Goal: Information Seeking & Learning: Learn about a topic

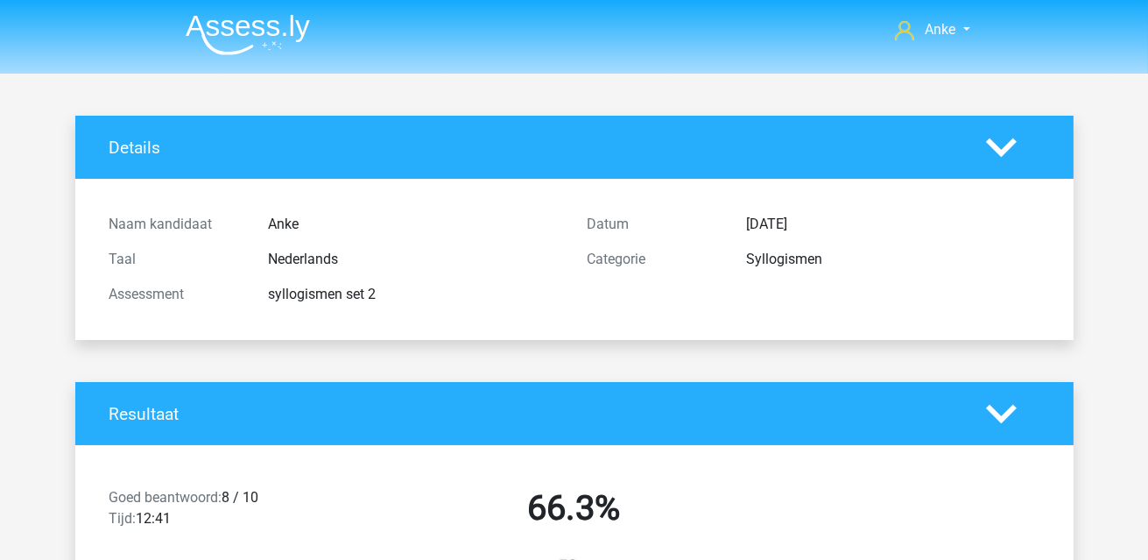
click at [212, 30] on img at bounding box center [248, 34] width 124 height 41
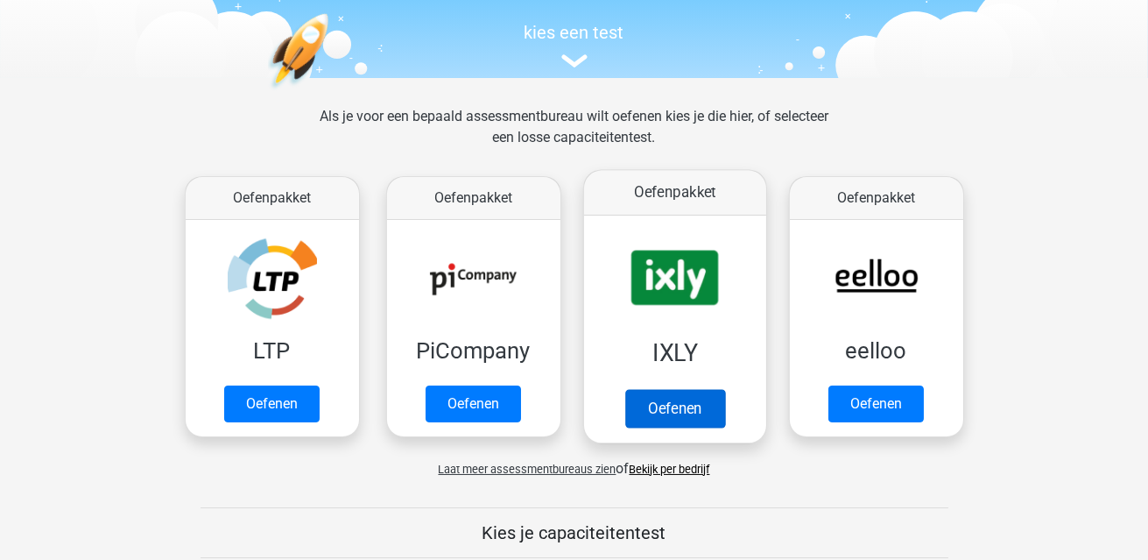
scroll to position [174, 0]
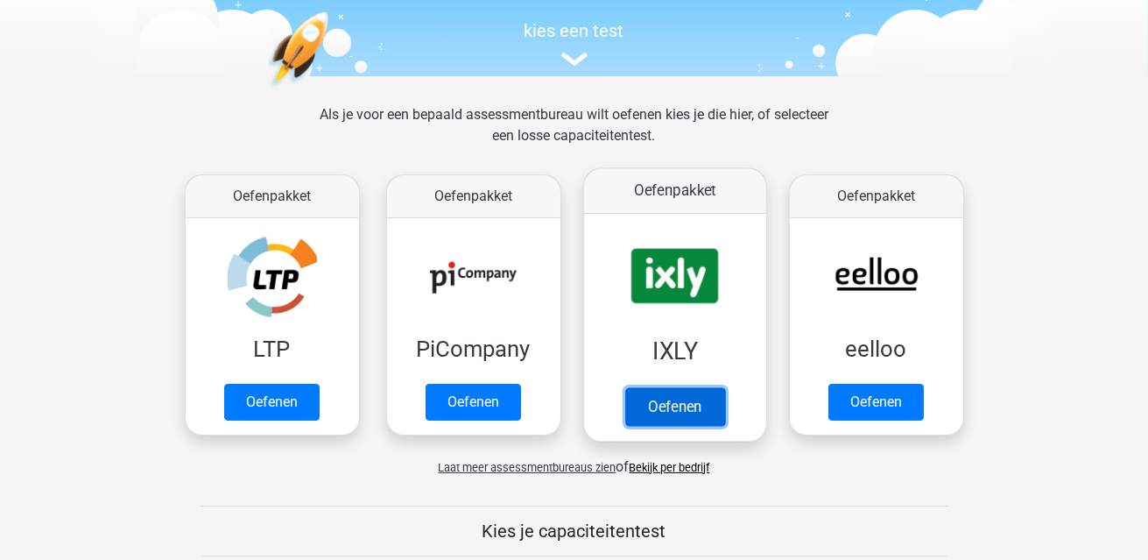
click at [677, 411] on link "Oefenen" at bounding box center [675, 406] width 100 height 39
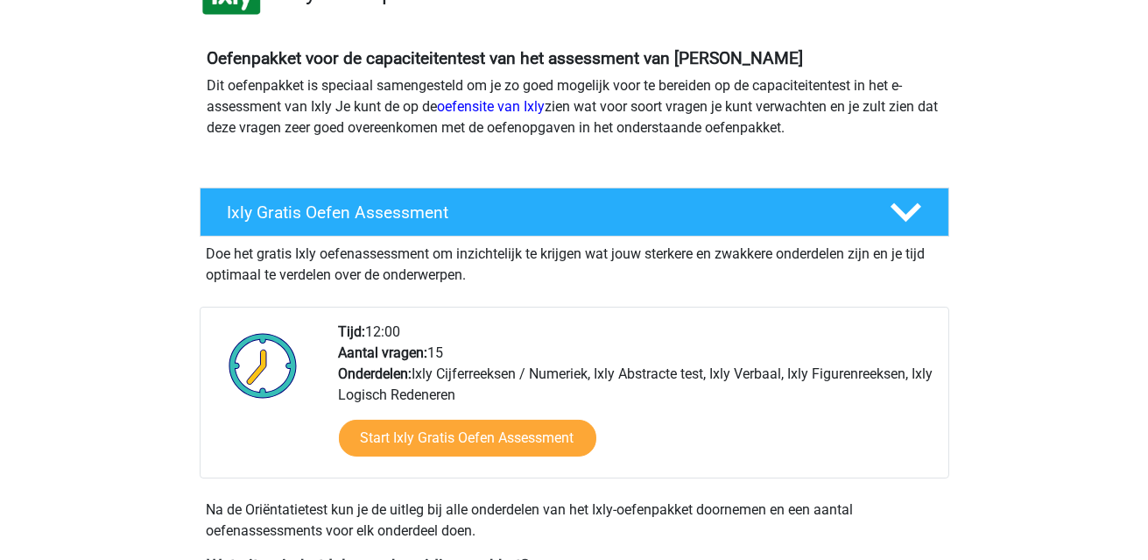
scroll to position [263, 0]
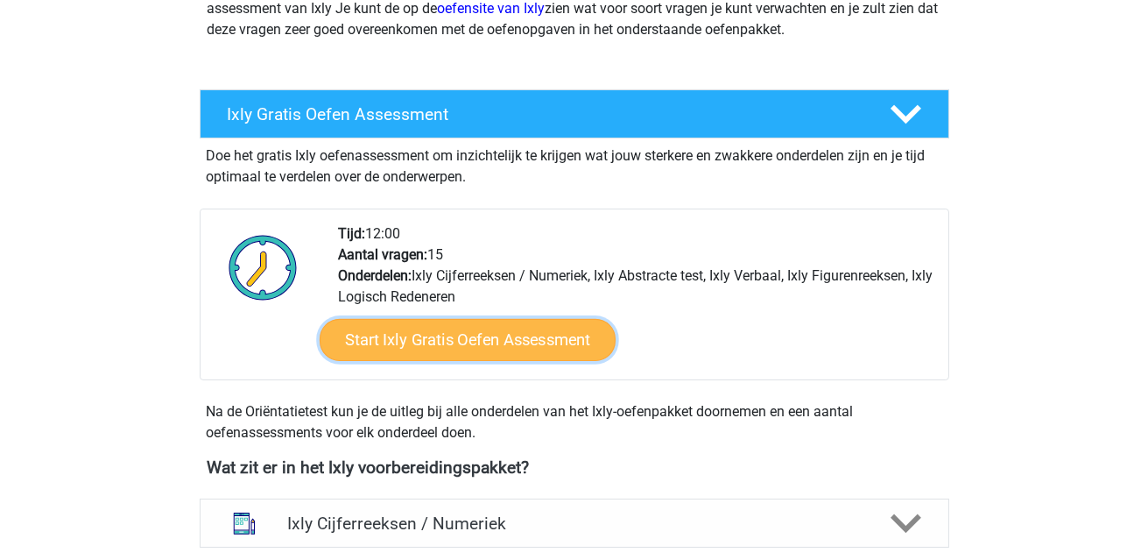
click at [436, 349] on link "Start Ixly Gratis Oefen Assessment" at bounding box center [467, 340] width 296 height 42
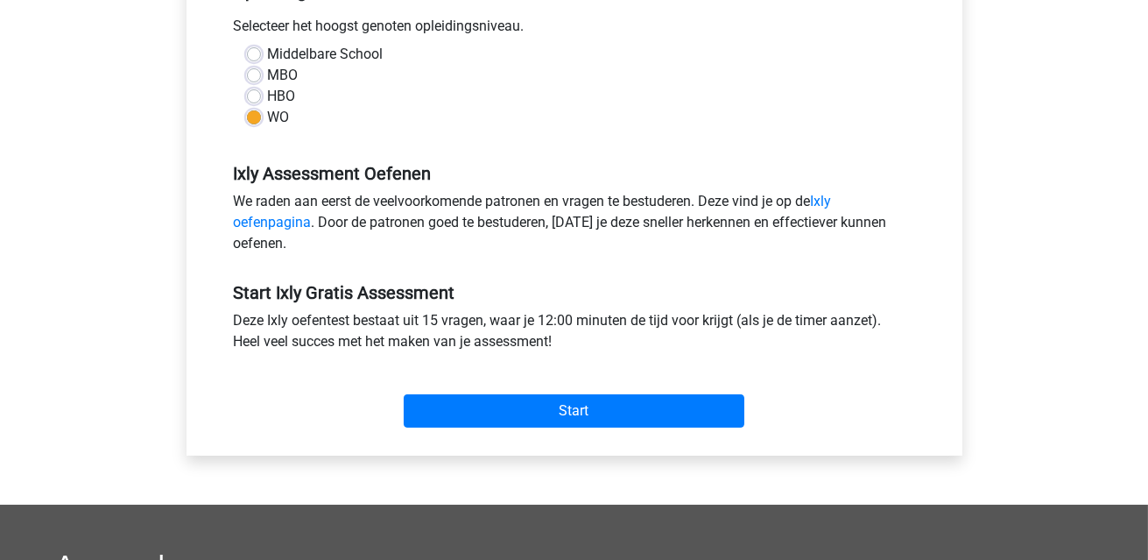
scroll to position [437, 0]
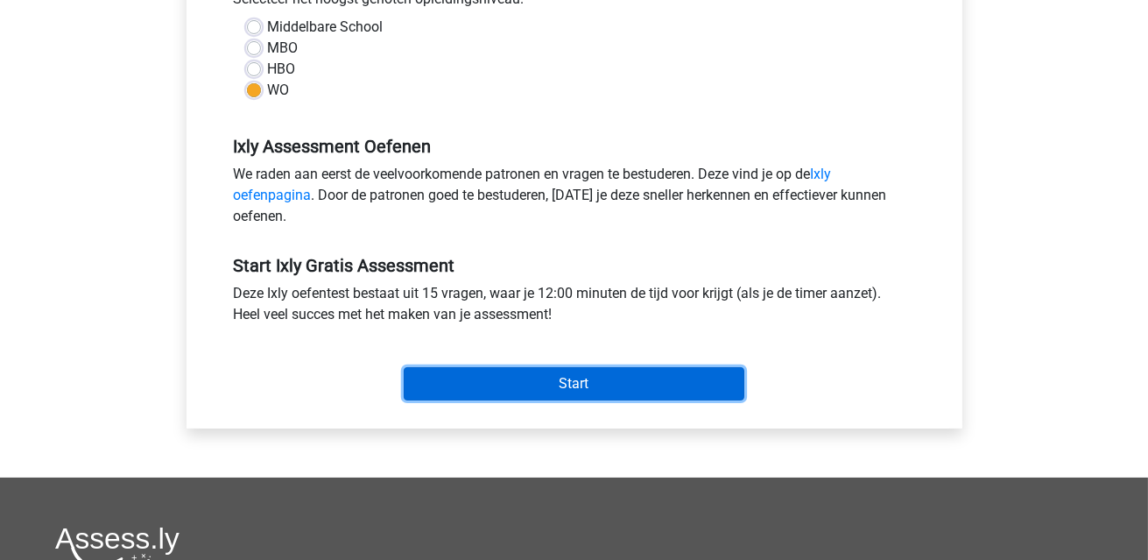
click at [573, 386] on input "Start" at bounding box center [574, 383] width 341 height 33
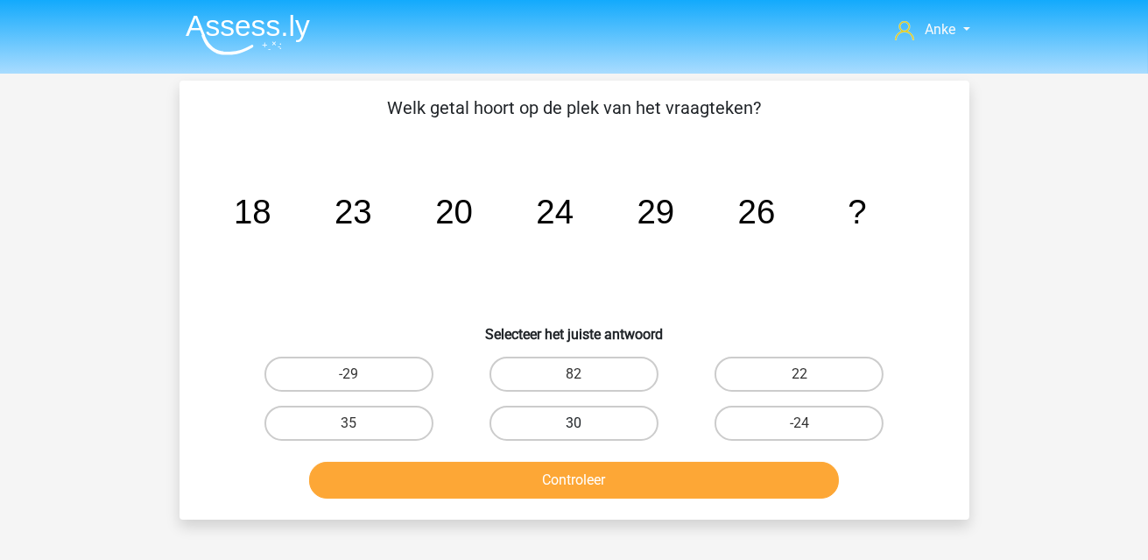
click at [646, 413] on label "30" at bounding box center [574, 423] width 169 height 35
click at [585, 423] on input "30" at bounding box center [579, 428] width 11 height 11
radio input "true"
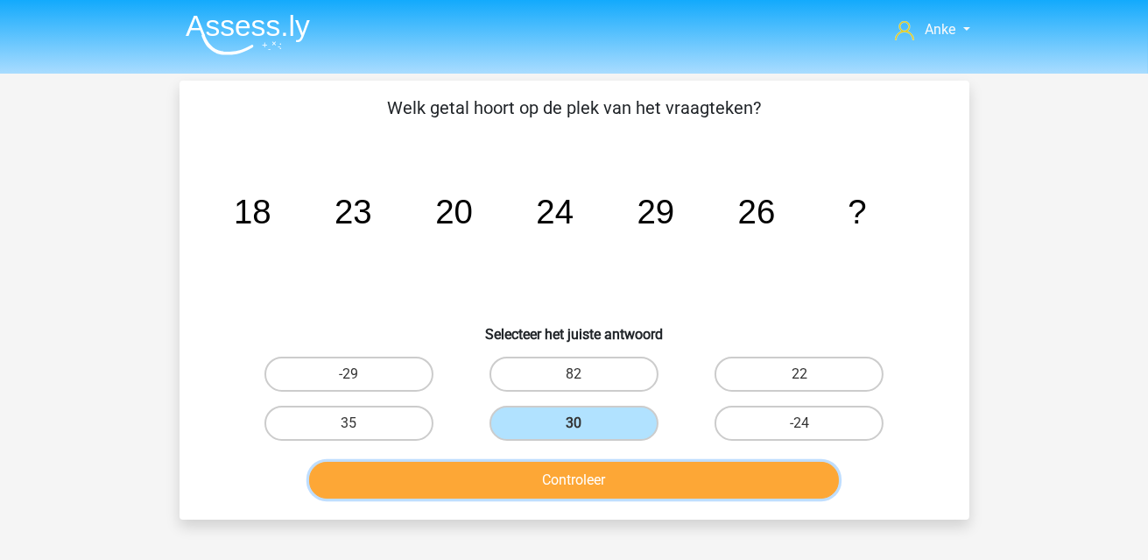
click at [622, 474] on button "Controleer" at bounding box center [574, 480] width 530 height 37
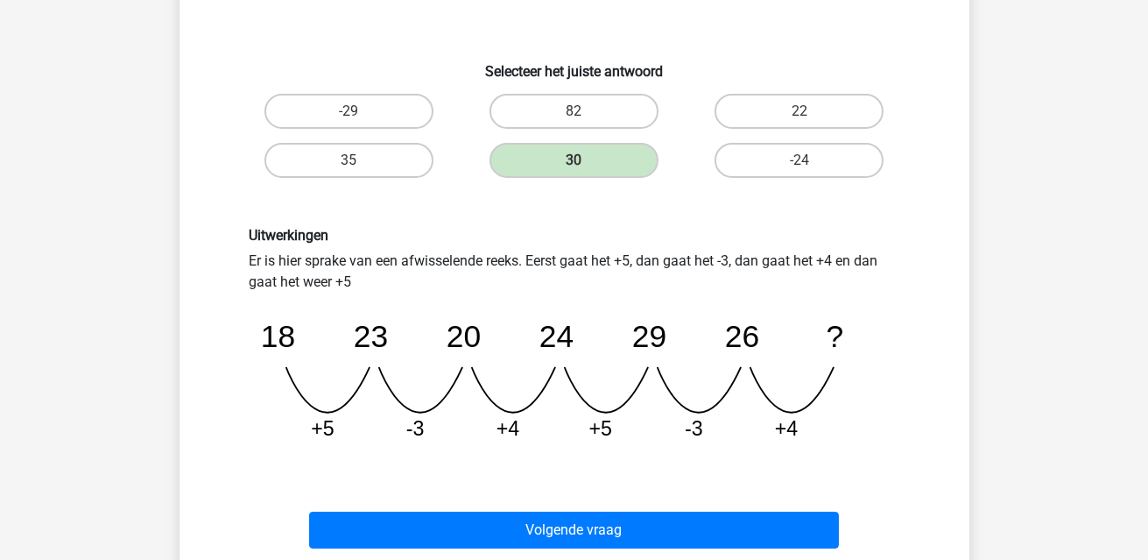
scroll to position [437, 0]
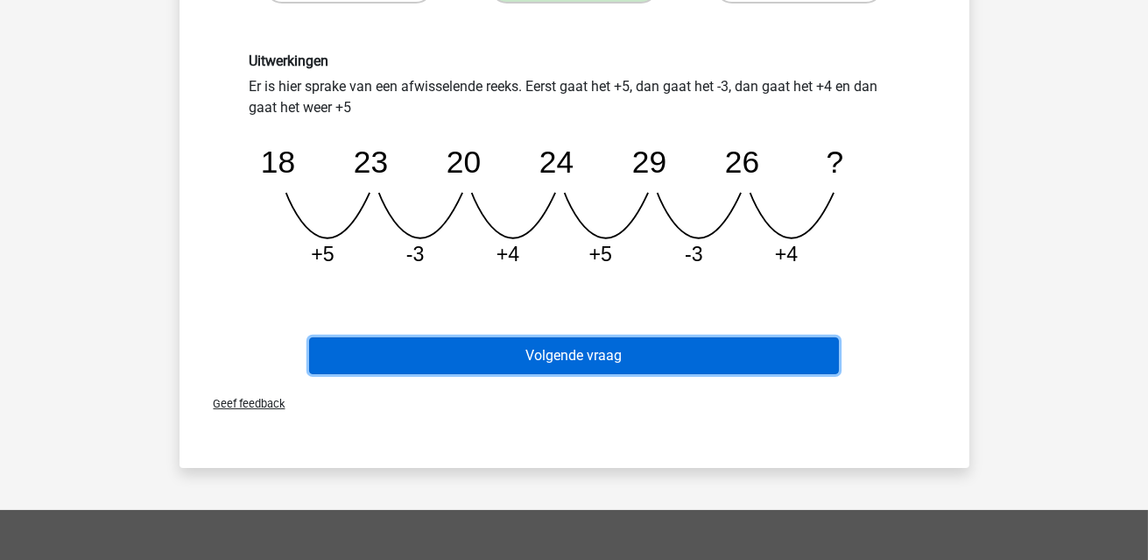
click at [611, 354] on button "Volgende vraag" at bounding box center [574, 355] width 530 height 37
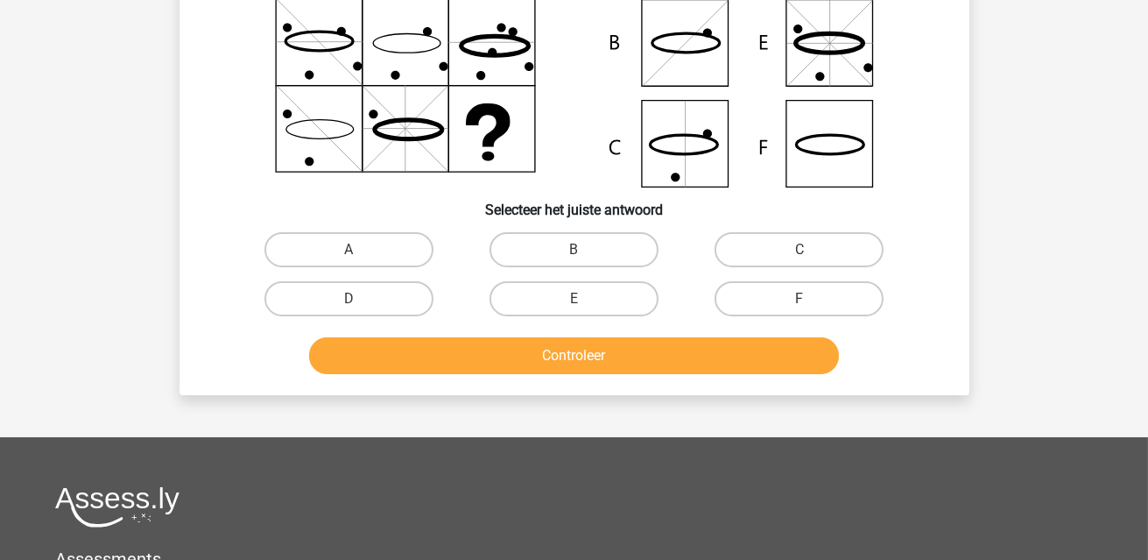
scroll to position [81, 0]
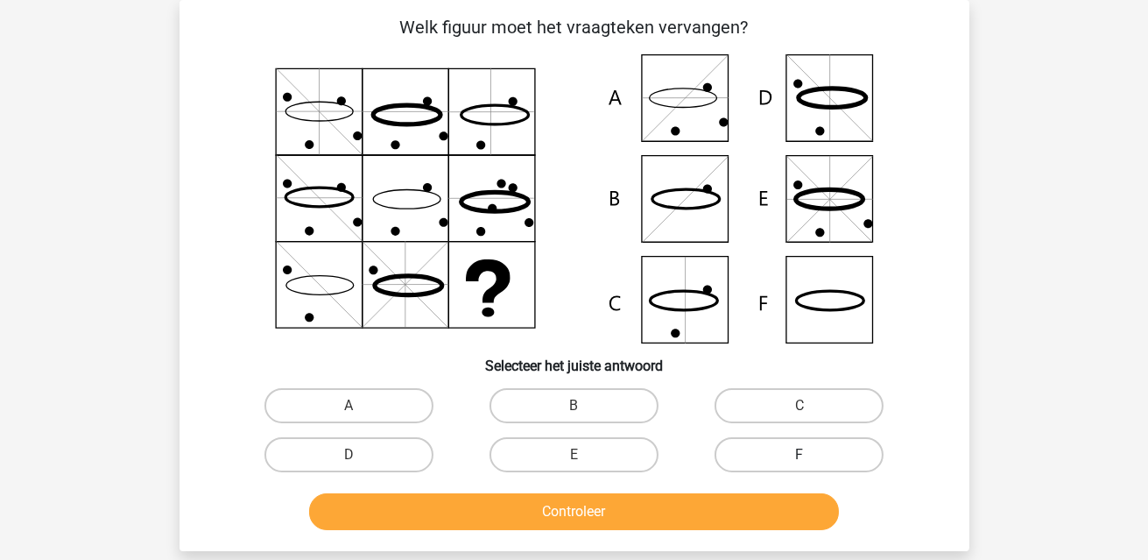
click at [784, 465] on label "F" at bounding box center [799, 454] width 169 height 35
click at [800, 465] on input "F" at bounding box center [805, 460] width 11 height 11
radio input "true"
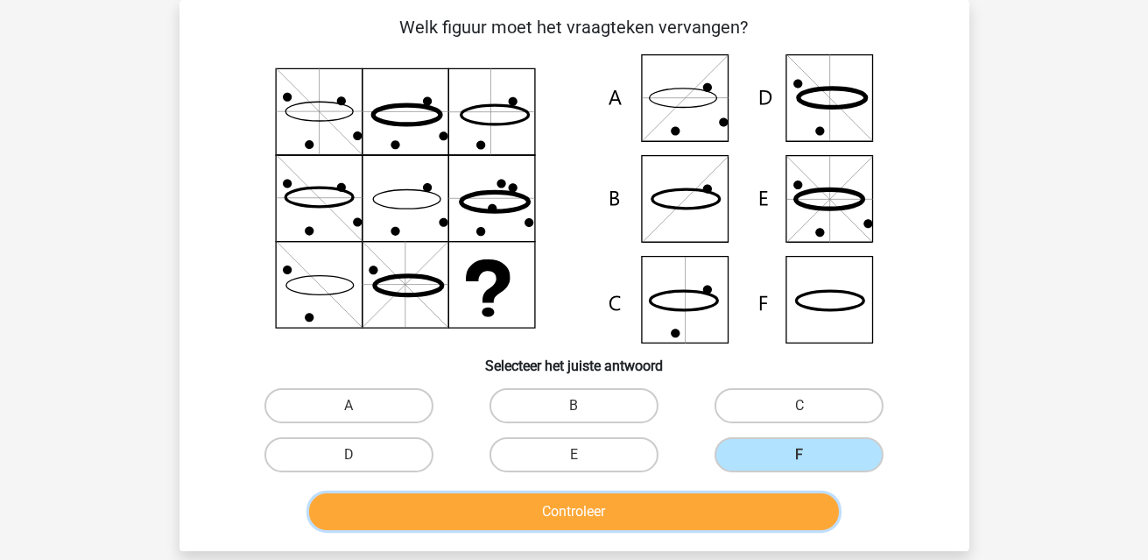
click at [757, 508] on button "Controleer" at bounding box center [574, 511] width 530 height 37
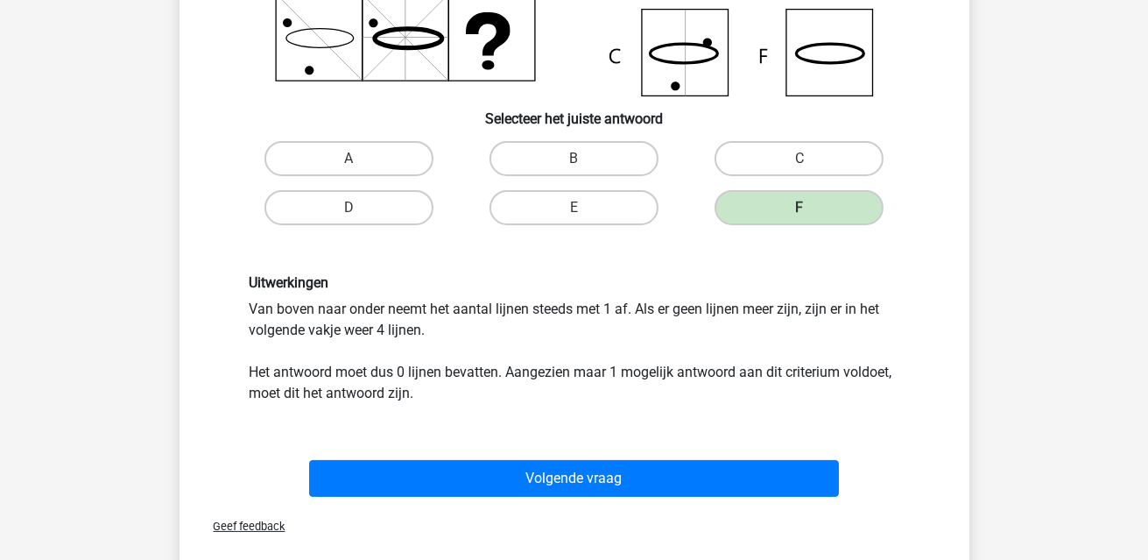
scroll to position [431, 0]
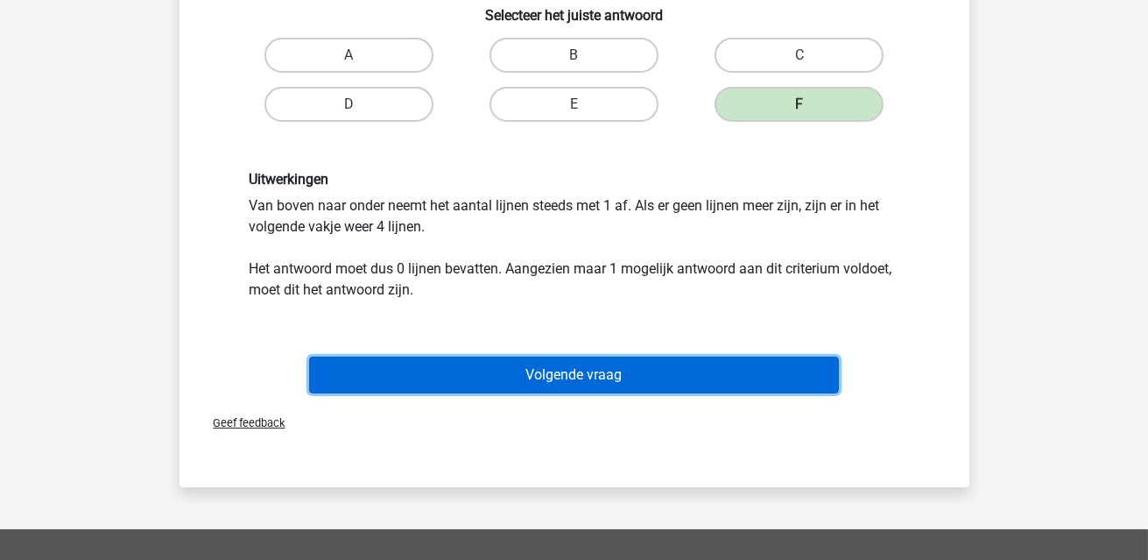
click at [705, 374] on button "Volgende vraag" at bounding box center [574, 375] width 530 height 37
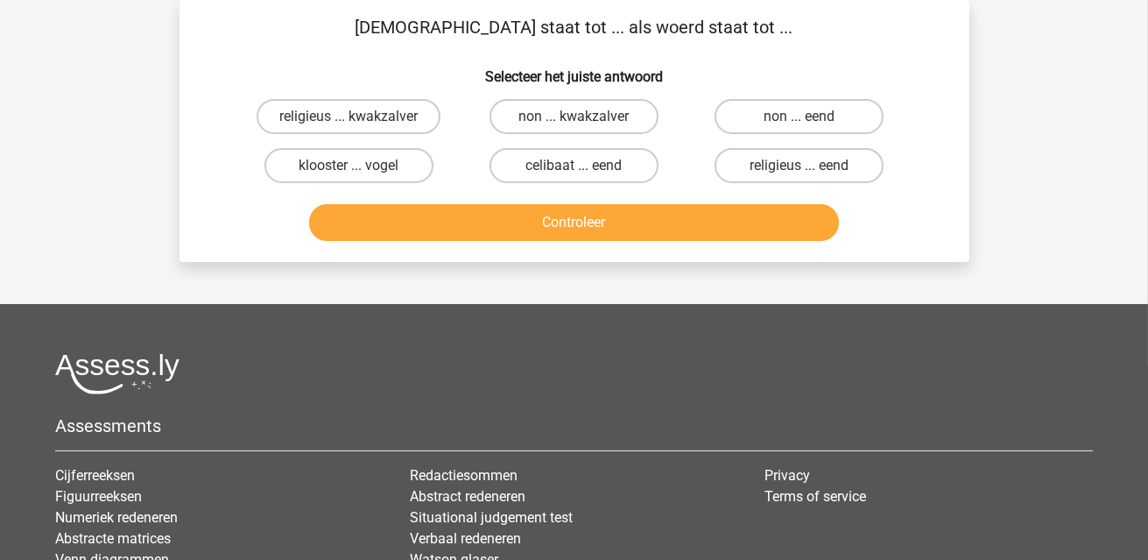
scroll to position [0, 0]
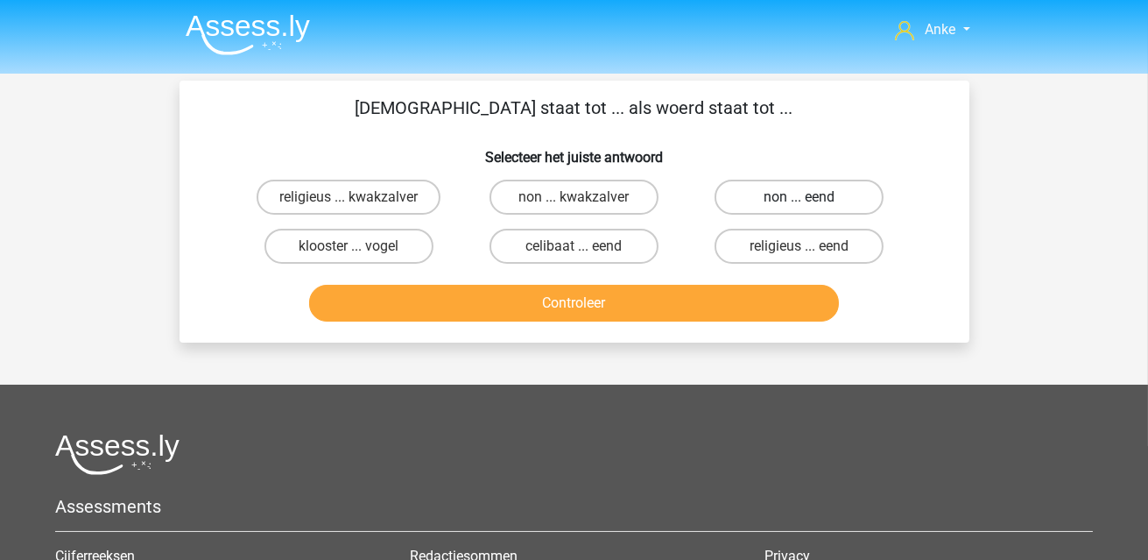
click at [754, 187] on label "non ... eend" at bounding box center [799, 197] width 169 height 35
click at [800, 197] on input "non ... eend" at bounding box center [805, 202] width 11 height 11
radio input "true"
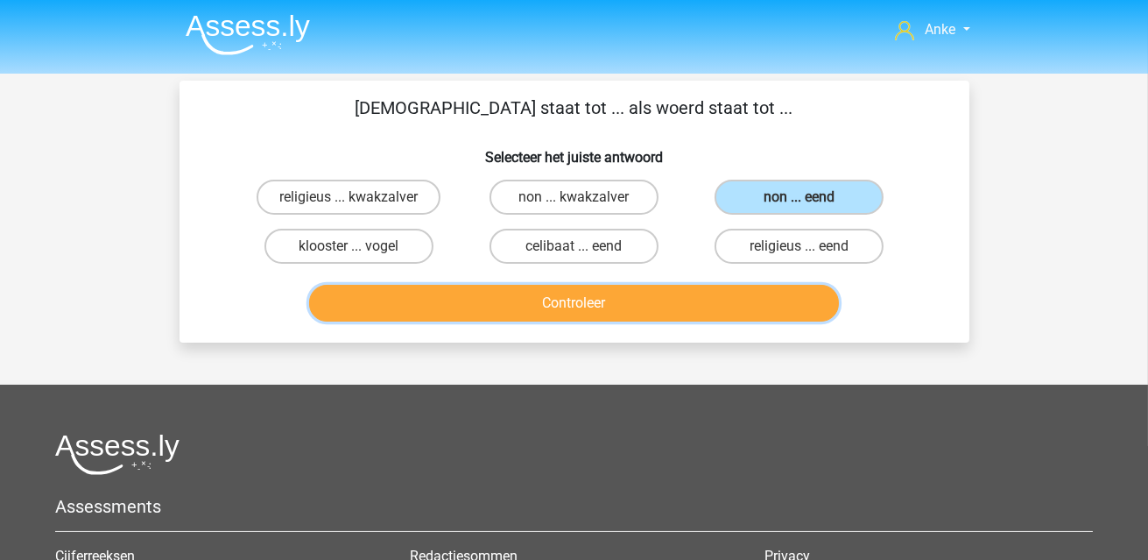
click at [715, 288] on button "Controleer" at bounding box center [574, 303] width 530 height 37
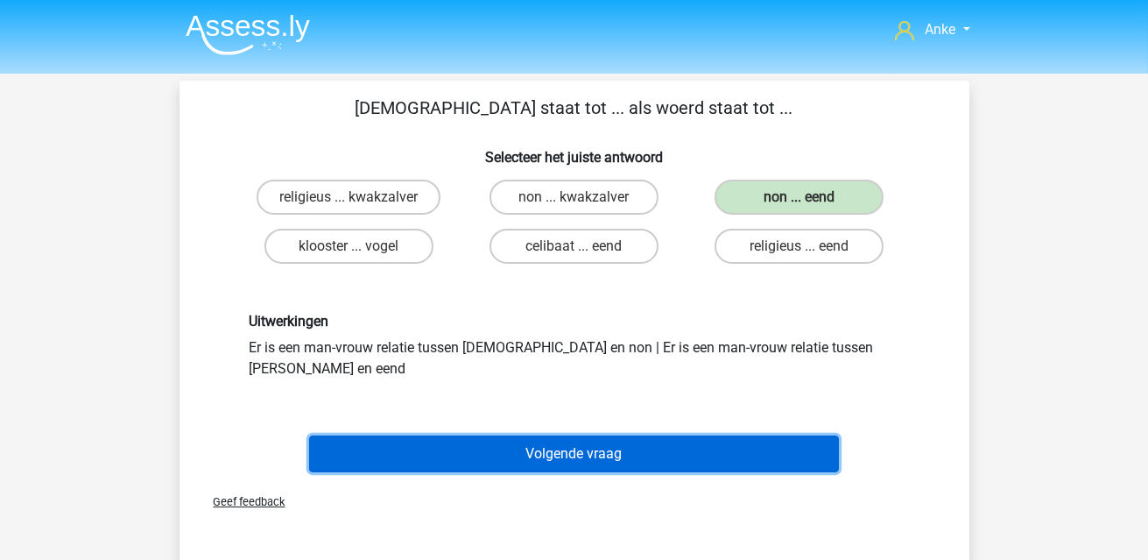
click at [670, 435] on button "Volgende vraag" at bounding box center [574, 453] width 530 height 37
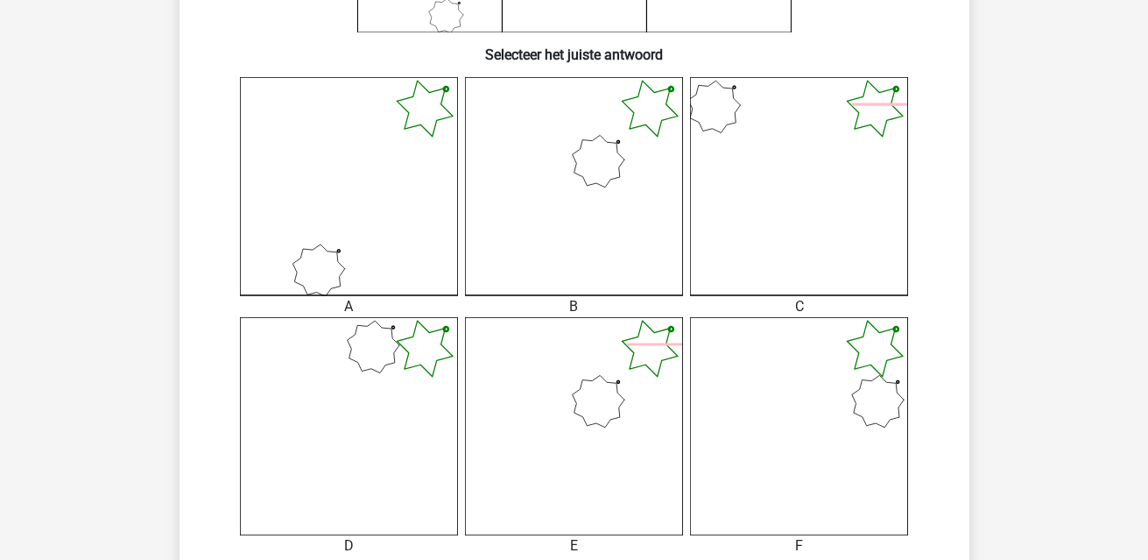
scroll to position [350, 0]
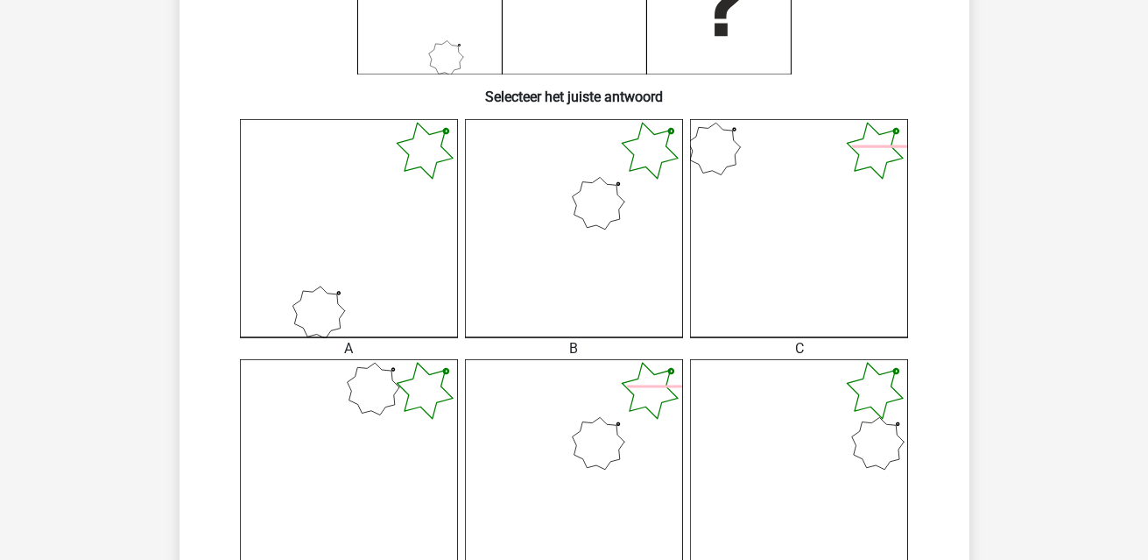
click at [560, 271] on icon at bounding box center [574, 228] width 218 height 218
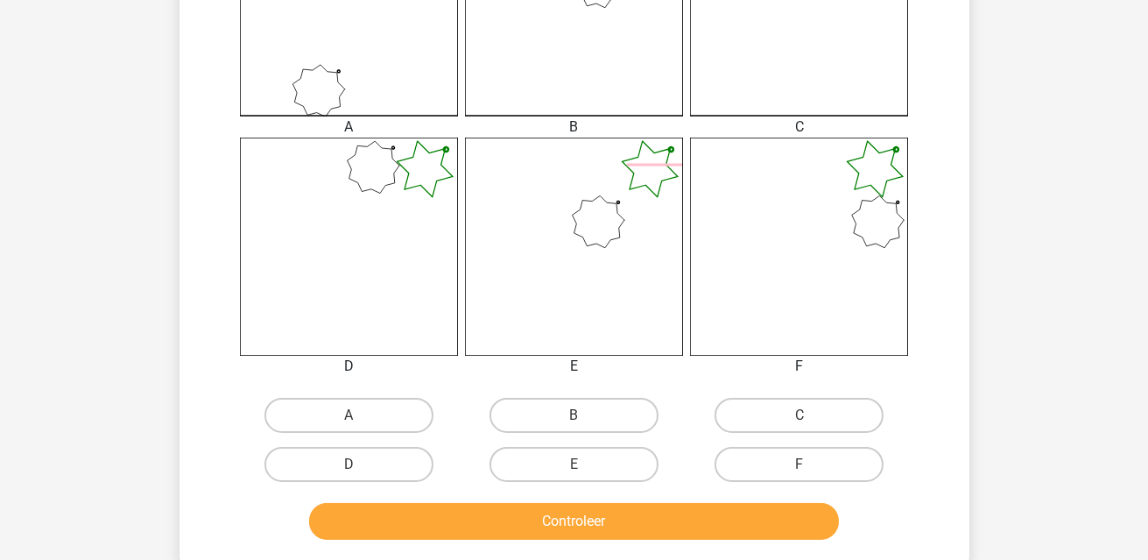
scroll to position [613, 0]
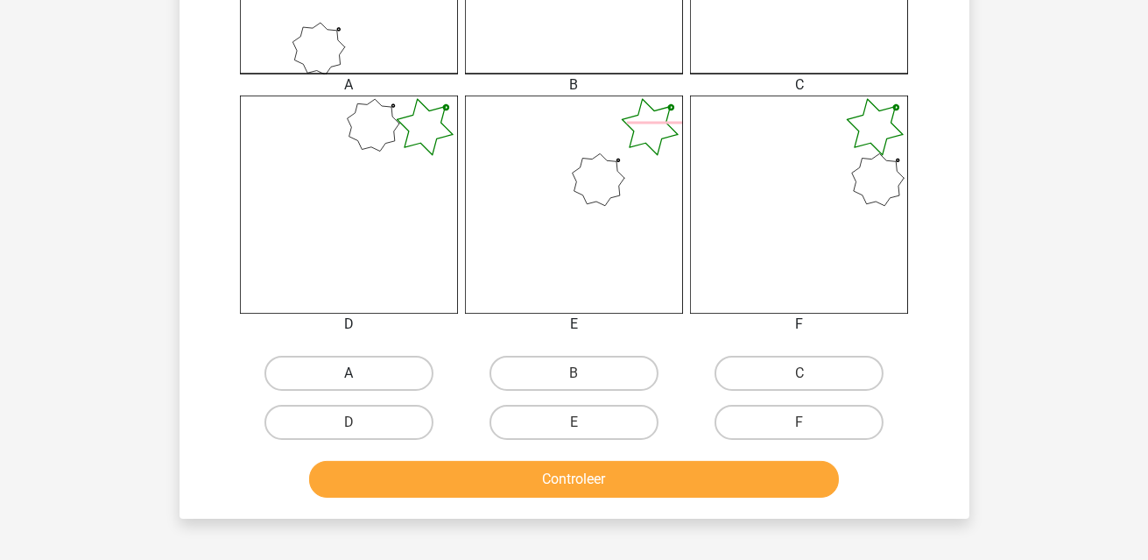
click at [399, 385] on label "A" at bounding box center [349, 373] width 169 height 35
click at [360, 385] on input "A" at bounding box center [354, 378] width 11 height 11
radio input "true"
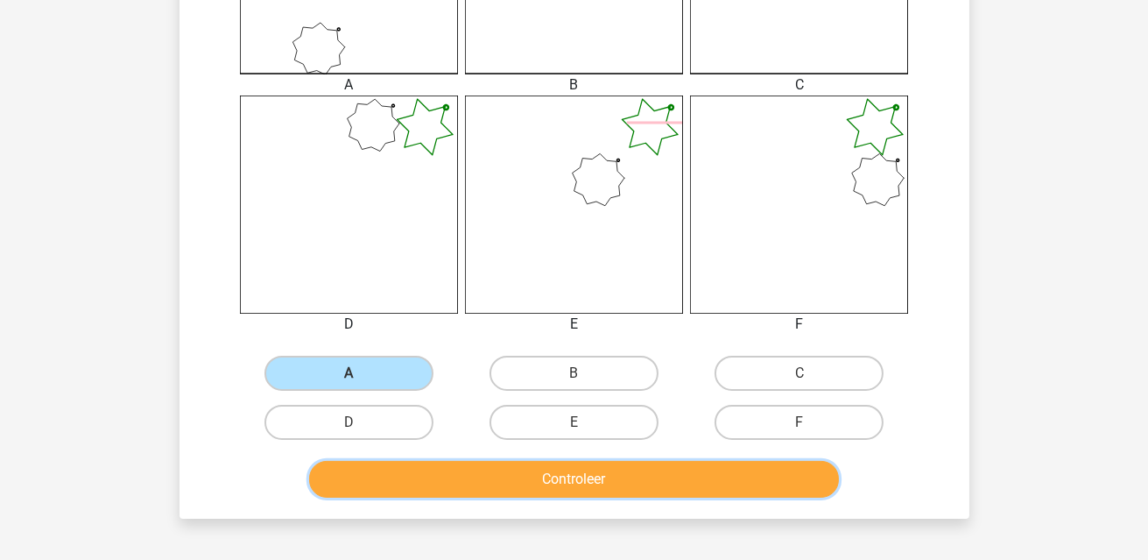
click at [619, 478] on button "Controleer" at bounding box center [574, 479] width 530 height 37
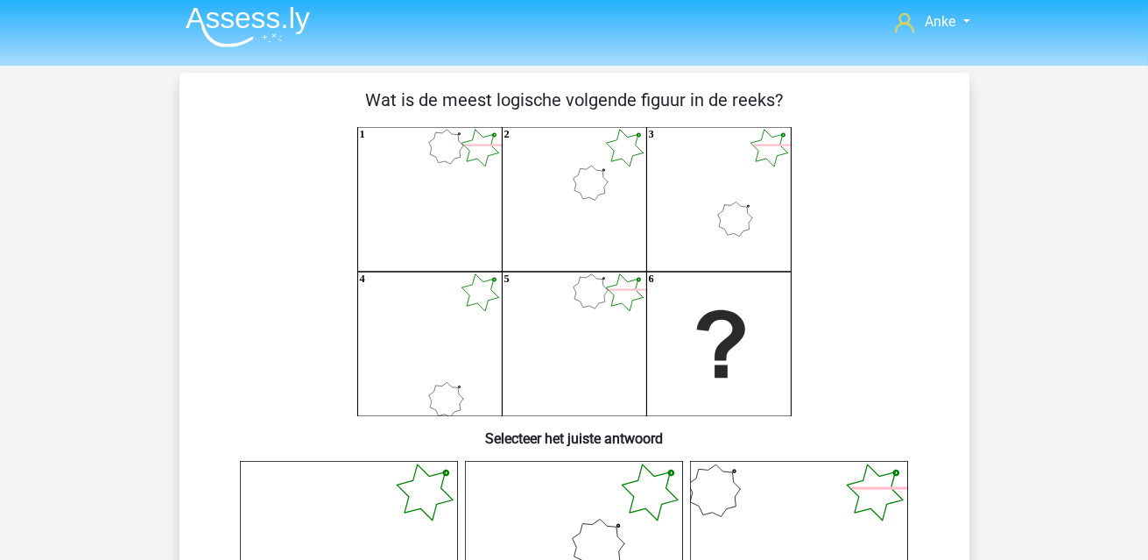
scroll to position [0, 0]
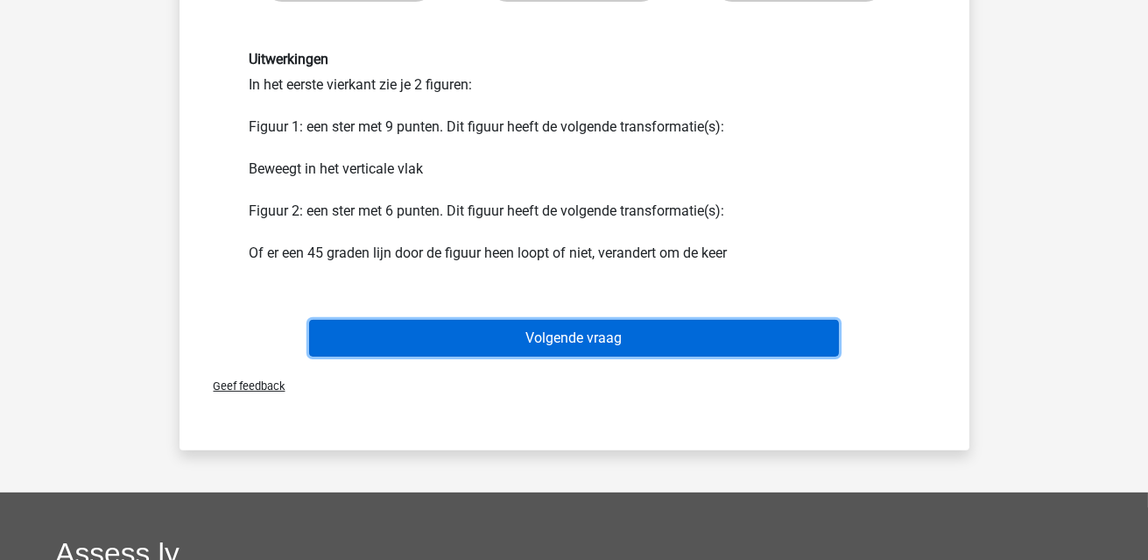
click at [611, 341] on button "Volgende vraag" at bounding box center [574, 338] width 530 height 37
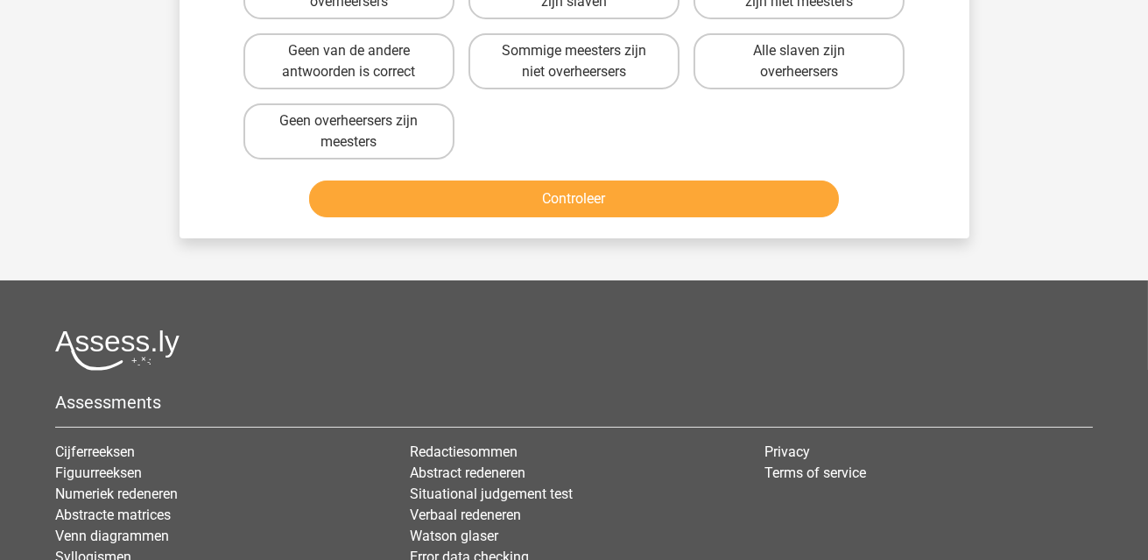
scroll to position [81, 0]
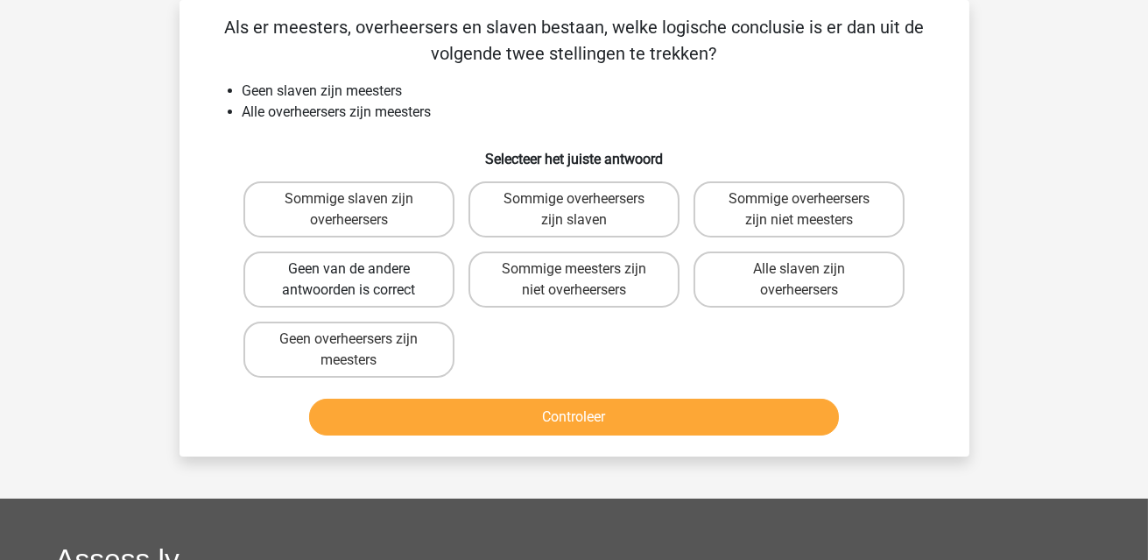
click at [414, 291] on label "Geen van de andere antwoorden is correct" at bounding box center [349, 279] width 211 height 56
click at [360, 280] on input "Geen van de andere antwoorden is correct" at bounding box center [354, 274] width 11 height 11
radio input "true"
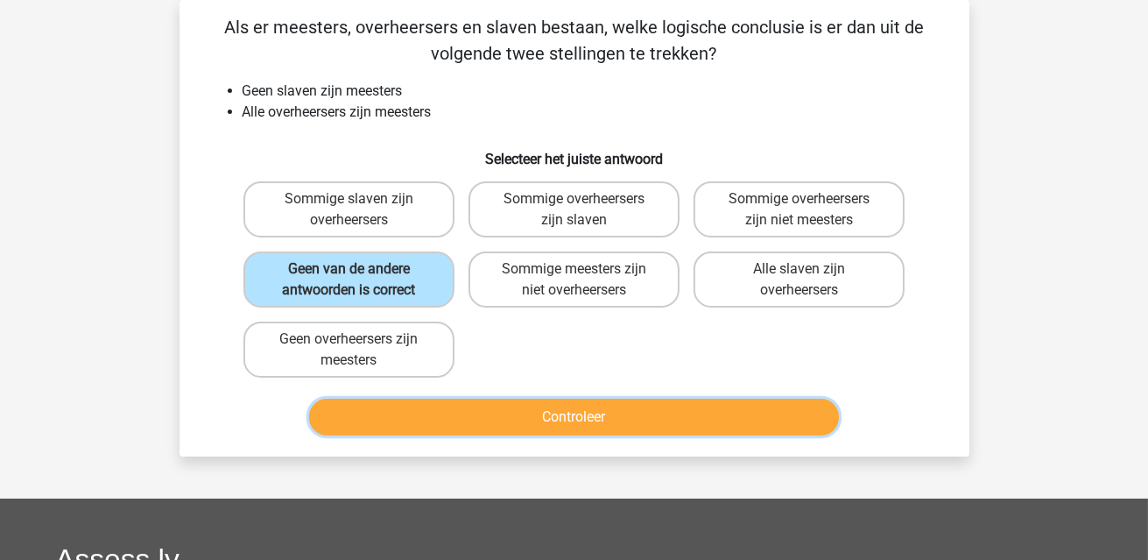
click at [568, 399] on button "Controleer" at bounding box center [574, 417] width 530 height 37
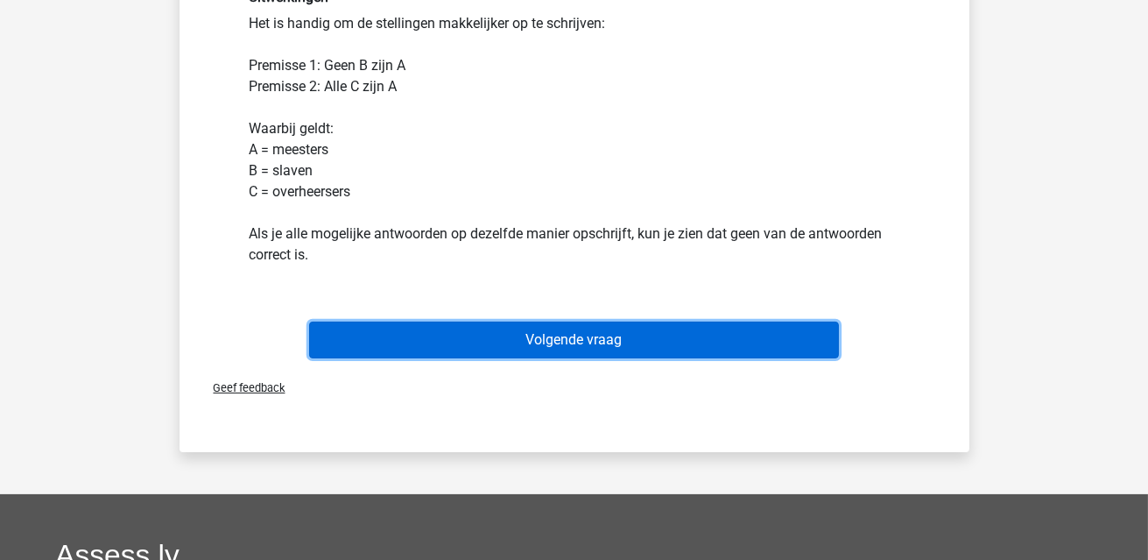
click at [618, 321] on button "Volgende vraag" at bounding box center [574, 339] width 530 height 37
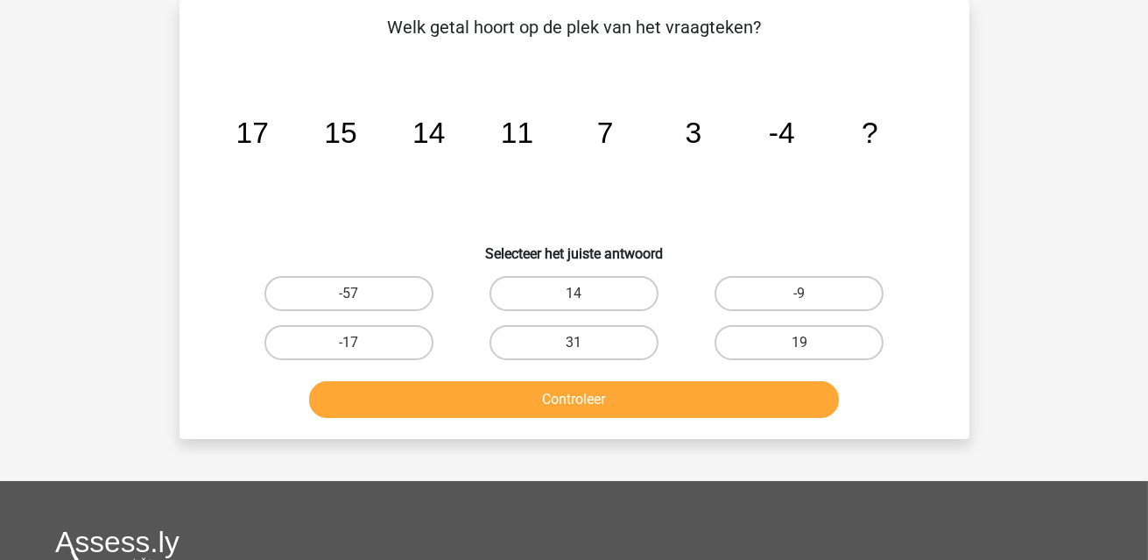
click at [354, 342] on input "-17" at bounding box center [354, 347] width 11 height 11
radio input "true"
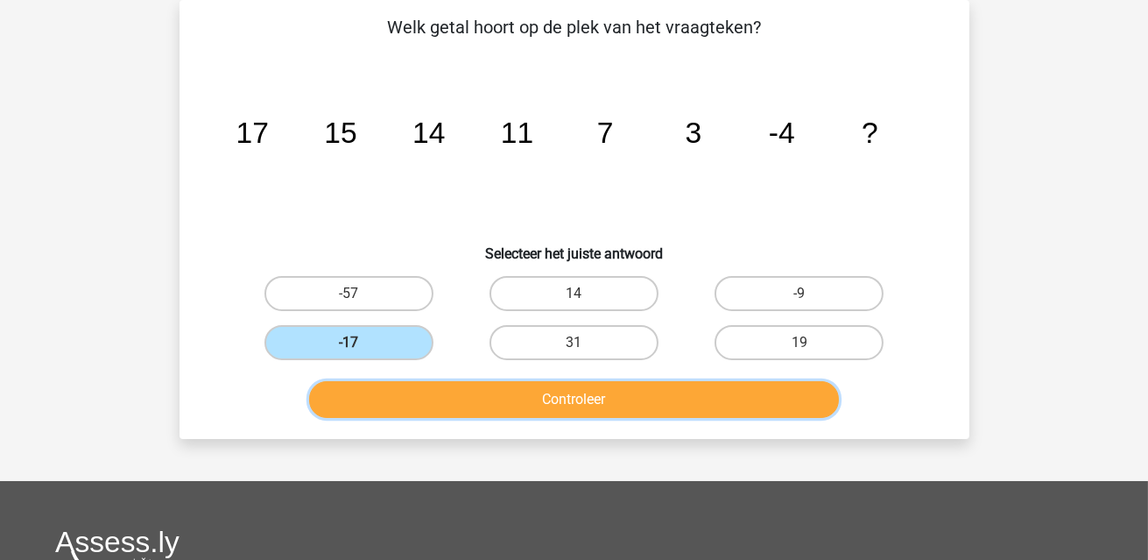
click at [581, 400] on button "Controleer" at bounding box center [574, 399] width 530 height 37
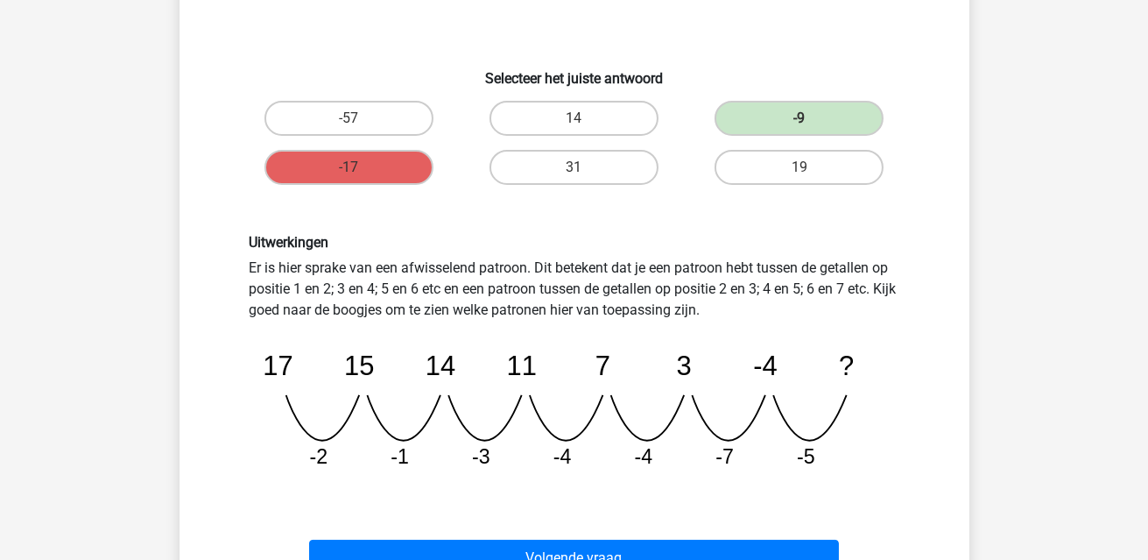
scroll to position [343, 0]
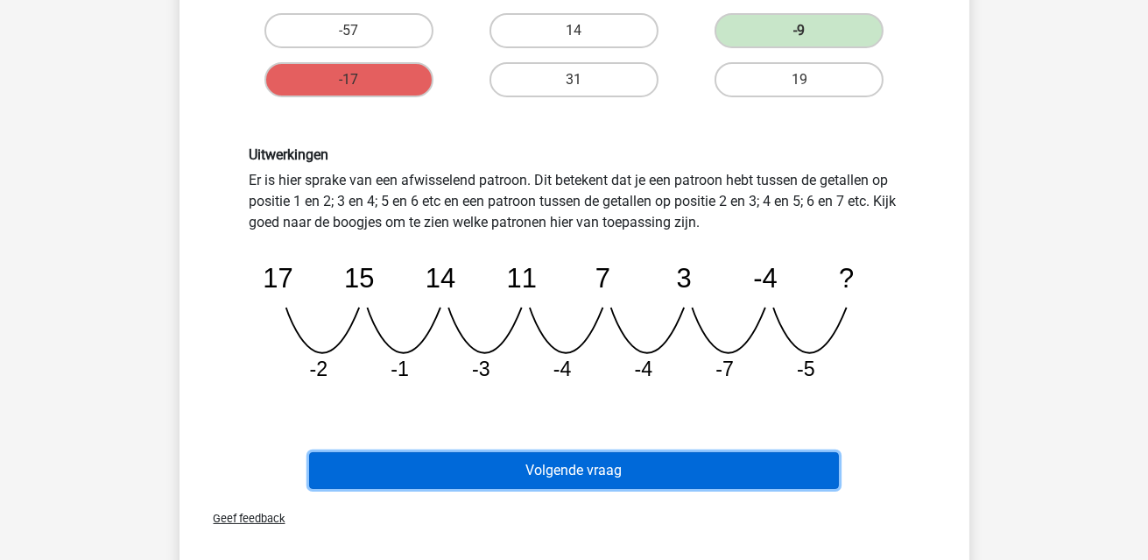
click at [551, 456] on button "Volgende vraag" at bounding box center [574, 470] width 530 height 37
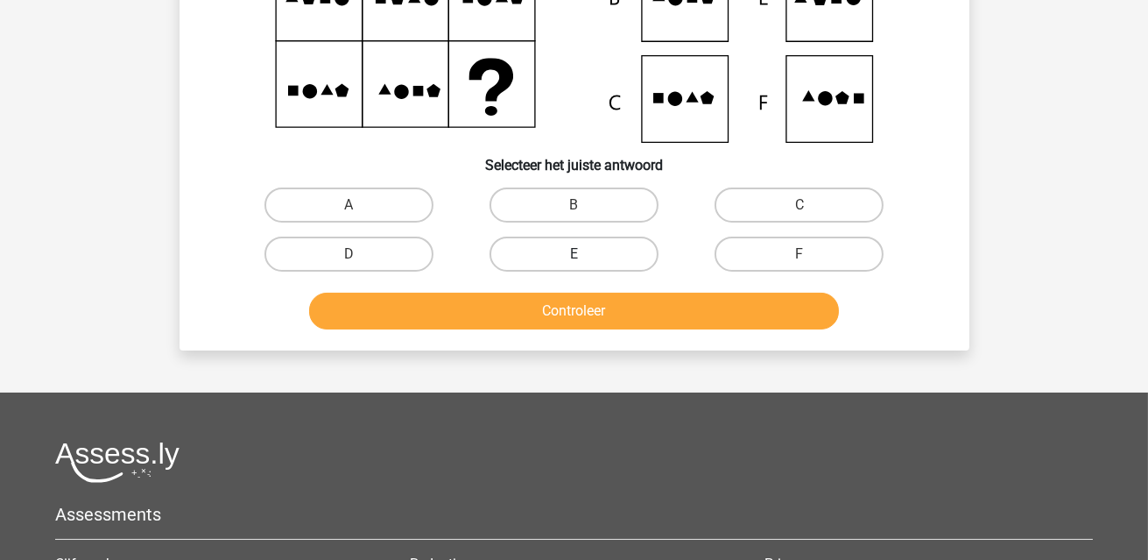
scroll to position [81, 0]
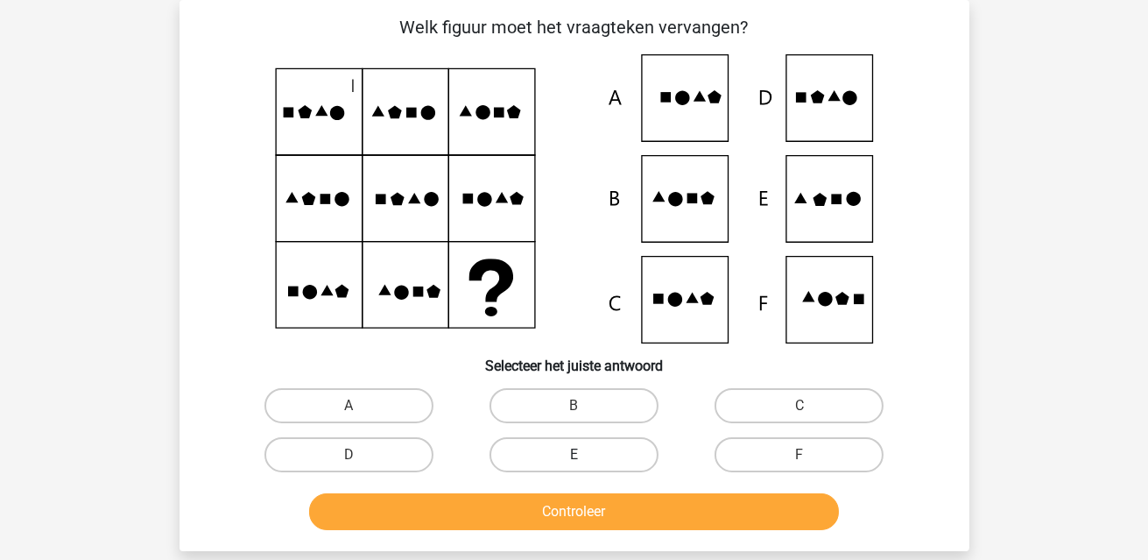
click at [555, 448] on label "E" at bounding box center [574, 454] width 169 height 35
click at [574, 455] on input "E" at bounding box center [579, 460] width 11 height 11
radio input "true"
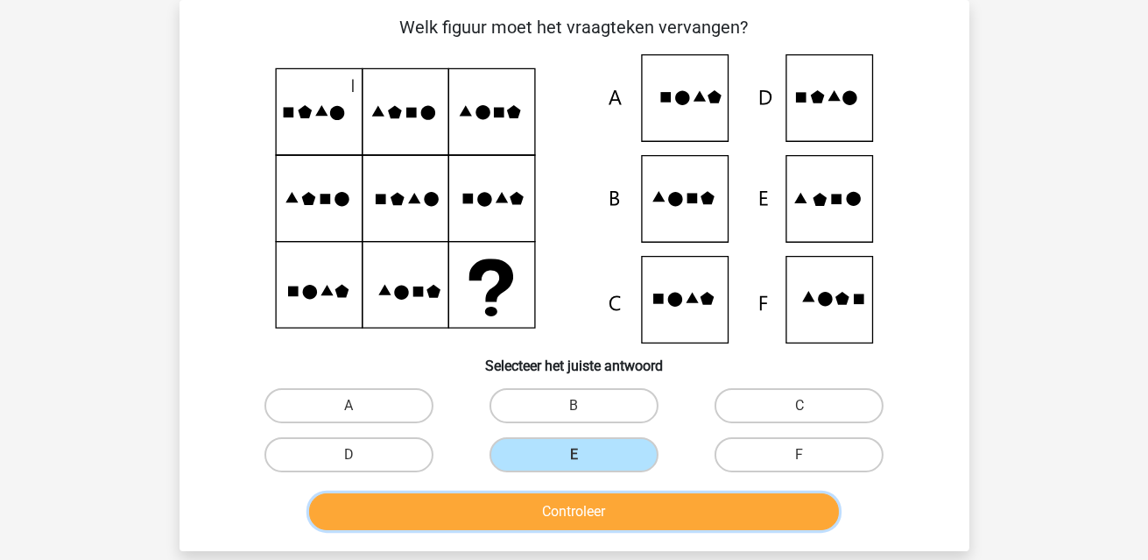
click at [577, 514] on button "Controleer" at bounding box center [574, 511] width 530 height 37
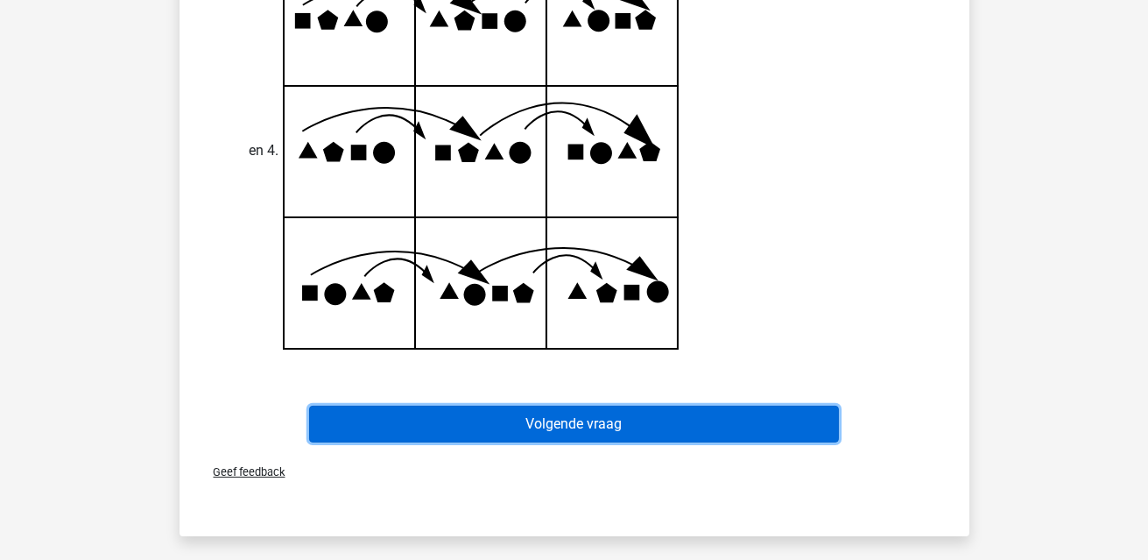
click at [590, 423] on button "Volgende vraag" at bounding box center [574, 424] width 530 height 37
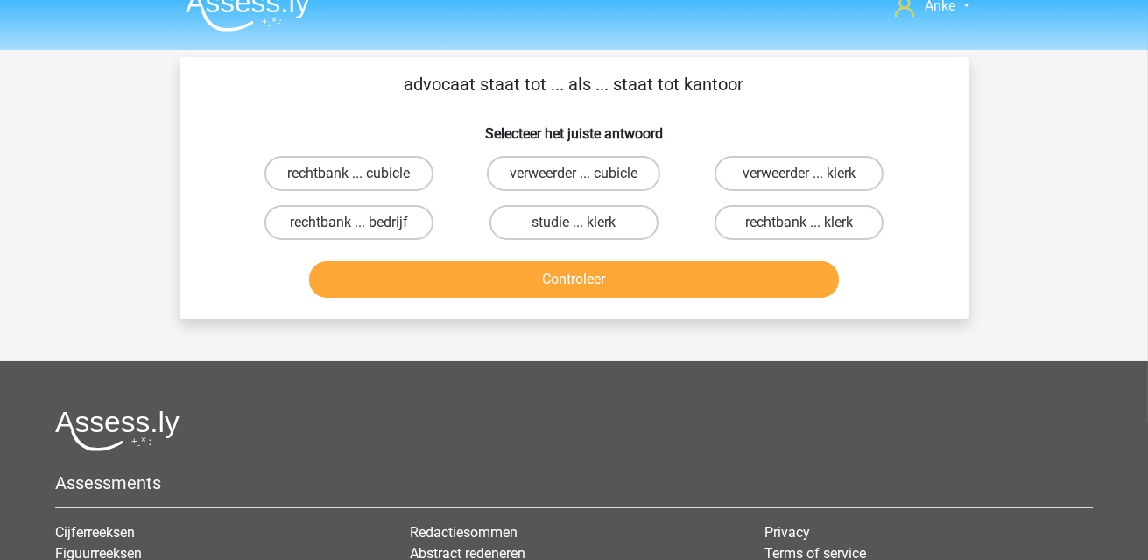
scroll to position [0, 0]
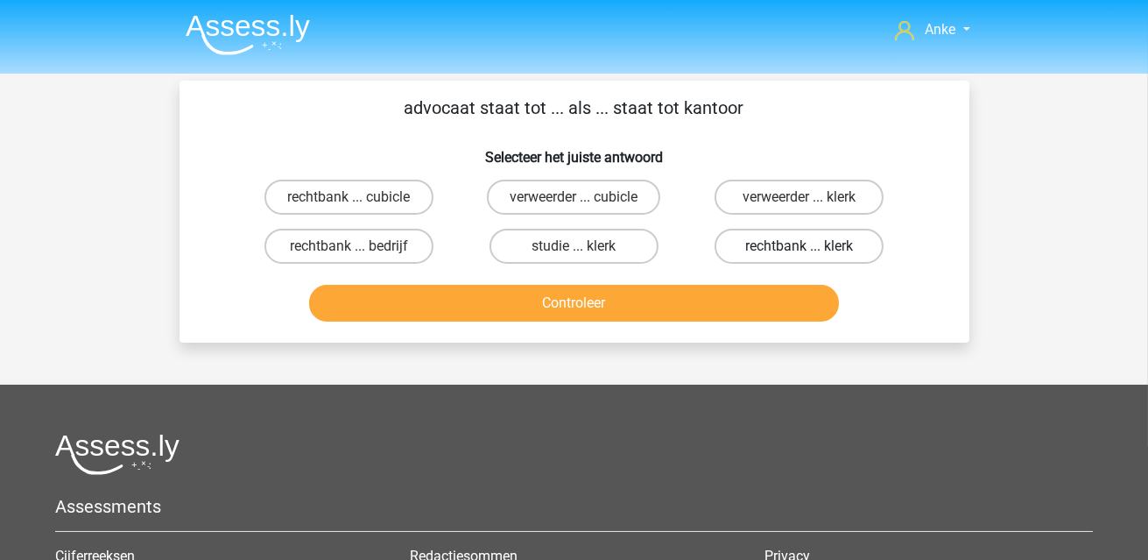
click at [794, 237] on label "rechtbank ... klerk" at bounding box center [799, 246] width 169 height 35
click at [800, 246] on input "rechtbank ... klerk" at bounding box center [805, 251] width 11 height 11
radio input "true"
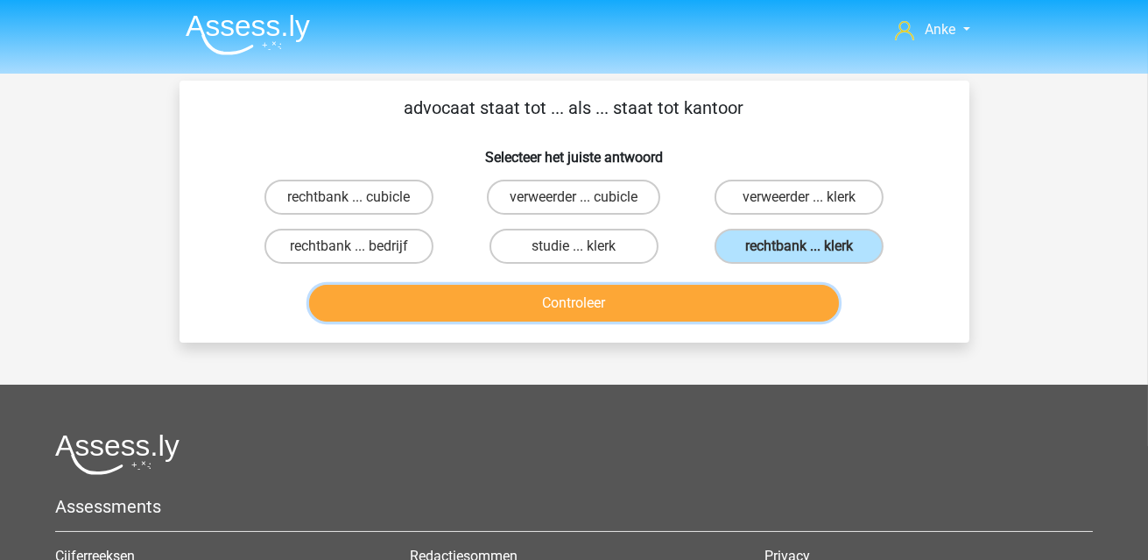
click at [746, 299] on button "Controleer" at bounding box center [574, 303] width 530 height 37
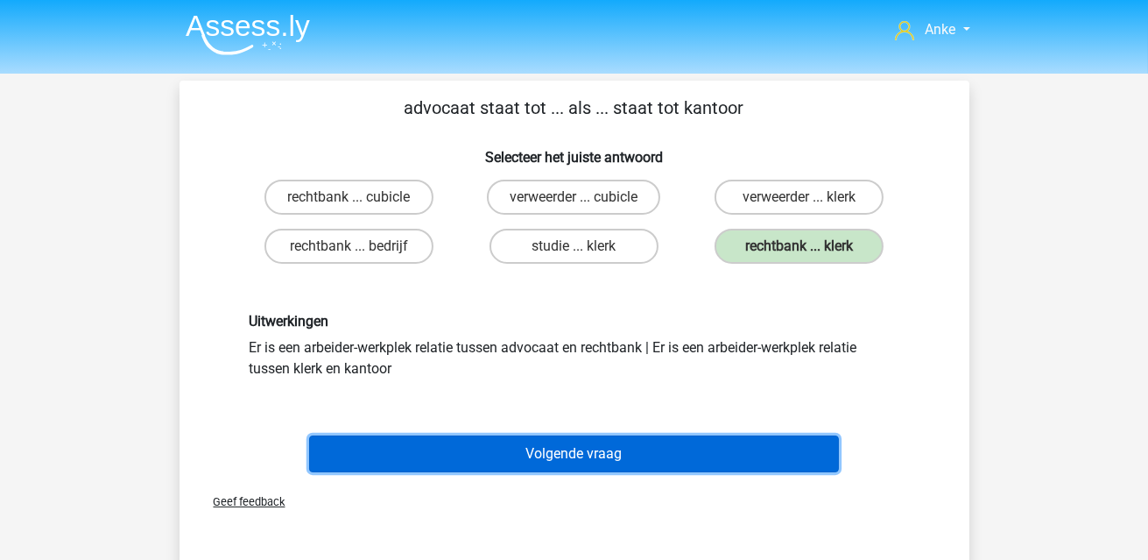
click at [640, 449] on button "Volgende vraag" at bounding box center [574, 453] width 530 height 37
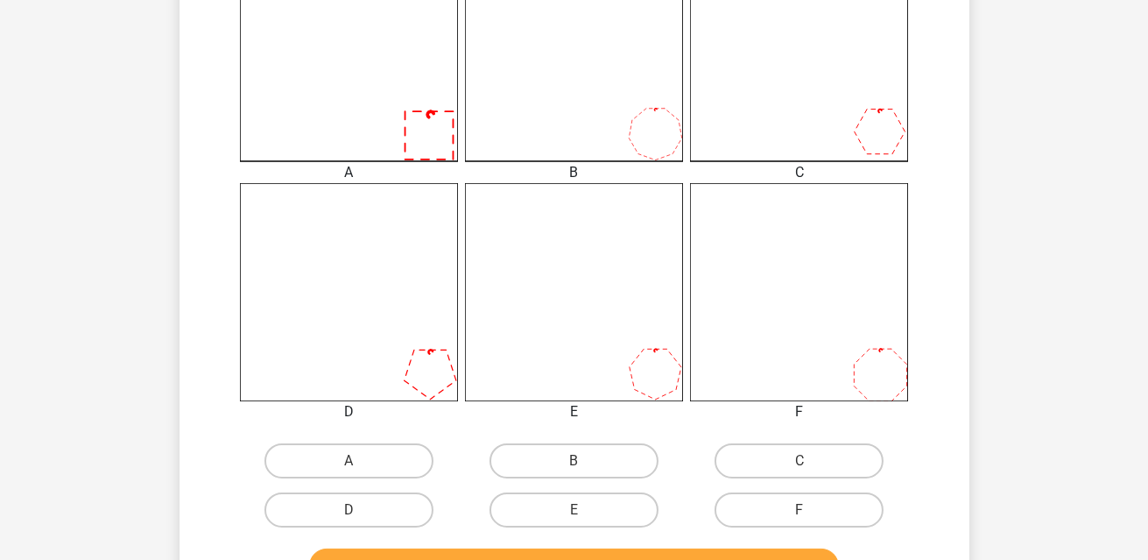
scroll to position [606, 0]
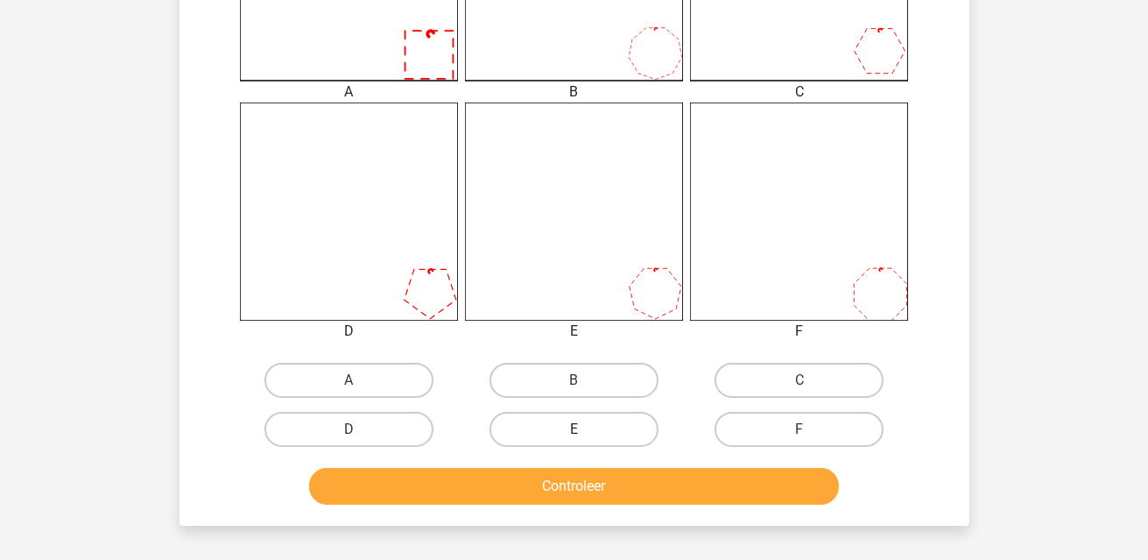
click at [594, 436] on label "E" at bounding box center [574, 429] width 169 height 35
click at [585, 436] on input "E" at bounding box center [579, 434] width 11 height 11
radio input "true"
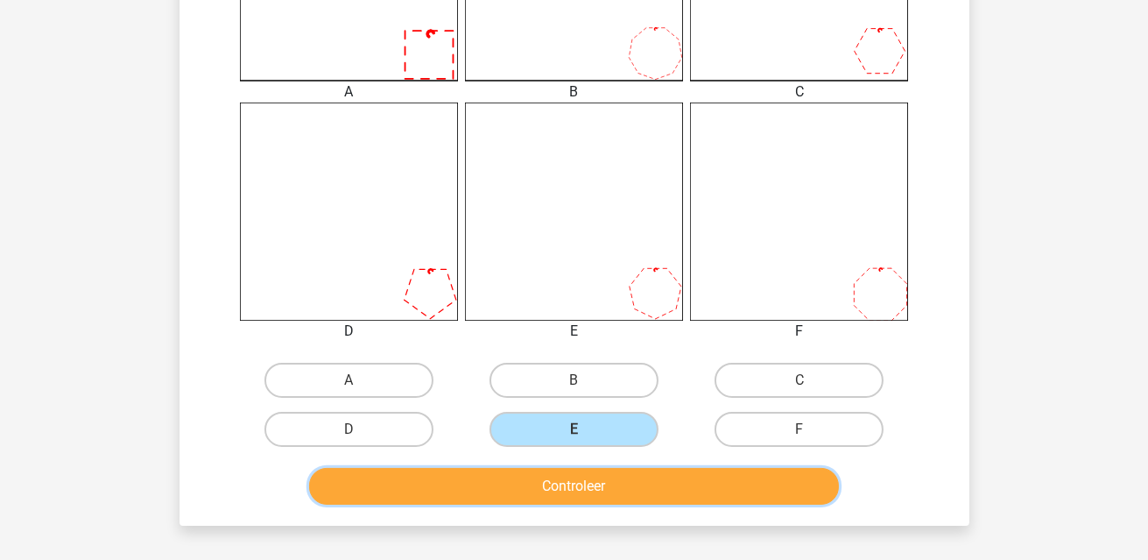
click at [608, 494] on button "Controleer" at bounding box center [574, 486] width 530 height 37
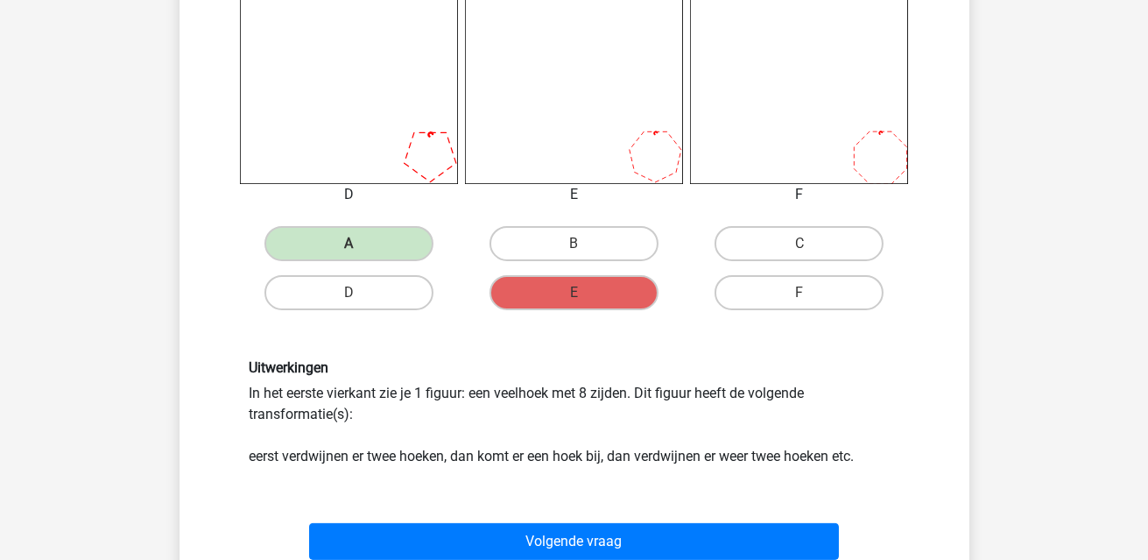
scroll to position [781, 0]
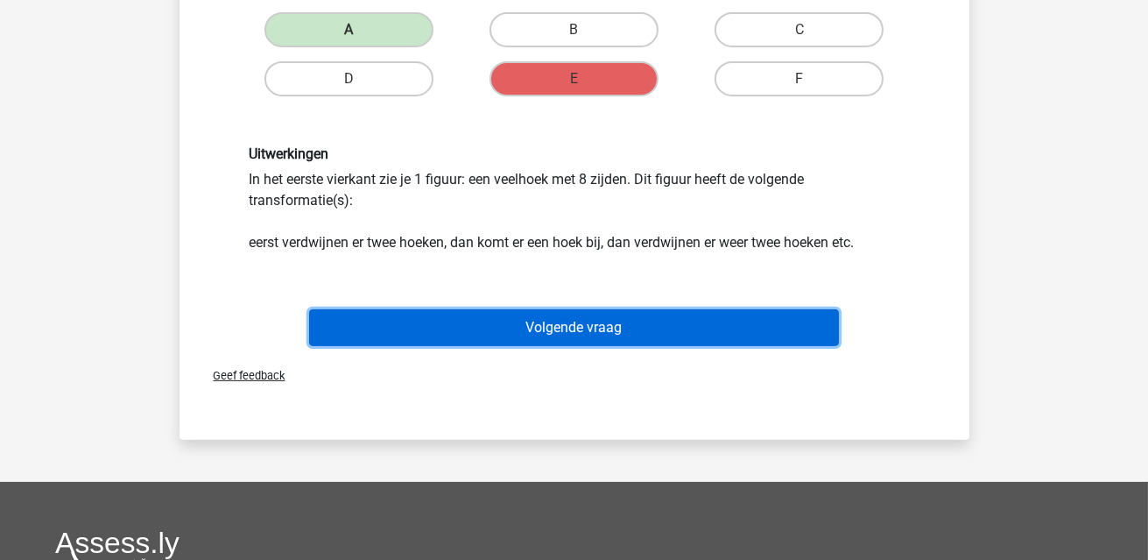
click at [732, 328] on button "Volgende vraag" at bounding box center [574, 327] width 530 height 37
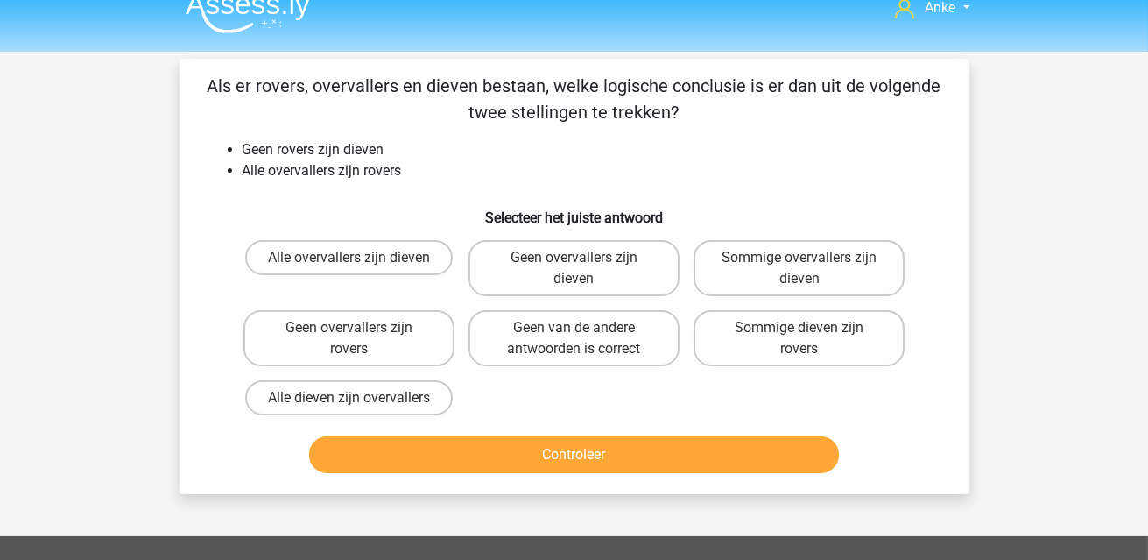
scroll to position [0, 0]
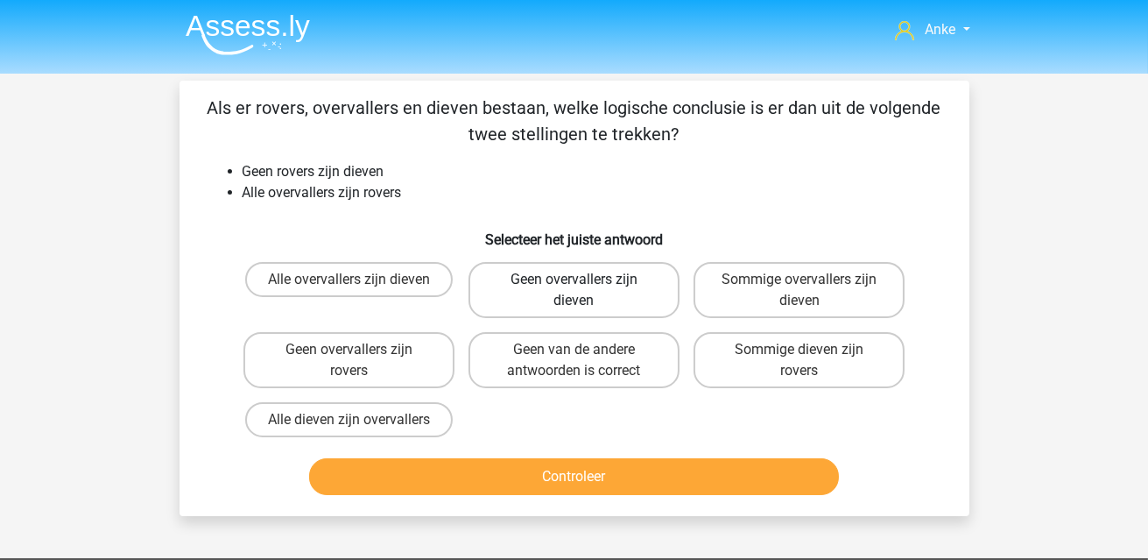
click at [640, 303] on label "Geen overvallers zijn dieven" at bounding box center [574, 290] width 211 height 56
click at [585, 291] on input "Geen overvallers zijn dieven" at bounding box center [579, 284] width 11 height 11
radio input "true"
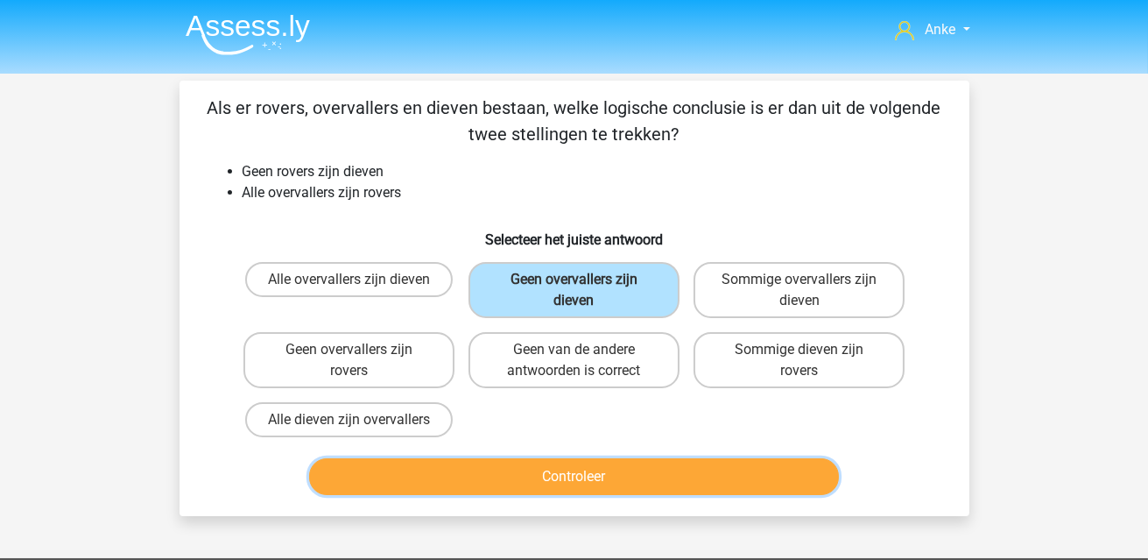
click at [674, 483] on button "Controleer" at bounding box center [574, 476] width 530 height 37
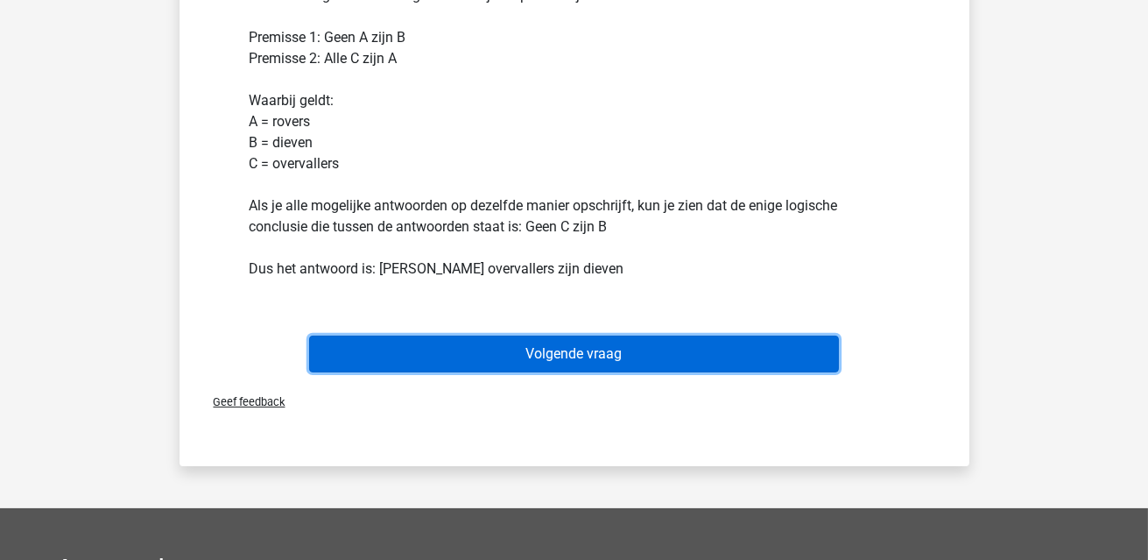
click at [657, 346] on button "Volgende vraag" at bounding box center [574, 353] width 530 height 37
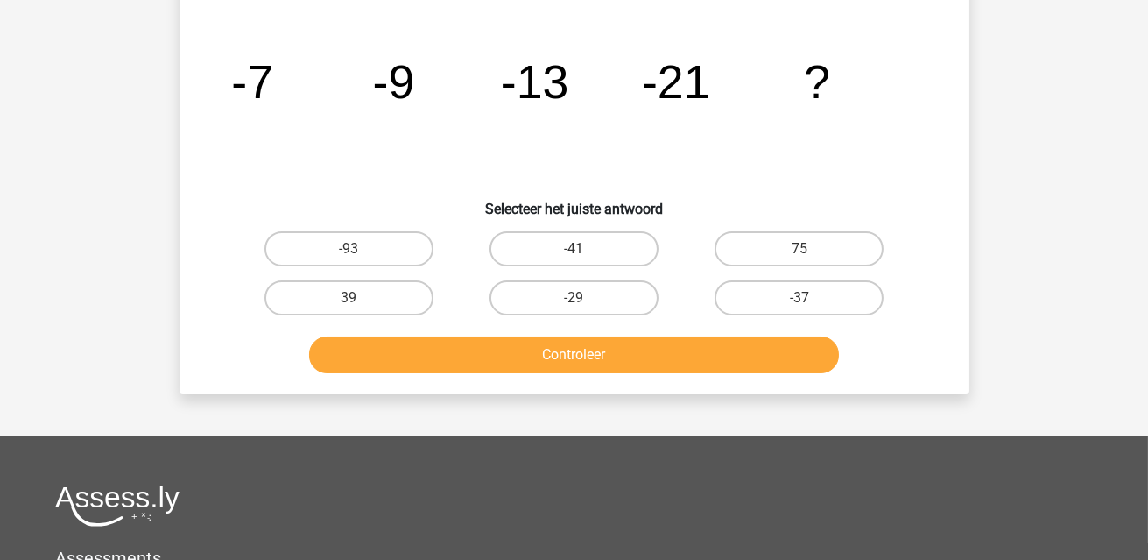
scroll to position [81, 0]
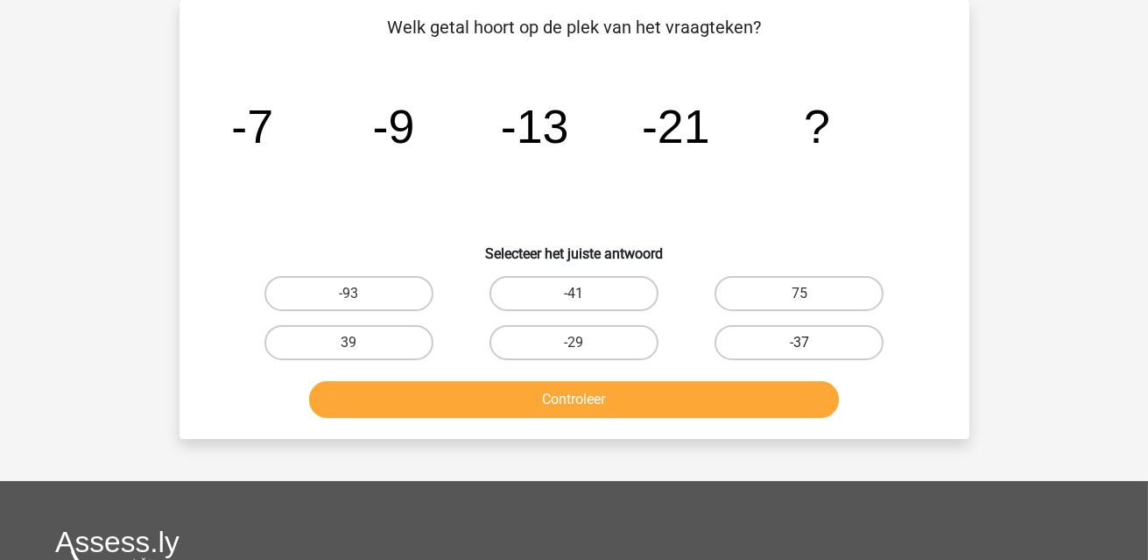
click at [760, 341] on label "-37" at bounding box center [799, 342] width 169 height 35
click at [800, 342] on input "-37" at bounding box center [805, 347] width 11 height 11
radio input "true"
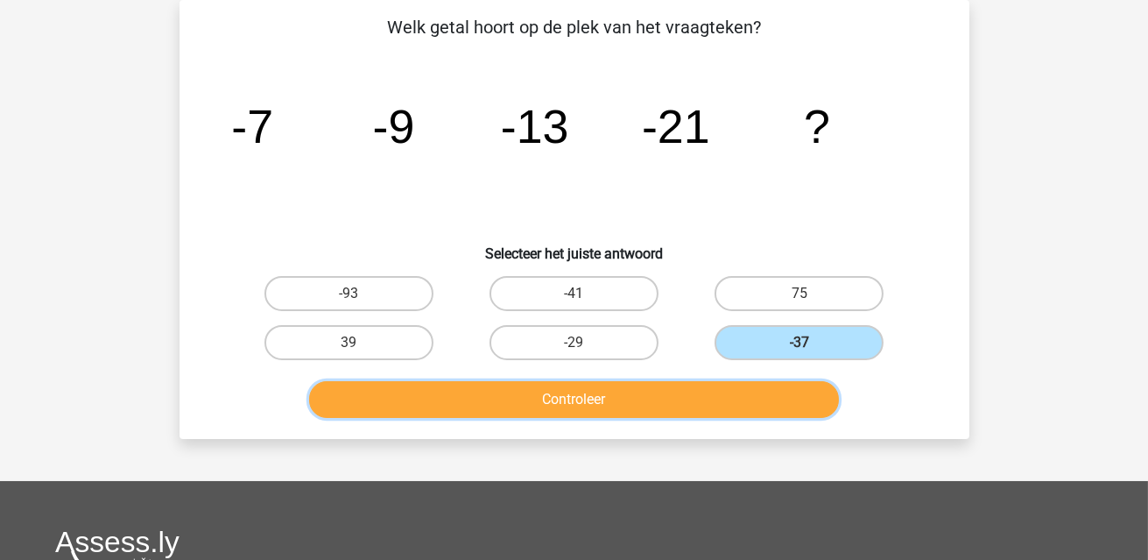
click at [733, 409] on button "Controleer" at bounding box center [574, 399] width 530 height 37
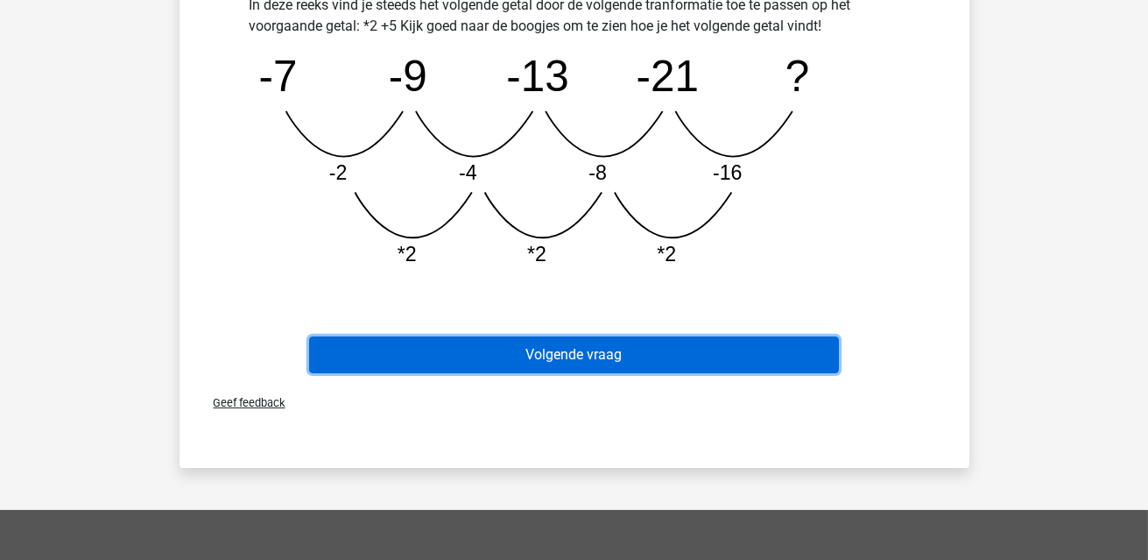
click at [693, 350] on button "Volgende vraag" at bounding box center [574, 354] width 530 height 37
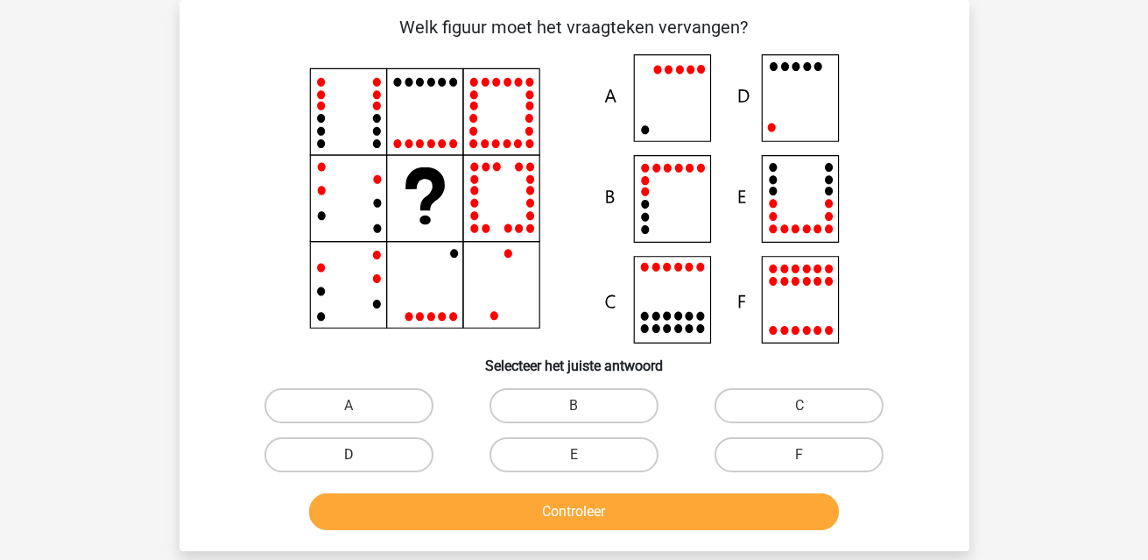
click at [331, 441] on label "D" at bounding box center [349, 454] width 169 height 35
click at [349, 455] on input "D" at bounding box center [354, 460] width 11 height 11
radio input "true"
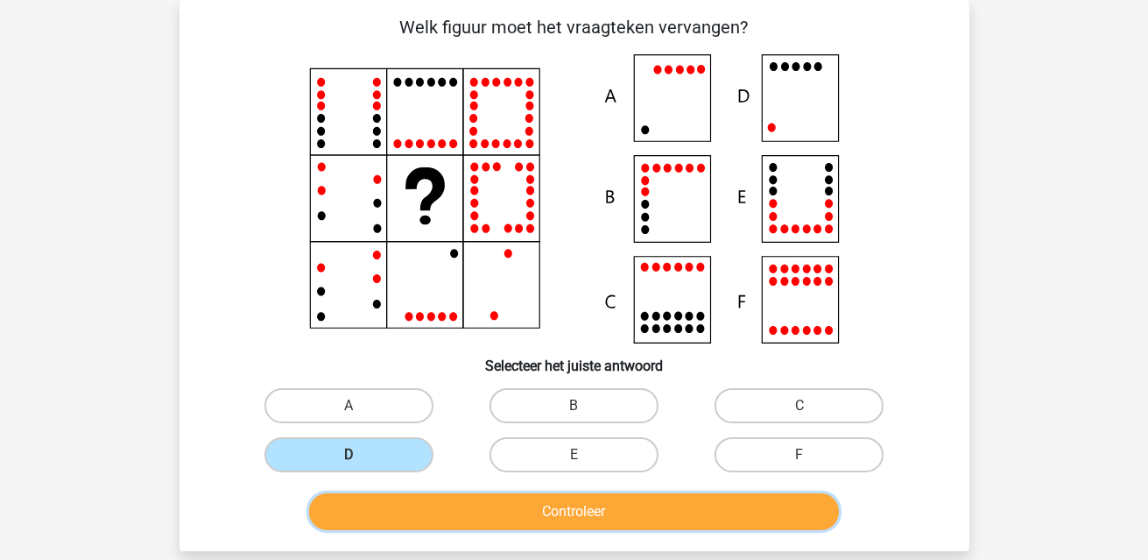
click at [426, 511] on button "Controleer" at bounding box center [574, 511] width 530 height 37
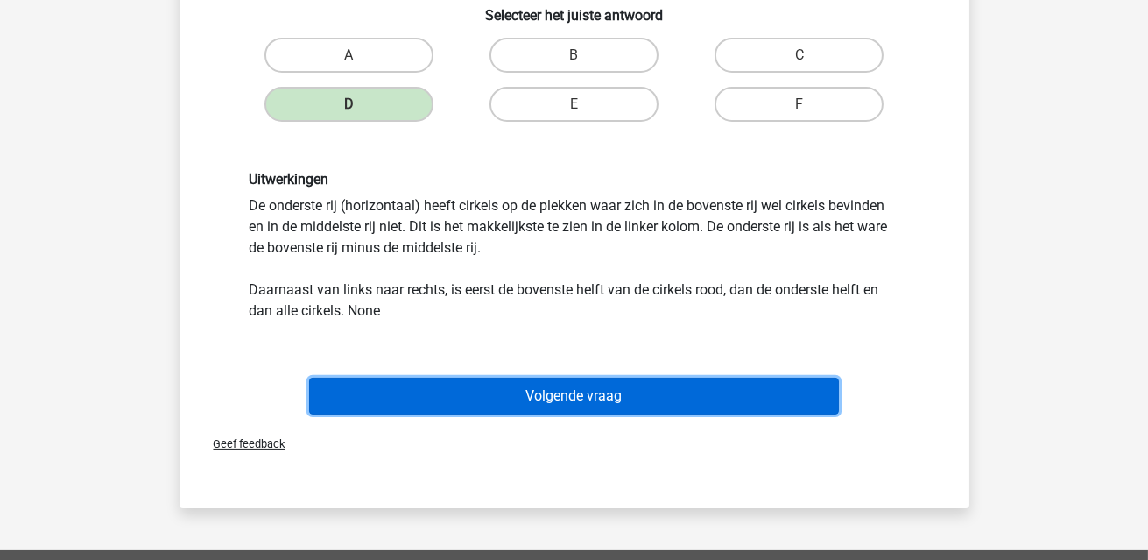
click at [555, 406] on button "Volgende vraag" at bounding box center [574, 396] width 530 height 37
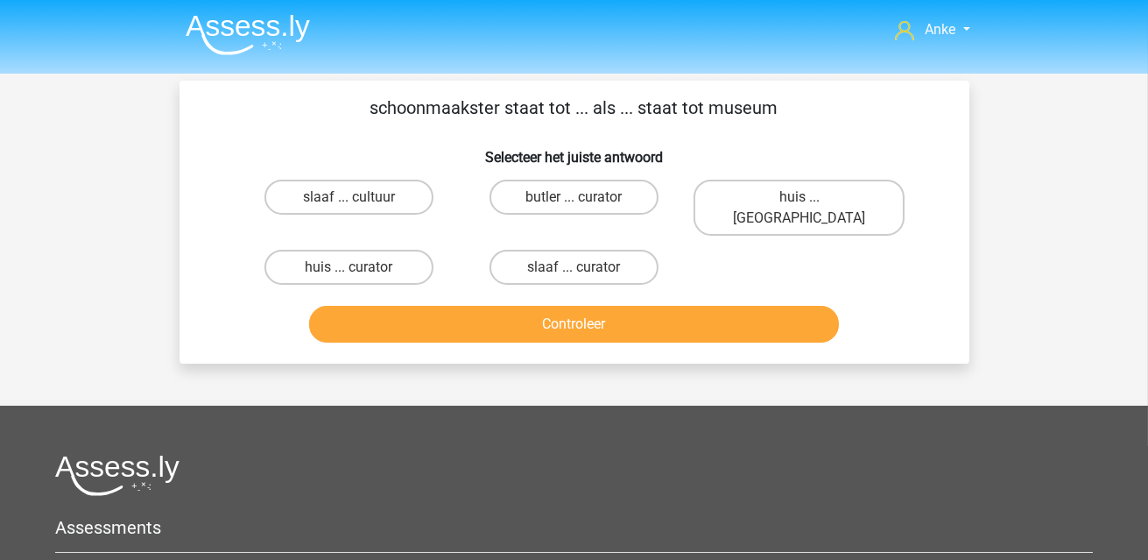
scroll to position [0, 0]
click at [343, 250] on label "huis ... curator" at bounding box center [349, 267] width 169 height 35
click at [349, 267] on input "huis ... curator" at bounding box center [354, 272] width 11 height 11
radio input "true"
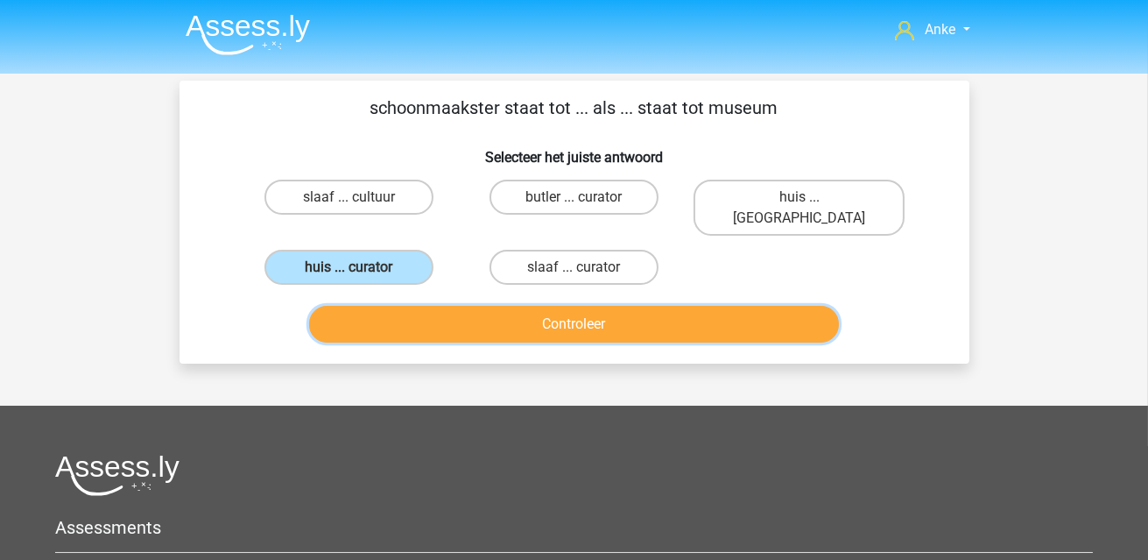
click at [441, 306] on button "Controleer" at bounding box center [574, 324] width 530 height 37
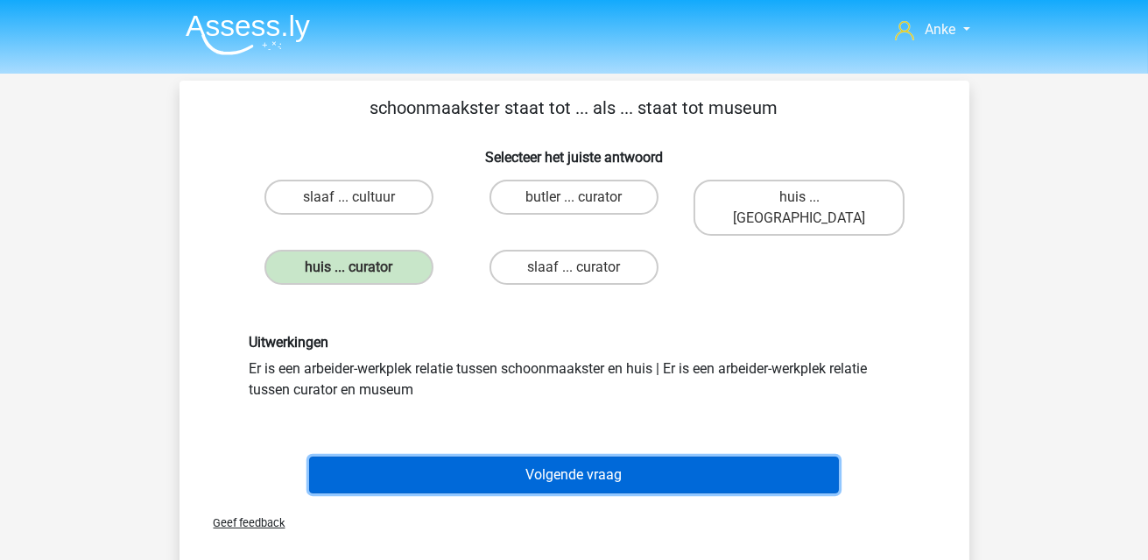
click at [568, 458] on button "Volgende vraag" at bounding box center [574, 474] width 530 height 37
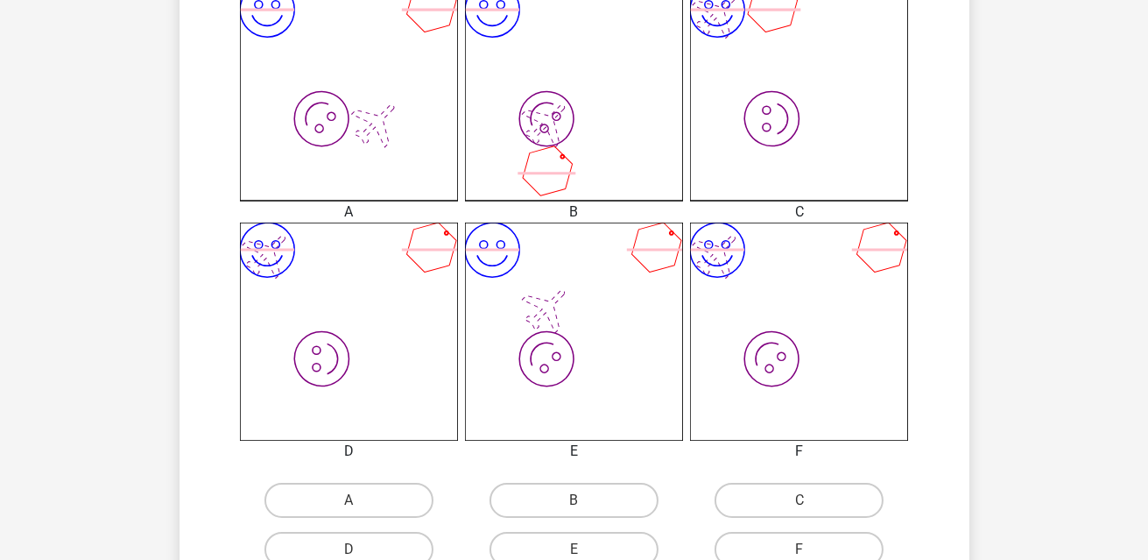
scroll to position [694, 0]
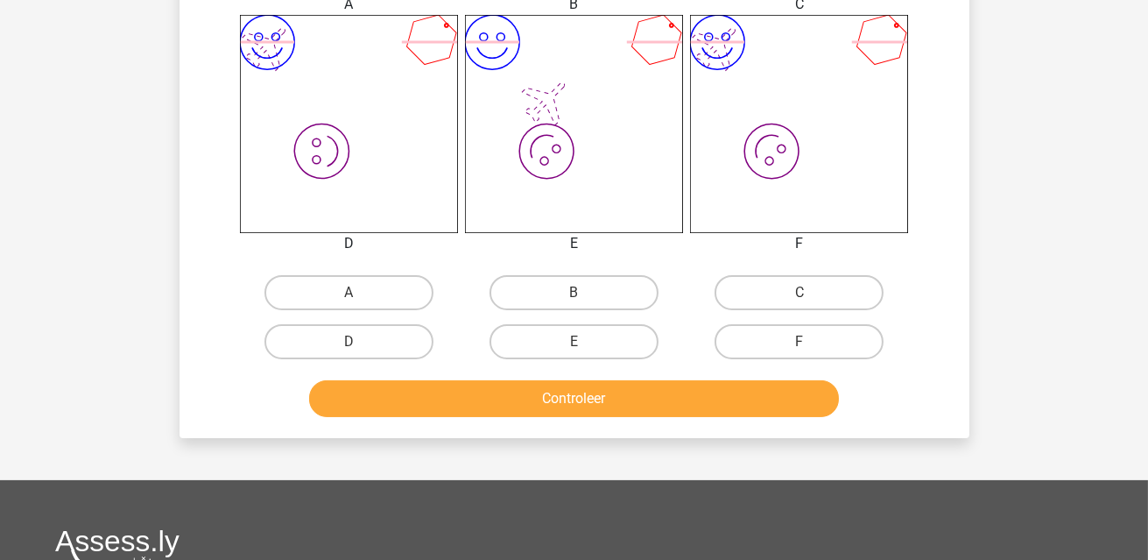
click at [800, 300] on input "C" at bounding box center [805, 298] width 11 height 11
radio input "true"
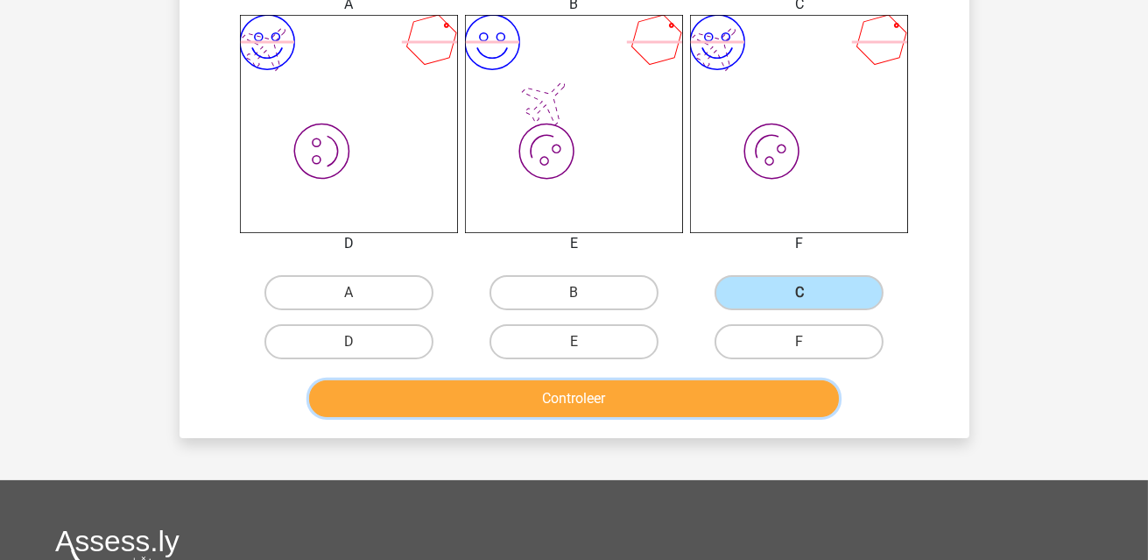
click at [745, 411] on button "Controleer" at bounding box center [574, 398] width 530 height 37
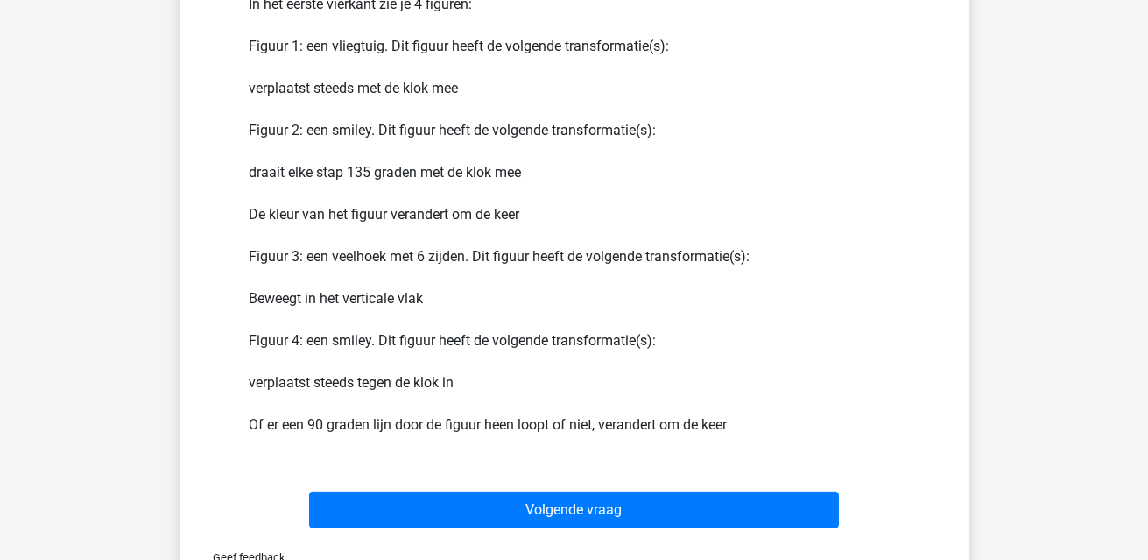
scroll to position [1219, 0]
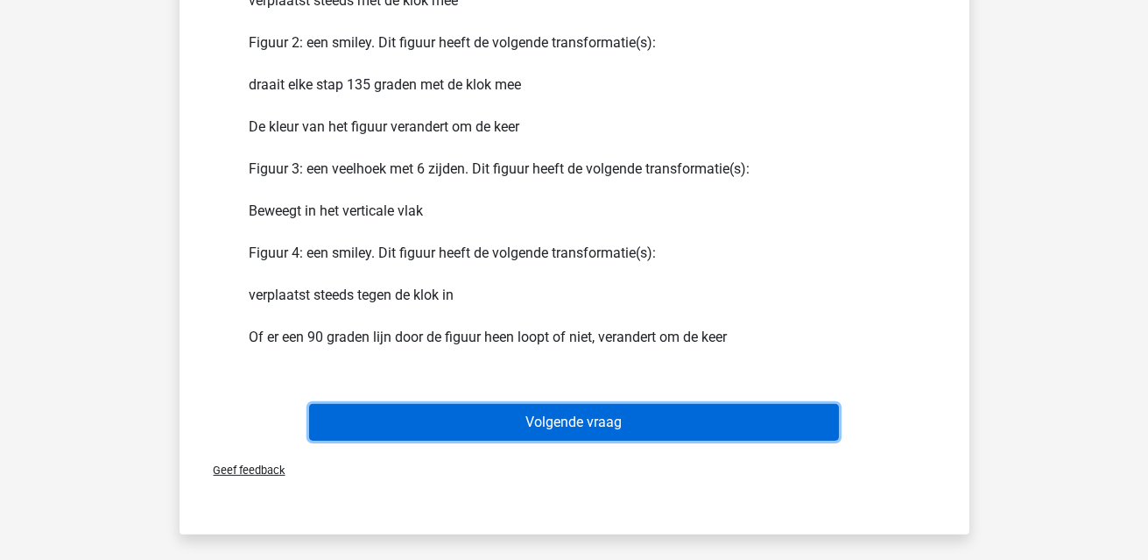
click at [667, 436] on button "Volgende vraag" at bounding box center [574, 422] width 530 height 37
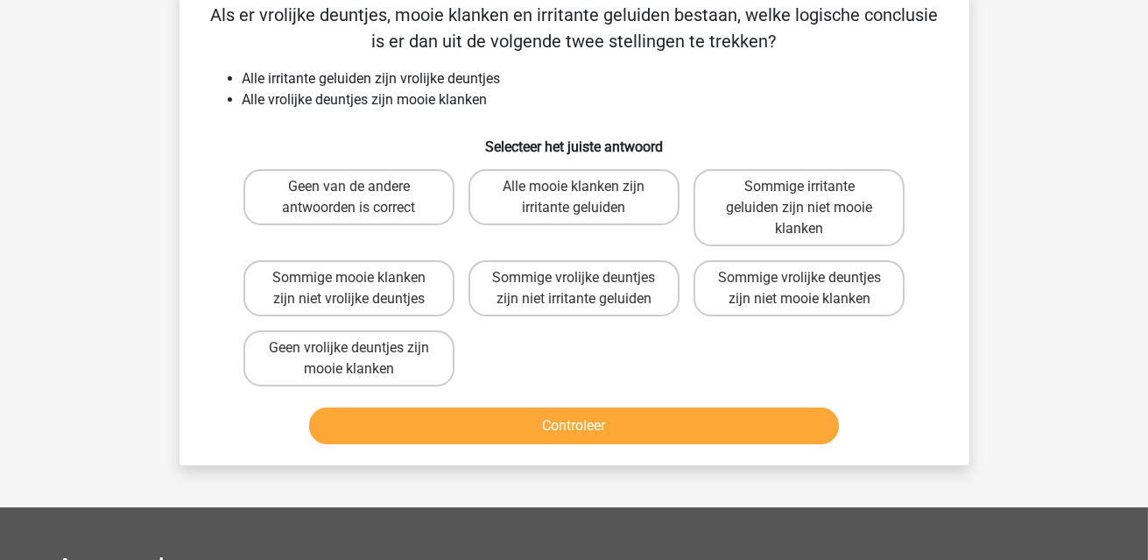
scroll to position [81, 0]
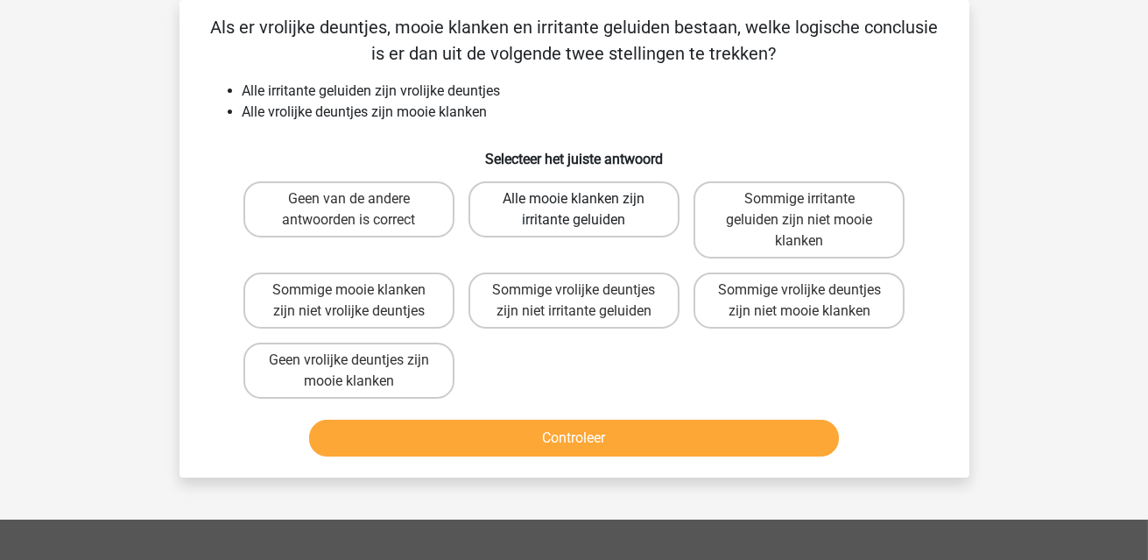
click at [606, 211] on label "Alle mooie klanken zijn irritante geluiden" at bounding box center [574, 209] width 211 height 56
click at [585, 210] on input "Alle mooie klanken zijn irritante geluiden" at bounding box center [579, 204] width 11 height 11
radio input "true"
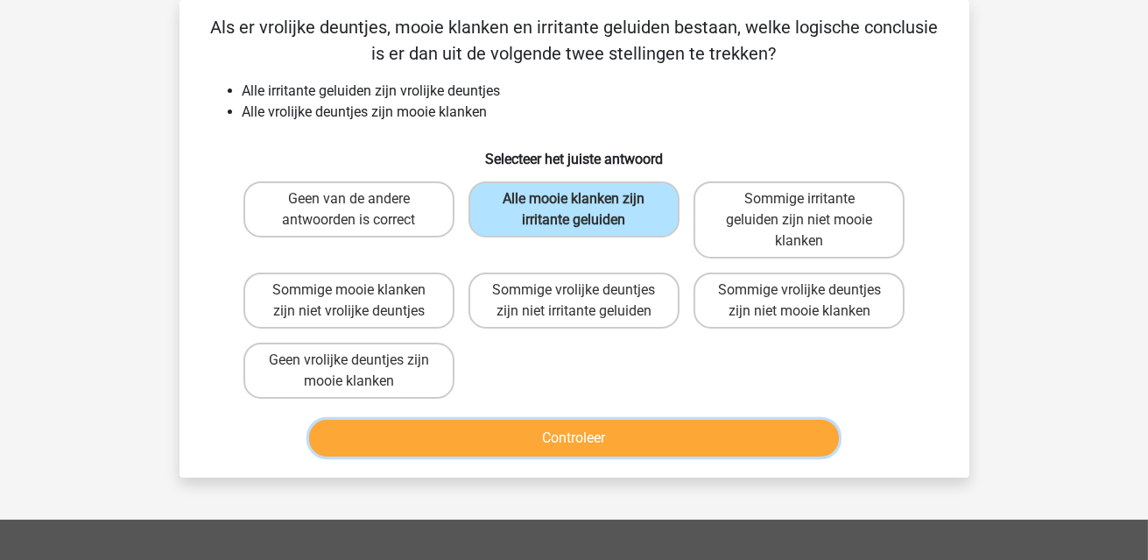
click at [619, 434] on button "Controleer" at bounding box center [574, 438] width 530 height 37
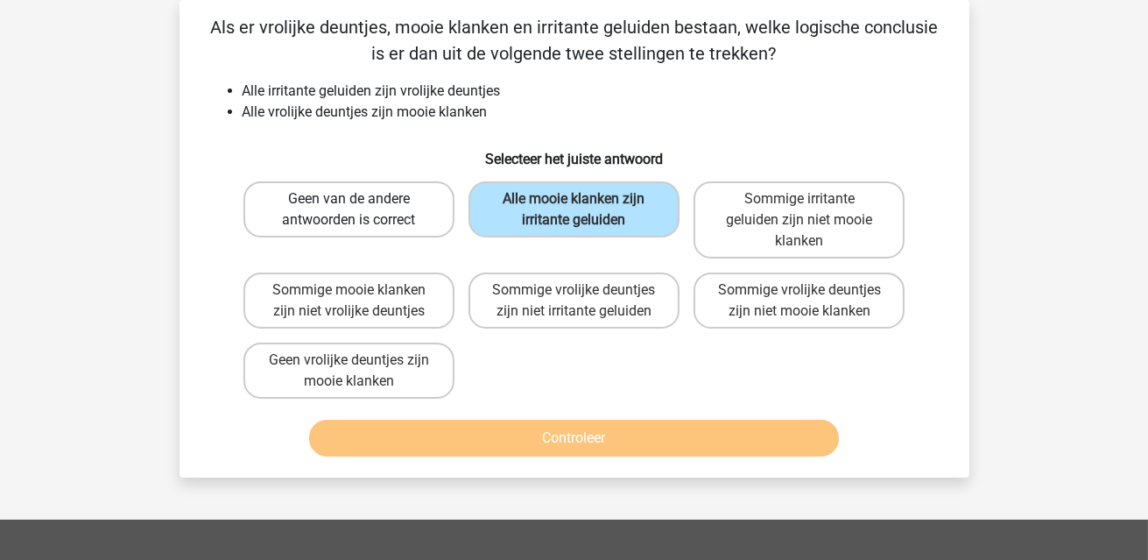
click at [392, 206] on label "Geen van de andere antwoorden is correct" at bounding box center [349, 209] width 211 height 56
click at [360, 206] on input "Geen van de andere antwoorden is correct" at bounding box center [354, 204] width 11 height 11
radio input "true"
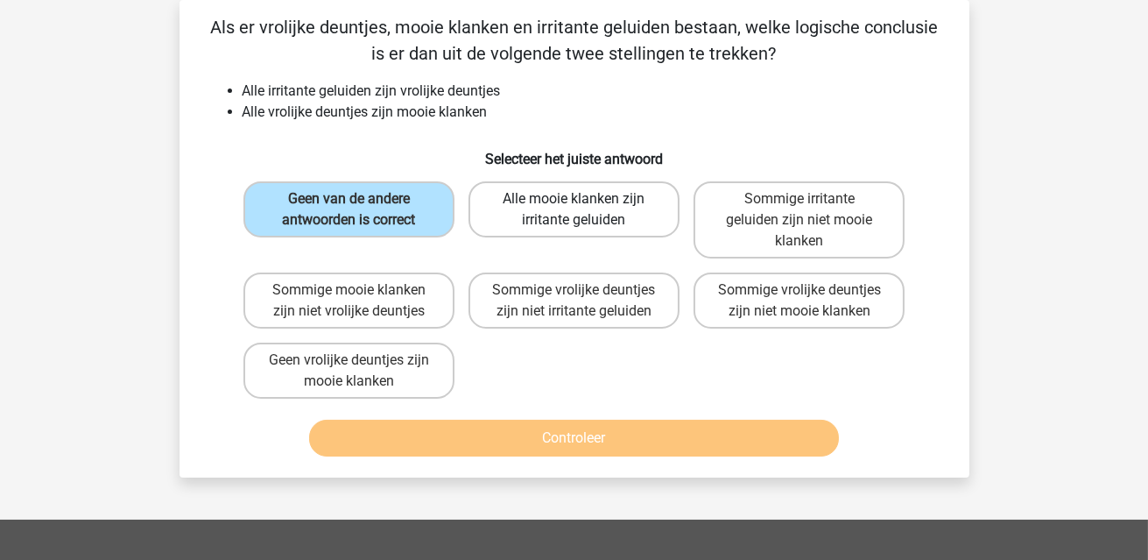
click at [596, 215] on label "Alle mooie klanken zijn irritante geluiden" at bounding box center [574, 209] width 211 height 56
click at [585, 210] on input "Alle mooie klanken zijn irritante geluiden" at bounding box center [579, 204] width 11 height 11
radio input "true"
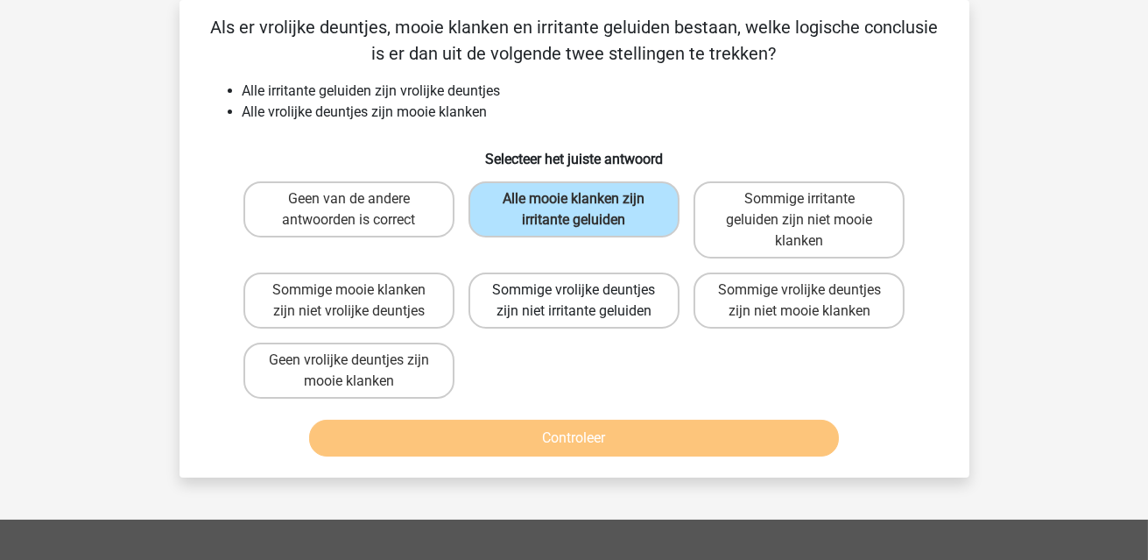
click at [562, 300] on label "Sommige vrolijke deuntjes zijn niet irritante geluiden" at bounding box center [574, 300] width 211 height 56
click at [574, 300] on input "Sommige vrolijke deuntjes zijn niet irritante geluiden" at bounding box center [579, 295] width 11 height 11
radio input "true"
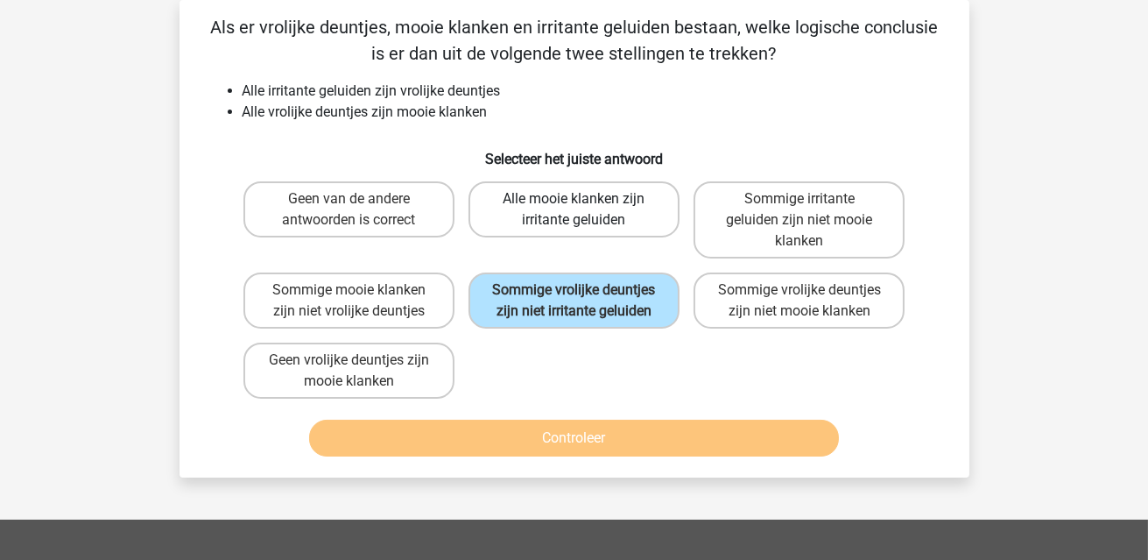
click at [528, 213] on label "Alle mooie klanken zijn irritante geluiden" at bounding box center [574, 209] width 211 height 56
click at [574, 210] on input "Alle mooie klanken zijn irritante geluiden" at bounding box center [579, 204] width 11 height 11
radio input "true"
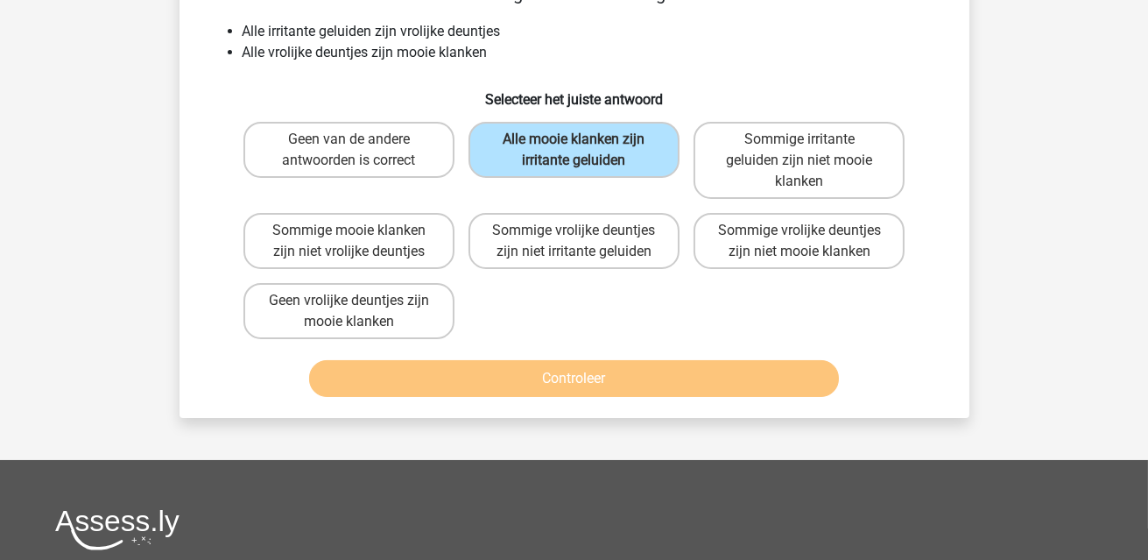
scroll to position [168, 0]
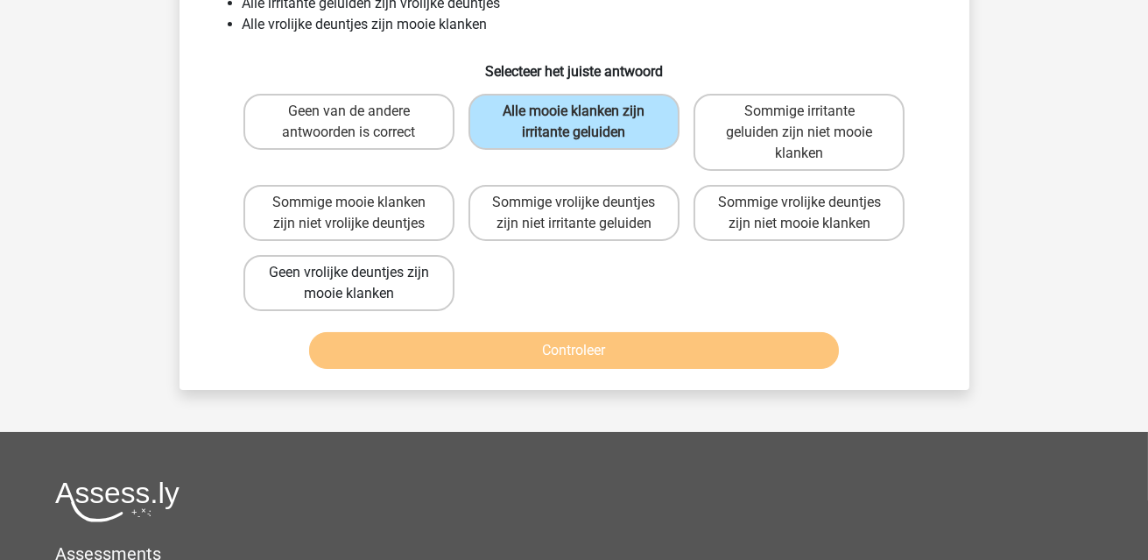
click at [451, 273] on label "Geen vrolijke deuntjes zijn mooie klanken" at bounding box center [349, 283] width 211 height 56
click at [360, 273] on input "Geen vrolijke deuntjes zijn mooie klanken" at bounding box center [354, 277] width 11 height 11
radio input "true"
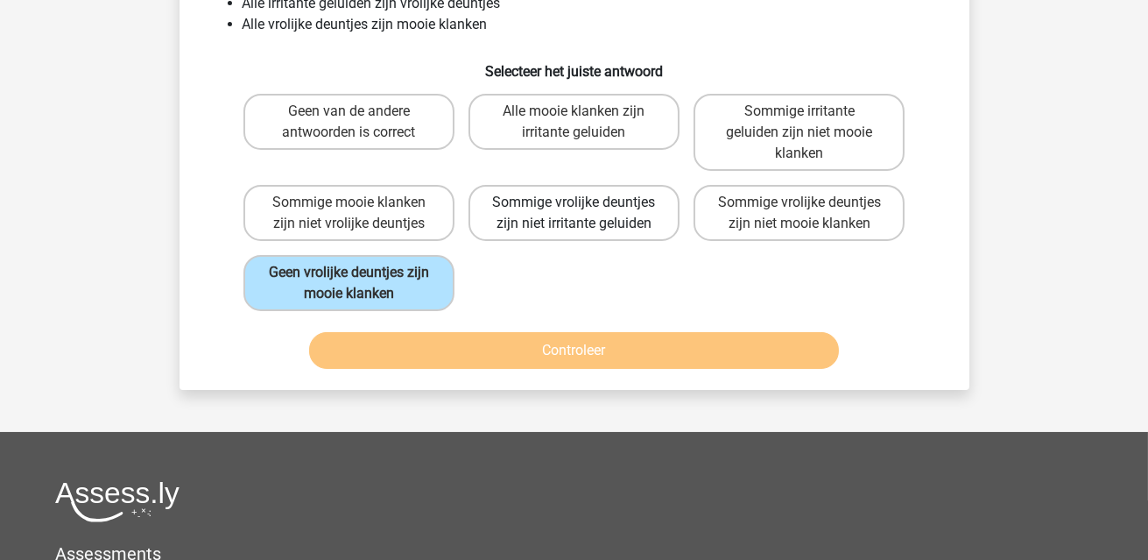
click at [570, 233] on label "Sommige vrolijke deuntjes zijn niet irritante geluiden" at bounding box center [574, 213] width 211 height 56
click at [574, 214] on input "Sommige vrolijke deuntjes zijn niet irritante geluiden" at bounding box center [579, 207] width 11 height 11
radio input "true"
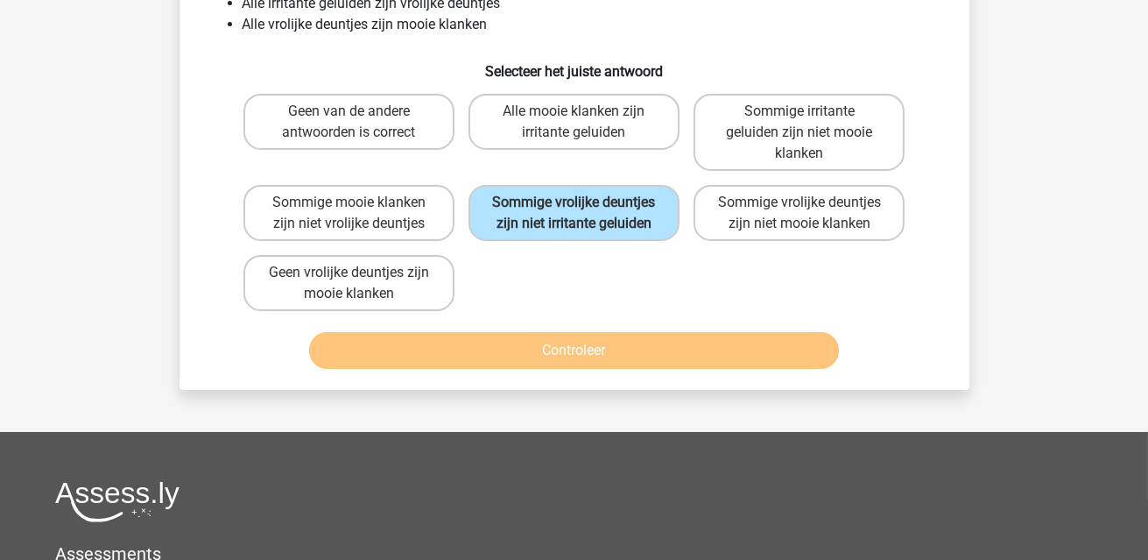
click at [581, 159] on div "Alle mooie klanken zijn irritante geluiden" at bounding box center [574, 132] width 211 height 77
click at [584, 125] on label "Alle mooie klanken zijn irritante geluiden" at bounding box center [574, 122] width 211 height 56
click at [584, 123] on input "Alle mooie klanken zijn irritante geluiden" at bounding box center [579, 116] width 11 height 11
radio input "true"
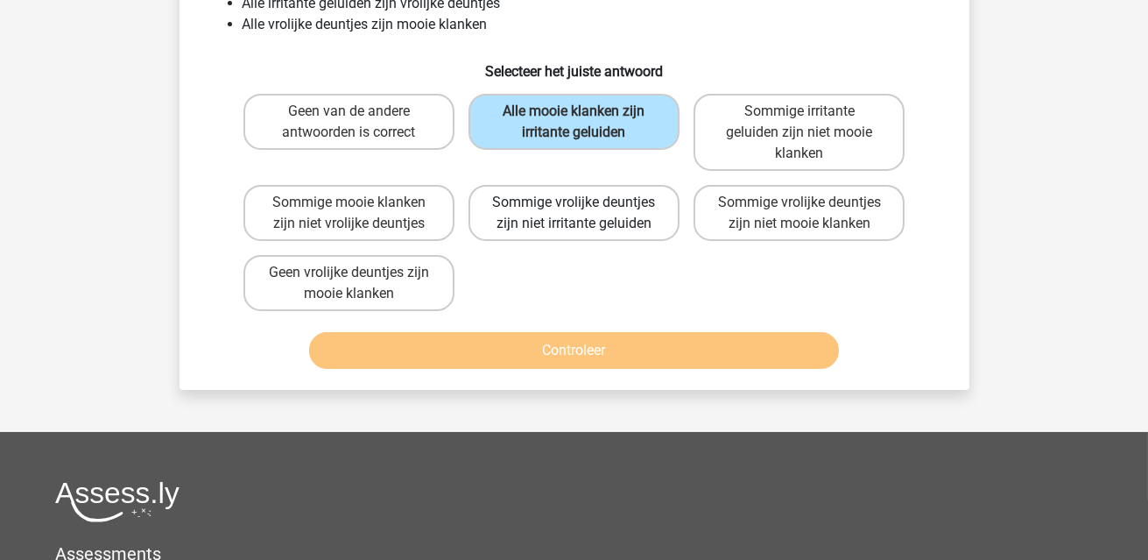
click at [621, 186] on label "Sommige vrolijke deuntjes zijn niet irritante geluiden" at bounding box center [574, 213] width 211 height 56
click at [585, 202] on input "Sommige vrolijke deuntjes zijn niet irritante geluiden" at bounding box center [579, 207] width 11 height 11
radio input "true"
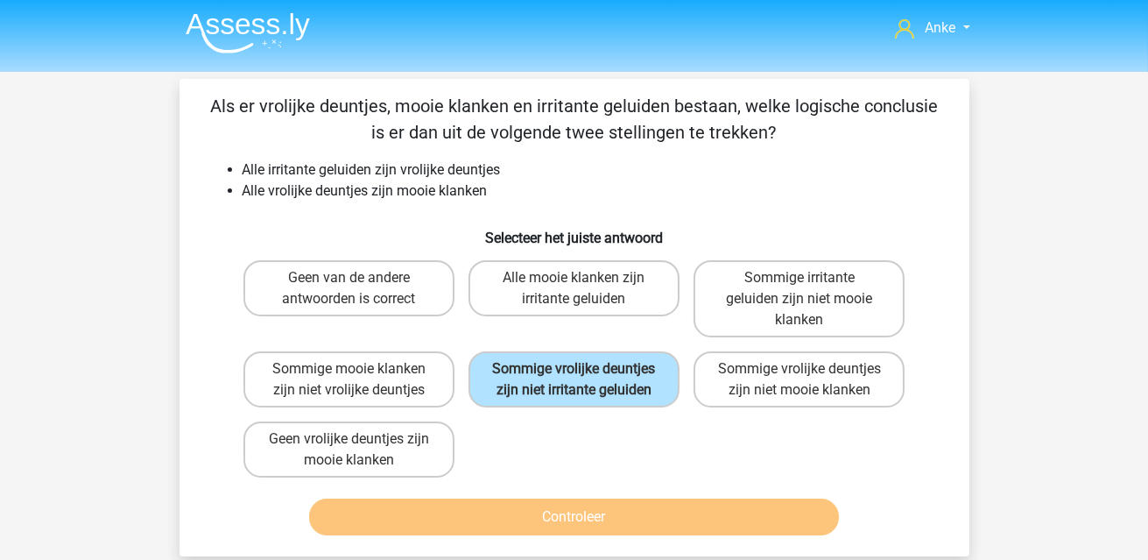
scroll to position [0, 0]
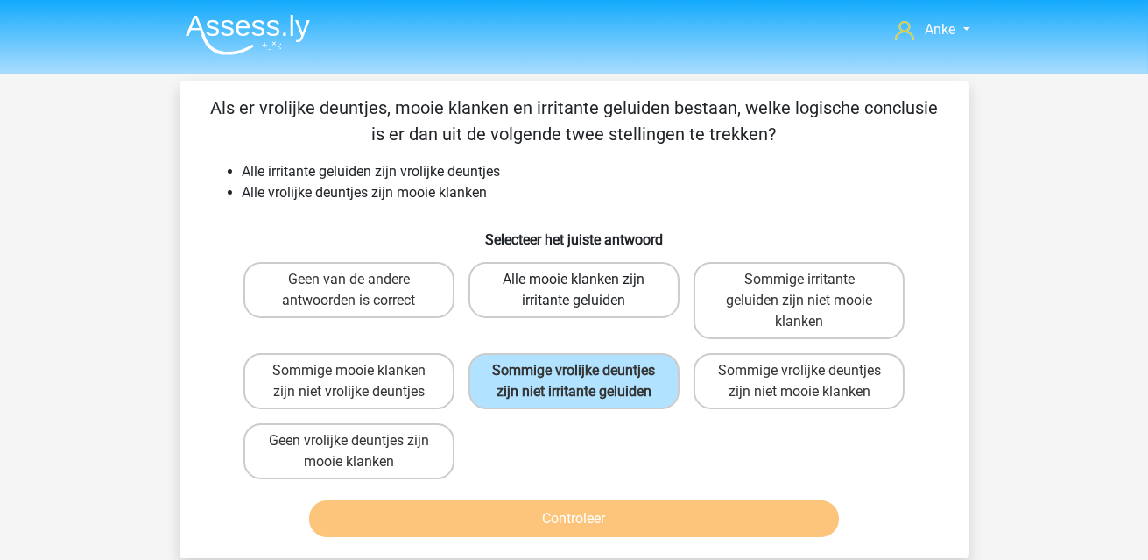
click at [625, 311] on label "Alle mooie klanken zijn irritante geluiden" at bounding box center [574, 290] width 211 height 56
click at [585, 291] on input "Alle mooie klanken zijn irritante geluiden" at bounding box center [579, 284] width 11 height 11
radio input "true"
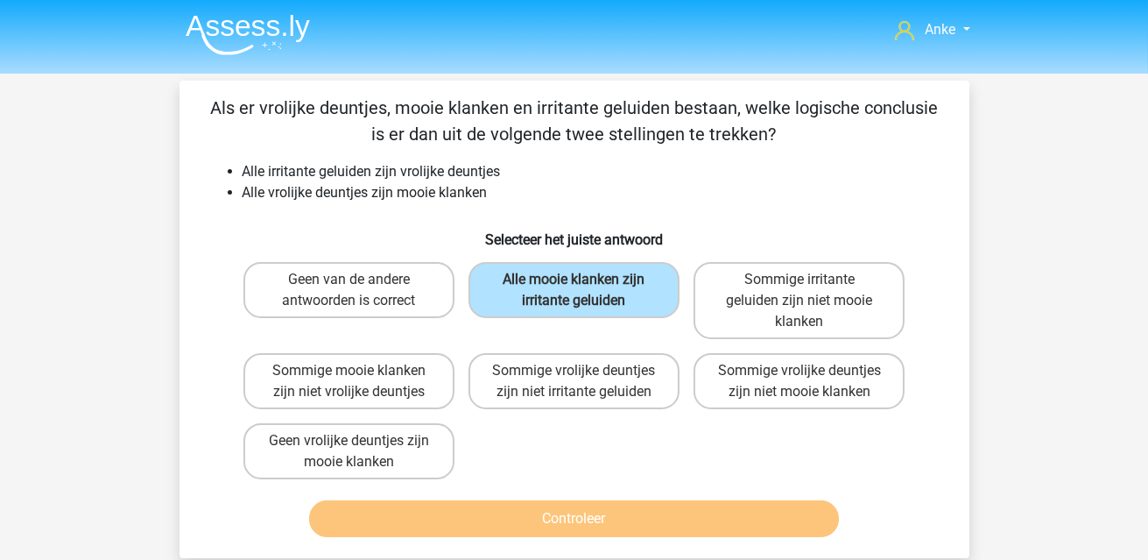
click at [582, 538] on div "Controleer" at bounding box center [575, 522] width 676 height 44
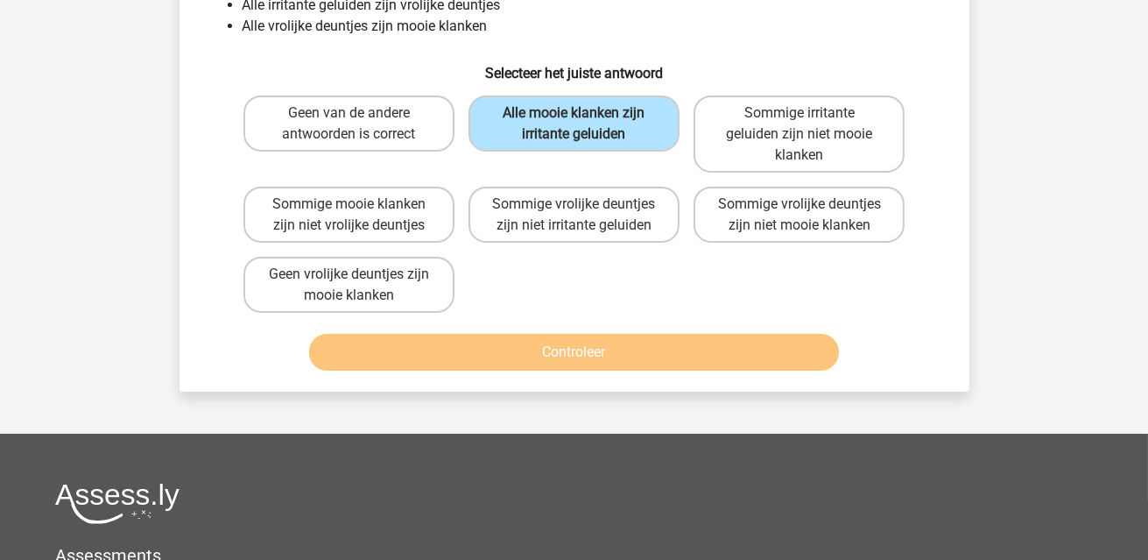
scroll to position [174, 0]
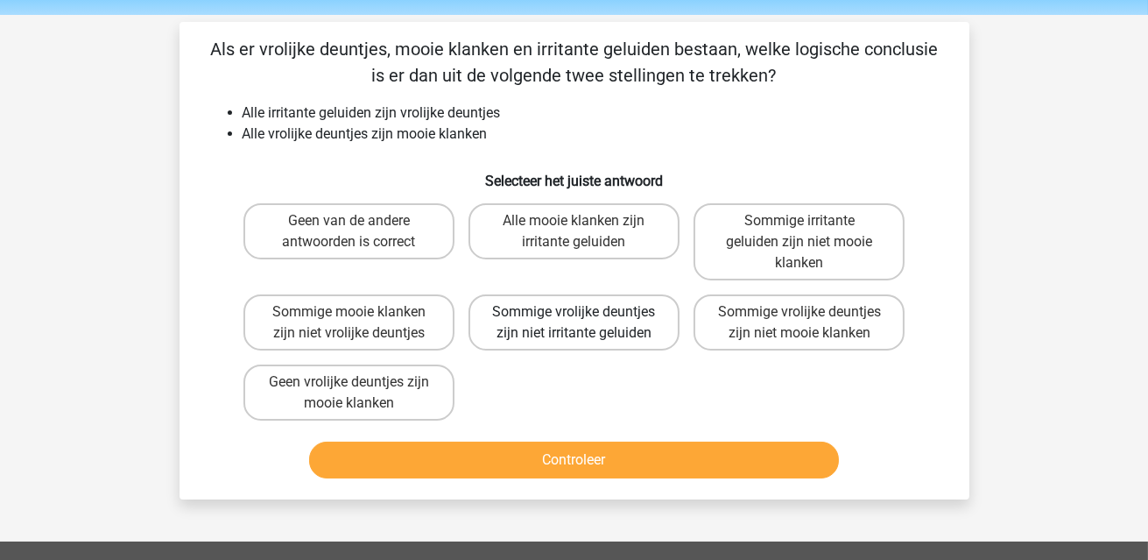
scroll to position [87, 0]
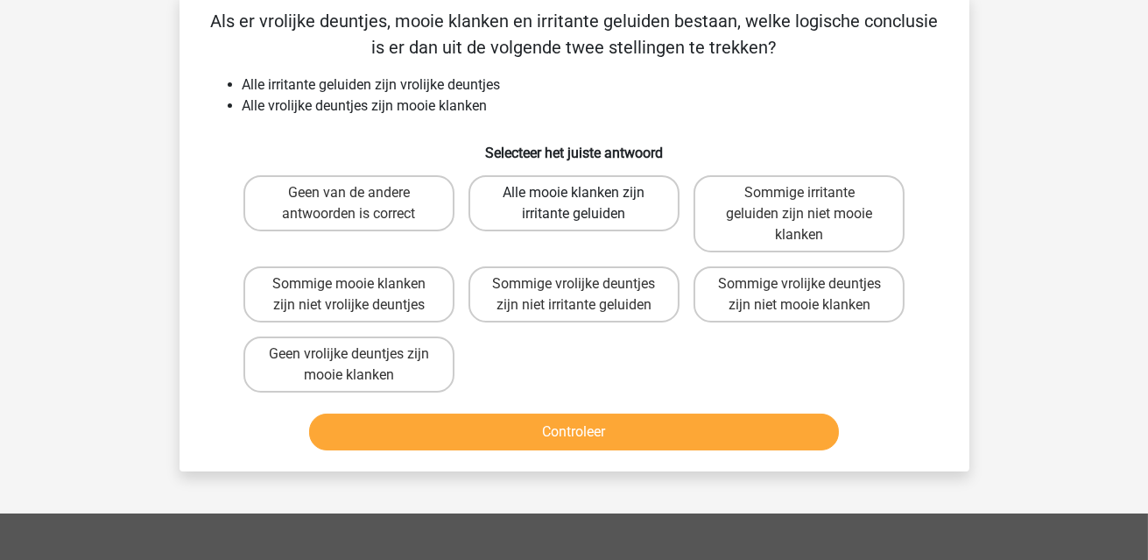
click at [611, 205] on label "Alle mooie klanken zijn irritante geluiden" at bounding box center [574, 203] width 211 height 56
click at [585, 204] on input "Alle mooie klanken zijn irritante geluiden" at bounding box center [579, 198] width 11 height 11
radio input "true"
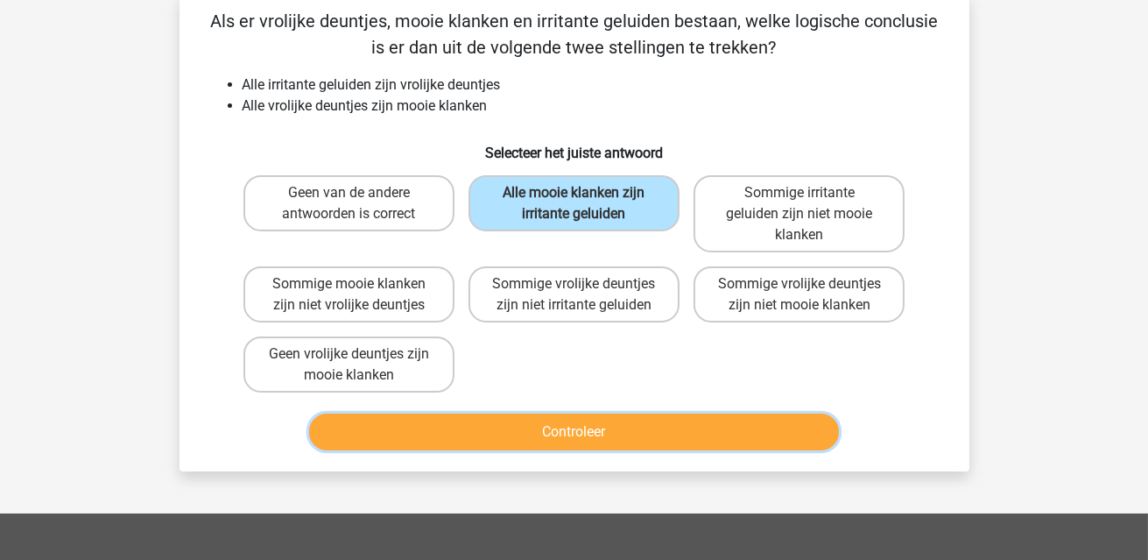
click at [679, 440] on button "Controleer" at bounding box center [574, 431] width 530 height 37
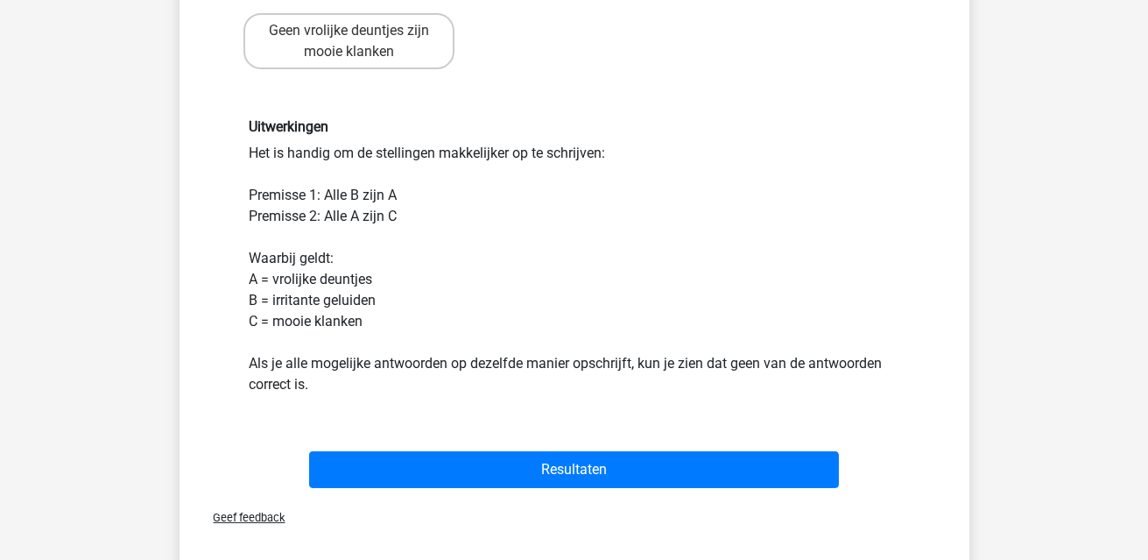
scroll to position [437, 0]
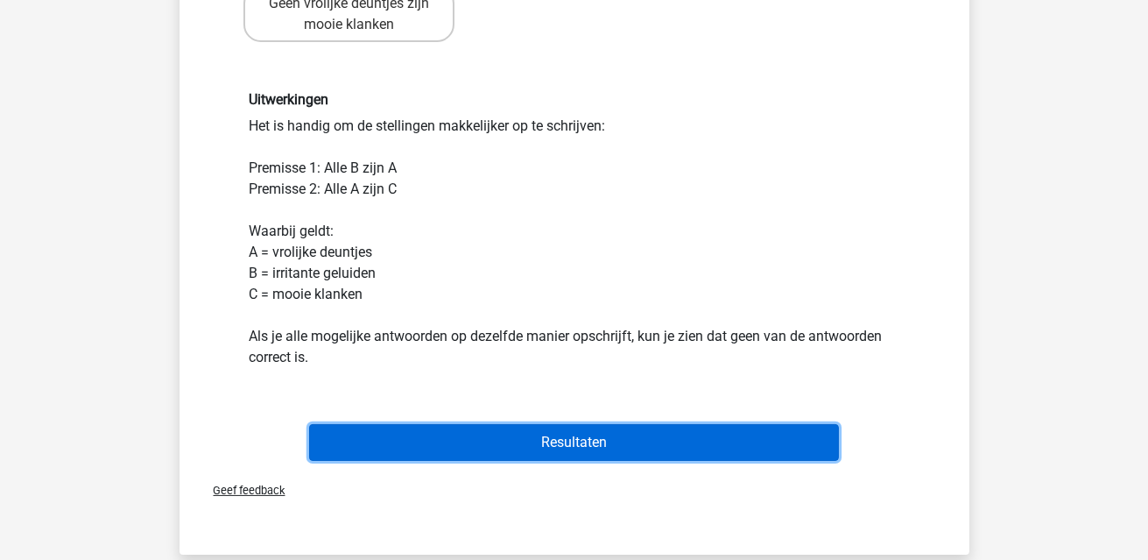
click at [675, 434] on button "Resultaten" at bounding box center [574, 442] width 530 height 37
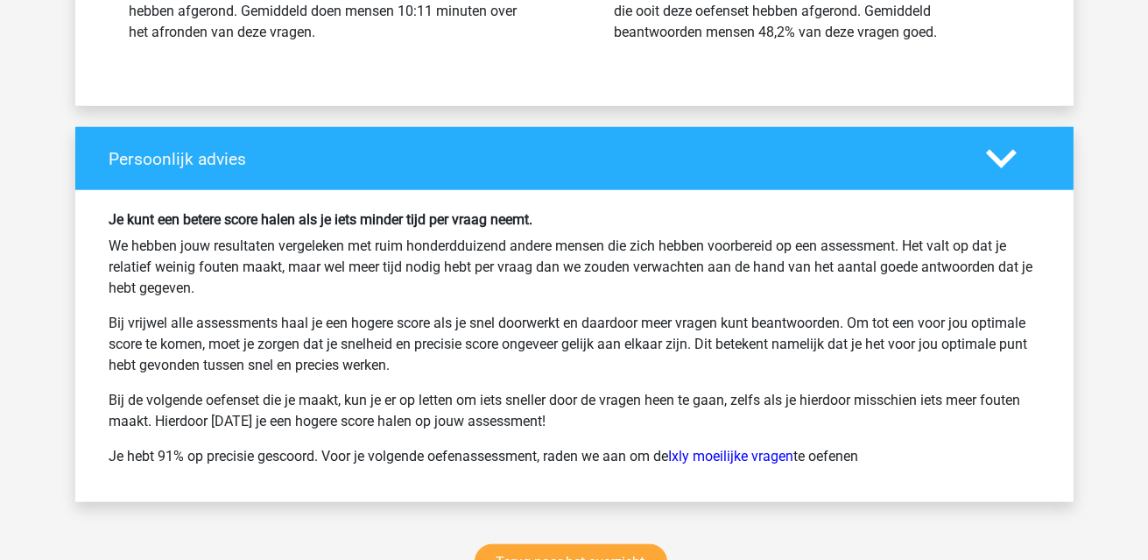
scroll to position [2977, 0]
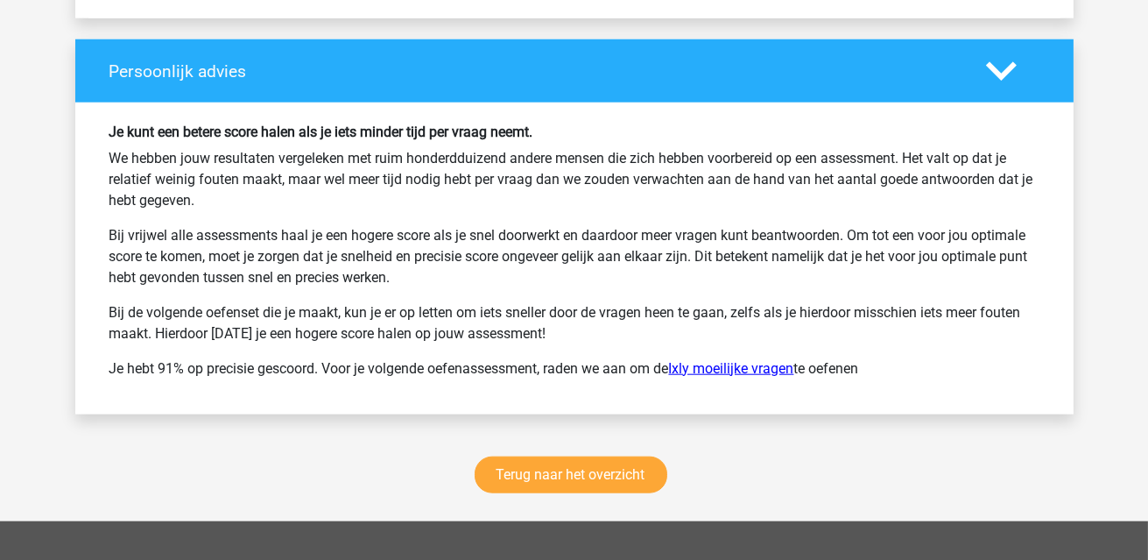
click at [735, 360] on link "Ixly moeilijke vragen" at bounding box center [731, 368] width 125 height 17
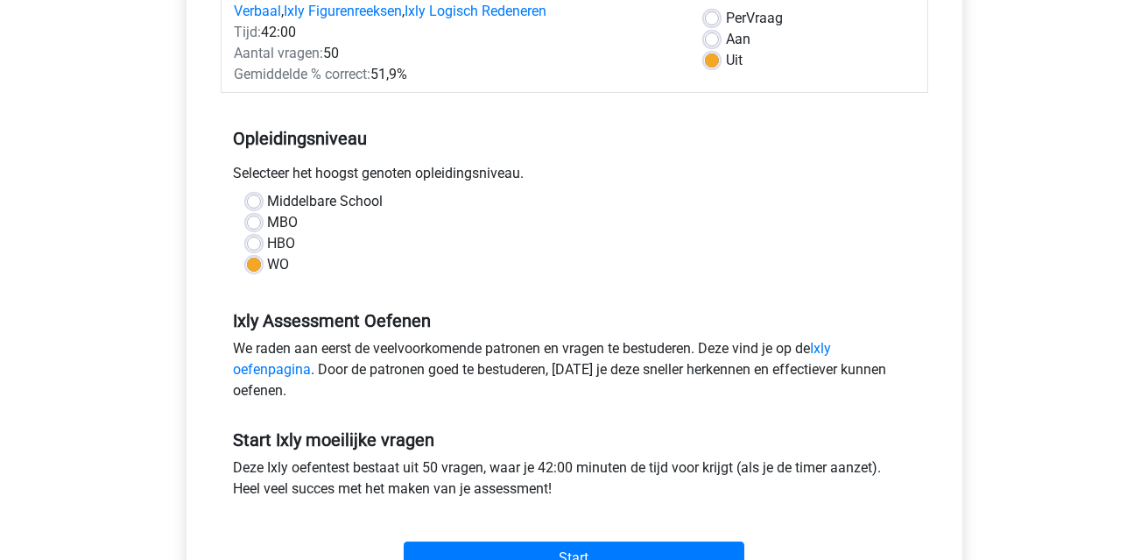
scroll to position [350, 0]
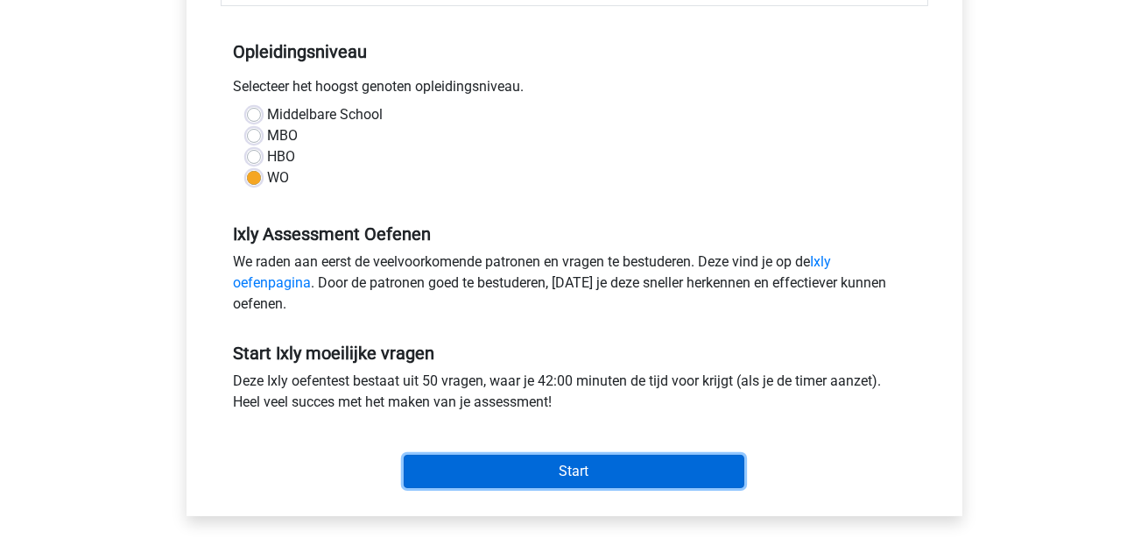
click at [619, 477] on input "Start" at bounding box center [574, 471] width 341 height 33
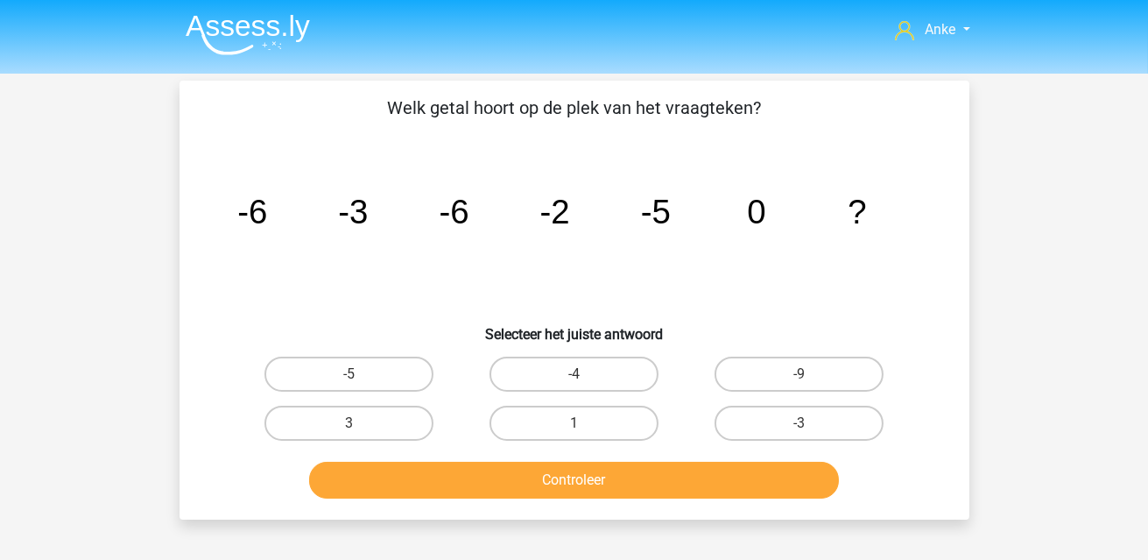
drag, startPoint x: 837, startPoint y: 420, endPoint x: 806, endPoint y: 464, distance: 53.5
click at [835, 420] on label "-3" at bounding box center [799, 423] width 169 height 35
click at [811, 423] on input "-3" at bounding box center [805, 428] width 11 height 11
radio input "true"
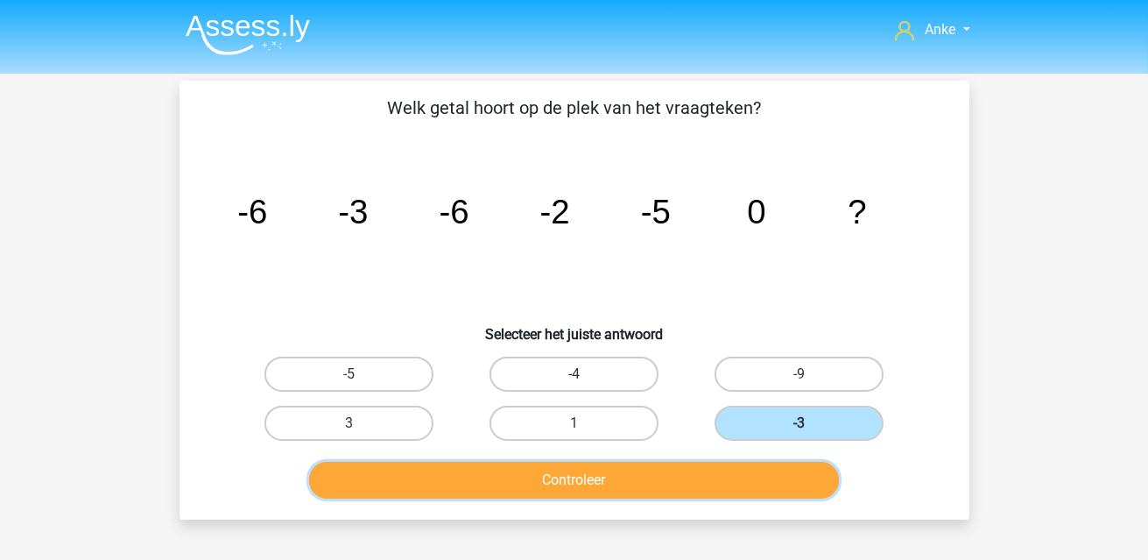
click at [752, 491] on button "Controleer" at bounding box center [574, 480] width 530 height 37
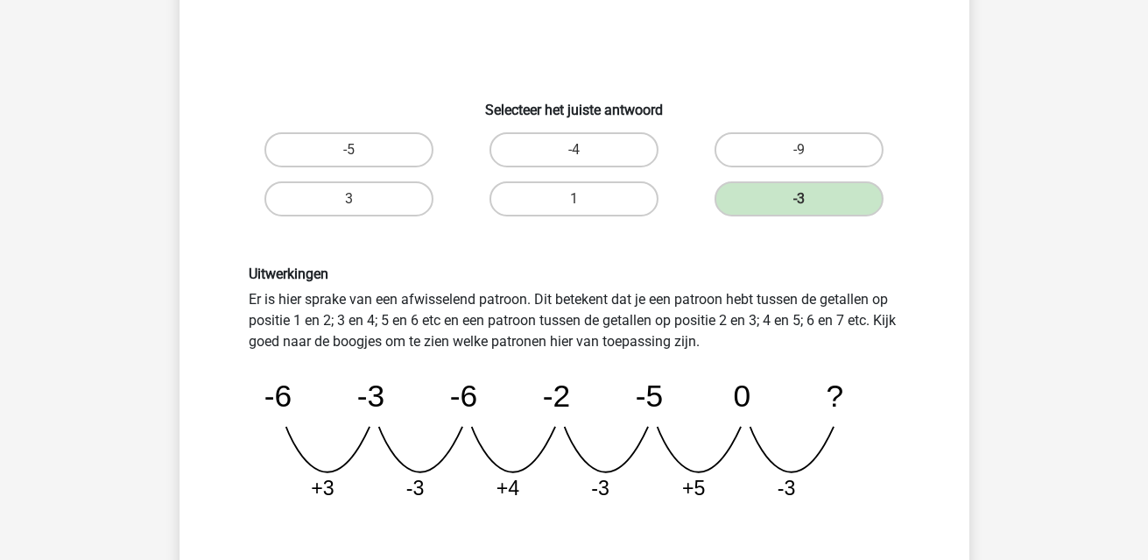
scroll to position [350, 0]
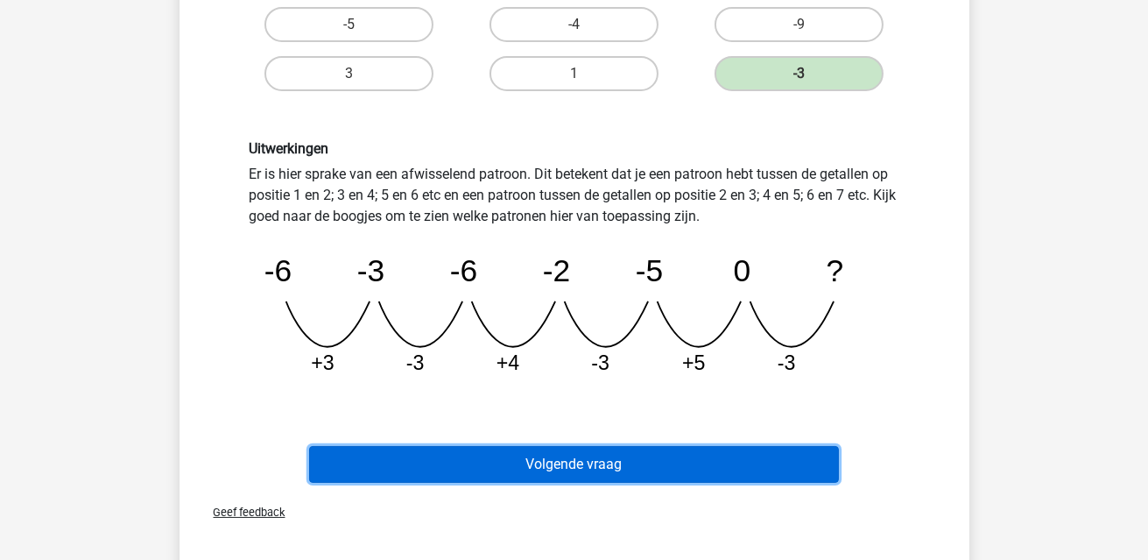
click at [696, 448] on button "Volgende vraag" at bounding box center [574, 464] width 530 height 37
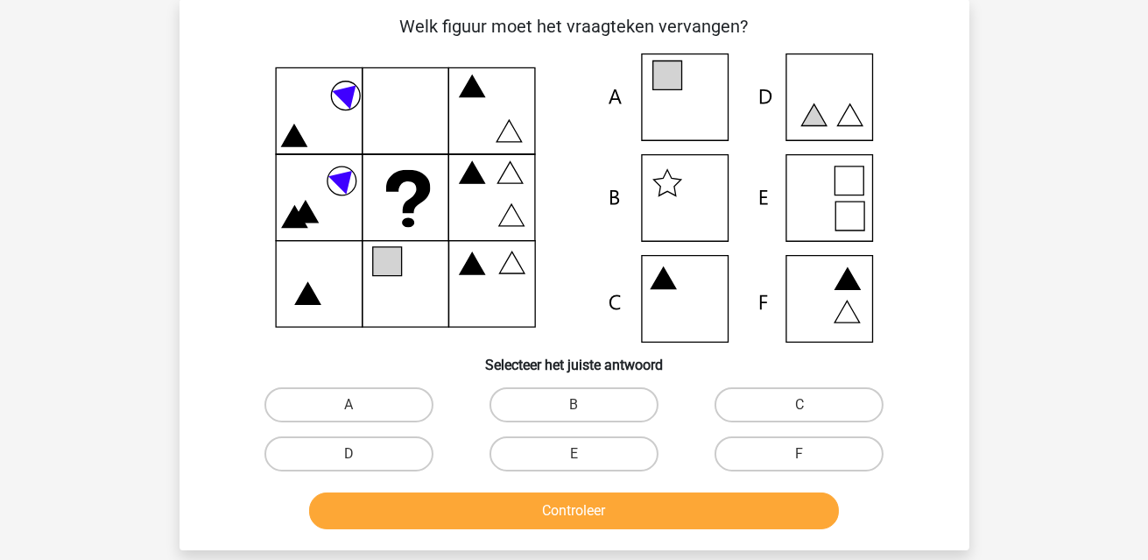
scroll to position [81, 0]
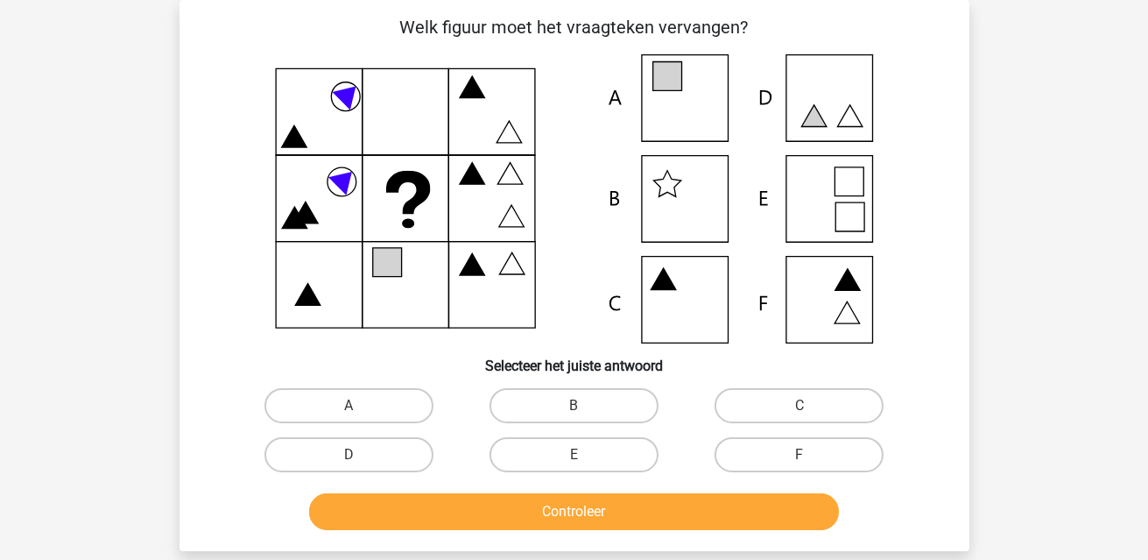
click at [824, 109] on icon at bounding box center [575, 198] width 706 height 289
click at [385, 448] on label "D" at bounding box center [349, 454] width 169 height 35
click at [360, 455] on input "D" at bounding box center [354, 460] width 11 height 11
radio input "true"
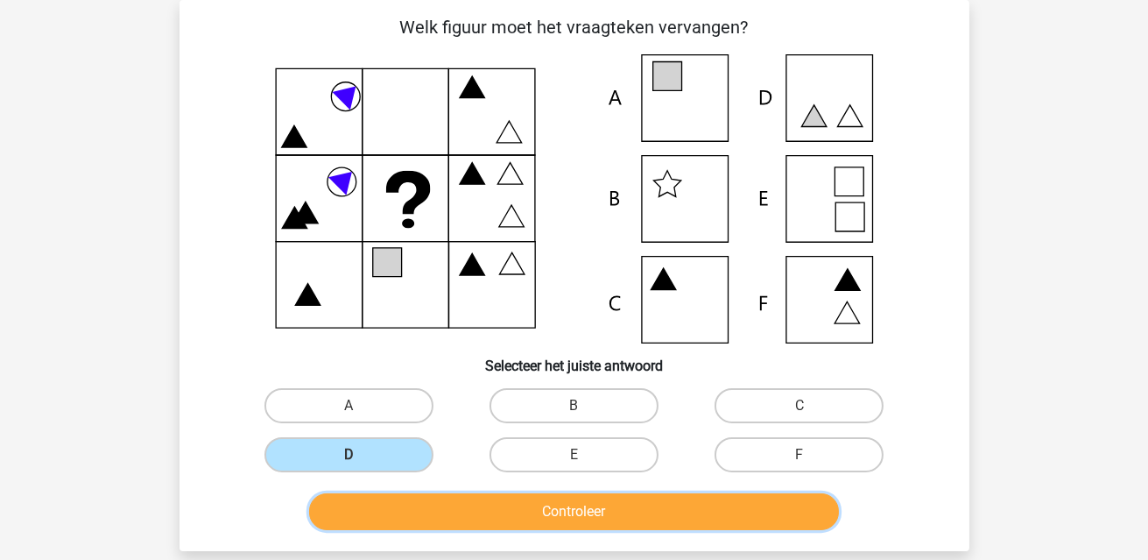
click at [551, 500] on button "Controleer" at bounding box center [574, 511] width 530 height 37
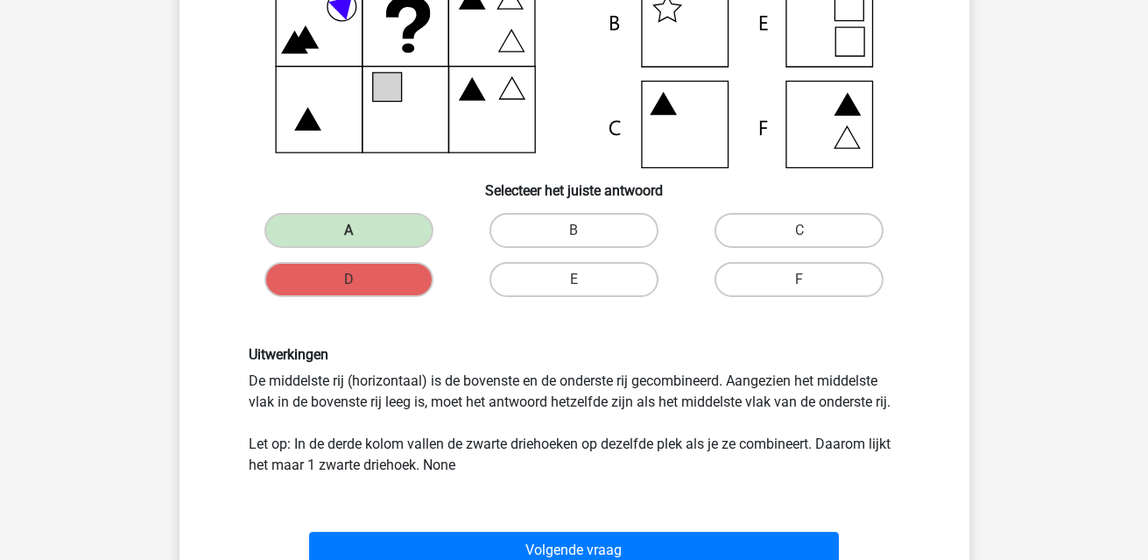
scroll to position [343, 0]
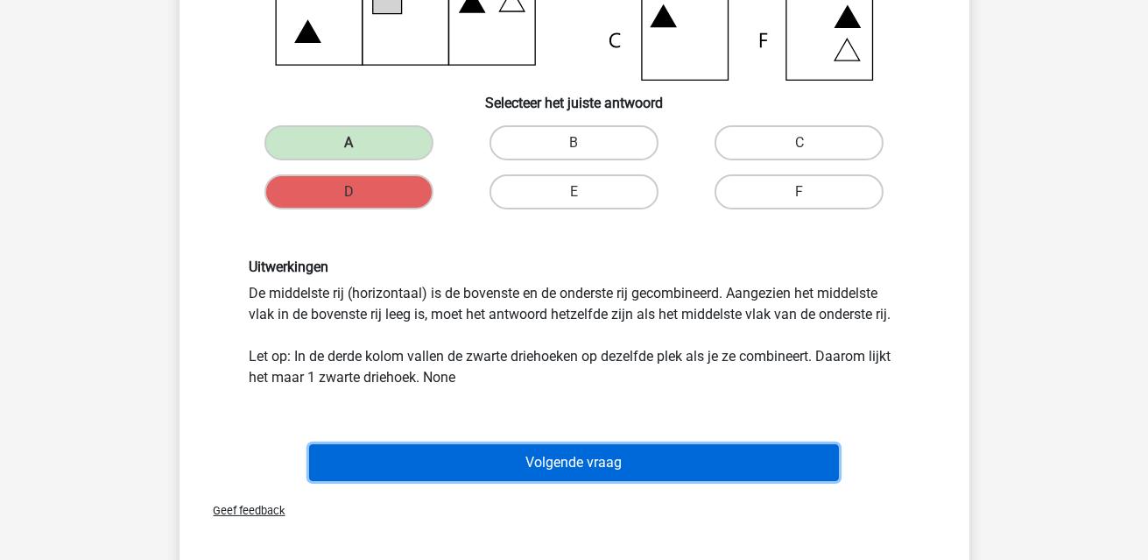
click at [648, 459] on button "Volgende vraag" at bounding box center [574, 462] width 530 height 37
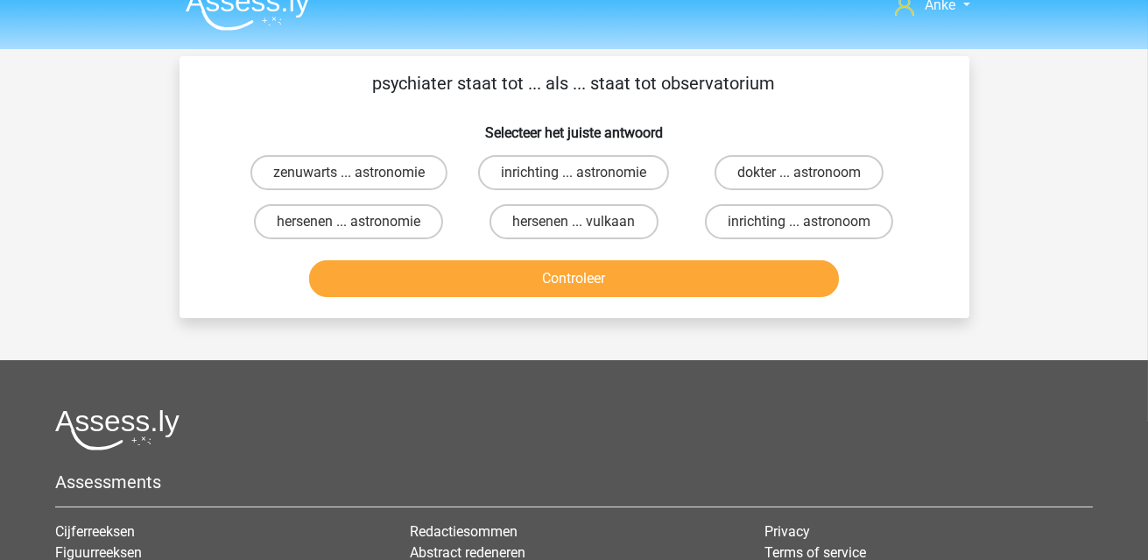
scroll to position [0, 0]
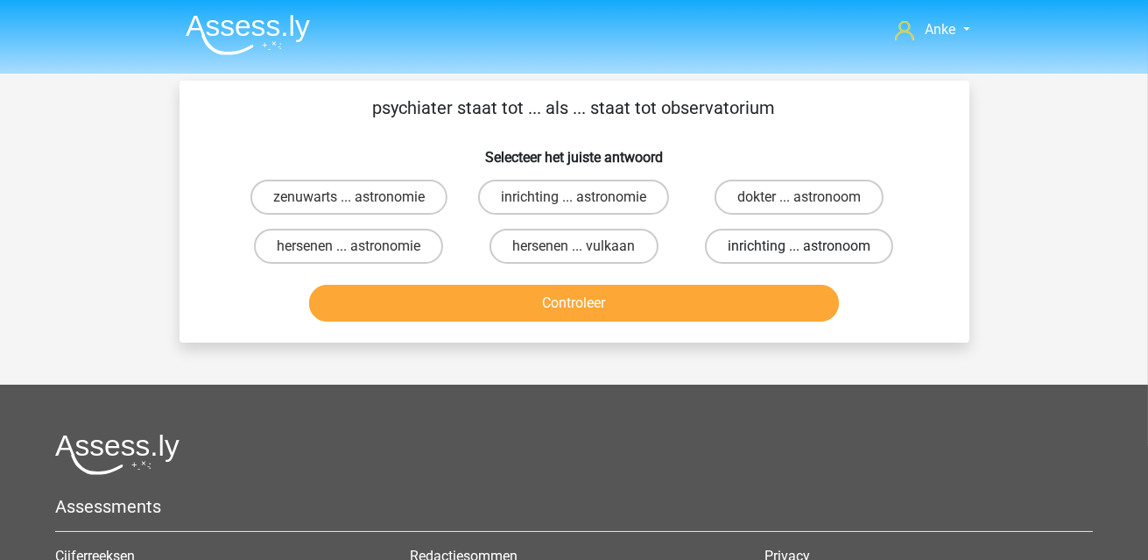
click at [829, 233] on label "inrichting ... astronoom" at bounding box center [799, 246] width 188 height 35
click at [811, 246] on input "inrichting ... astronoom" at bounding box center [805, 251] width 11 height 11
radio input "true"
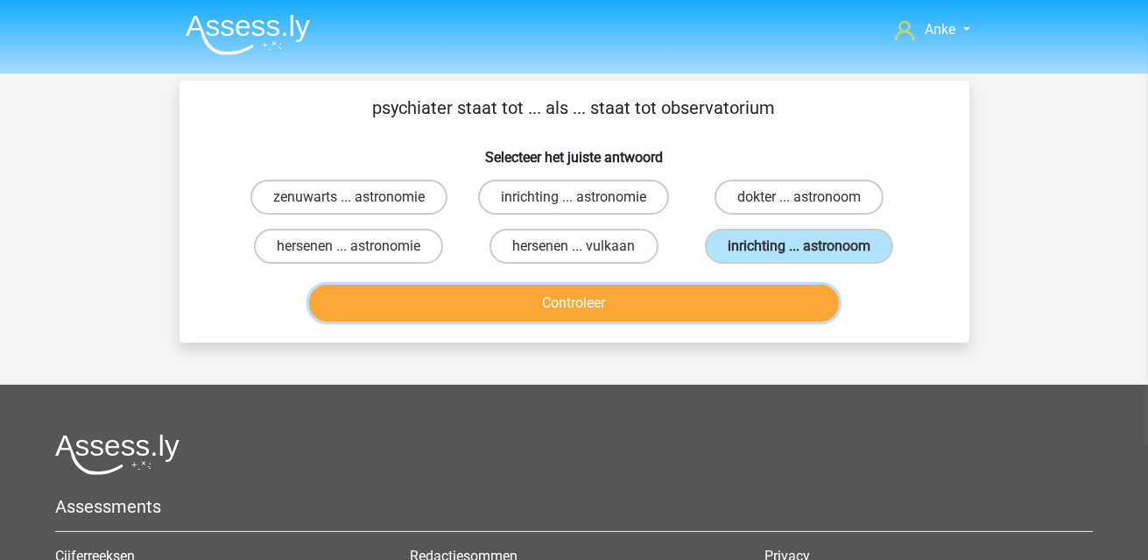
click at [788, 296] on button "Controleer" at bounding box center [574, 303] width 530 height 37
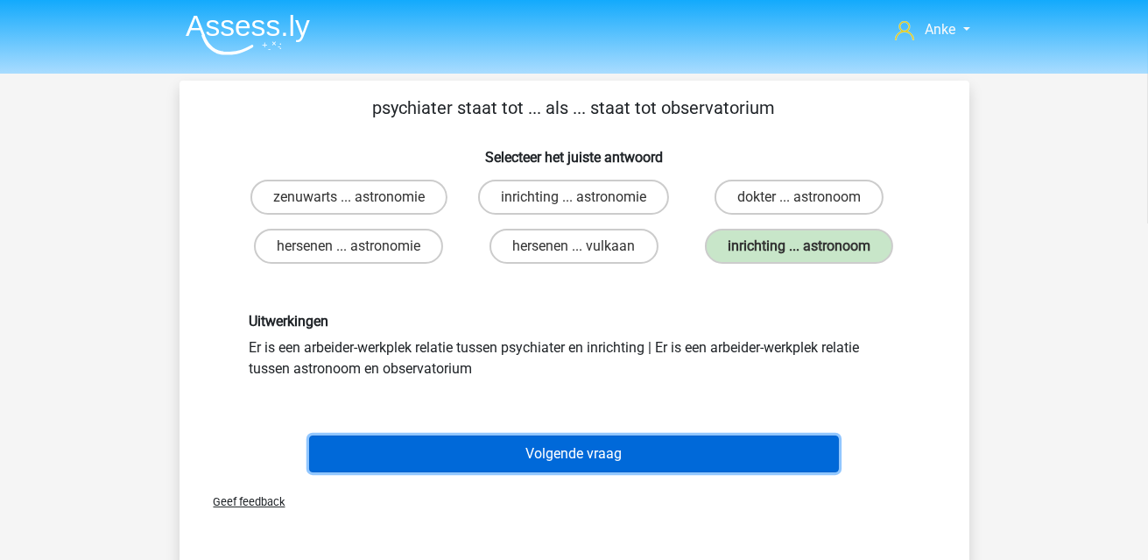
click at [687, 449] on button "Volgende vraag" at bounding box center [574, 453] width 530 height 37
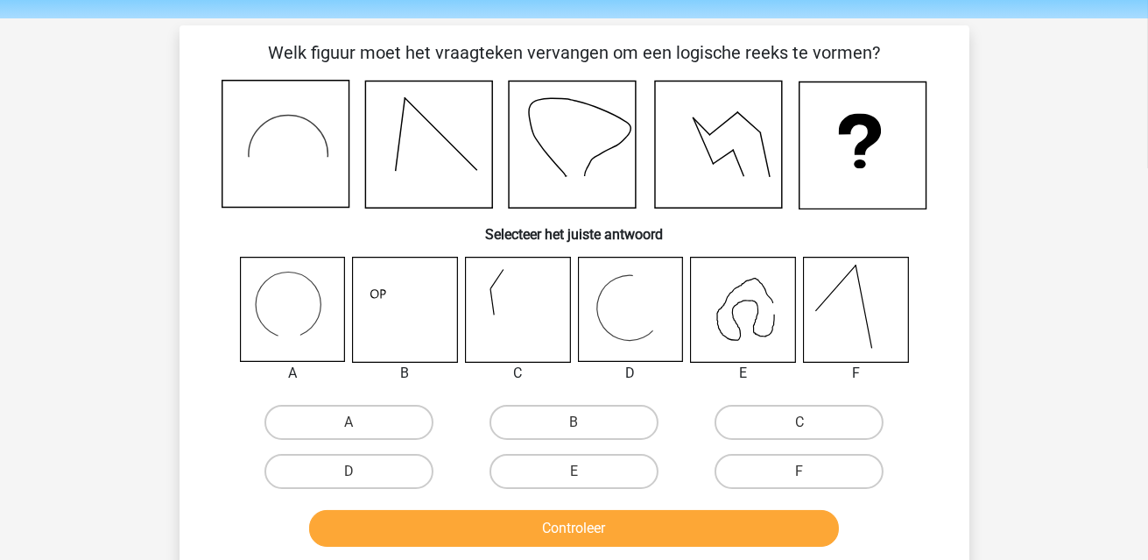
scroll to position [81, 0]
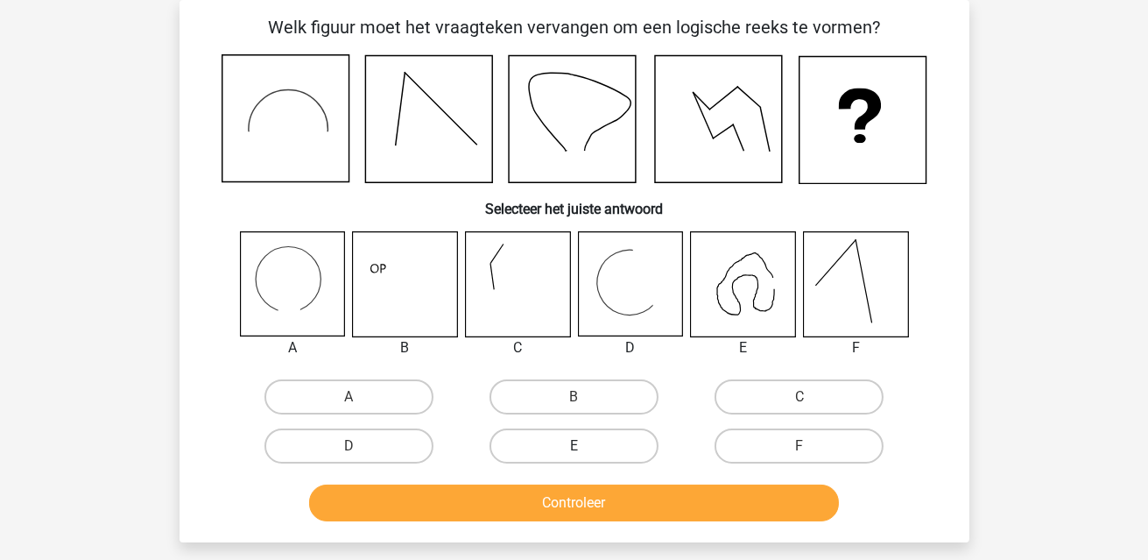
click at [568, 441] on label "E" at bounding box center [574, 445] width 169 height 35
click at [574, 446] on input "E" at bounding box center [579, 451] width 11 height 11
radio input "true"
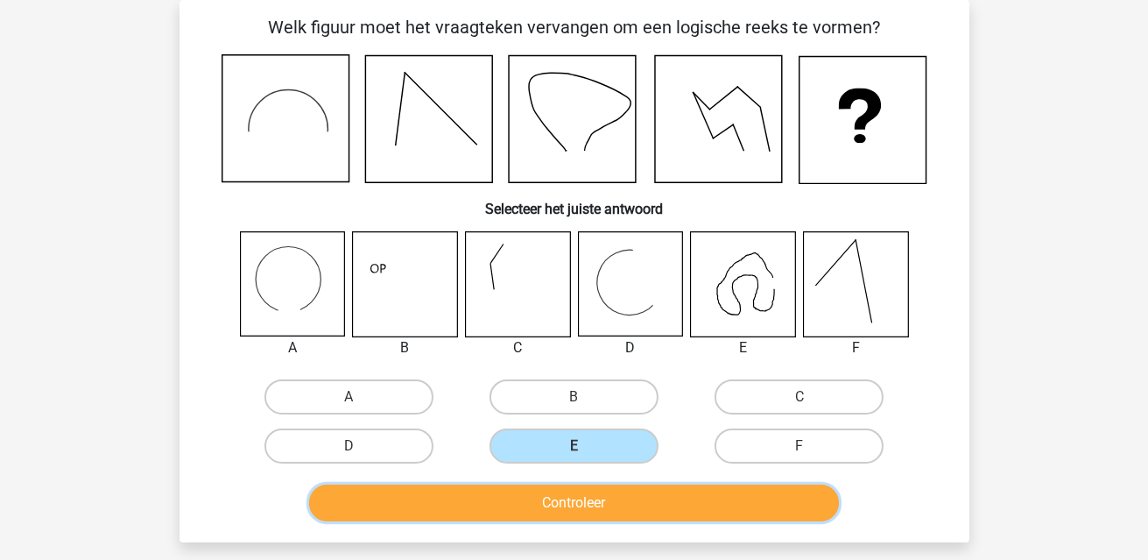
click at [587, 500] on button "Controleer" at bounding box center [574, 502] width 530 height 37
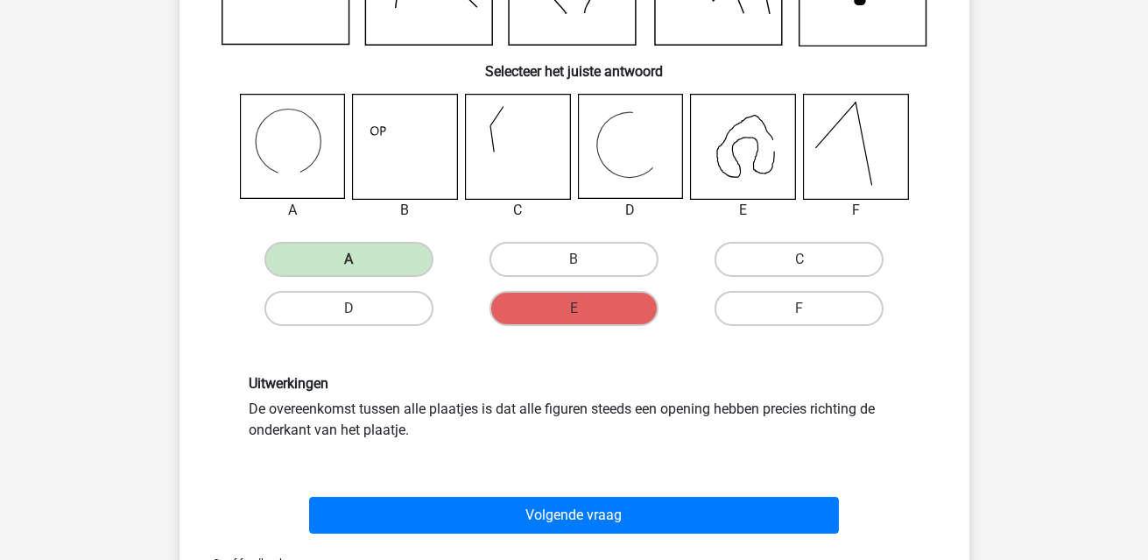
scroll to position [256, 0]
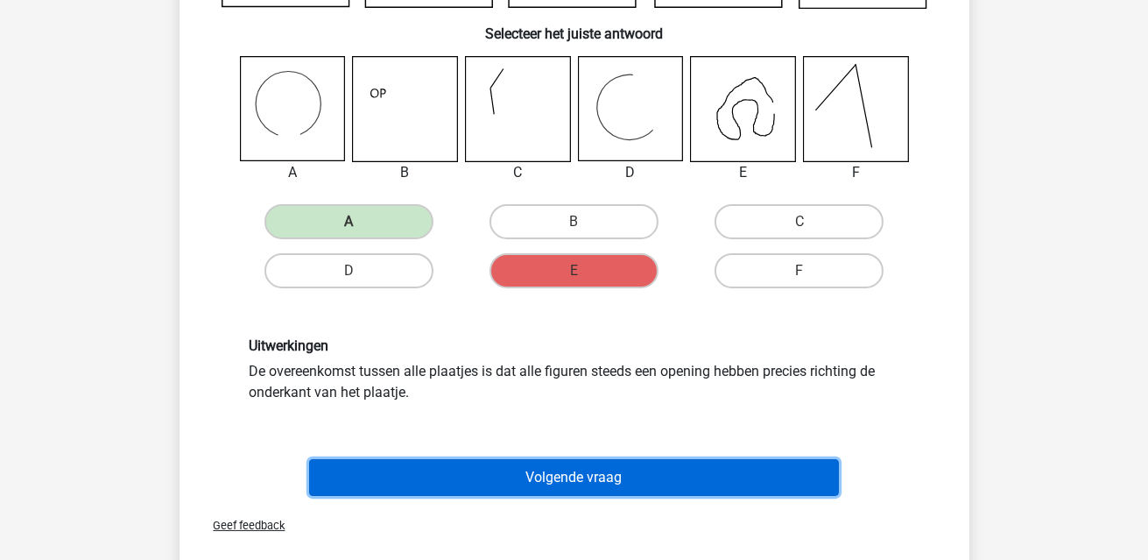
click at [624, 478] on button "Volgende vraag" at bounding box center [574, 477] width 530 height 37
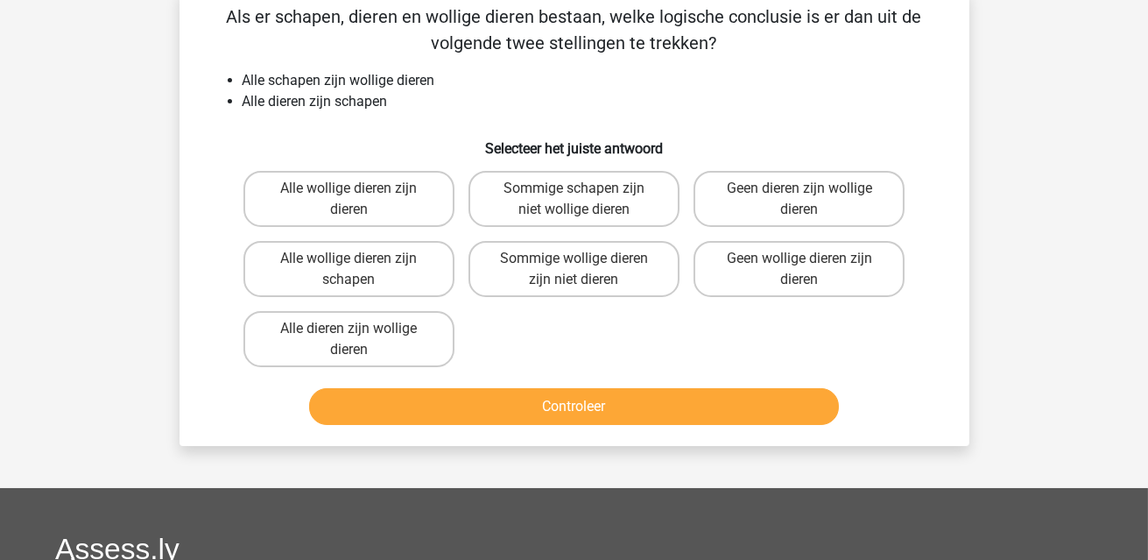
scroll to position [81, 0]
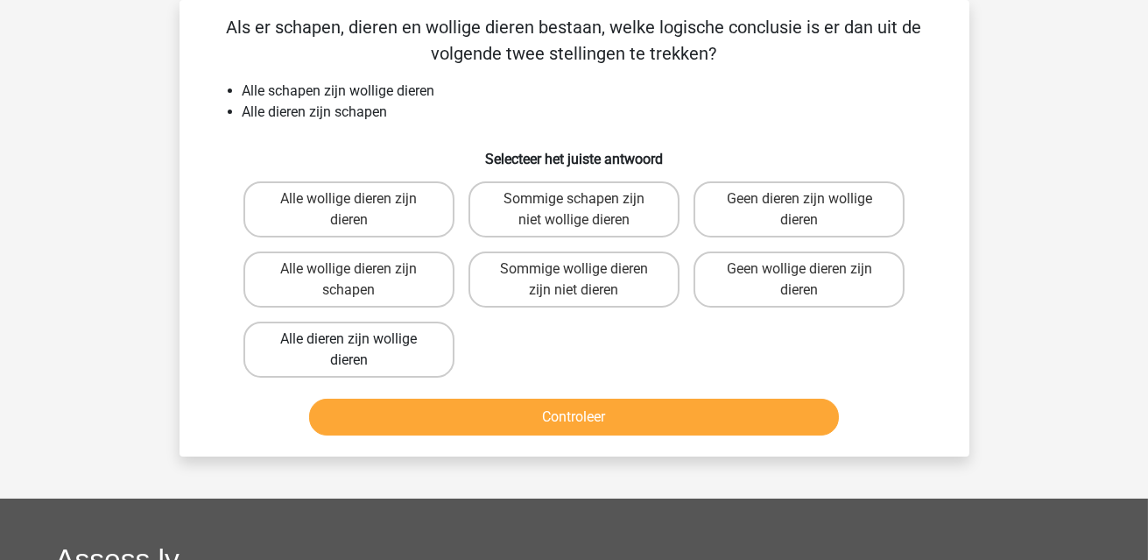
click at [381, 363] on label "Alle dieren zijn wollige dieren" at bounding box center [349, 349] width 211 height 56
click at [360, 350] on input "Alle dieren zijn wollige dieren" at bounding box center [354, 344] width 11 height 11
radio input "true"
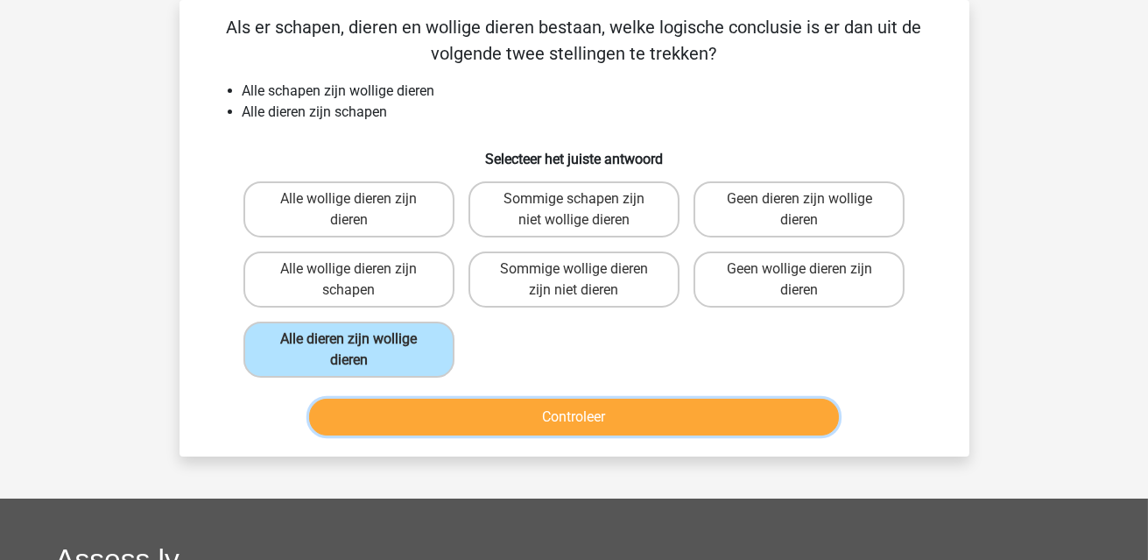
click at [441, 401] on button "Controleer" at bounding box center [574, 417] width 530 height 37
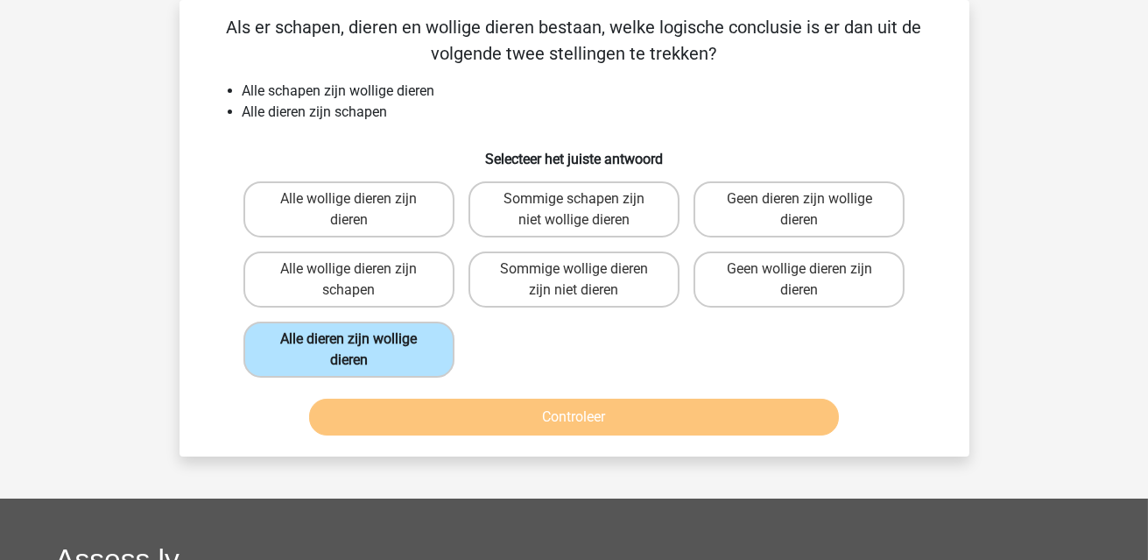
click at [374, 344] on label "Alle dieren zijn wollige dieren" at bounding box center [349, 349] width 211 height 56
click at [360, 344] on input "Alle dieren zijn wollige dieren" at bounding box center [354, 344] width 11 height 11
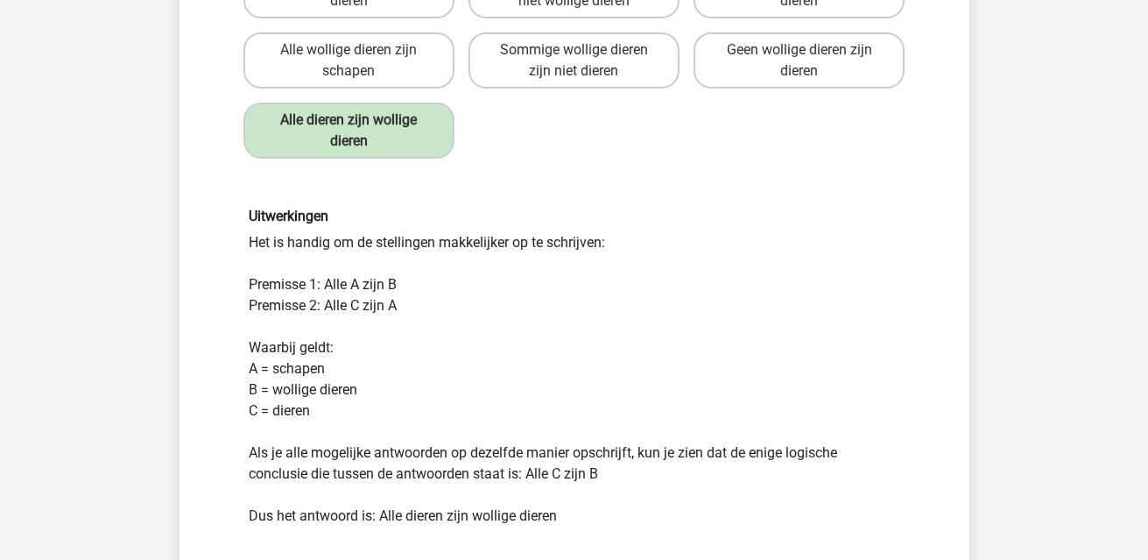
scroll to position [431, 0]
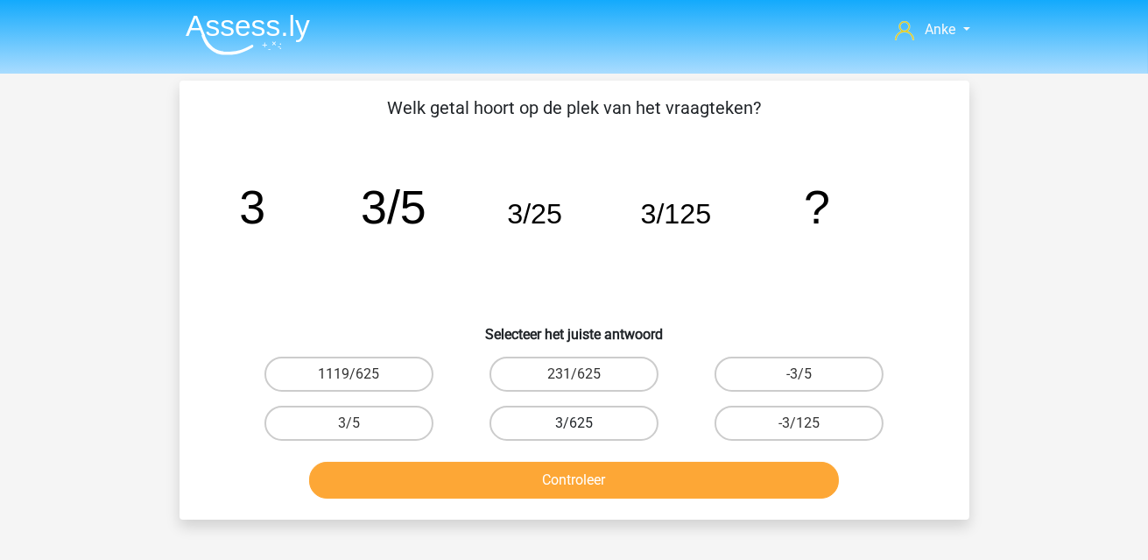
click at [640, 420] on label "3/625" at bounding box center [574, 423] width 169 height 35
click at [585, 423] on input "3/625" at bounding box center [579, 428] width 11 height 11
radio input "true"
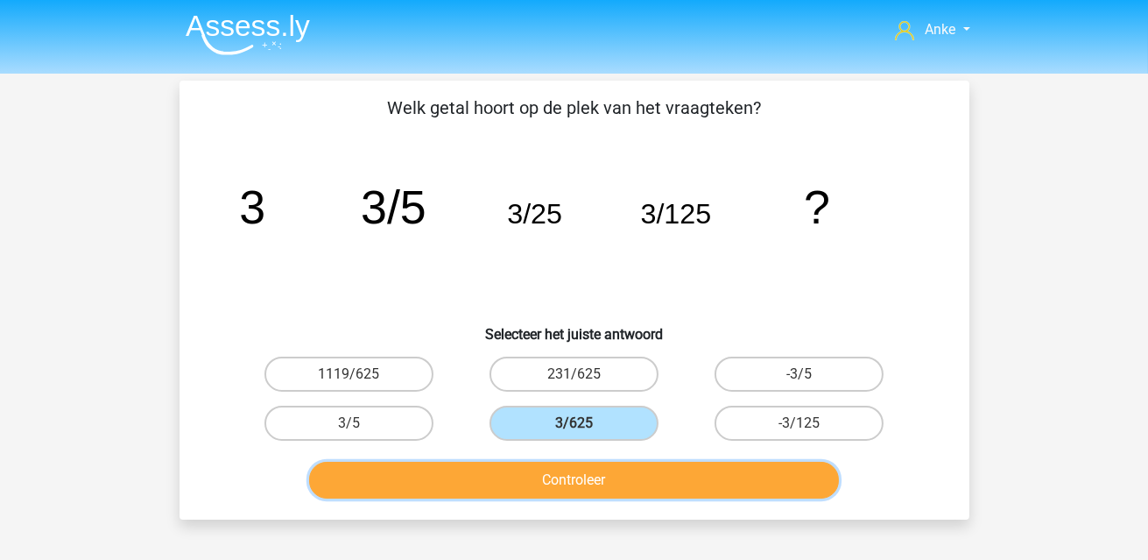
click at [661, 463] on button "Controleer" at bounding box center [574, 480] width 530 height 37
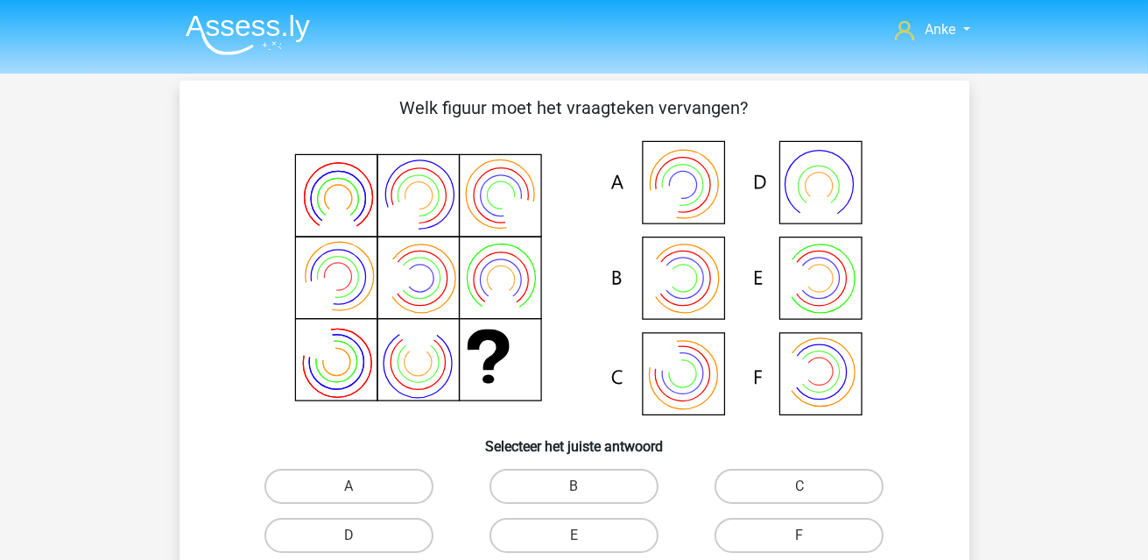
click at [816, 279] on icon at bounding box center [802, 278] width 39 height 48
click at [540, 546] on label "E" at bounding box center [574, 535] width 169 height 35
click at [574, 546] on input "E" at bounding box center [579, 540] width 11 height 11
radio input "true"
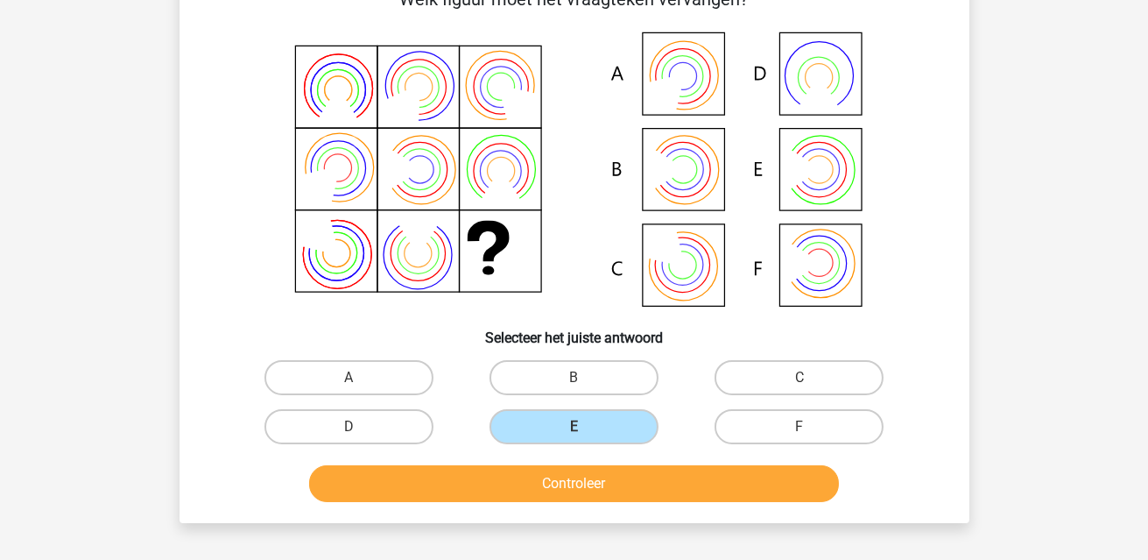
scroll to position [174, 0]
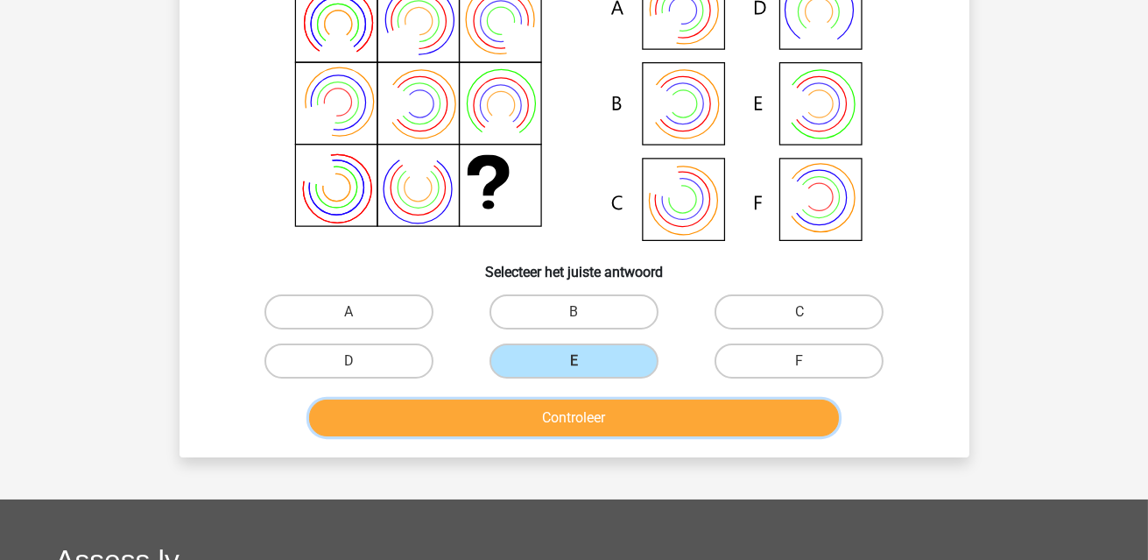
click at [659, 413] on button "Controleer" at bounding box center [574, 417] width 530 height 37
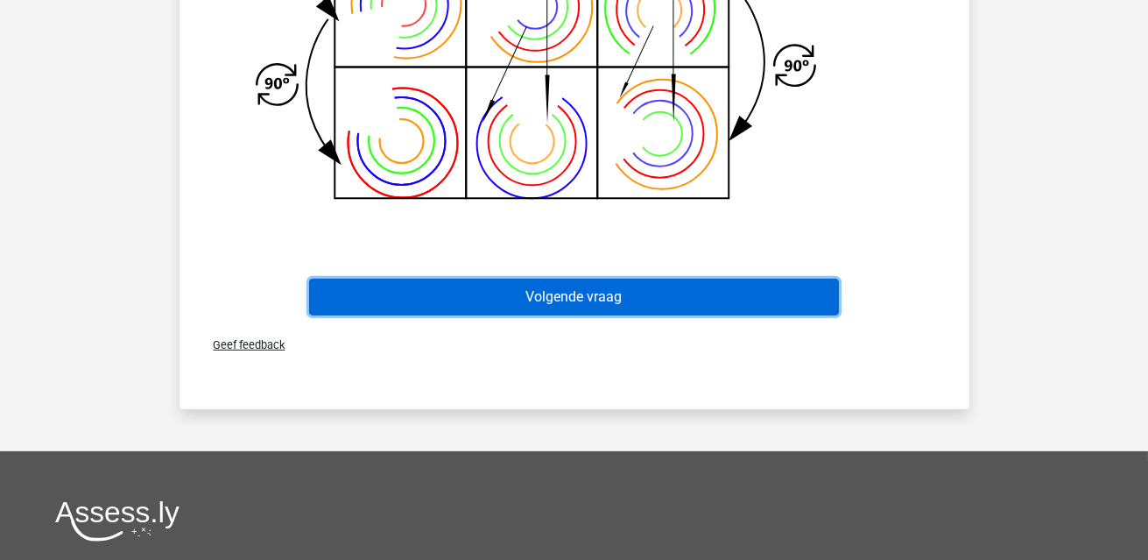
click at [625, 294] on button "Volgende vraag" at bounding box center [574, 297] width 530 height 37
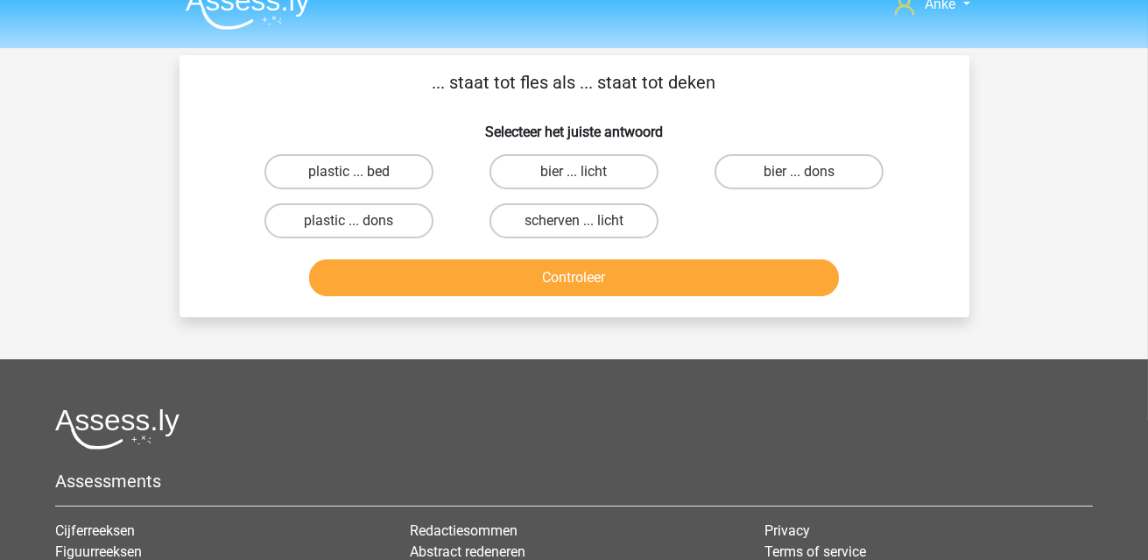
scroll to position [0, 0]
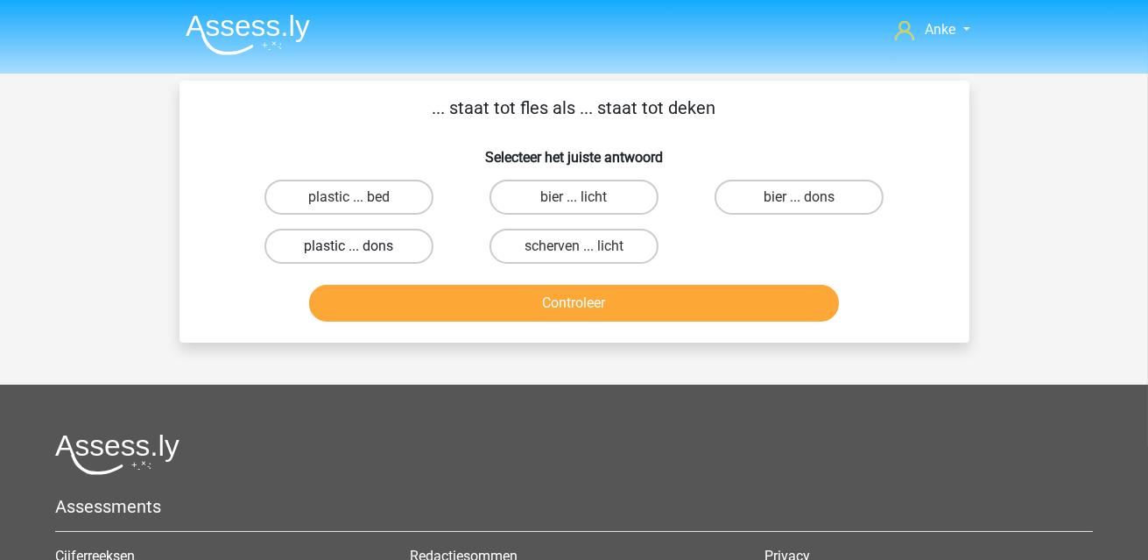
click at [342, 249] on label "plastic ... dons" at bounding box center [349, 246] width 169 height 35
click at [349, 249] on input "plastic ... dons" at bounding box center [354, 251] width 11 height 11
radio input "true"
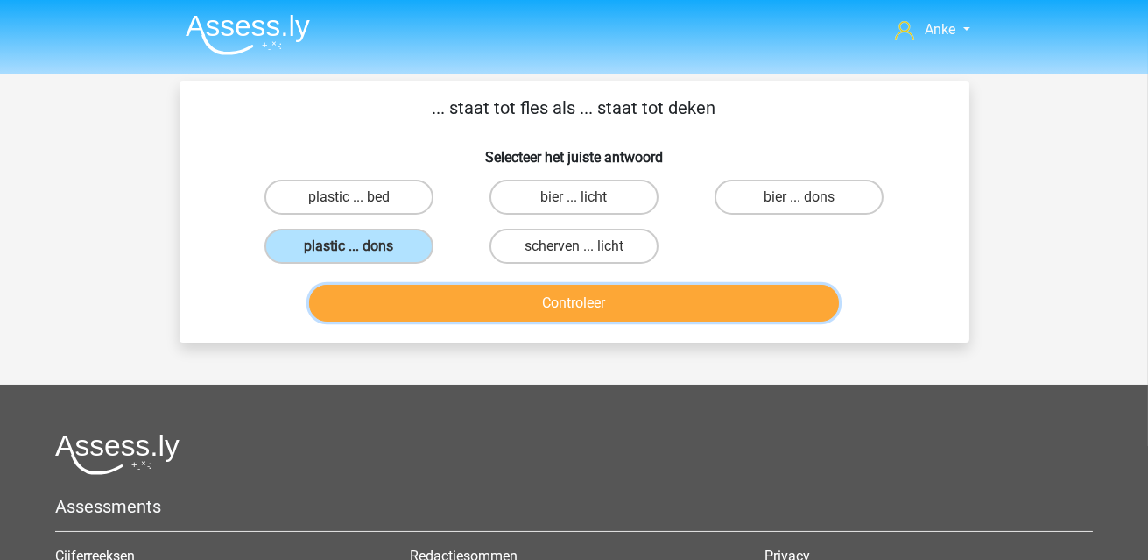
click at [498, 307] on button "Controleer" at bounding box center [574, 303] width 530 height 37
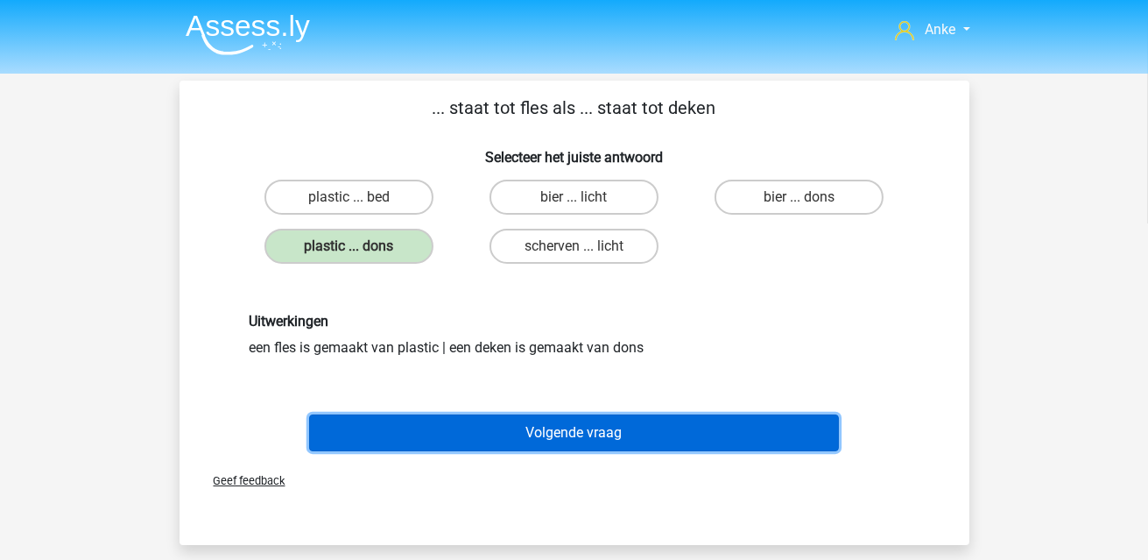
click at [579, 446] on button "Volgende vraag" at bounding box center [574, 432] width 530 height 37
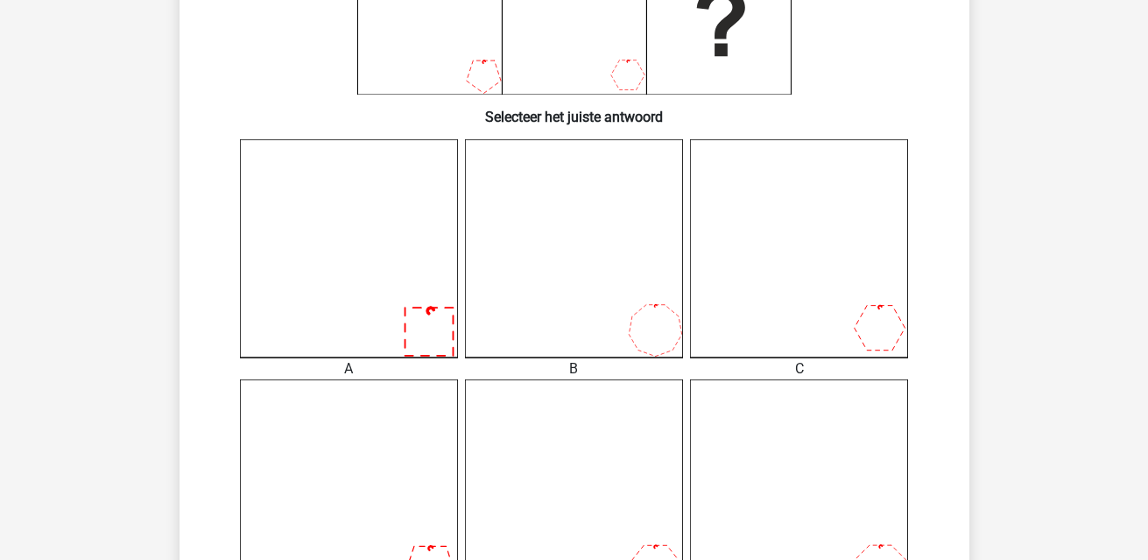
scroll to position [343, 0]
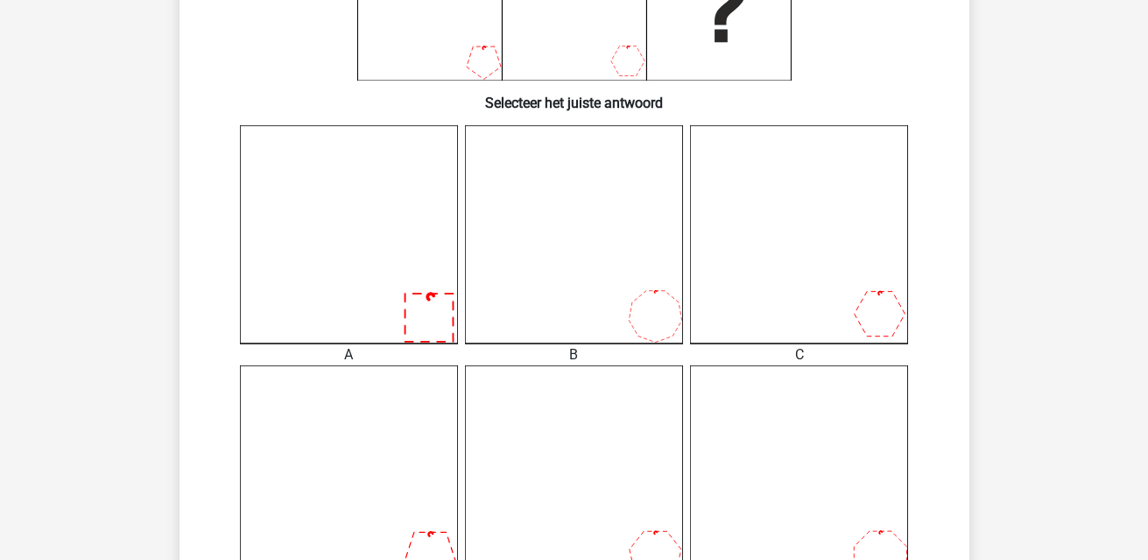
click at [308, 286] on icon at bounding box center [349, 234] width 218 height 218
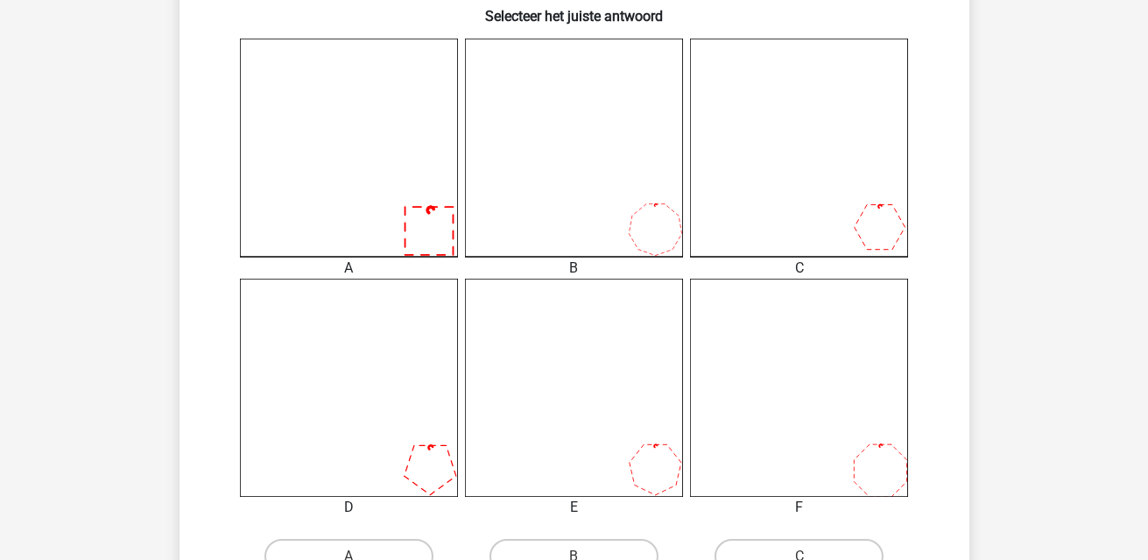
scroll to position [606, 0]
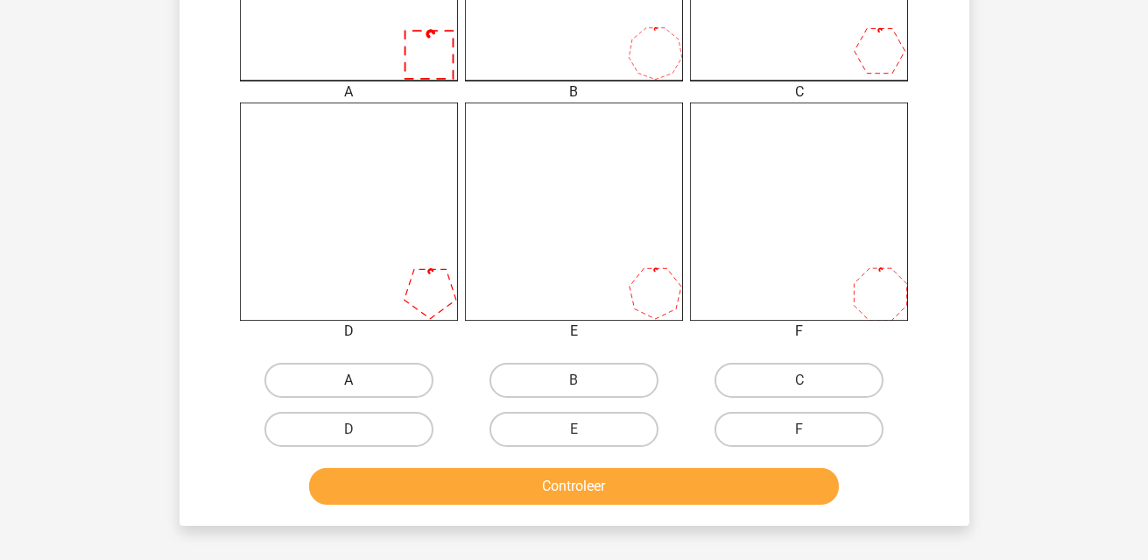
click at [380, 383] on label "A" at bounding box center [349, 380] width 169 height 35
click at [360, 383] on input "A" at bounding box center [354, 385] width 11 height 11
radio input "true"
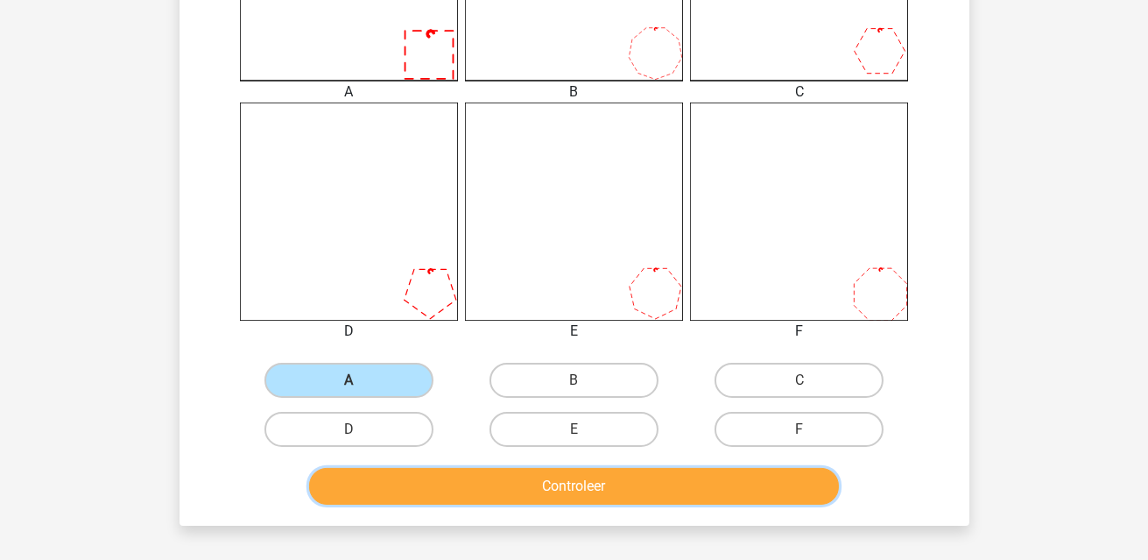
click at [551, 484] on button "Controleer" at bounding box center [574, 486] width 530 height 37
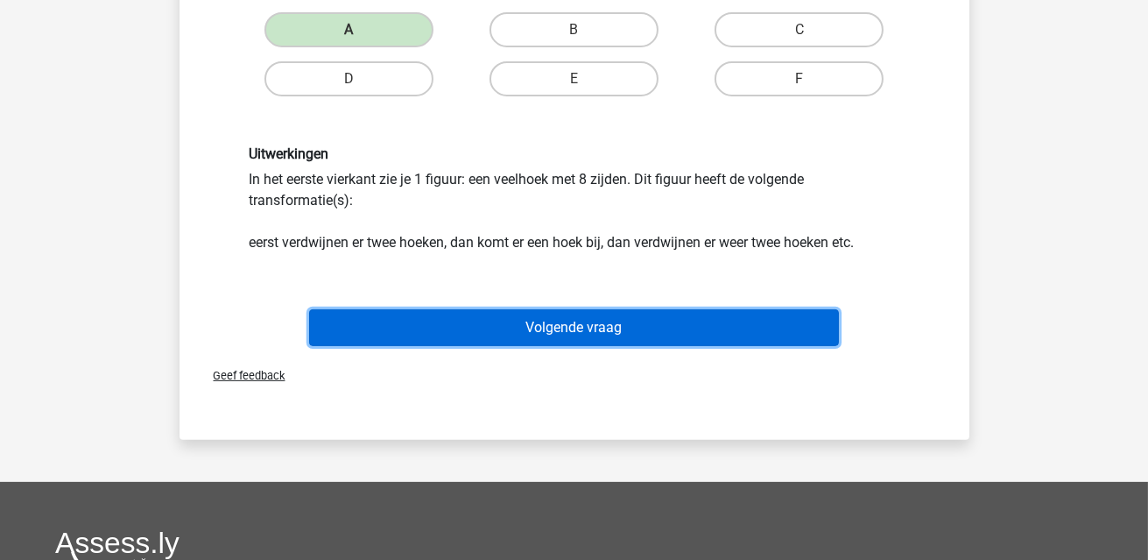
click at [625, 325] on button "Volgende vraag" at bounding box center [574, 327] width 530 height 37
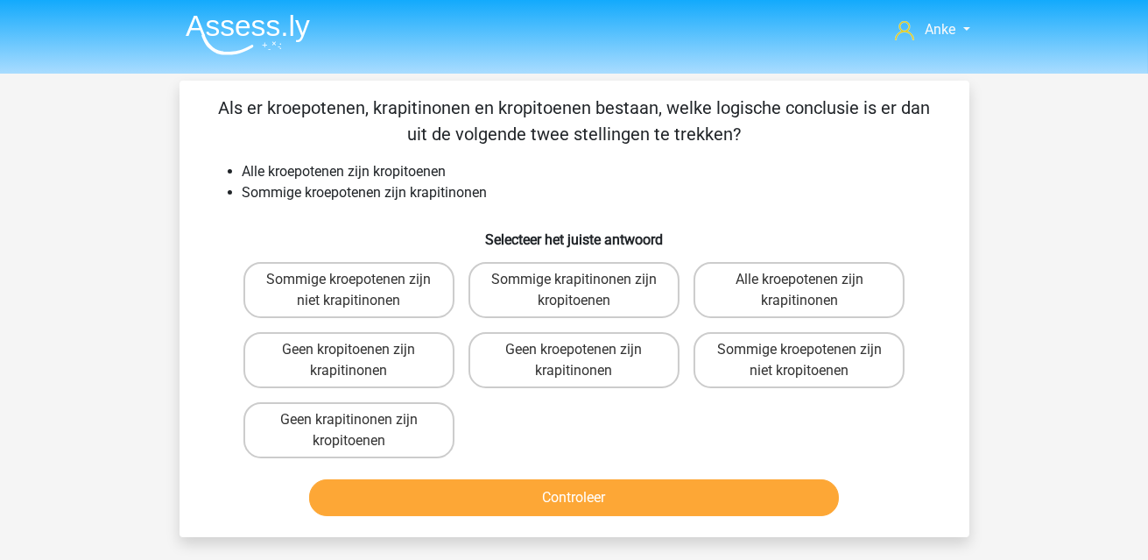
scroll to position [87, 0]
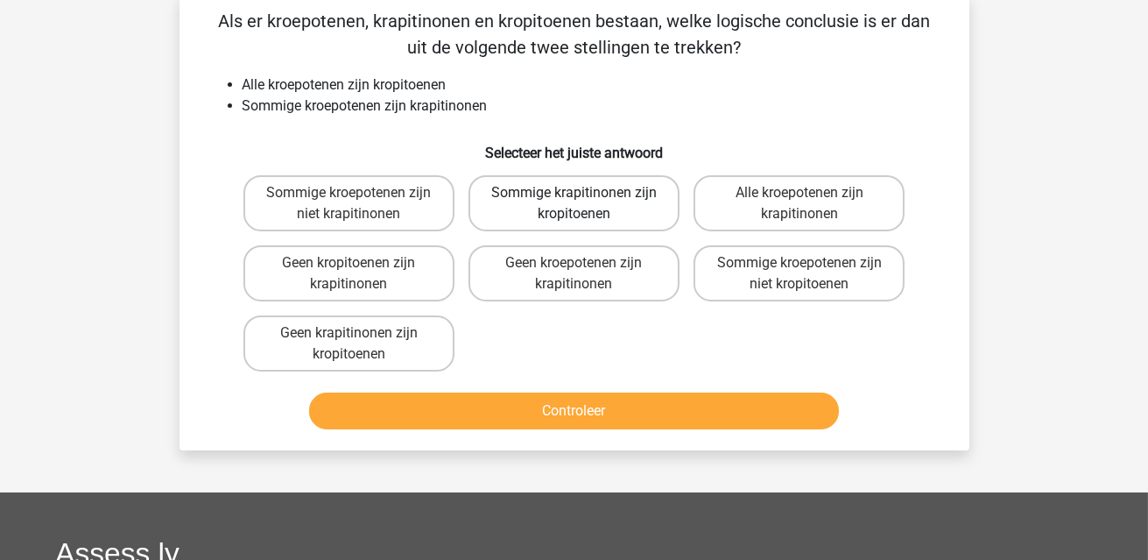
click at [604, 201] on label "Sommige krapitinonen zijn kropitoenen" at bounding box center [574, 203] width 211 height 56
click at [585, 201] on input "Sommige krapitinonen zijn kropitoenen" at bounding box center [579, 198] width 11 height 11
radio input "true"
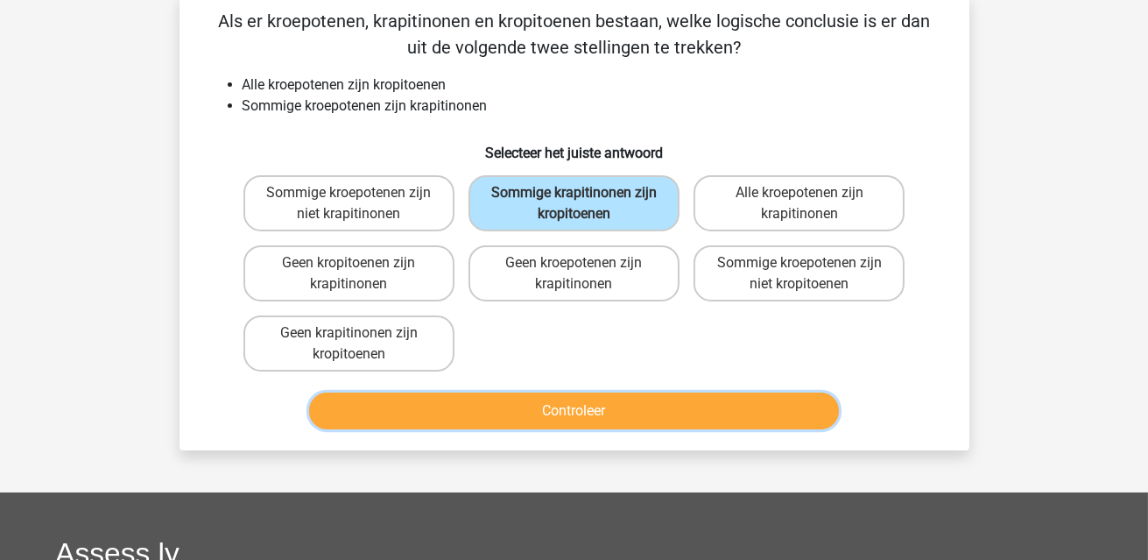
click at [643, 392] on button "Controleer" at bounding box center [574, 410] width 530 height 37
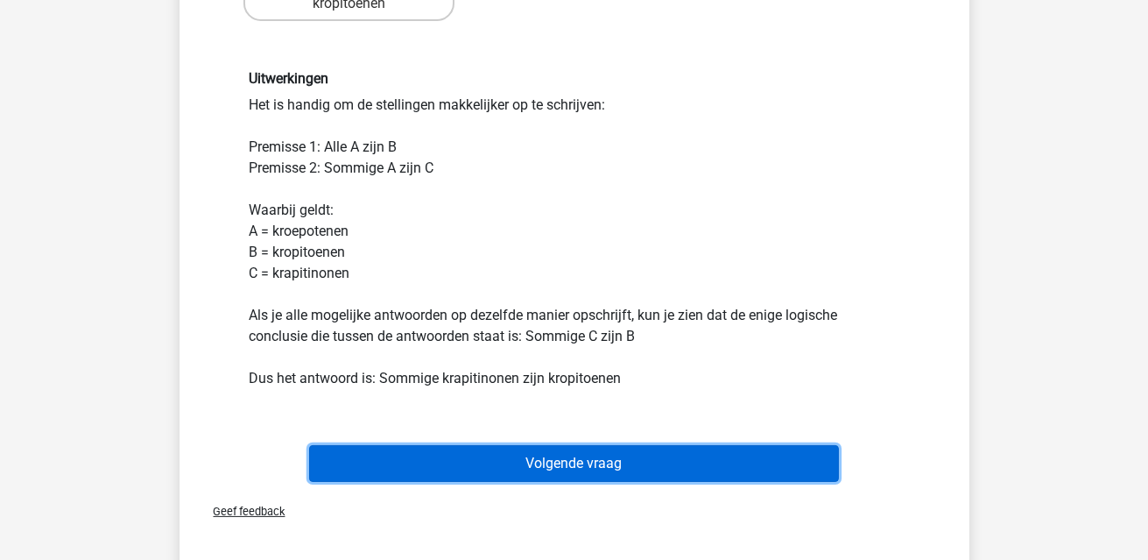
click at [663, 463] on button "Volgende vraag" at bounding box center [574, 463] width 530 height 37
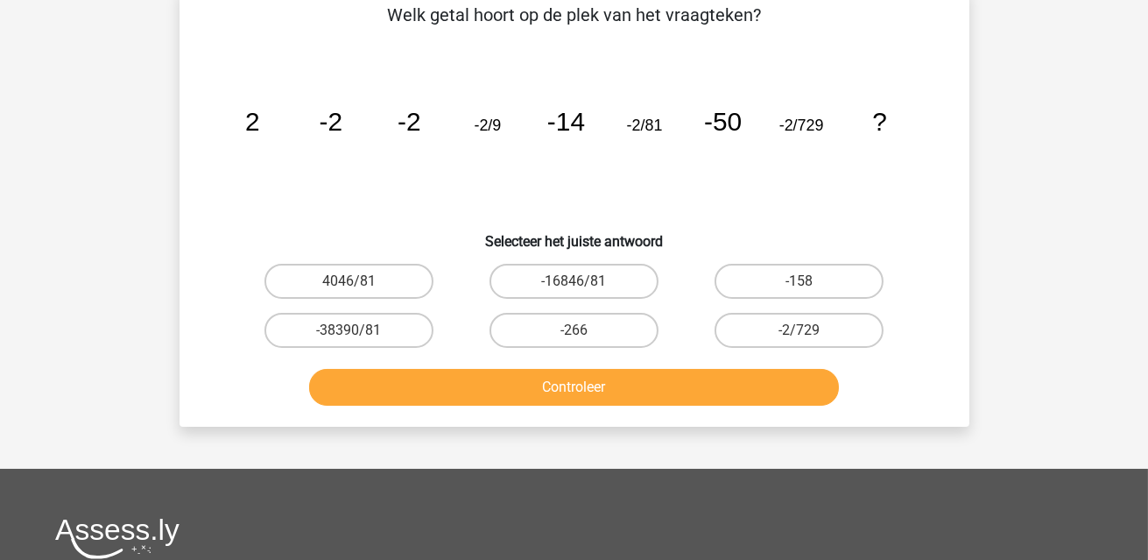
scroll to position [81, 0]
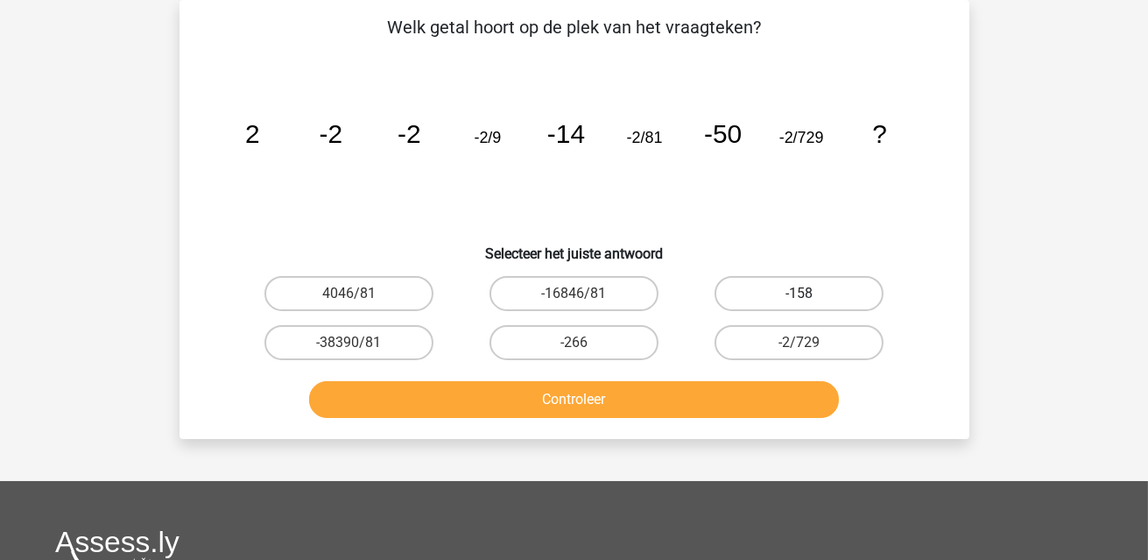
click at [771, 279] on label "-158" at bounding box center [799, 293] width 169 height 35
click at [800, 293] on input "-158" at bounding box center [805, 298] width 11 height 11
radio input "true"
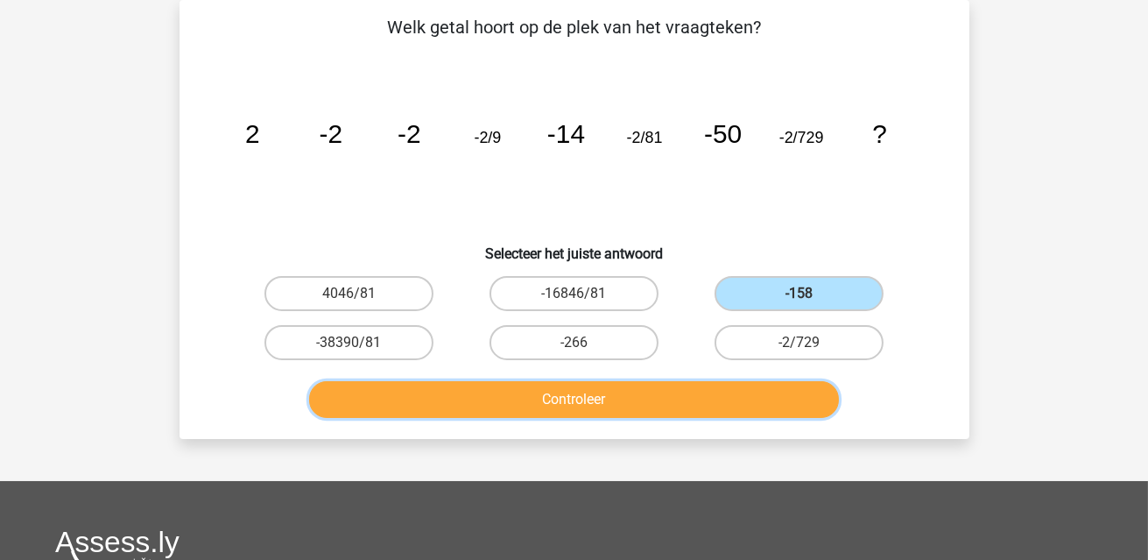
click at [718, 398] on button "Controleer" at bounding box center [574, 399] width 530 height 37
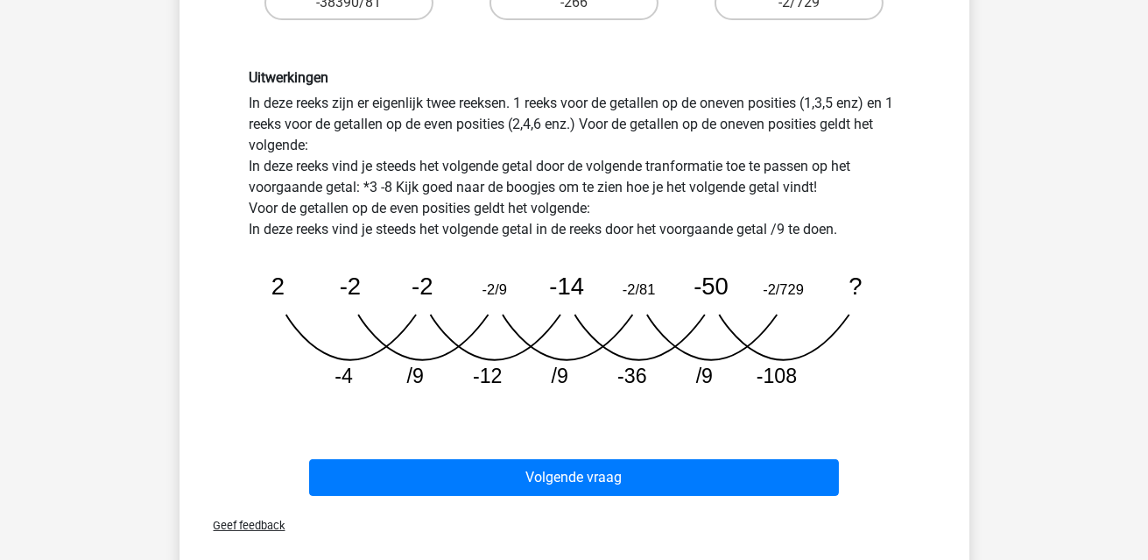
scroll to position [431, 0]
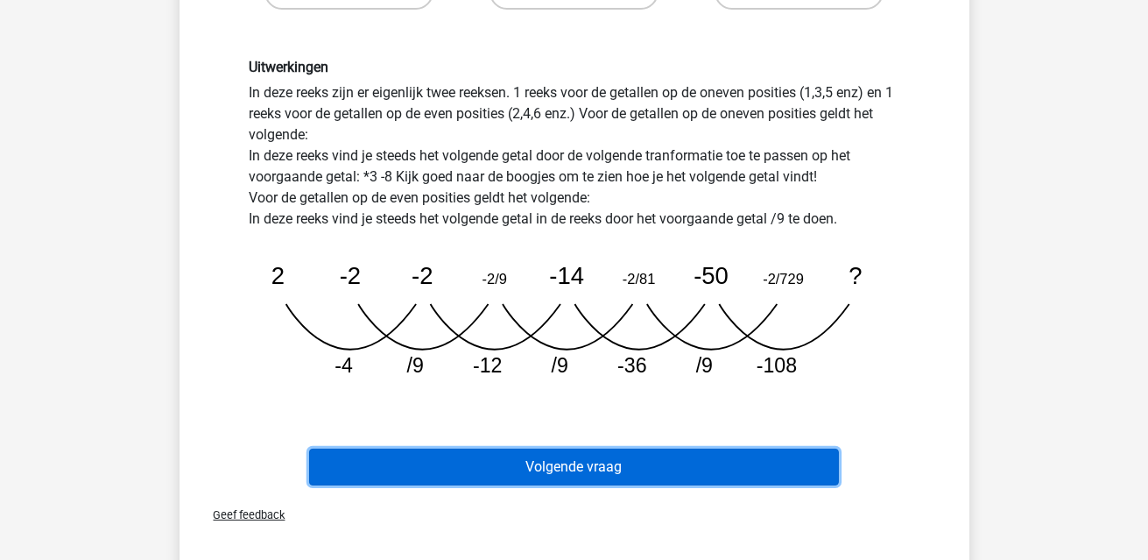
click at [596, 459] on button "Volgende vraag" at bounding box center [574, 466] width 530 height 37
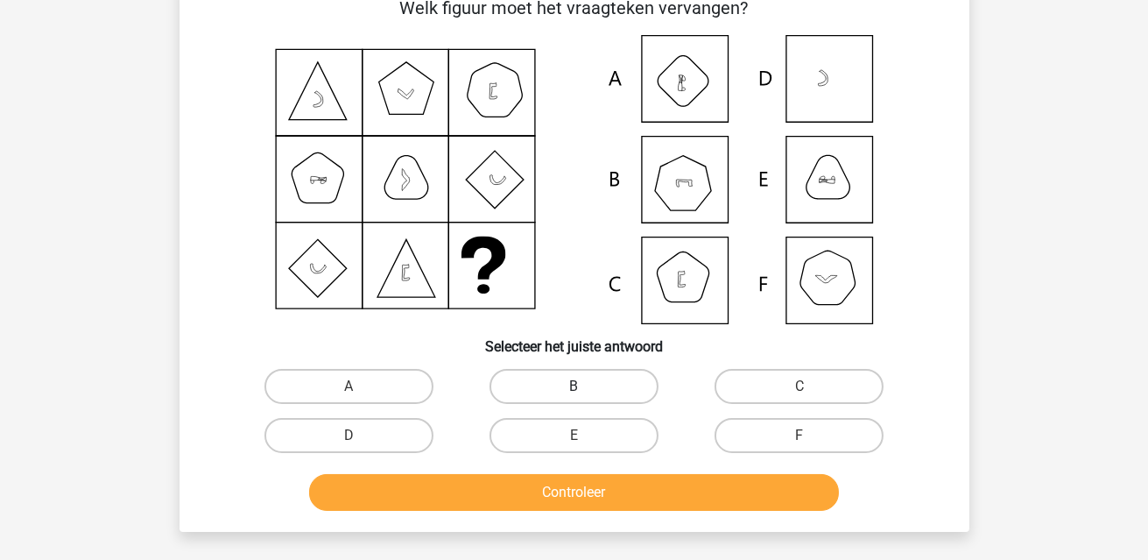
scroll to position [81, 0]
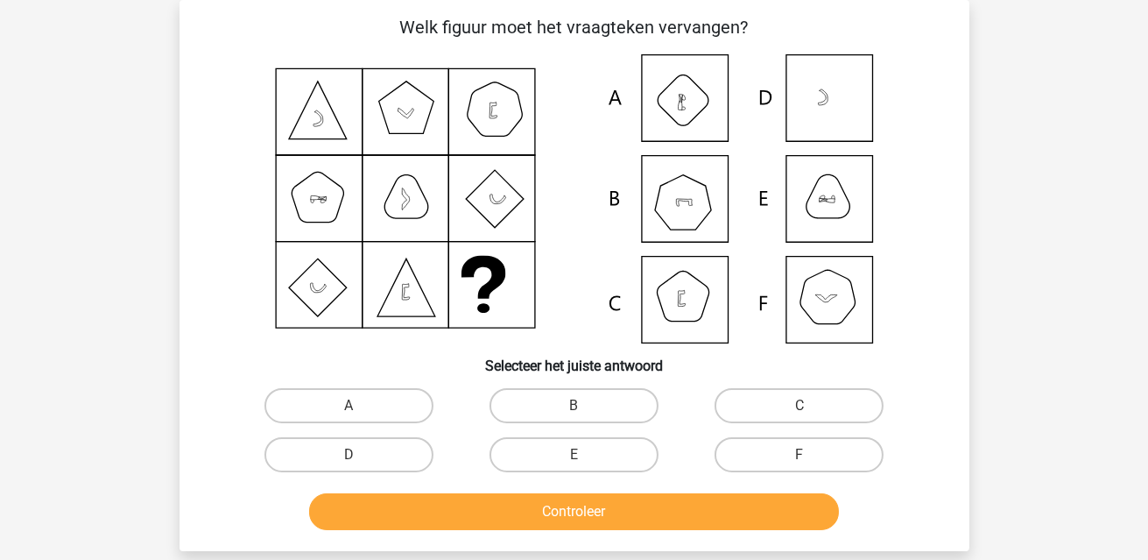
click at [707, 102] on icon at bounding box center [683, 100] width 51 height 51
click at [321, 406] on label "A" at bounding box center [349, 405] width 169 height 35
click at [349, 406] on input "A" at bounding box center [354, 411] width 11 height 11
radio input "true"
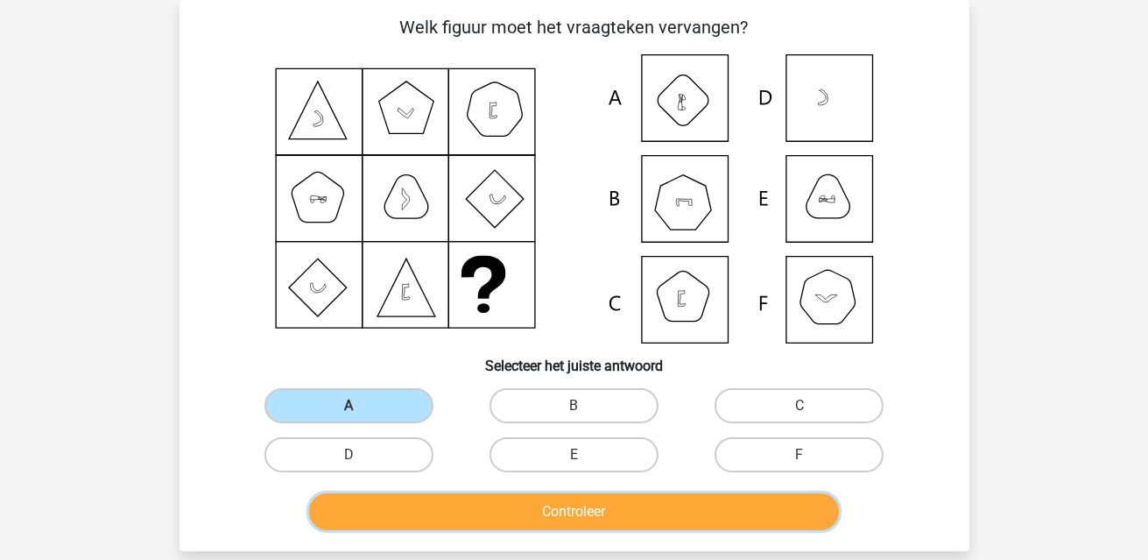
click at [546, 514] on button "Controleer" at bounding box center [574, 511] width 530 height 37
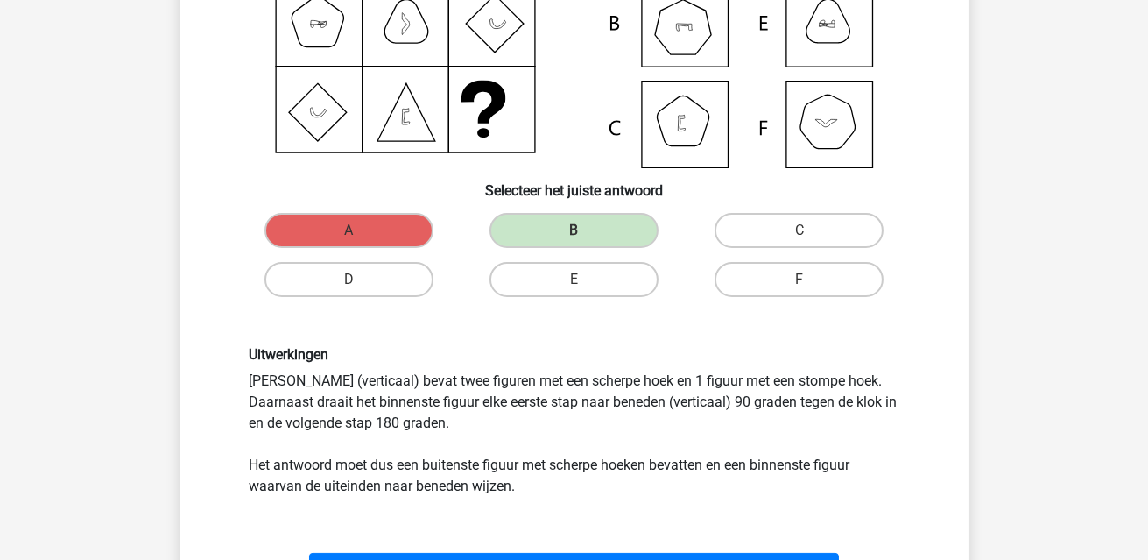
scroll to position [168, 0]
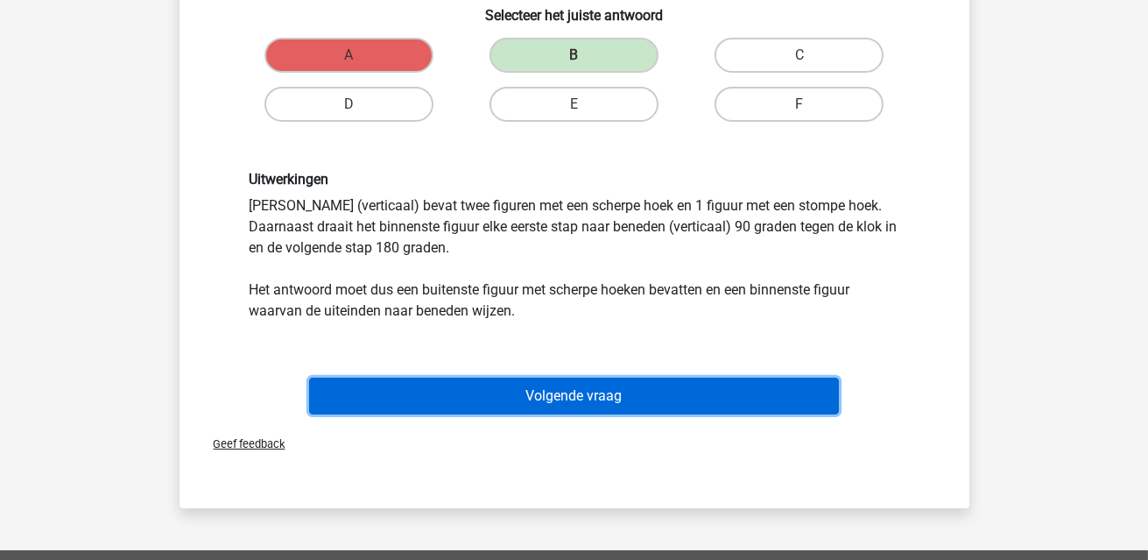
click at [555, 392] on button "Volgende vraag" at bounding box center [574, 396] width 530 height 37
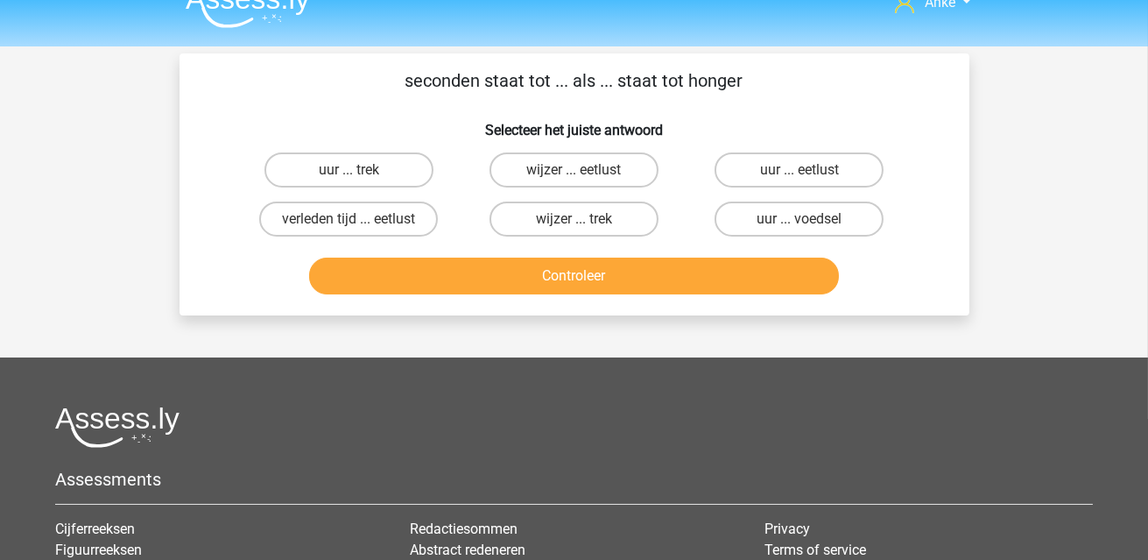
scroll to position [0, 0]
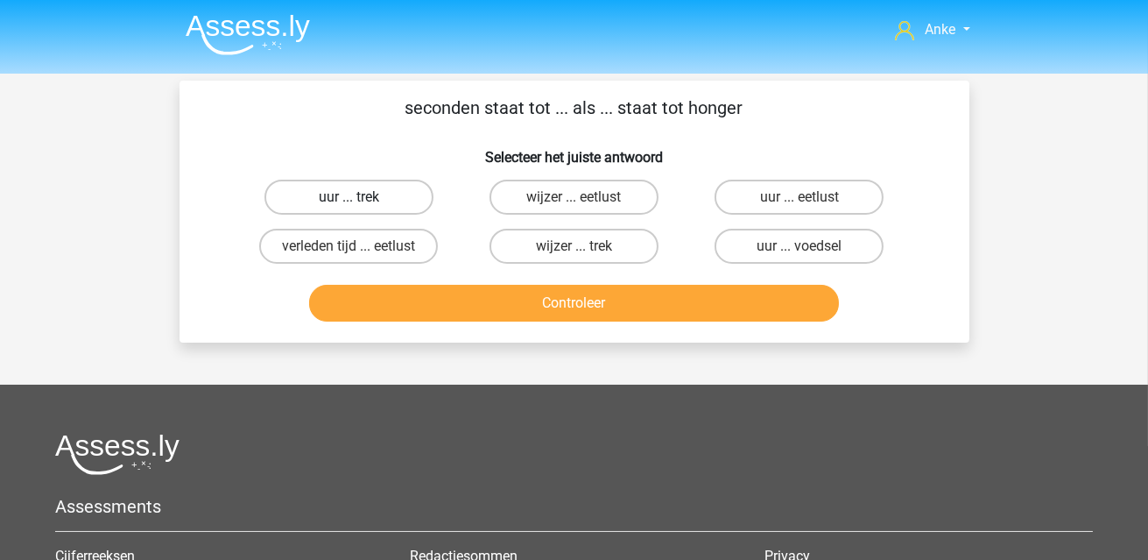
click at [392, 191] on label "uur ... trek" at bounding box center [349, 197] width 169 height 35
click at [360, 197] on input "uur ... trek" at bounding box center [354, 202] width 11 height 11
radio input "true"
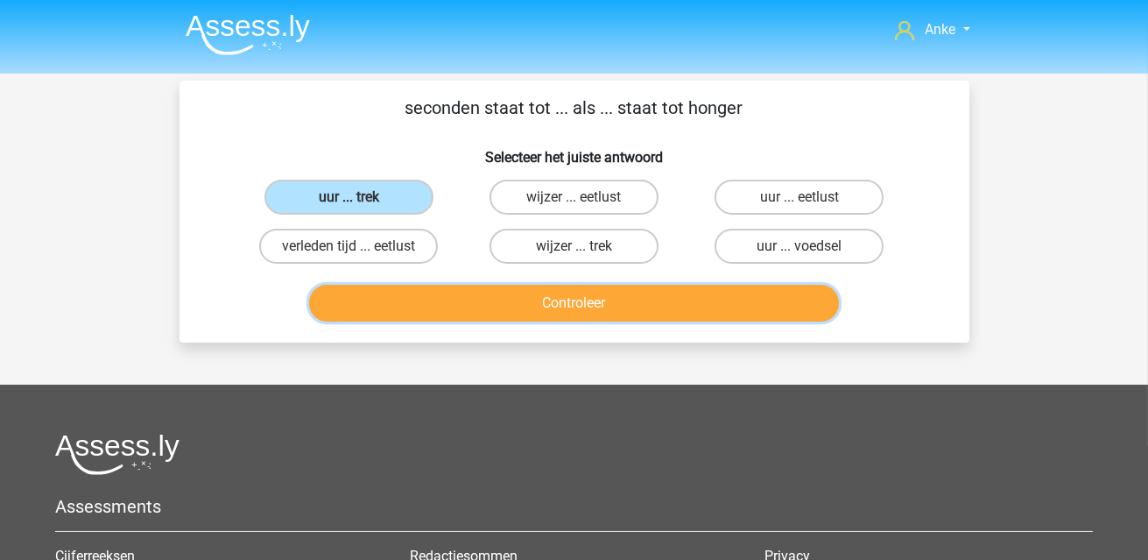
click at [557, 297] on button "Controleer" at bounding box center [574, 303] width 530 height 37
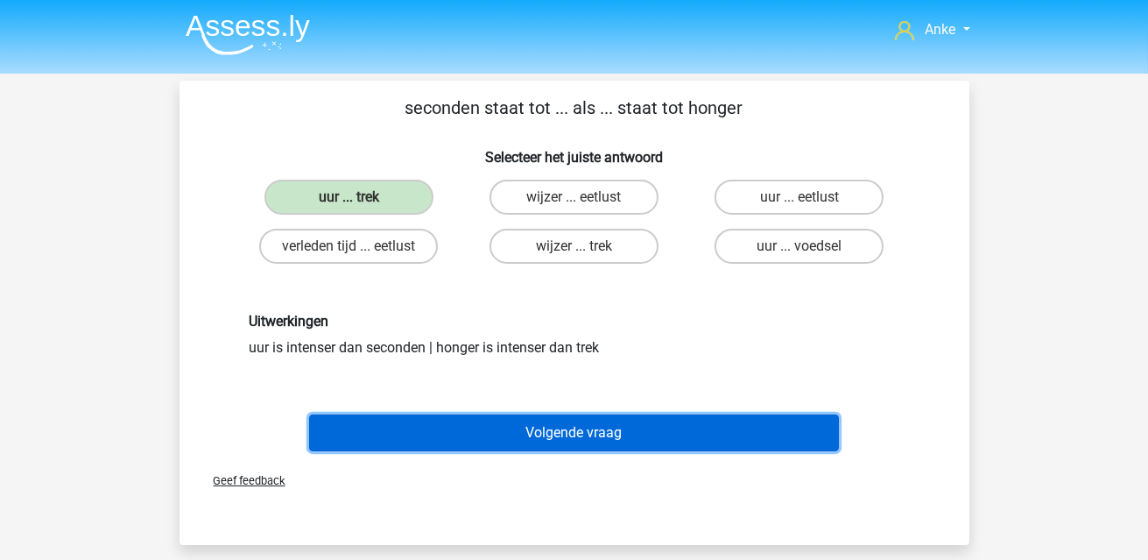
click at [604, 432] on button "Volgende vraag" at bounding box center [574, 432] width 530 height 37
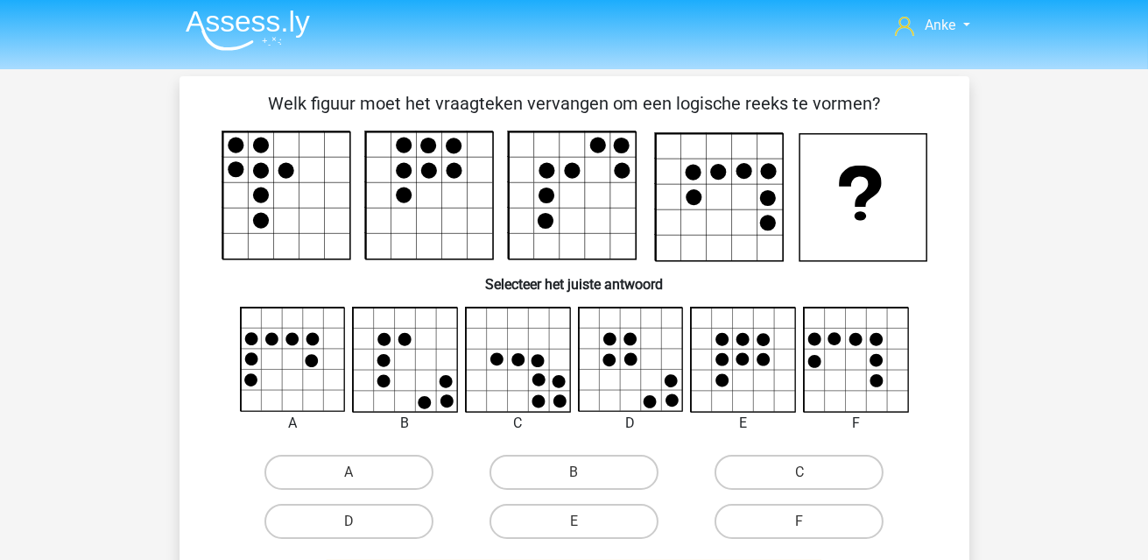
scroll to position [81, 0]
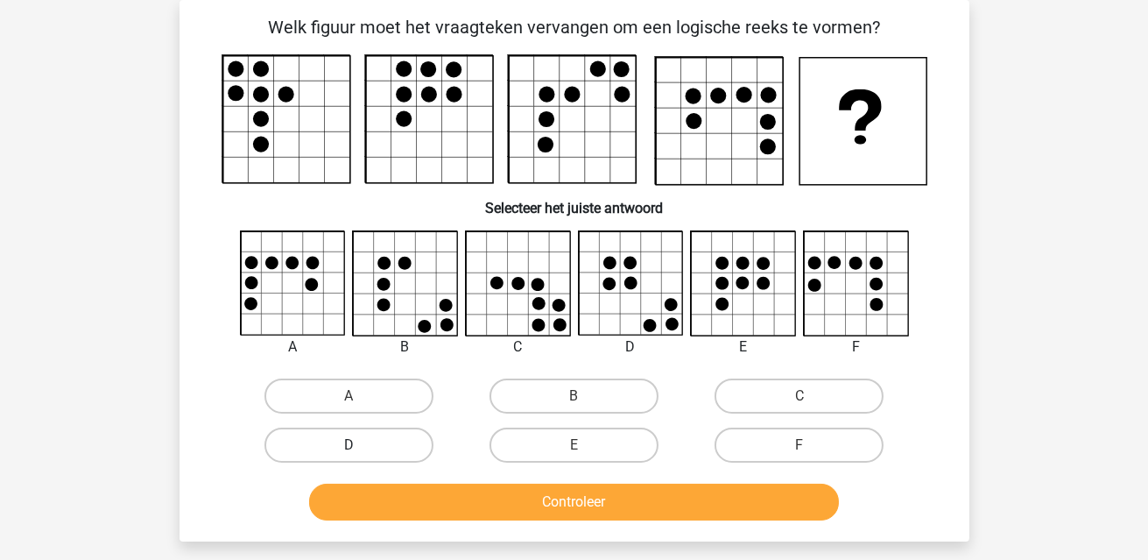
click at [390, 440] on label "D" at bounding box center [349, 444] width 169 height 35
click at [360, 445] on input "D" at bounding box center [354, 450] width 11 height 11
radio input "true"
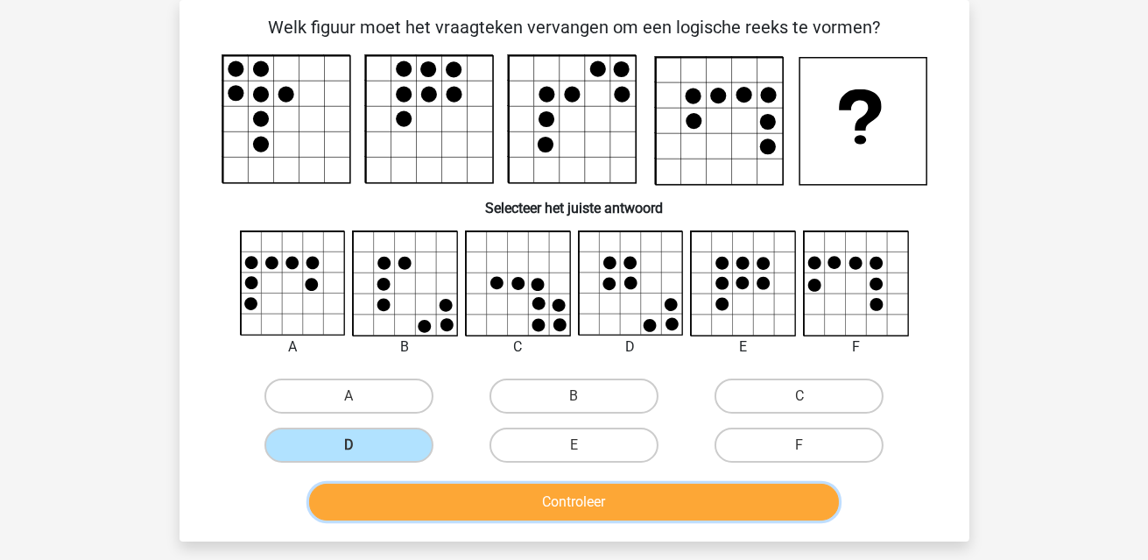
click at [621, 516] on button "Controleer" at bounding box center [574, 502] width 530 height 37
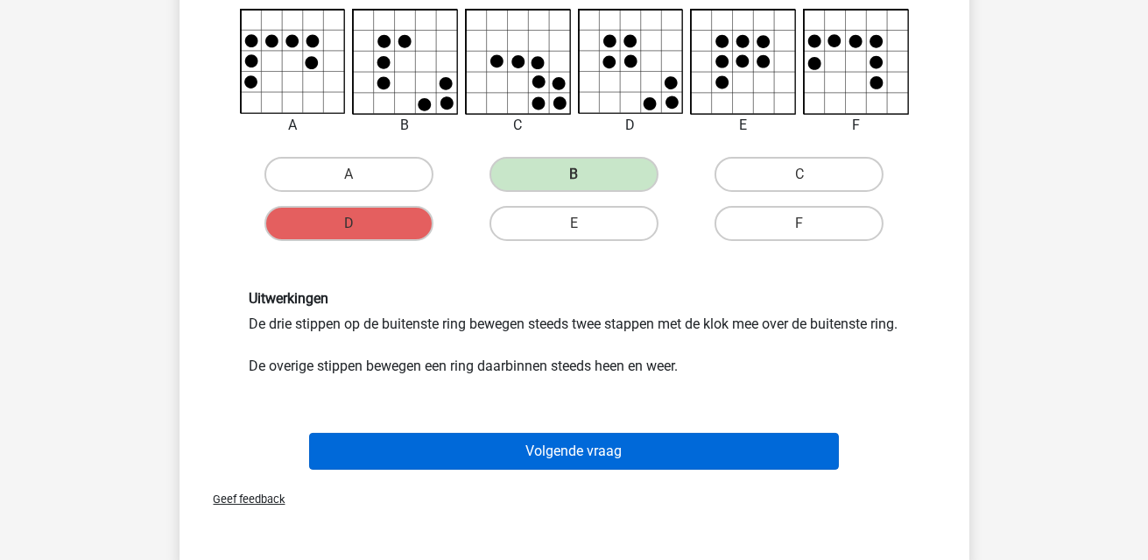
scroll to position [343, 0]
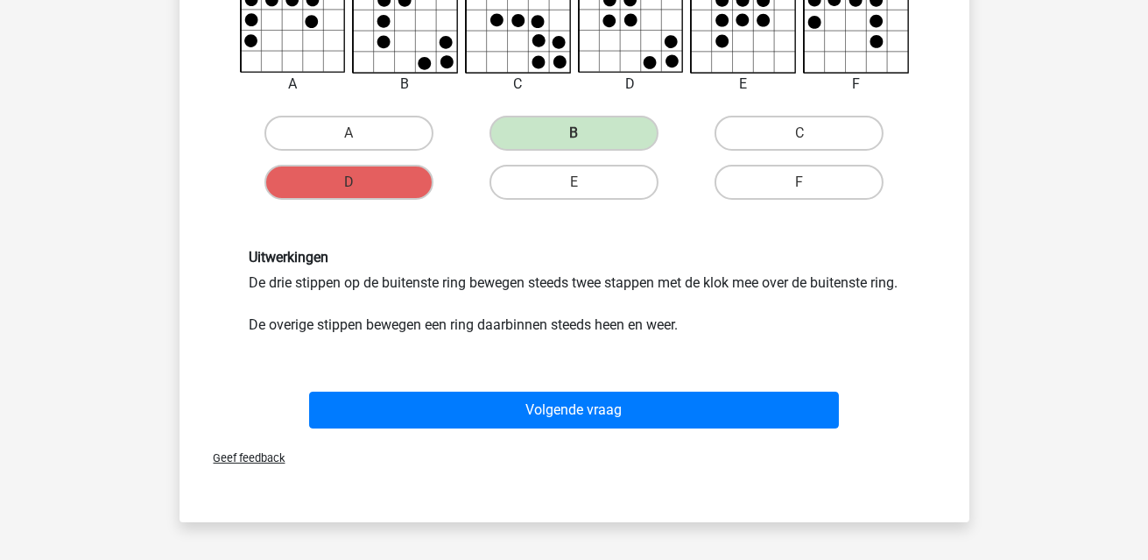
click at [646, 435] on div "Volgende vraag" at bounding box center [575, 414] width 676 height 44
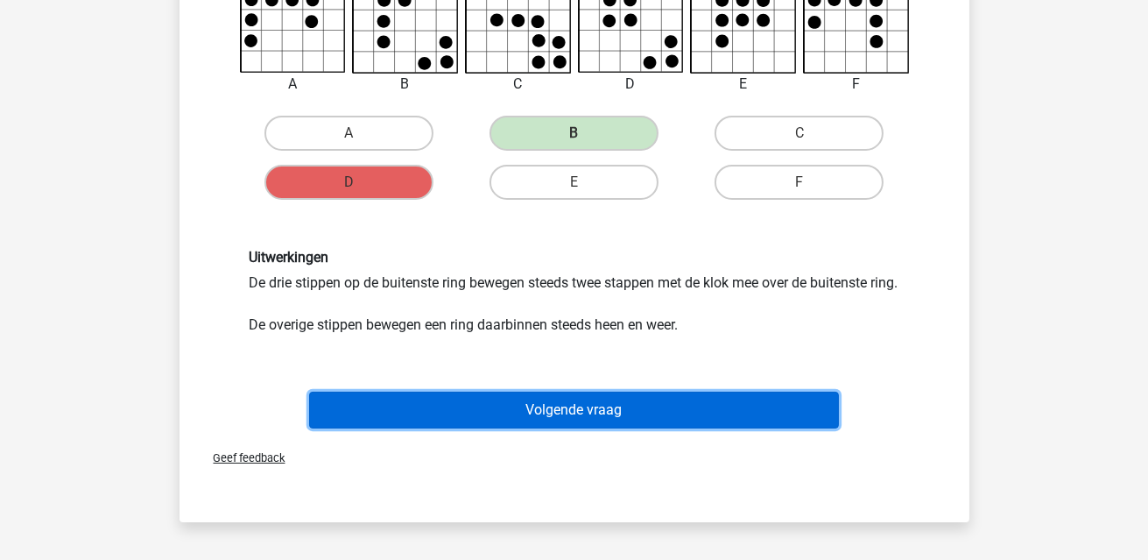
click at [644, 428] on button "Volgende vraag" at bounding box center [574, 410] width 530 height 37
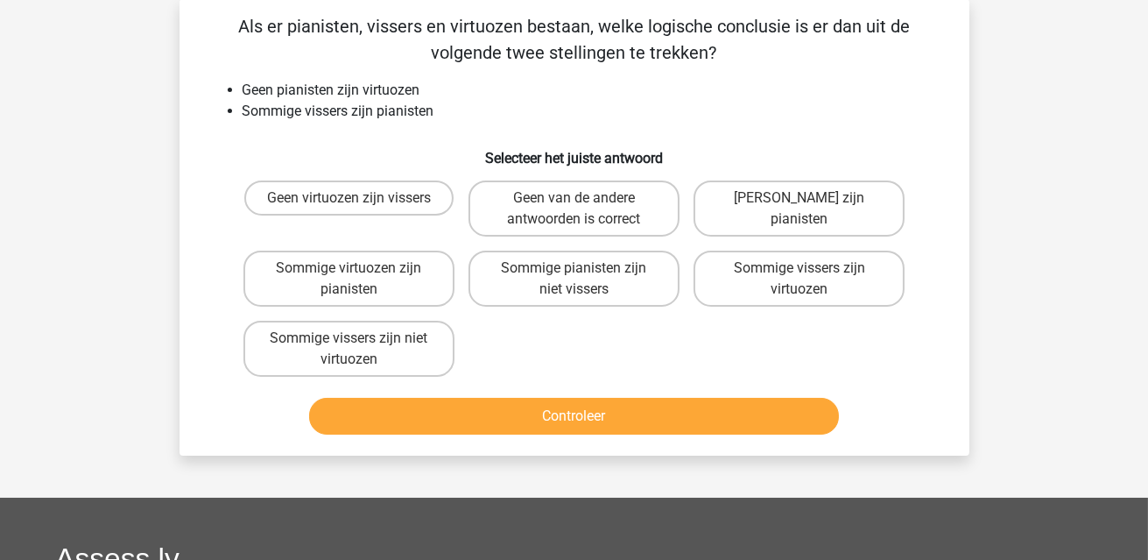
scroll to position [81, 0]
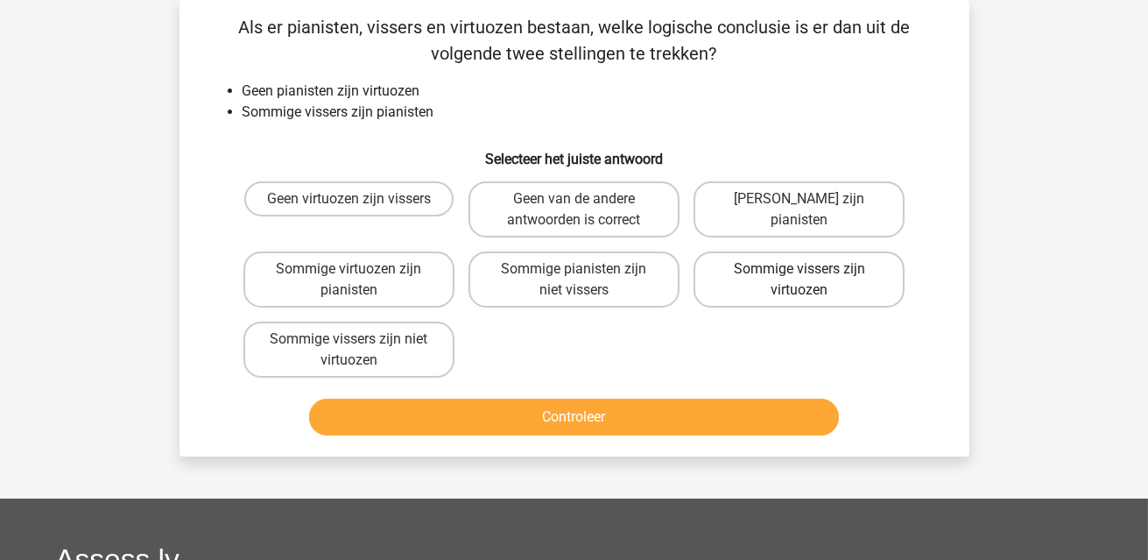
click at [820, 288] on label "Sommige vissers zijn virtuozen" at bounding box center [799, 279] width 211 height 56
click at [811, 280] on input "Sommige vissers zijn virtuozen" at bounding box center [805, 274] width 11 height 11
radio input "true"
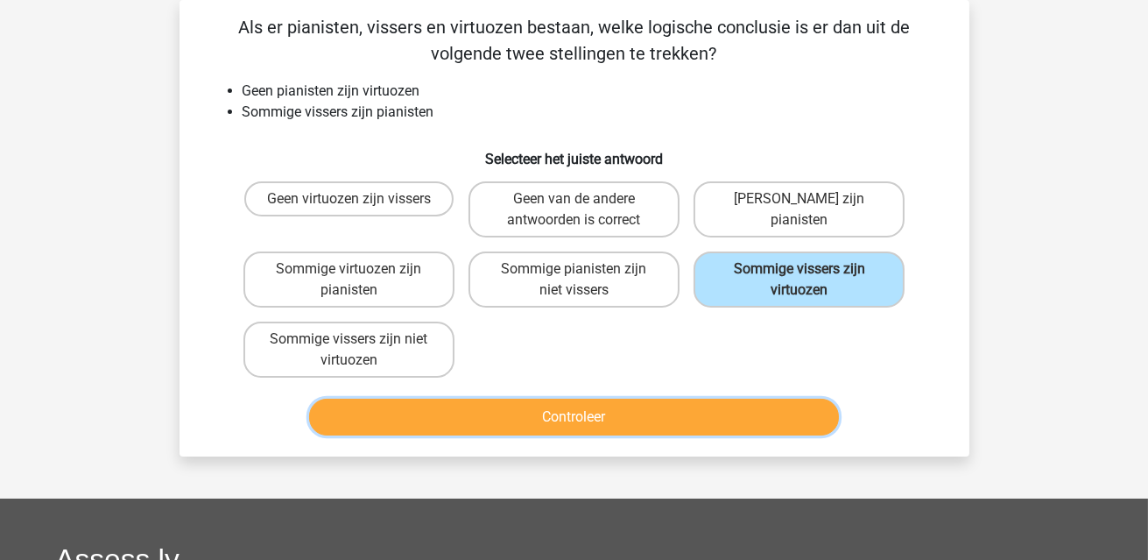
click at [771, 413] on button "Controleer" at bounding box center [574, 417] width 530 height 37
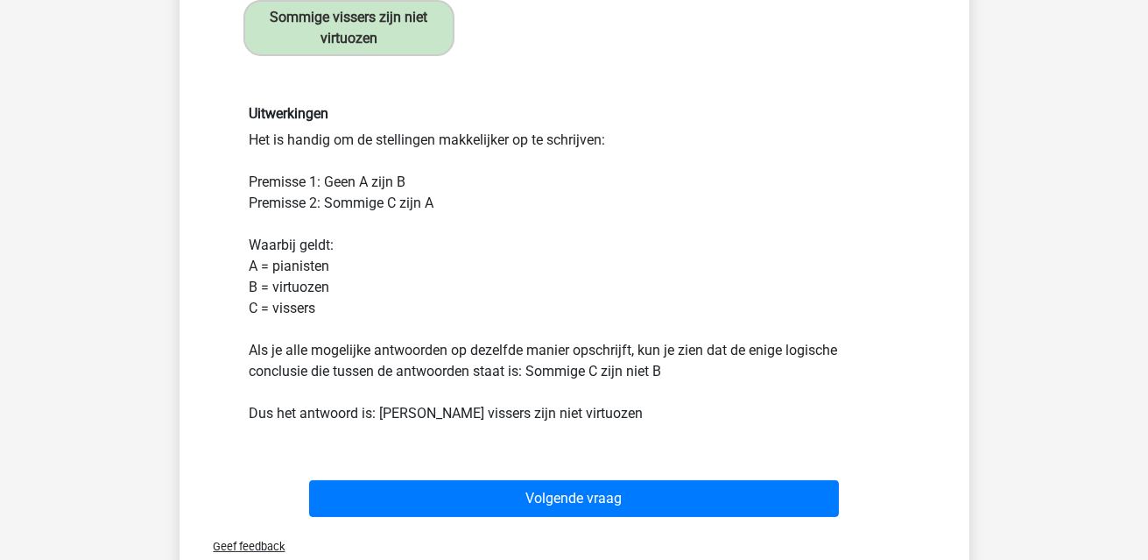
scroll to position [431, 0]
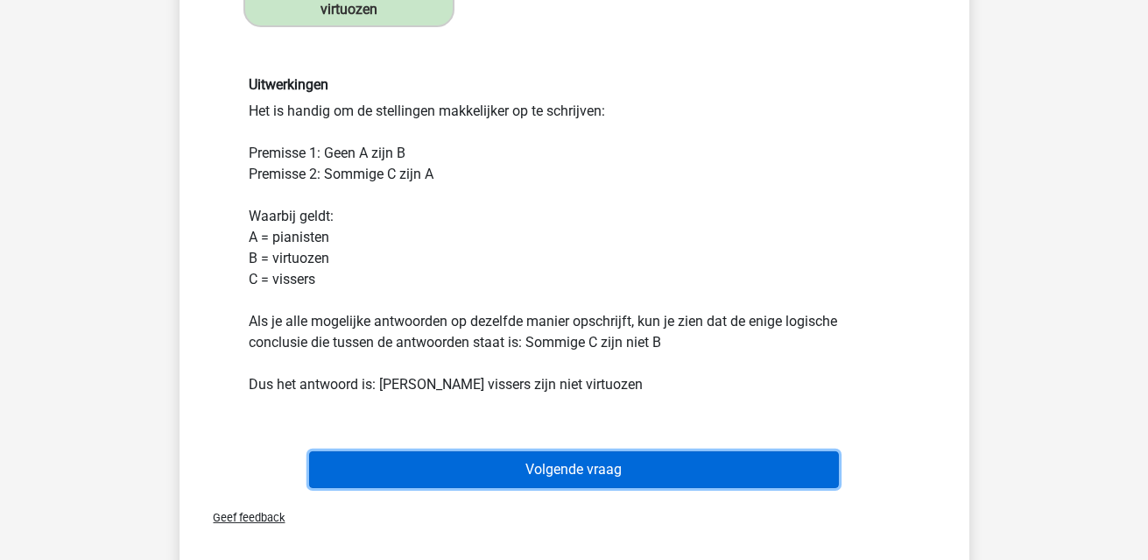
click at [752, 471] on button "Volgende vraag" at bounding box center [574, 469] width 530 height 37
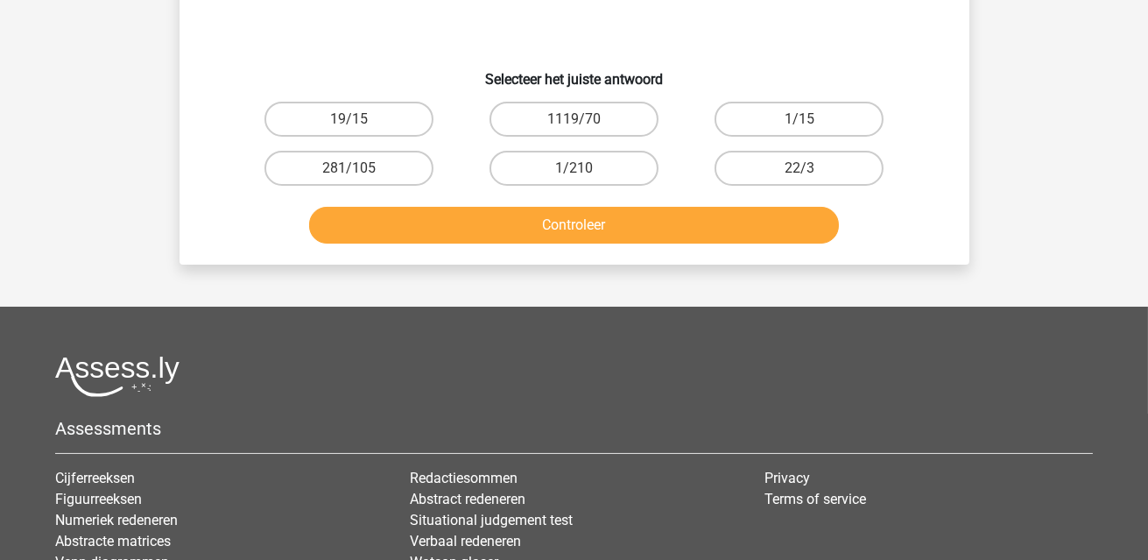
scroll to position [81, 0]
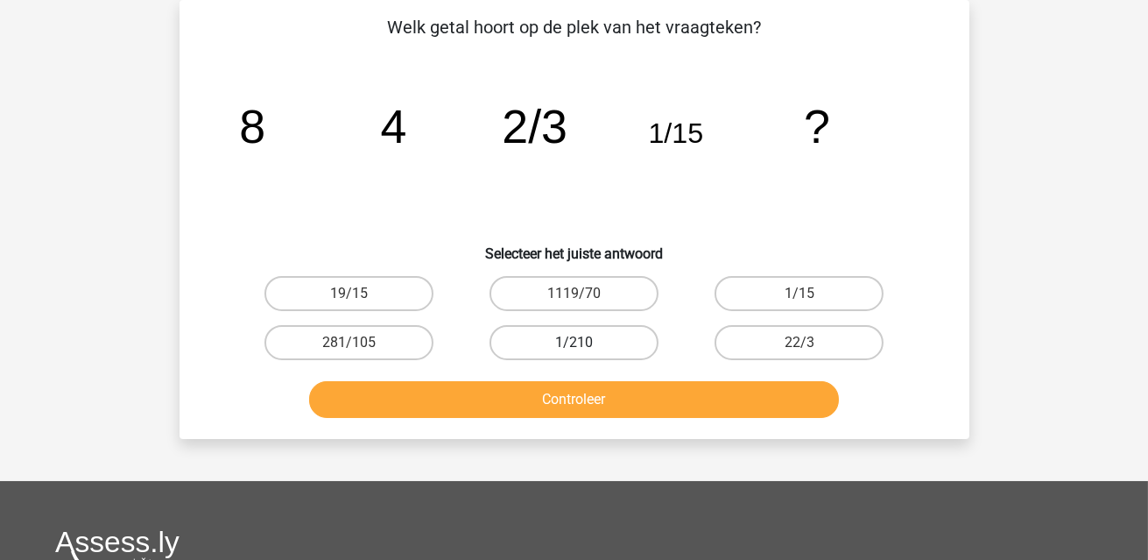
click at [609, 341] on label "1/210" at bounding box center [574, 342] width 169 height 35
click at [585, 342] on input "1/210" at bounding box center [579, 347] width 11 height 11
radio input "true"
click at [617, 415] on div "Controleer" at bounding box center [575, 403] width 676 height 44
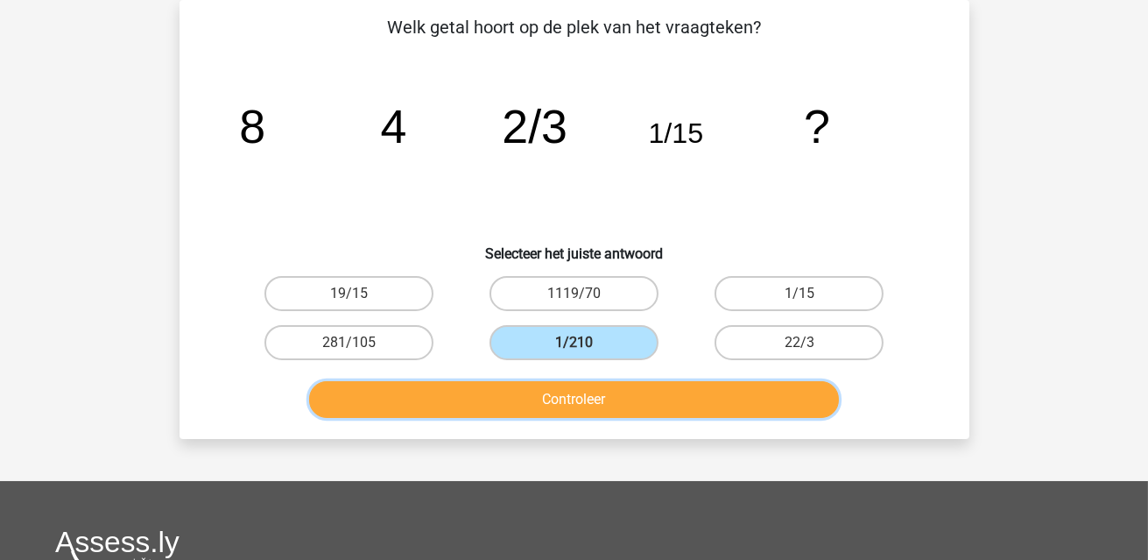
click at [621, 387] on button "Controleer" at bounding box center [574, 399] width 530 height 37
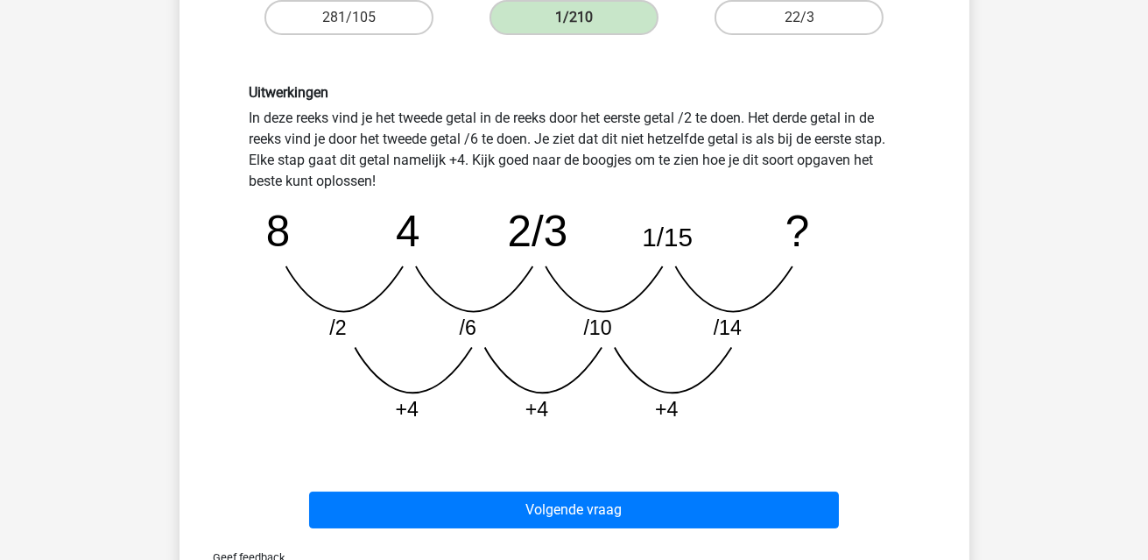
scroll to position [519, 0]
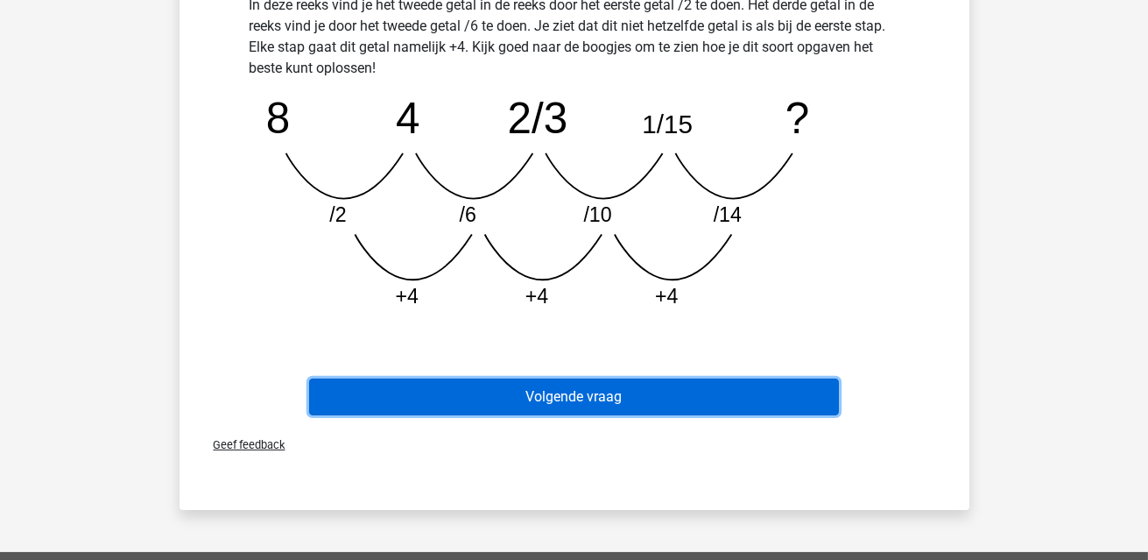
click at [618, 408] on button "Volgende vraag" at bounding box center [574, 396] width 530 height 37
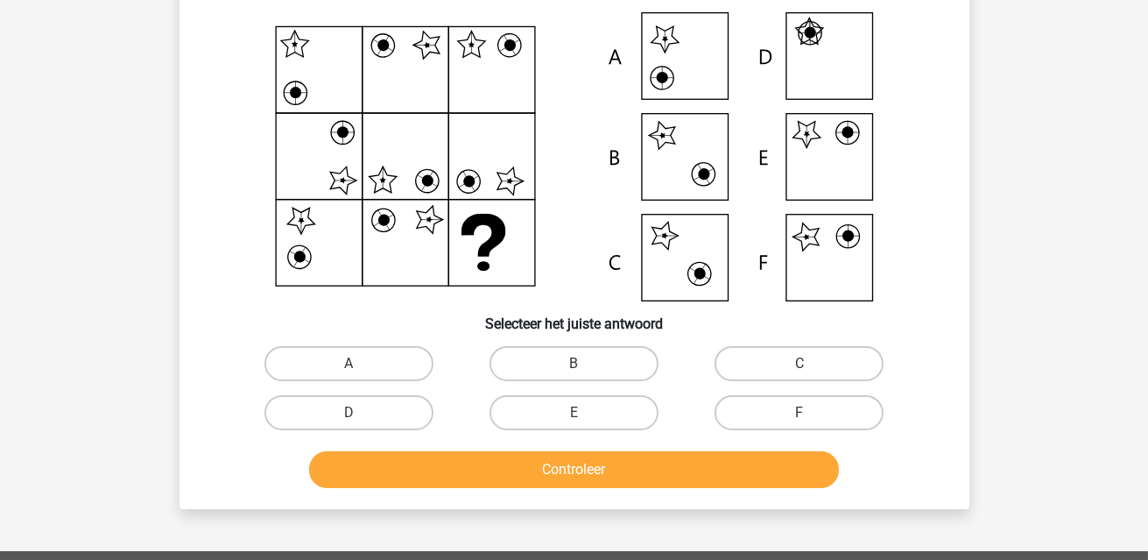
scroll to position [81, 0]
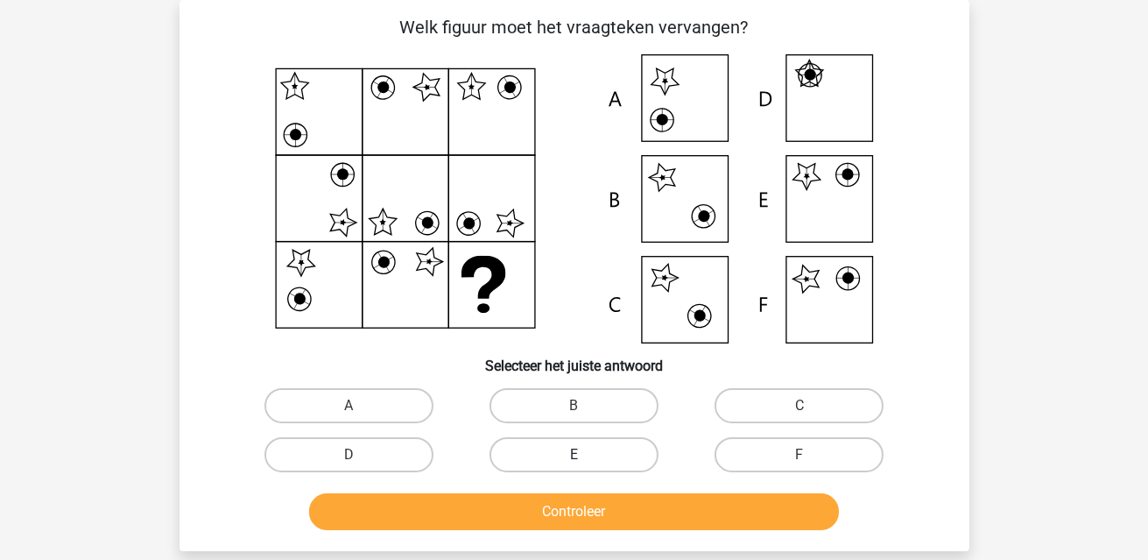
click at [530, 454] on label "E" at bounding box center [574, 454] width 169 height 35
click at [574, 455] on input "E" at bounding box center [579, 460] width 11 height 11
radio input "true"
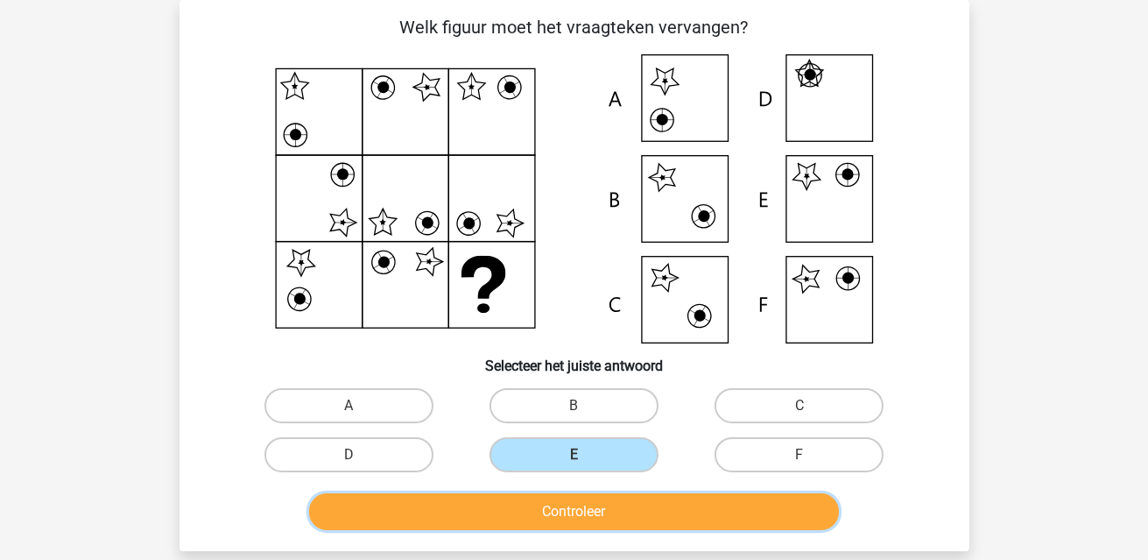
click at [563, 522] on button "Controleer" at bounding box center [574, 511] width 530 height 37
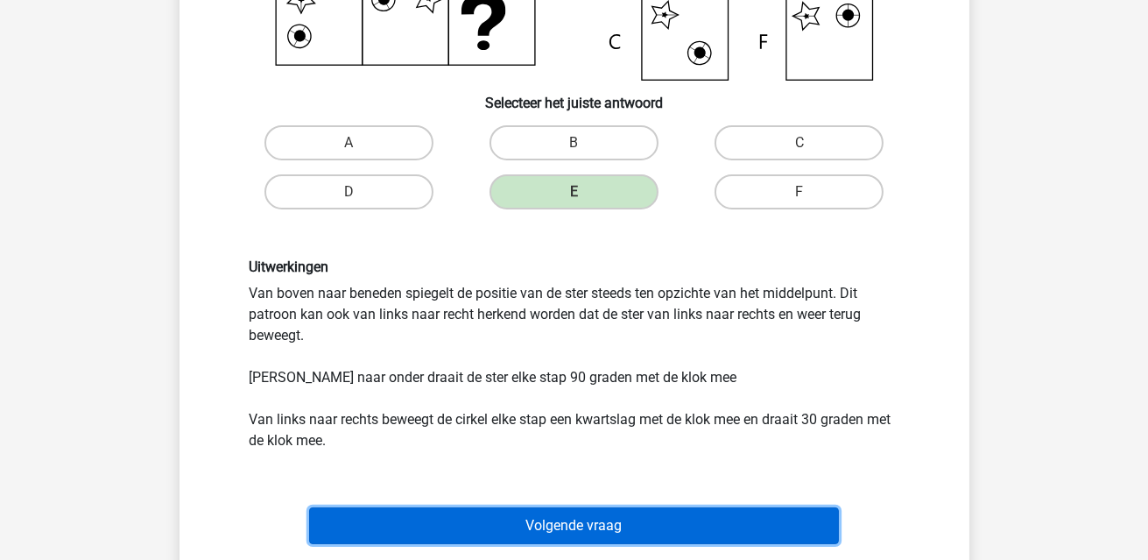
click at [607, 526] on button "Volgende vraag" at bounding box center [574, 525] width 530 height 37
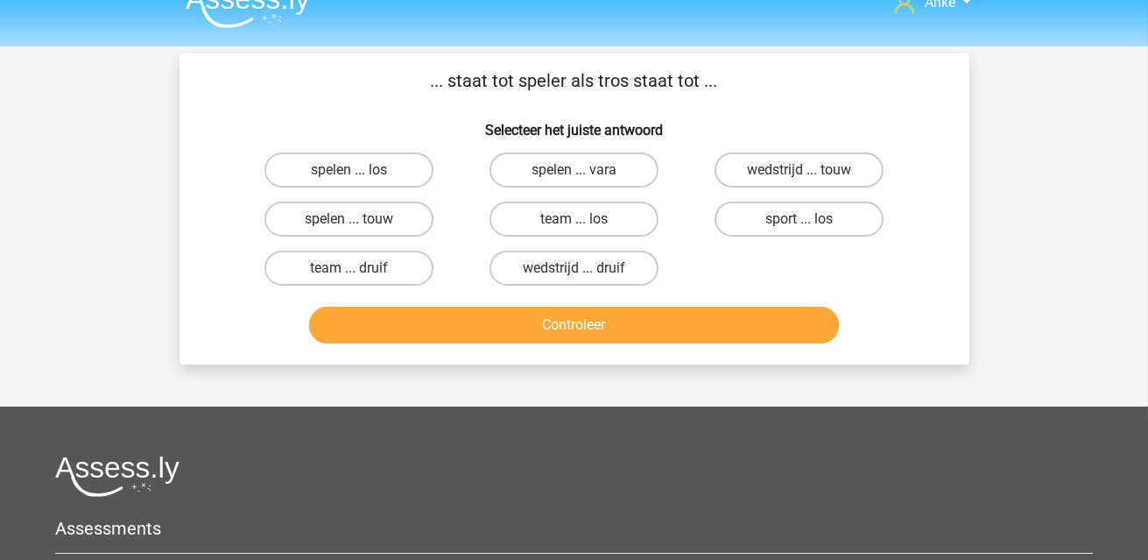
scroll to position [0, 0]
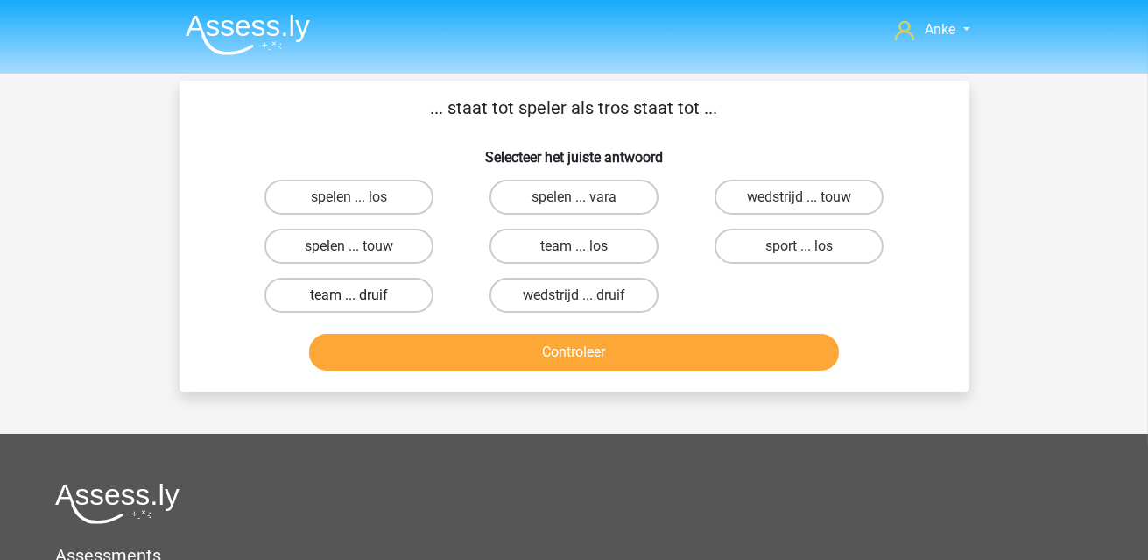
click at [367, 299] on label "team ... druif" at bounding box center [349, 295] width 169 height 35
click at [360, 299] on input "team ... druif" at bounding box center [354, 300] width 11 height 11
radio input "true"
click at [535, 374] on div "... staat tot speler als tros staat tot ... Selecteer het juiste antwoord spele…" at bounding box center [575, 236] width 790 height 311
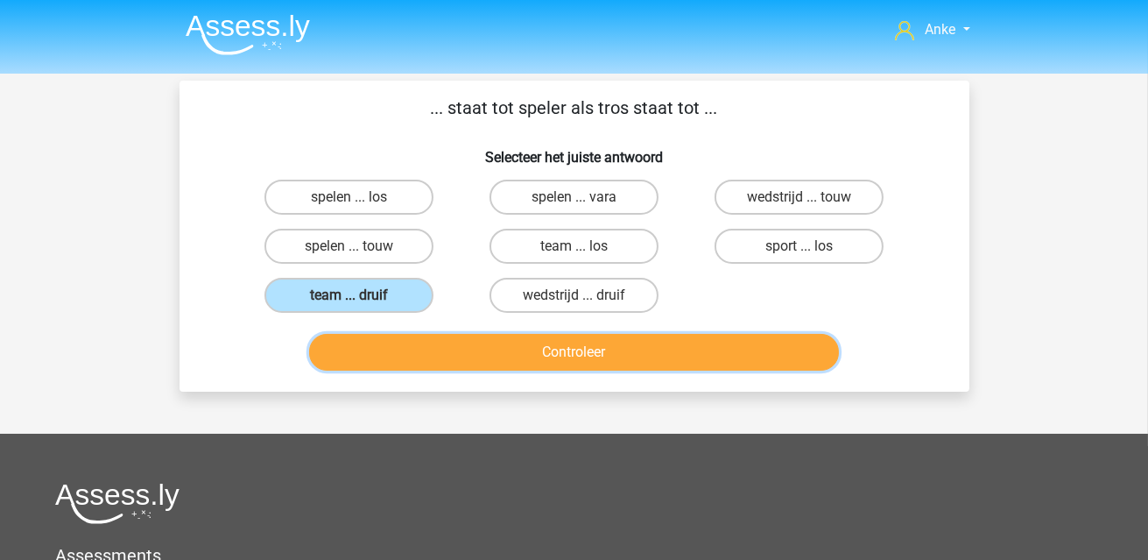
click at [535, 357] on button "Controleer" at bounding box center [574, 352] width 530 height 37
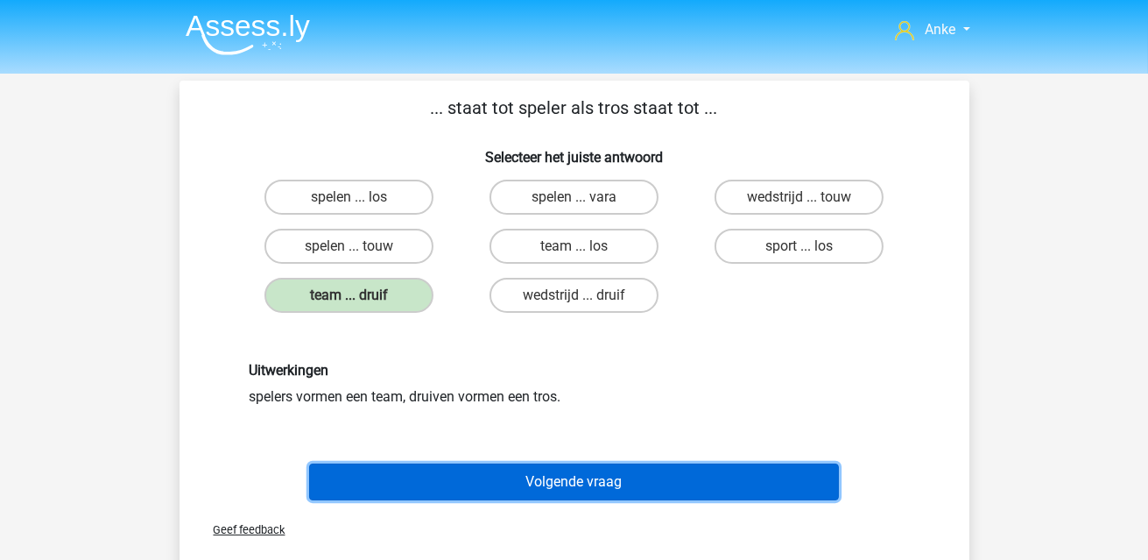
click at [623, 478] on button "Volgende vraag" at bounding box center [574, 481] width 530 height 37
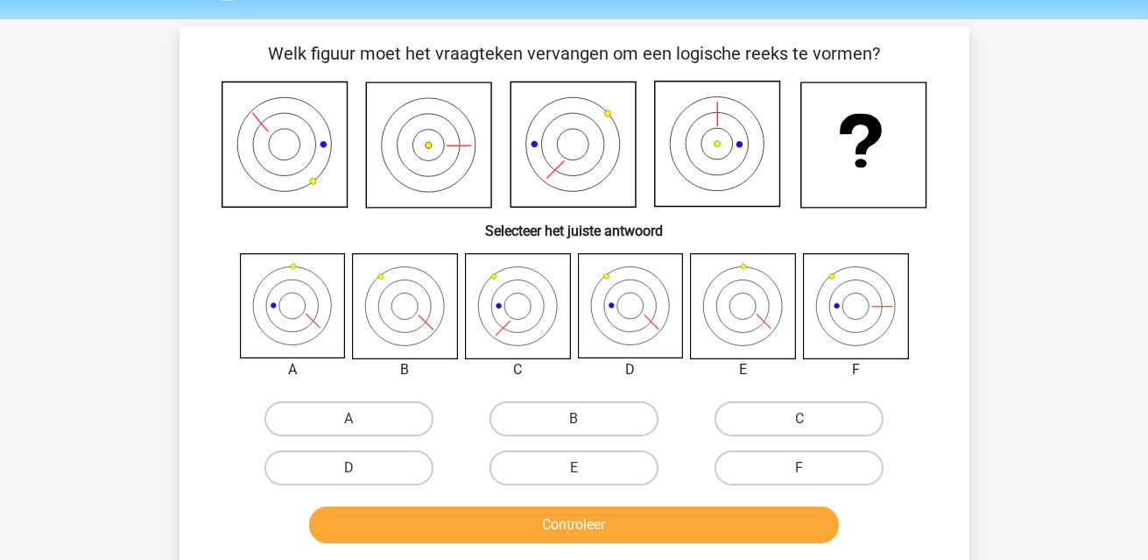
scroll to position [81, 0]
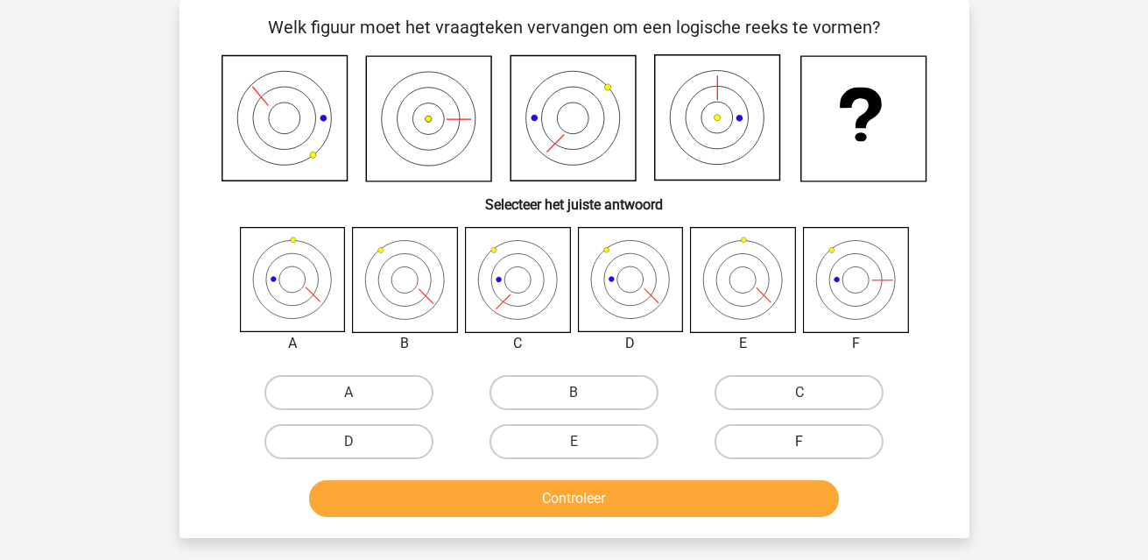
click at [840, 434] on label "F" at bounding box center [799, 441] width 169 height 35
click at [811, 441] on input "F" at bounding box center [805, 446] width 11 height 11
radio input "true"
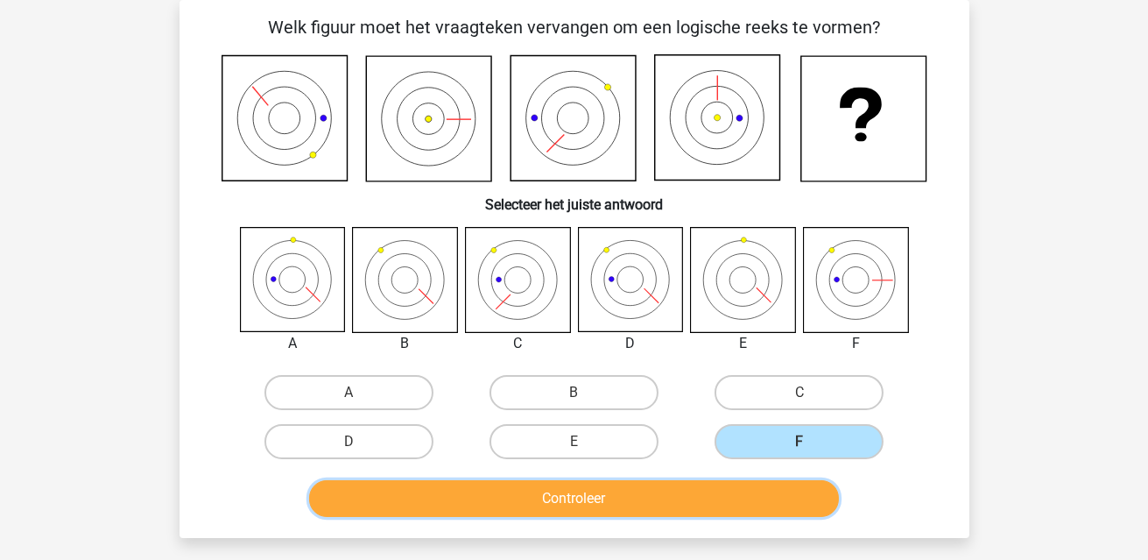
click at [764, 494] on button "Controleer" at bounding box center [574, 498] width 530 height 37
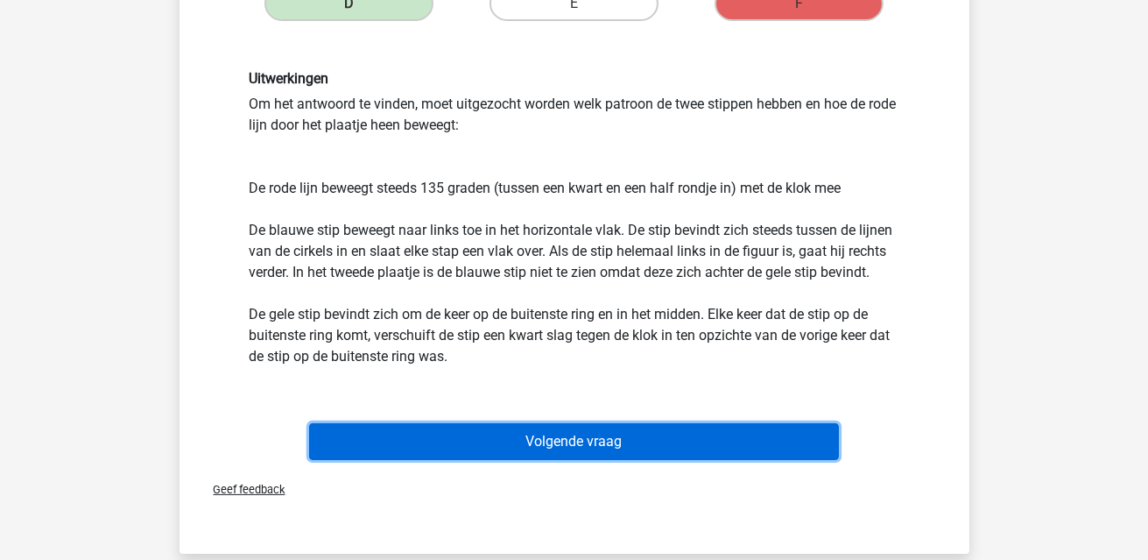
click at [705, 438] on button "Volgende vraag" at bounding box center [574, 441] width 530 height 37
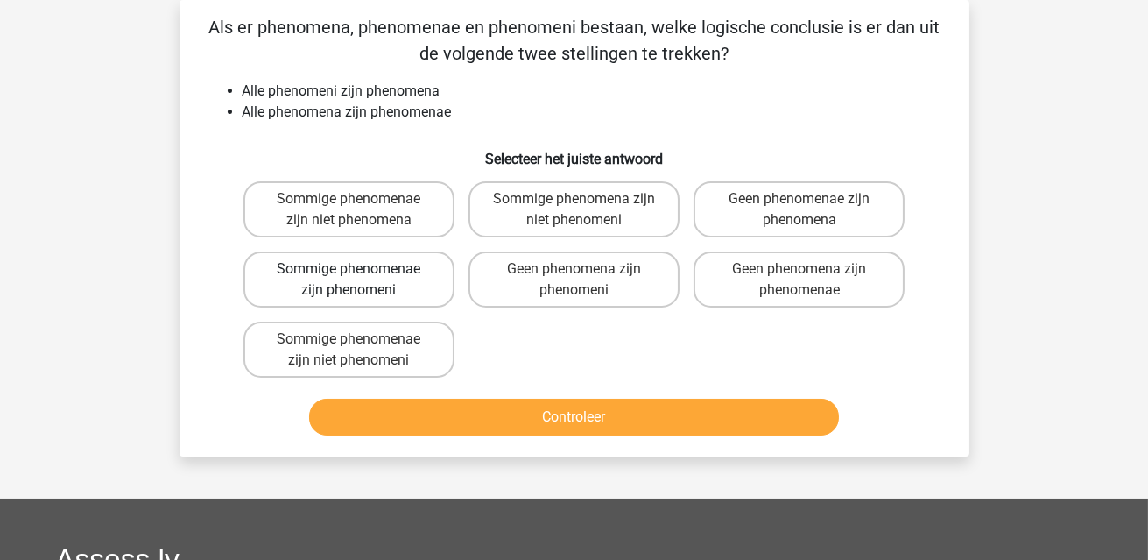
click at [406, 269] on label "Sommige phenomenae zijn phenomeni" at bounding box center [349, 279] width 211 height 56
click at [360, 269] on input "Sommige phenomenae zijn phenomeni" at bounding box center [354, 274] width 11 height 11
radio input "true"
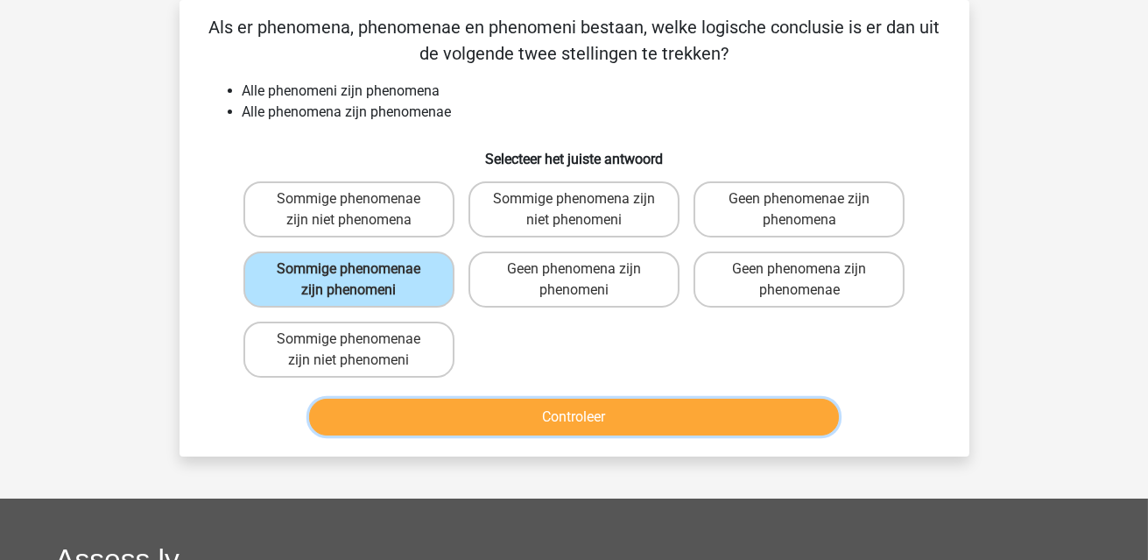
click at [573, 418] on button "Controleer" at bounding box center [574, 417] width 530 height 37
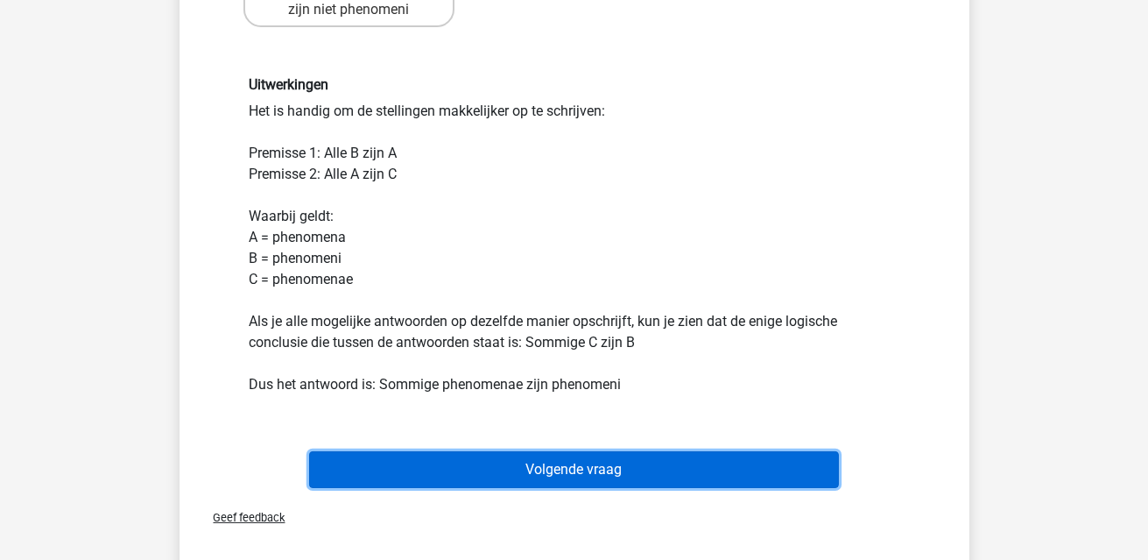
click at [615, 472] on button "Volgende vraag" at bounding box center [574, 469] width 530 height 37
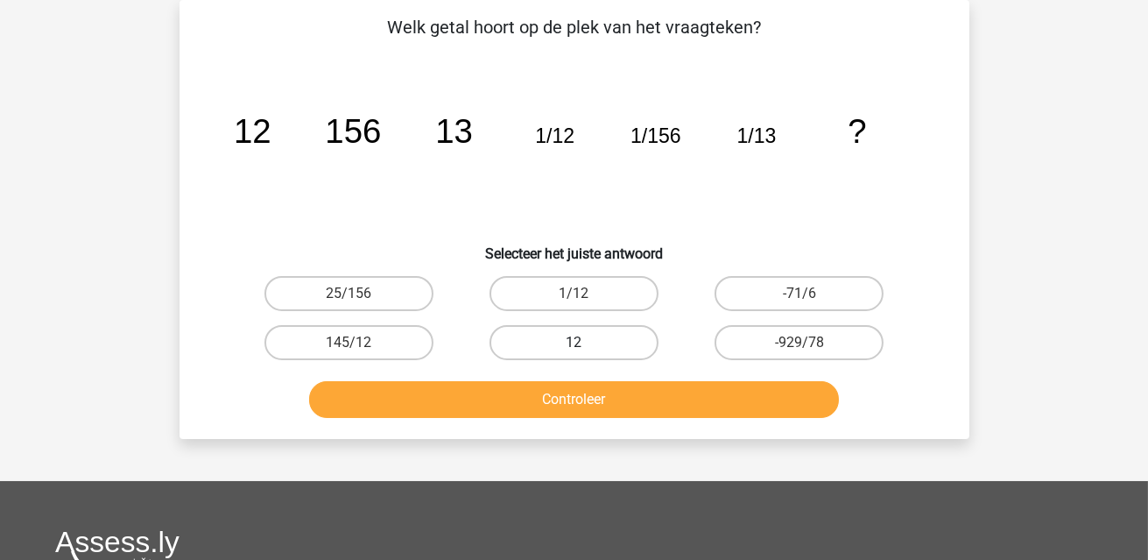
click at [599, 344] on label "12" at bounding box center [574, 342] width 169 height 35
click at [585, 344] on input "12" at bounding box center [579, 347] width 11 height 11
radio input "true"
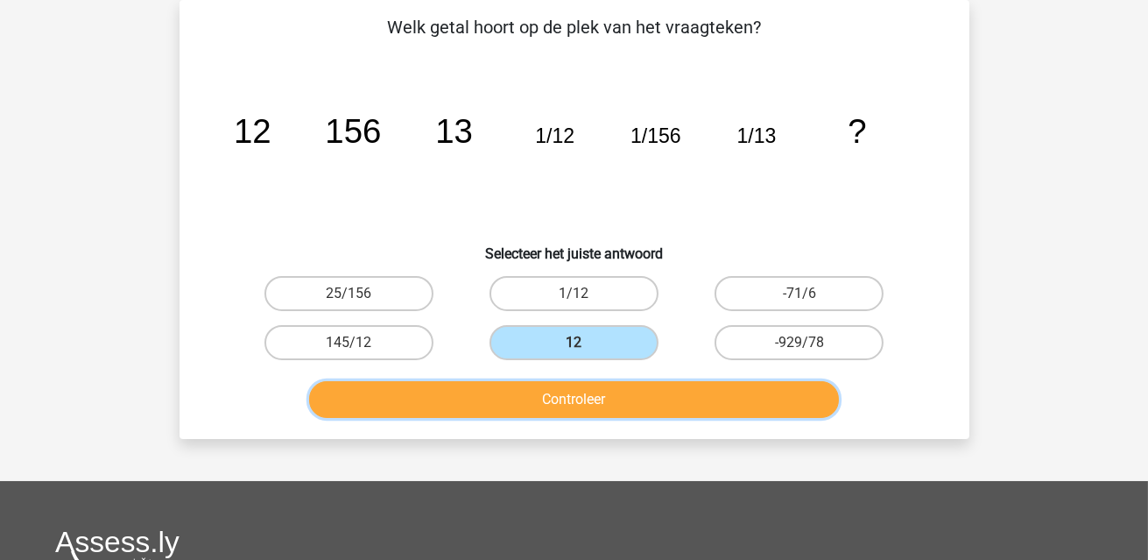
click at [629, 399] on button "Controleer" at bounding box center [574, 399] width 530 height 37
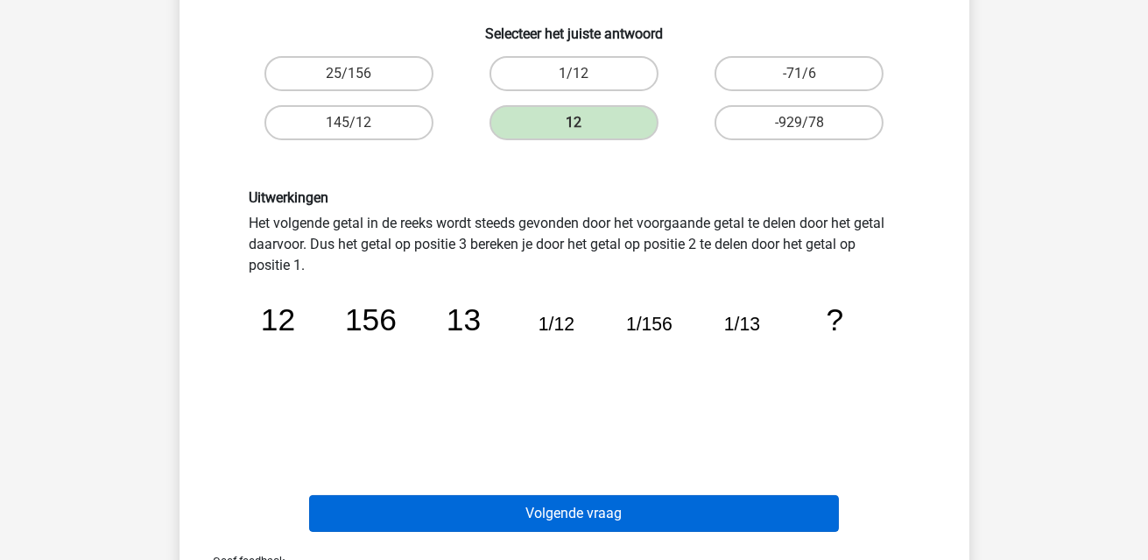
scroll to position [343, 0]
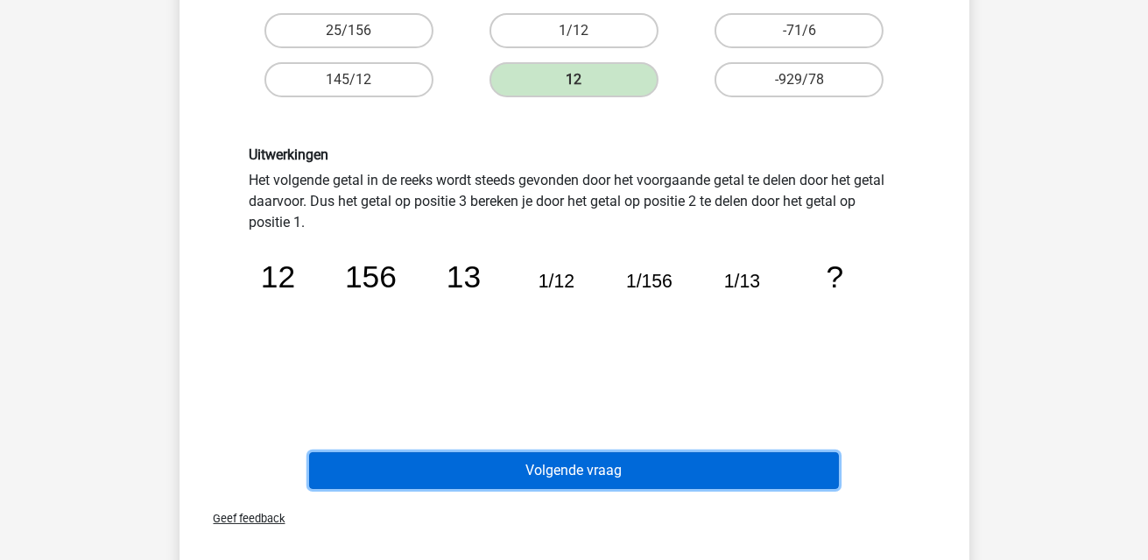
click at [691, 471] on button "Volgende vraag" at bounding box center [574, 470] width 530 height 37
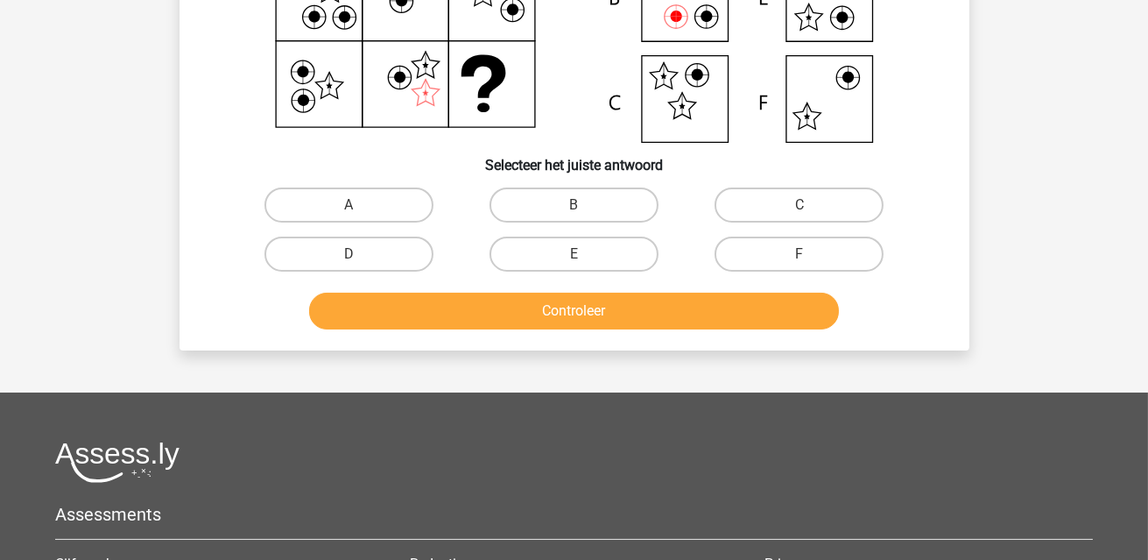
scroll to position [81, 0]
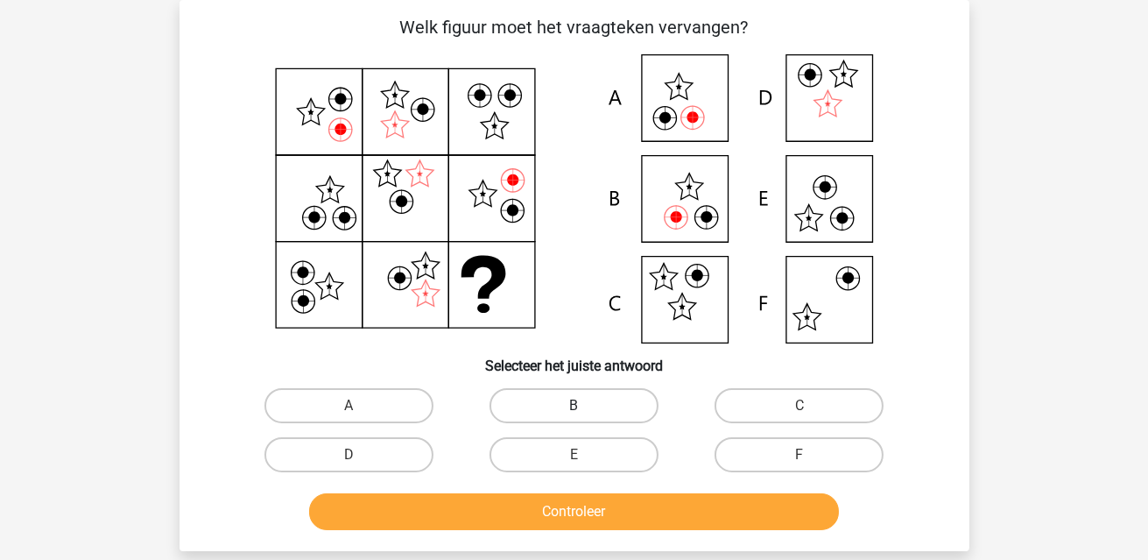
click at [613, 397] on label "B" at bounding box center [574, 405] width 169 height 35
click at [585, 406] on input "B" at bounding box center [579, 411] width 11 height 11
radio input "true"
click at [653, 528] on div "Controleer" at bounding box center [575, 515] width 676 height 44
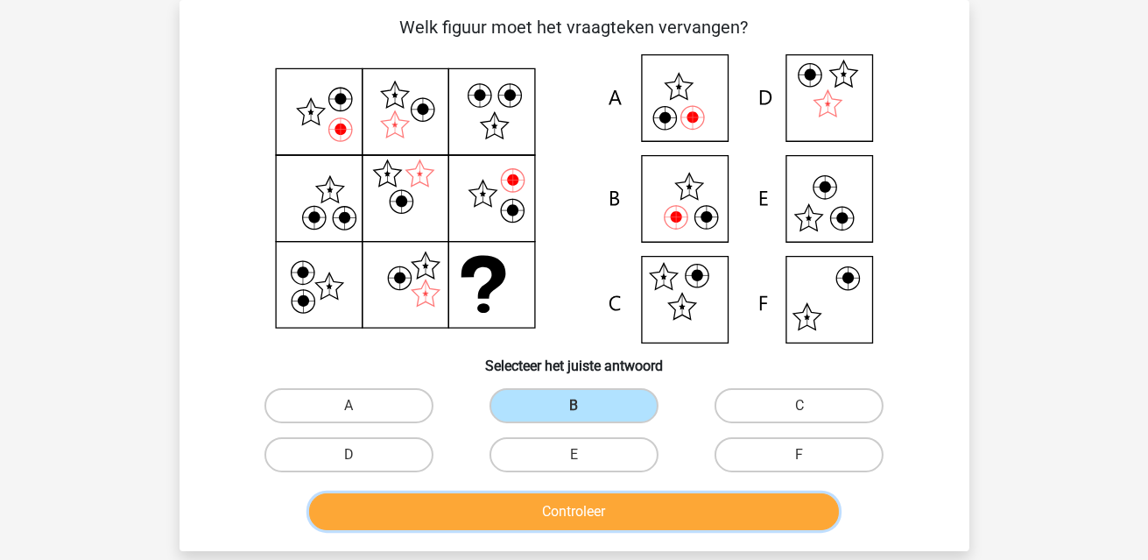
click at [647, 507] on button "Controleer" at bounding box center [574, 511] width 530 height 37
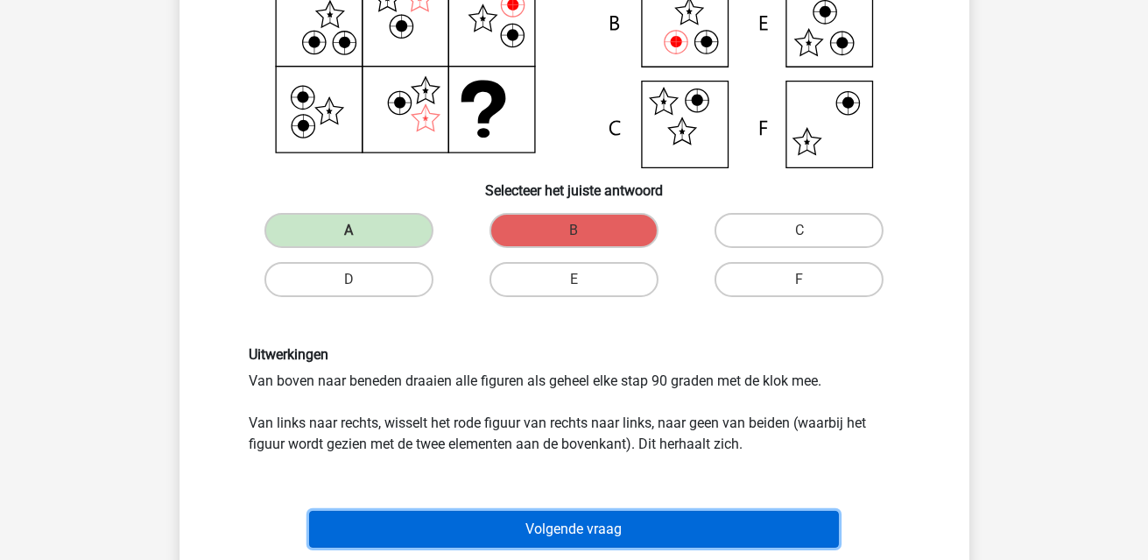
click at [648, 519] on button "Volgende vraag" at bounding box center [574, 529] width 530 height 37
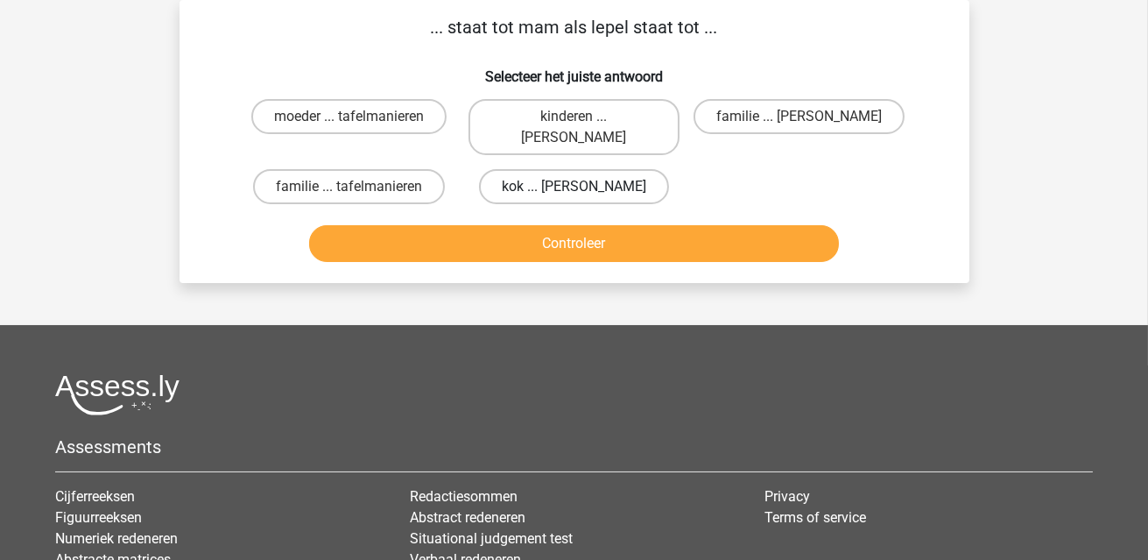
click at [584, 169] on label "kok ... anna" at bounding box center [574, 186] width 190 height 35
click at [584, 187] on input "kok ... anna" at bounding box center [579, 192] width 11 height 11
radio input "true"
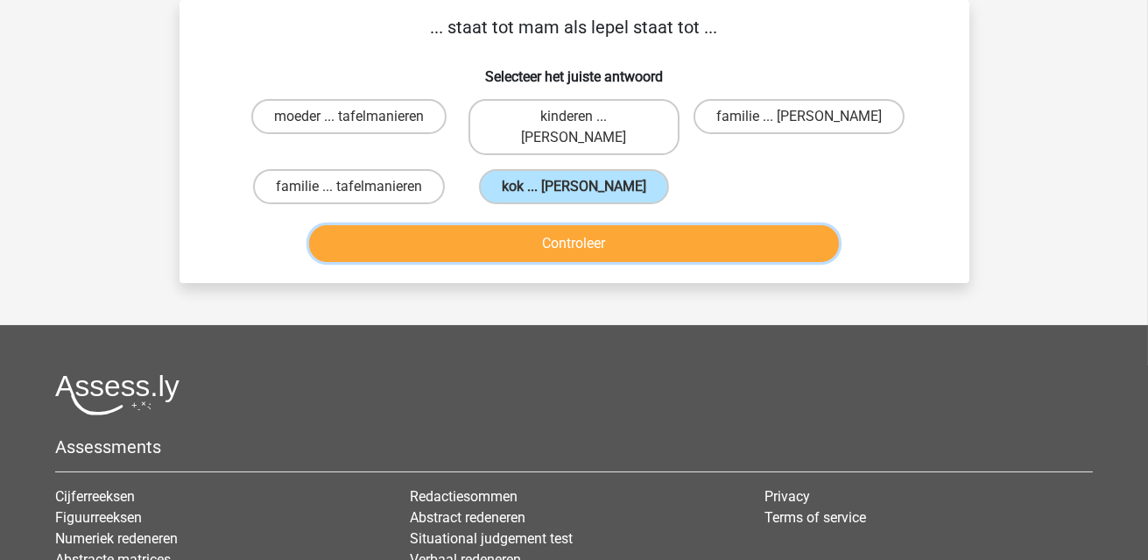
click at [597, 225] on button "Controleer" at bounding box center [574, 243] width 530 height 37
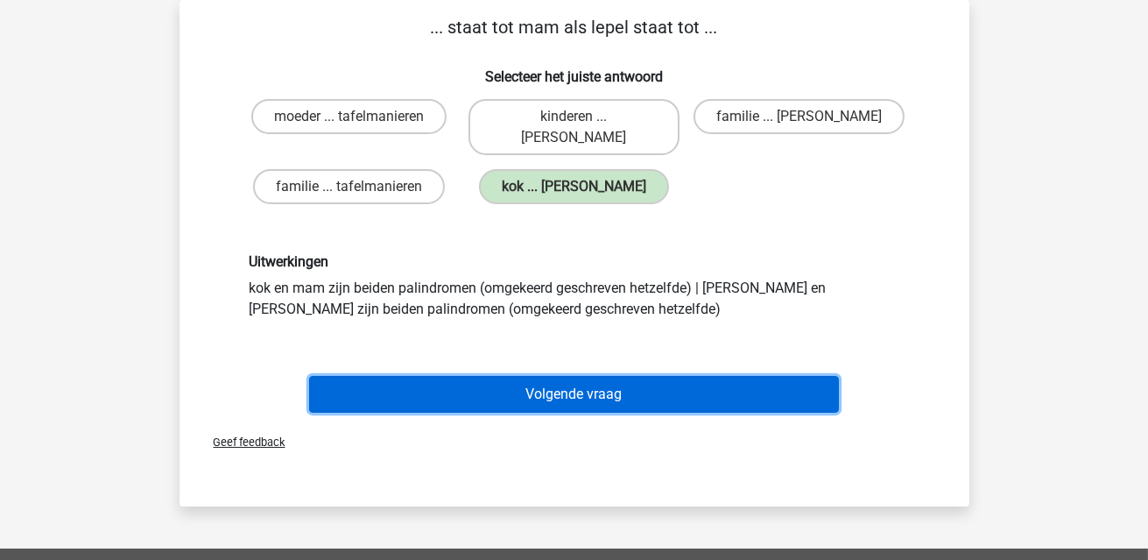
click at [615, 376] on button "Volgende vraag" at bounding box center [574, 394] width 530 height 37
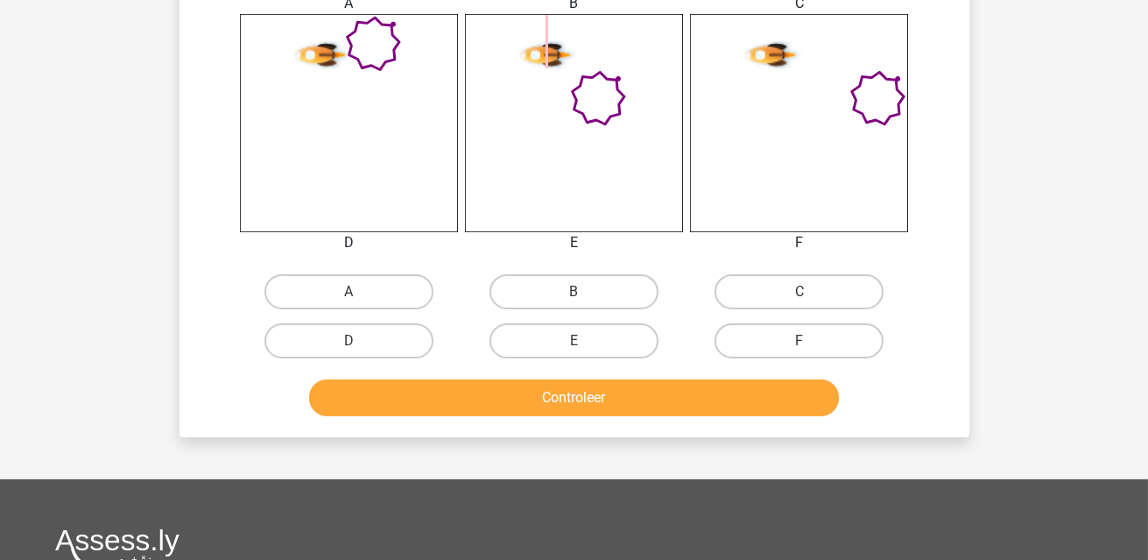
scroll to position [700, 0]
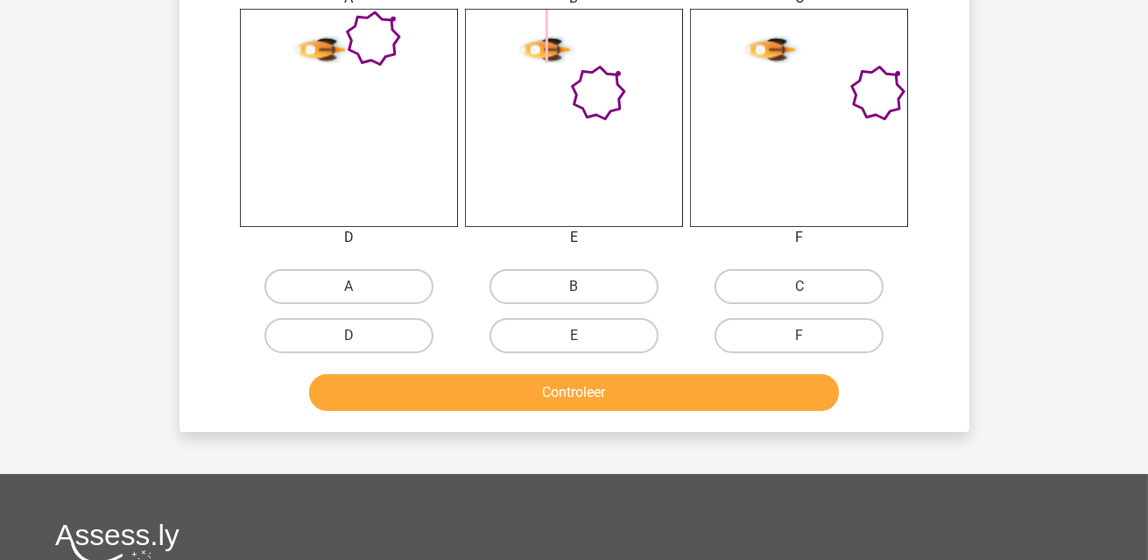
click at [576, 287] on input "B" at bounding box center [579, 291] width 11 height 11
radio input "true"
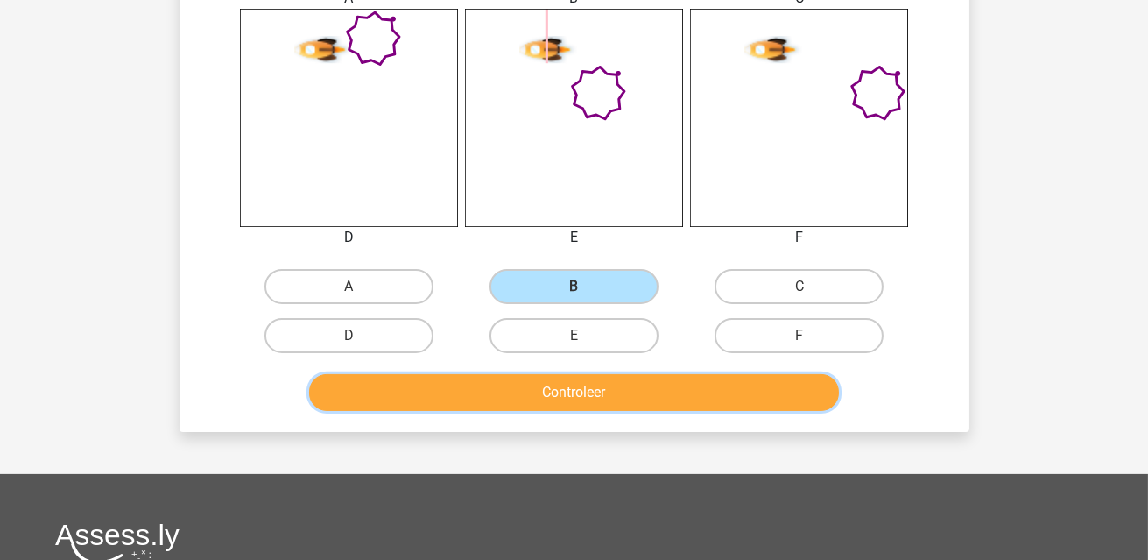
click at [613, 385] on button "Controleer" at bounding box center [574, 392] width 530 height 37
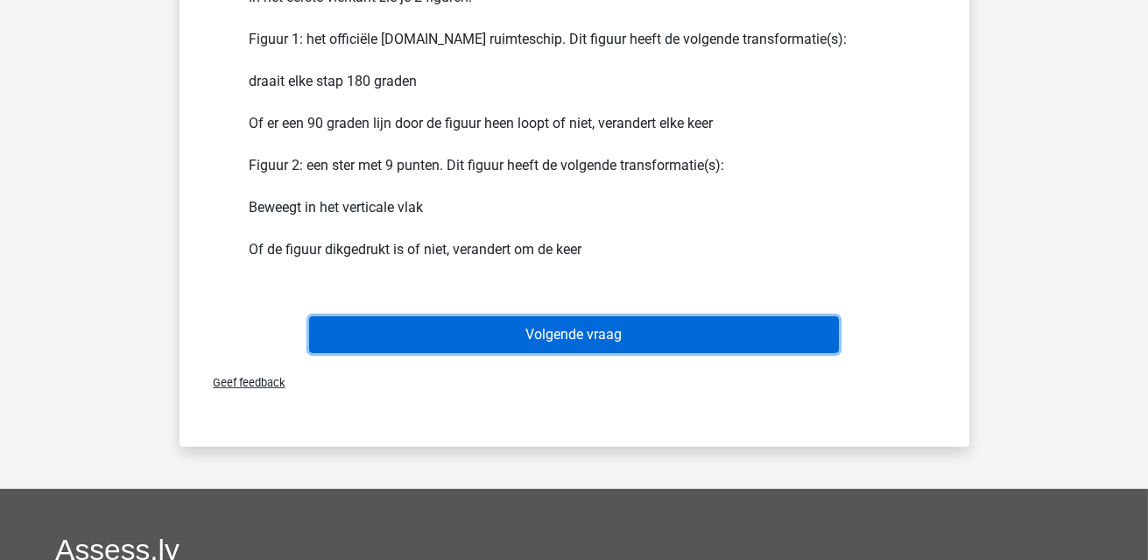
click at [604, 340] on button "Volgende vraag" at bounding box center [574, 334] width 530 height 37
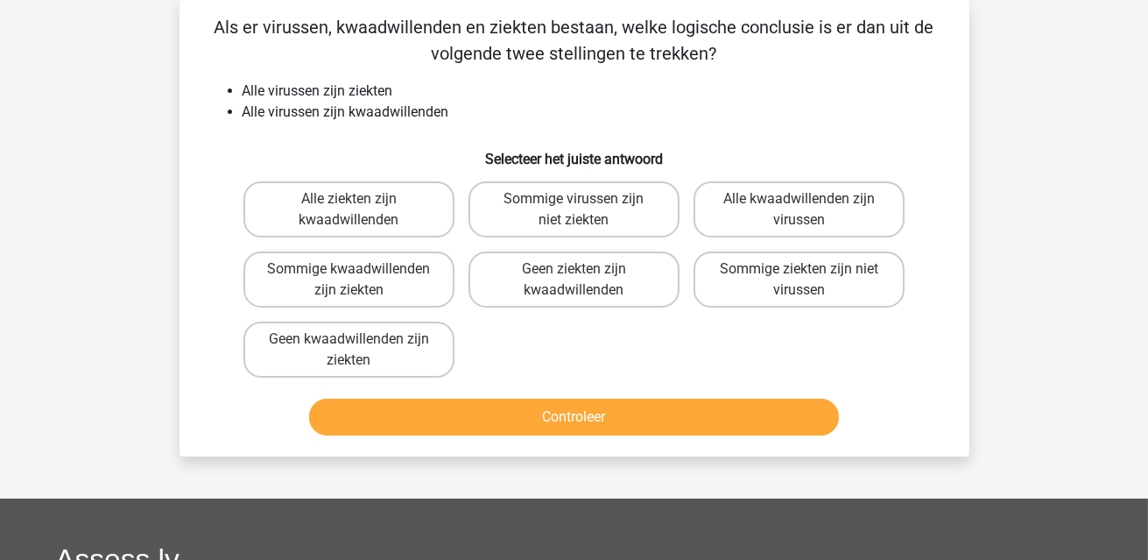
scroll to position [0, 0]
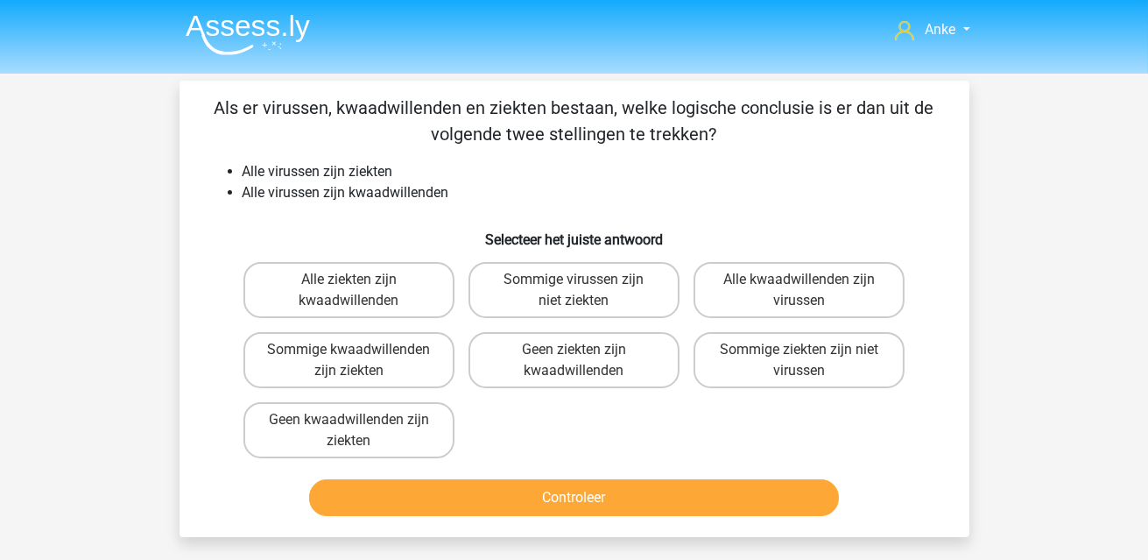
click at [351, 355] on input "Sommige kwaadwillenden zijn ziekten" at bounding box center [354, 355] width 11 height 11
radio input "true"
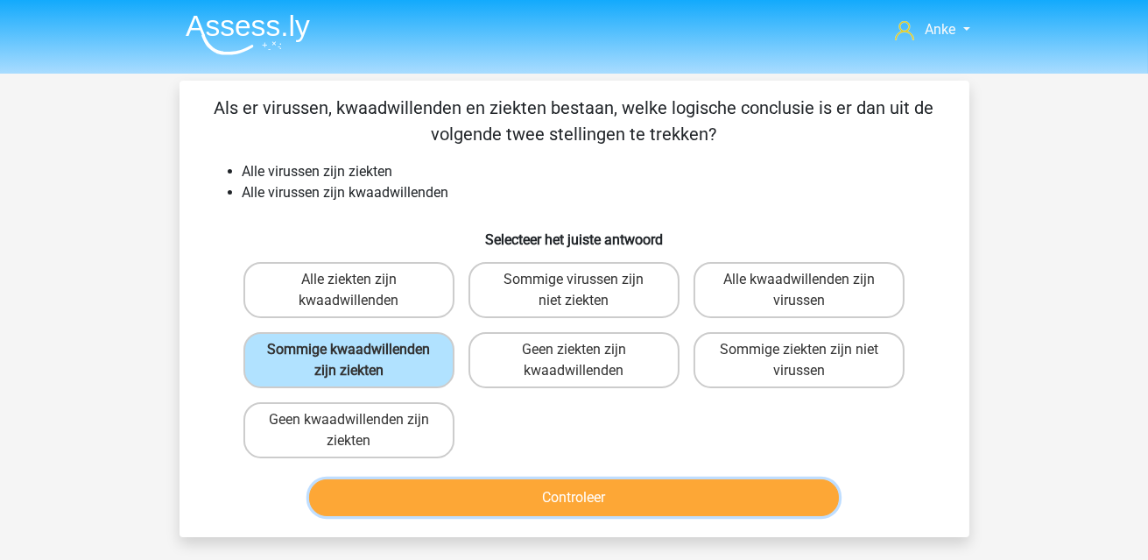
click at [448, 496] on button "Controleer" at bounding box center [574, 497] width 530 height 37
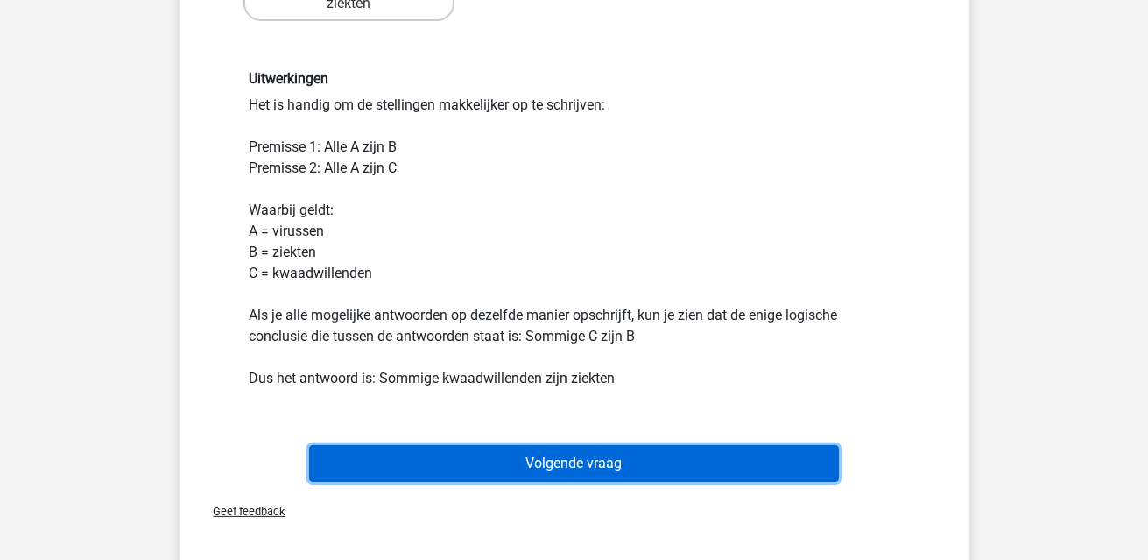
click at [633, 463] on button "Volgende vraag" at bounding box center [574, 463] width 530 height 37
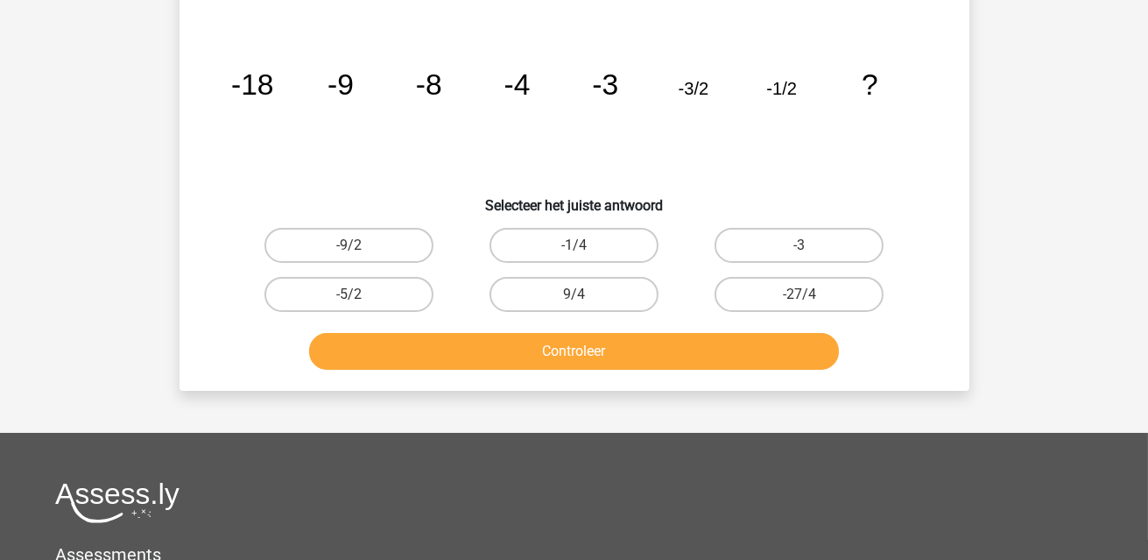
scroll to position [81, 0]
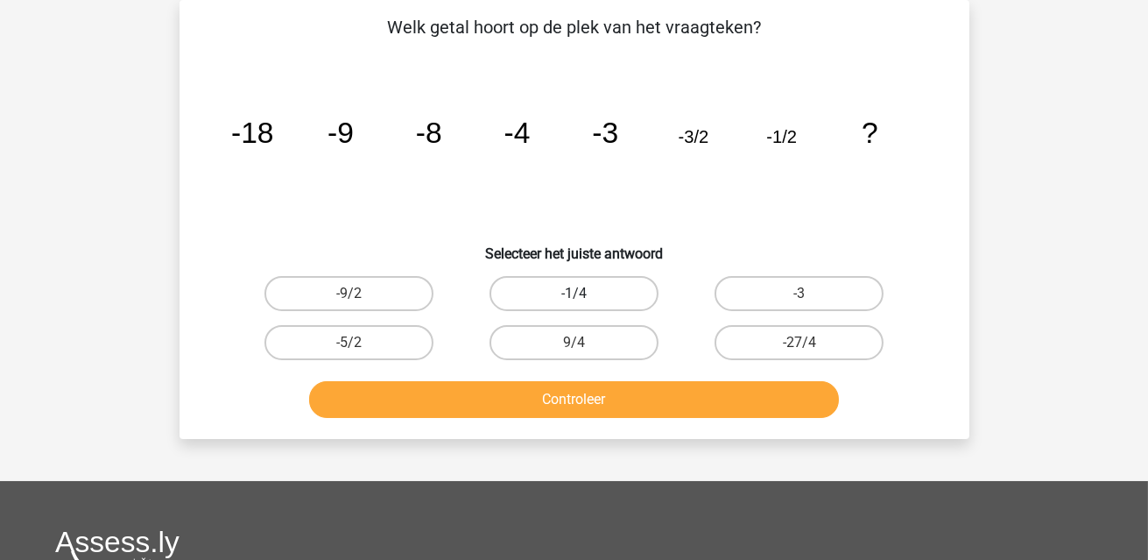
click at [619, 281] on label "-1/4" at bounding box center [574, 293] width 169 height 35
click at [585, 293] on input "-1/4" at bounding box center [579, 298] width 11 height 11
radio input "true"
click at [652, 367] on div "Controleer" at bounding box center [575, 396] width 734 height 58
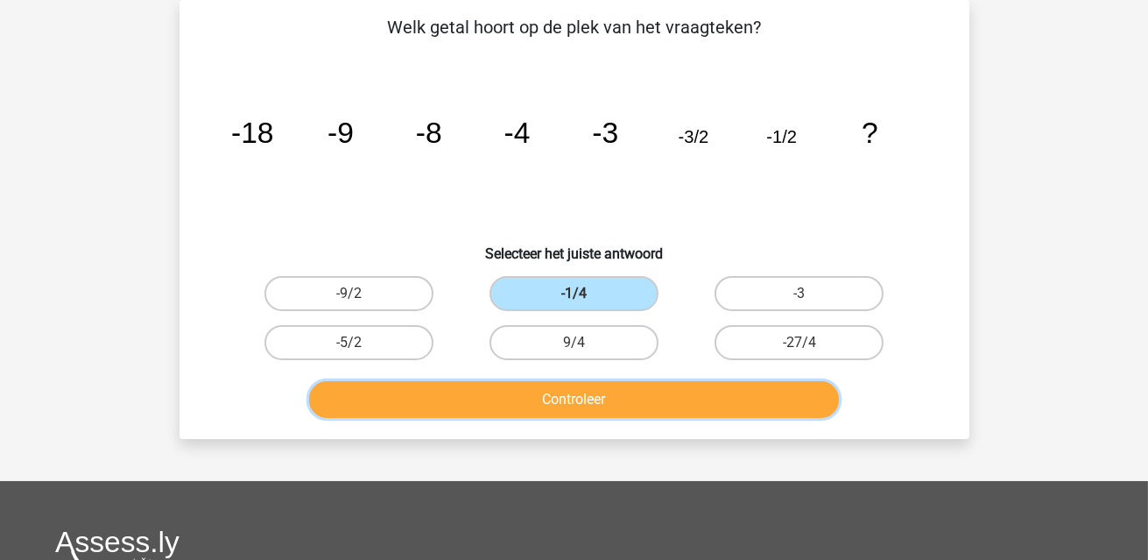
click at [671, 413] on button "Controleer" at bounding box center [574, 399] width 530 height 37
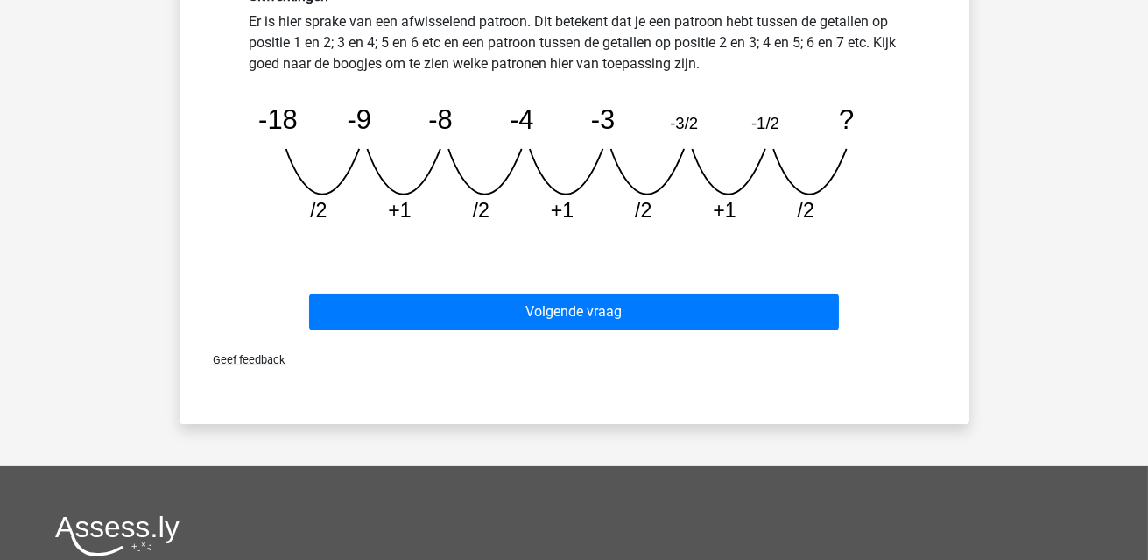
scroll to position [519, 0]
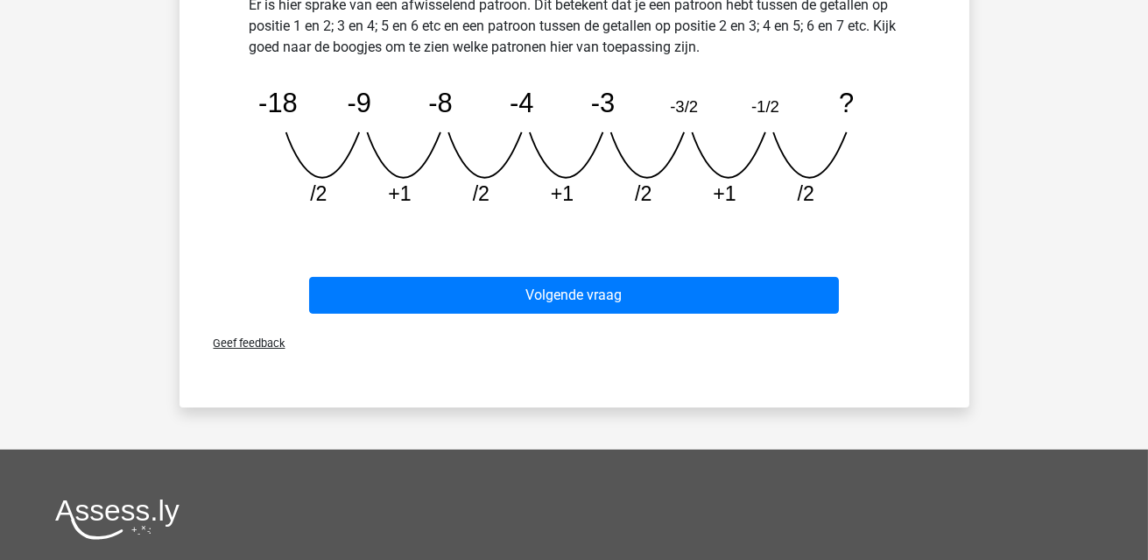
click at [667, 314] on div "Volgende vraag" at bounding box center [575, 299] width 676 height 44
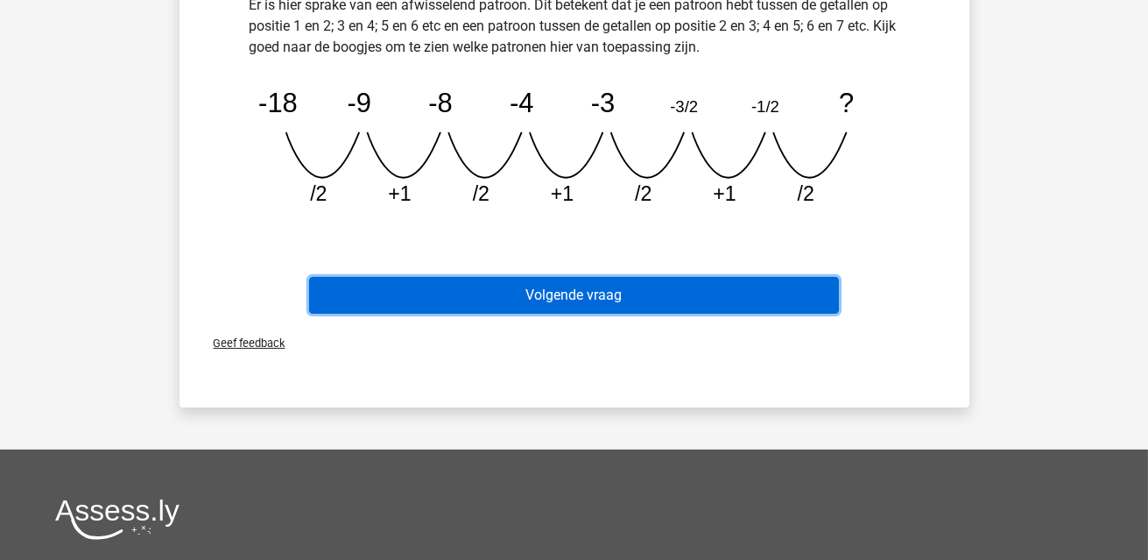
click at [667, 300] on button "Volgende vraag" at bounding box center [574, 295] width 530 height 37
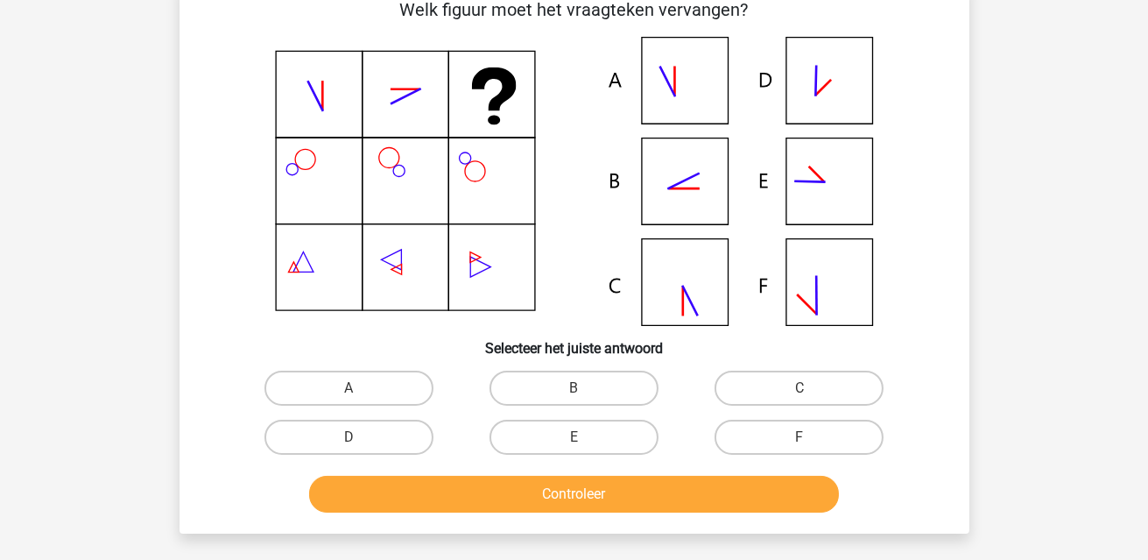
scroll to position [81, 0]
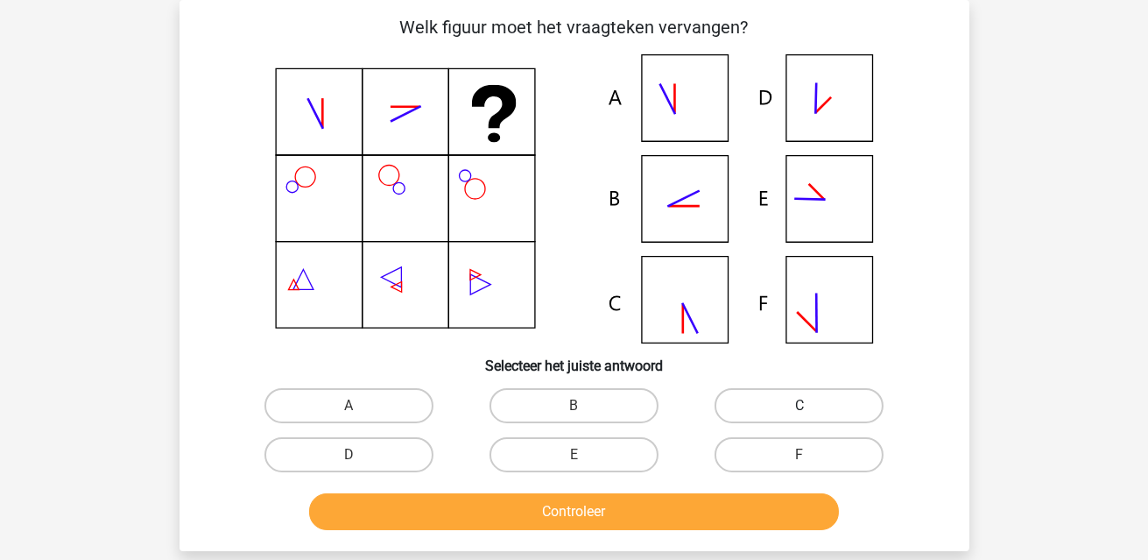
click at [771, 416] on label "C" at bounding box center [799, 405] width 169 height 35
click at [800, 416] on input "C" at bounding box center [805, 411] width 11 height 11
radio input "true"
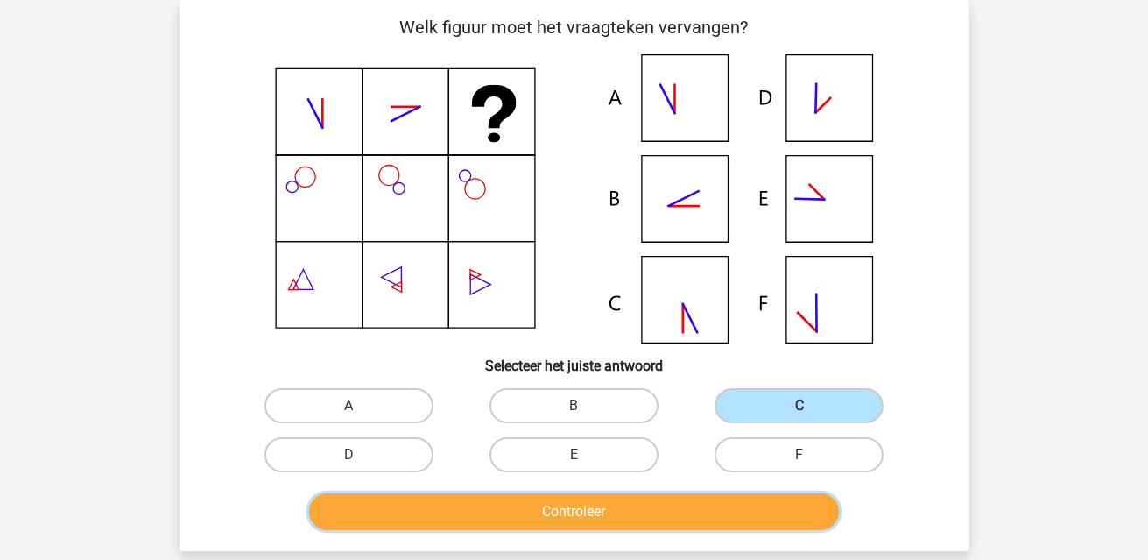
click at [734, 512] on button "Controleer" at bounding box center [574, 511] width 530 height 37
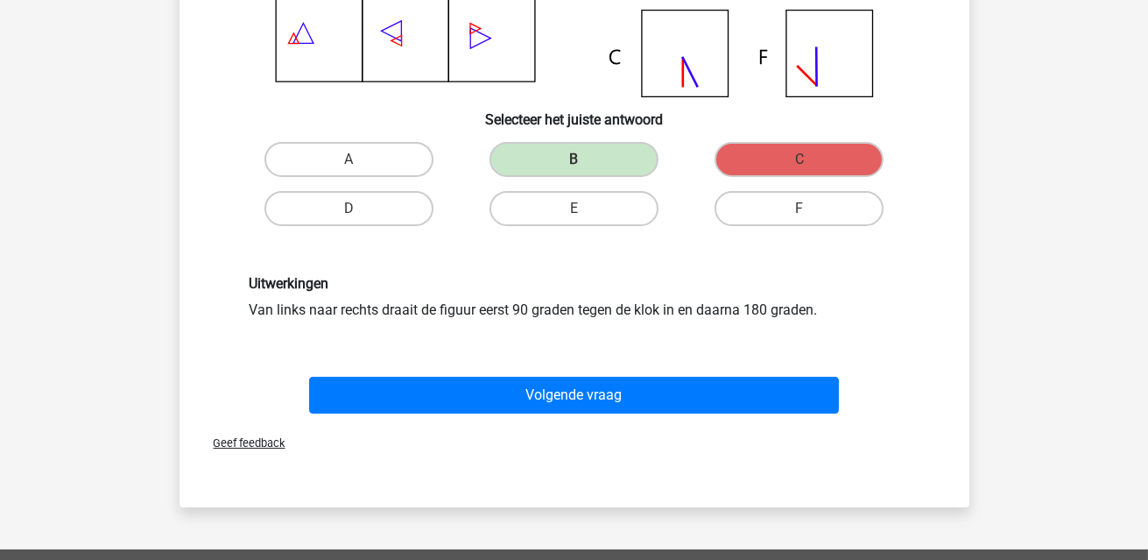
scroll to position [343, 0]
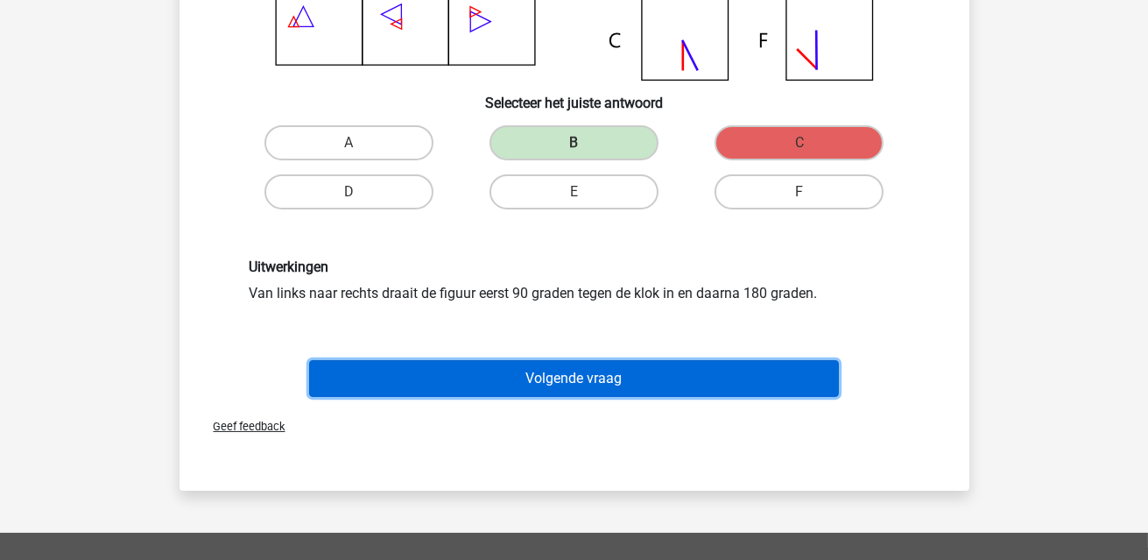
click at [673, 378] on button "Volgende vraag" at bounding box center [574, 378] width 530 height 37
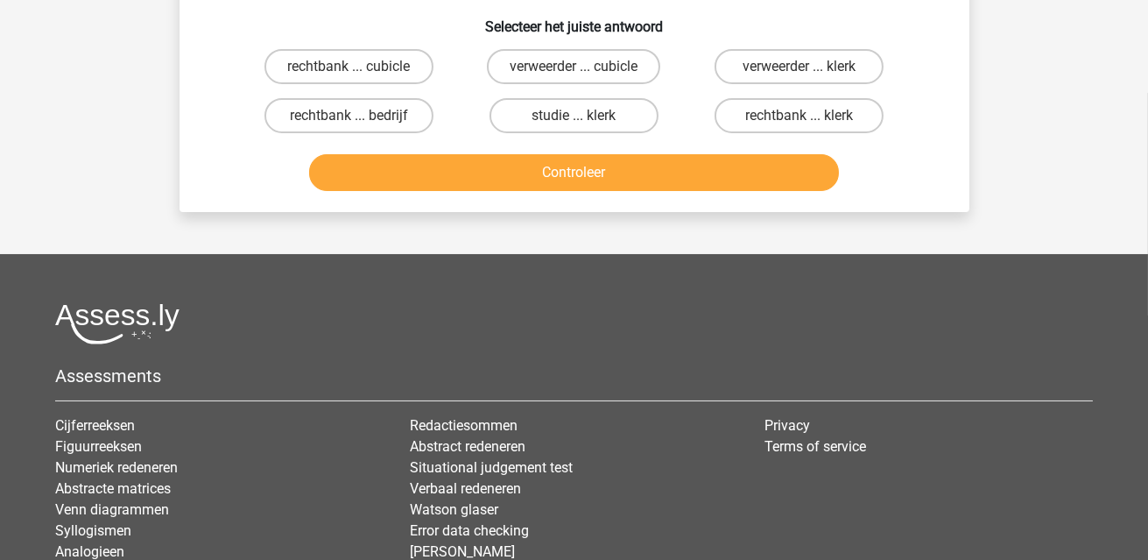
scroll to position [81, 0]
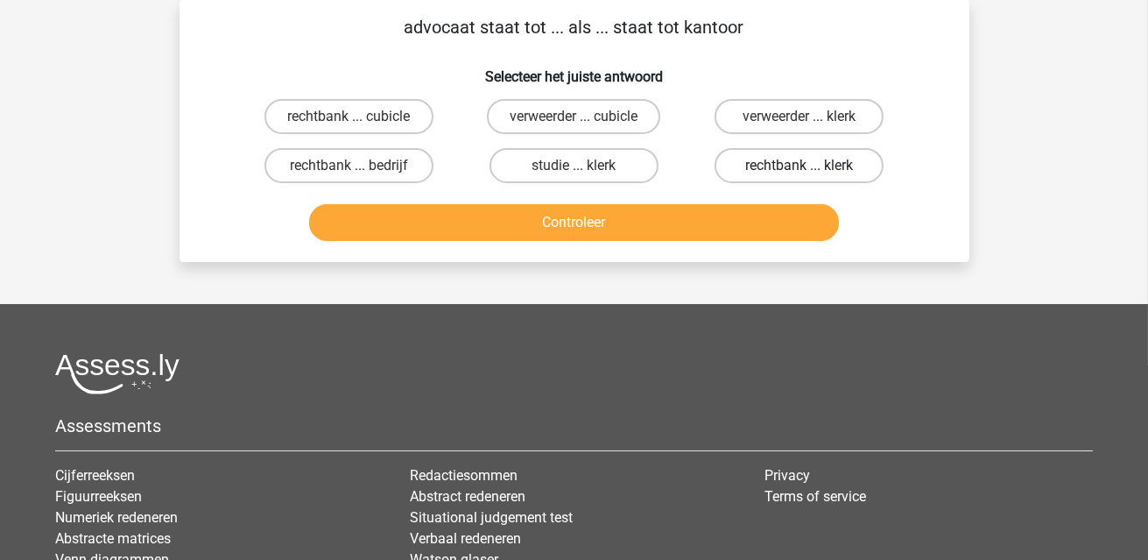
click at [783, 159] on label "rechtbank ... klerk" at bounding box center [799, 165] width 169 height 35
click at [800, 166] on input "rechtbank ... klerk" at bounding box center [805, 171] width 11 height 11
radio input "true"
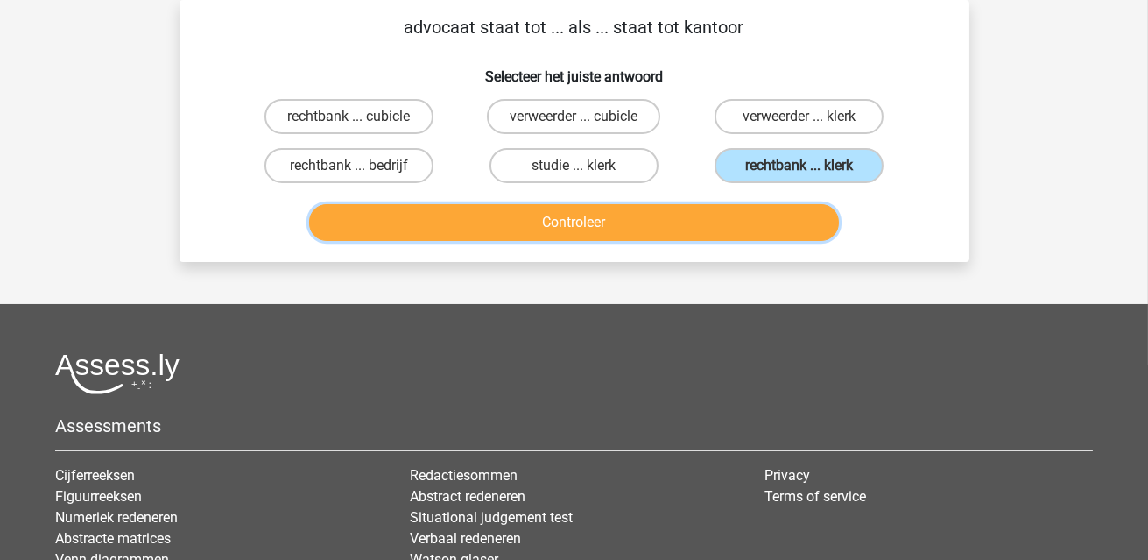
click at [753, 217] on button "Controleer" at bounding box center [574, 222] width 530 height 37
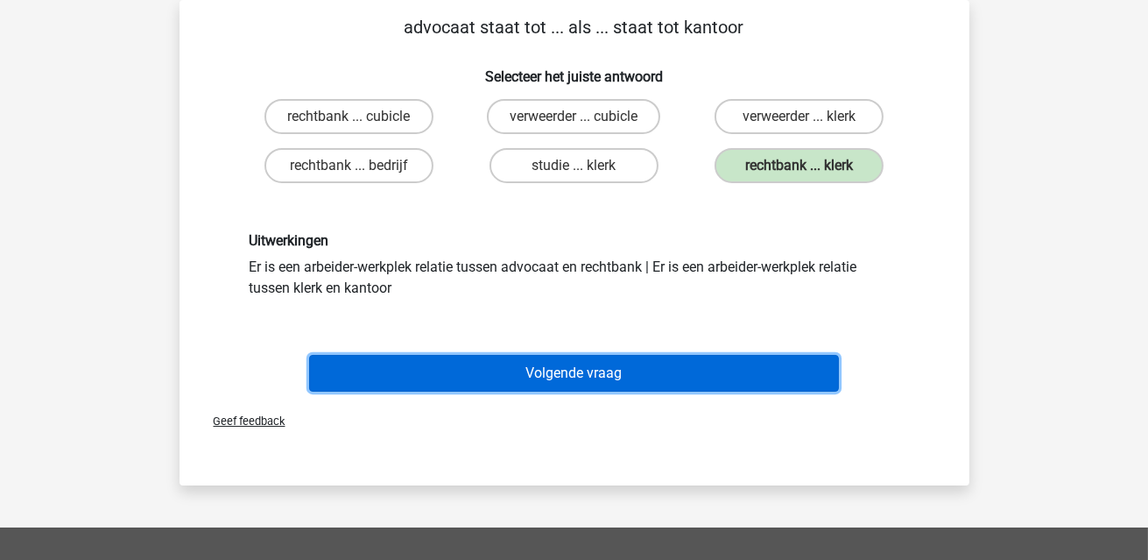
click at [634, 373] on button "Volgende vraag" at bounding box center [574, 373] width 530 height 37
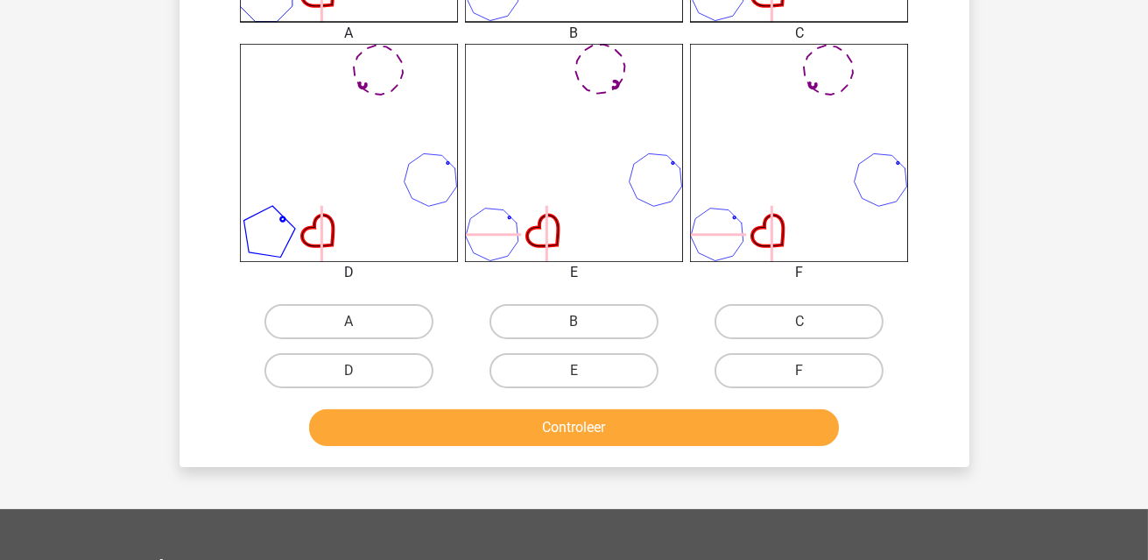
scroll to position [694, 0]
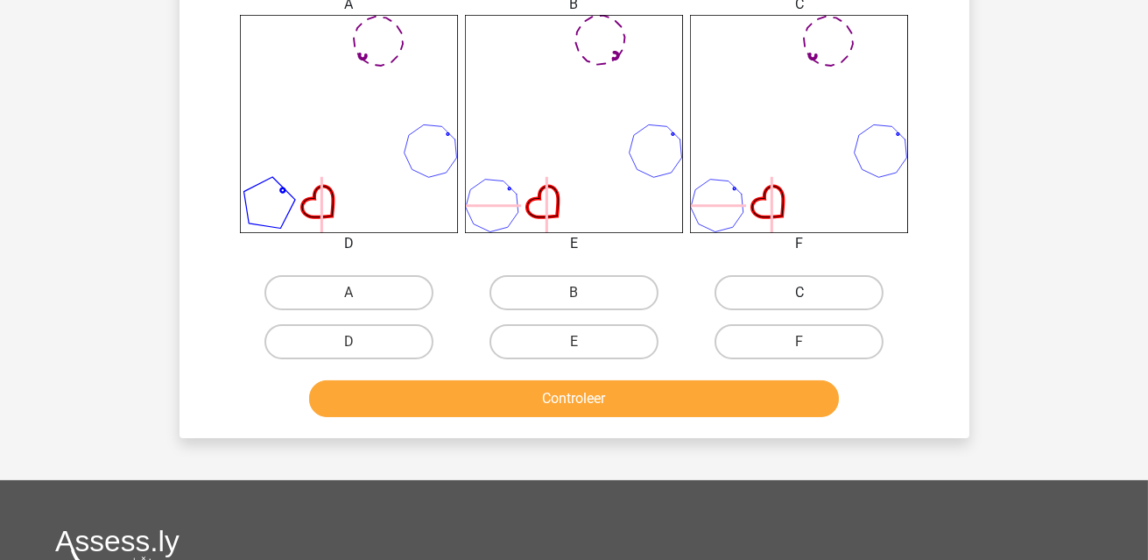
click at [803, 289] on label "C" at bounding box center [799, 292] width 169 height 35
click at [803, 293] on input "C" at bounding box center [805, 298] width 11 height 11
radio input "true"
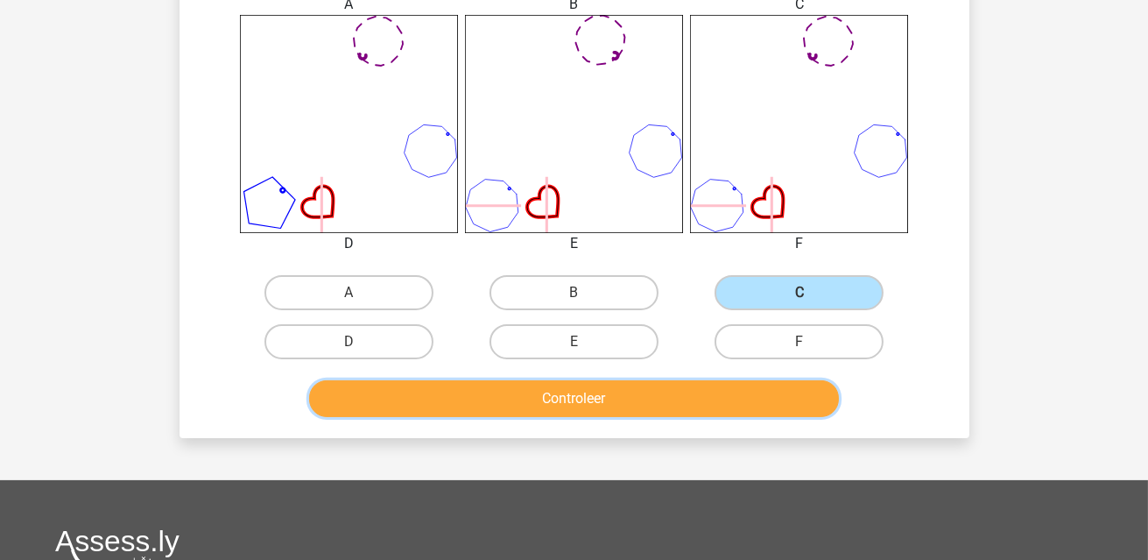
click at [711, 408] on button "Controleer" at bounding box center [574, 398] width 530 height 37
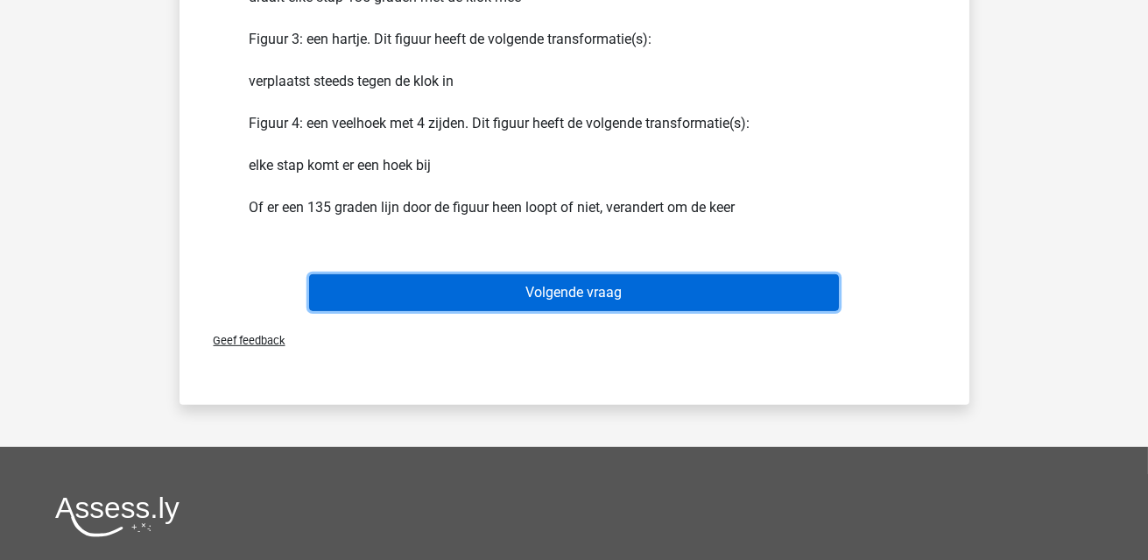
click at [704, 304] on button "Volgende vraag" at bounding box center [574, 292] width 530 height 37
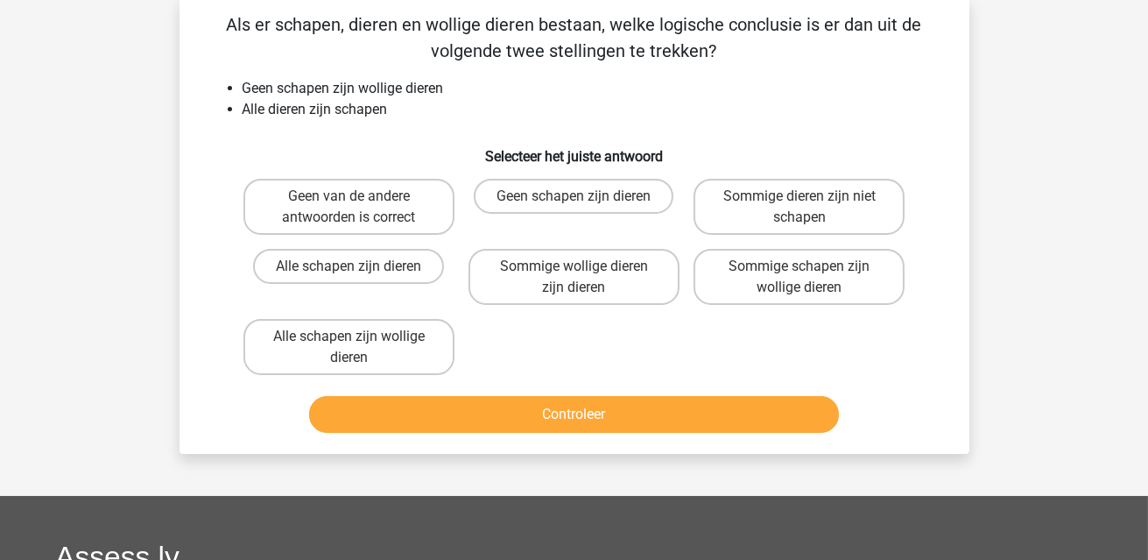
scroll to position [81, 0]
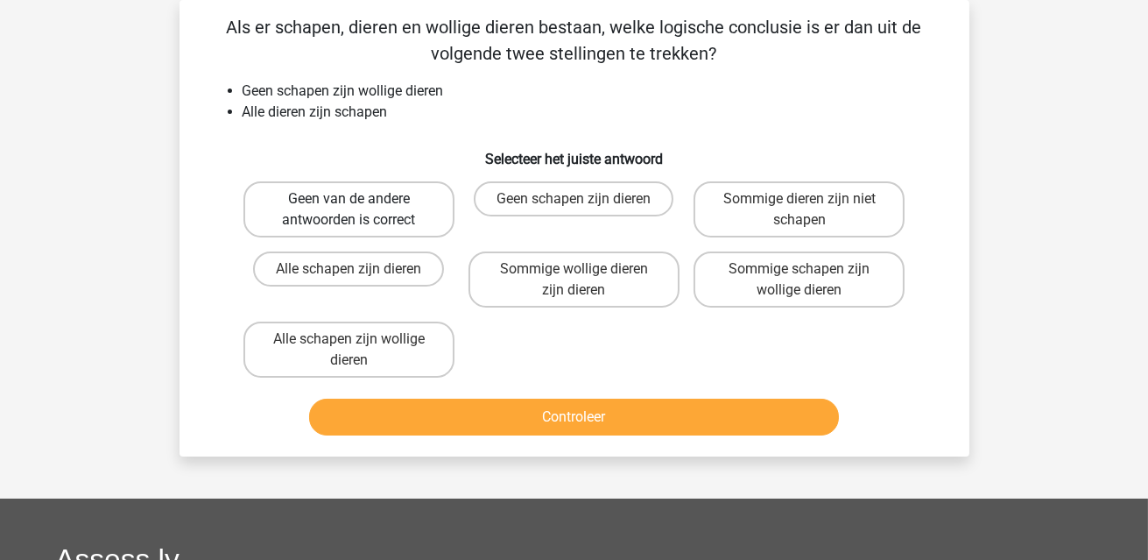
click at [410, 197] on label "Geen van de andere antwoorden is correct" at bounding box center [349, 209] width 211 height 56
click at [360, 199] on input "Geen van de andere antwoorden is correct" at bounding box center [354, 204] width 11 height 11
radio input "true"
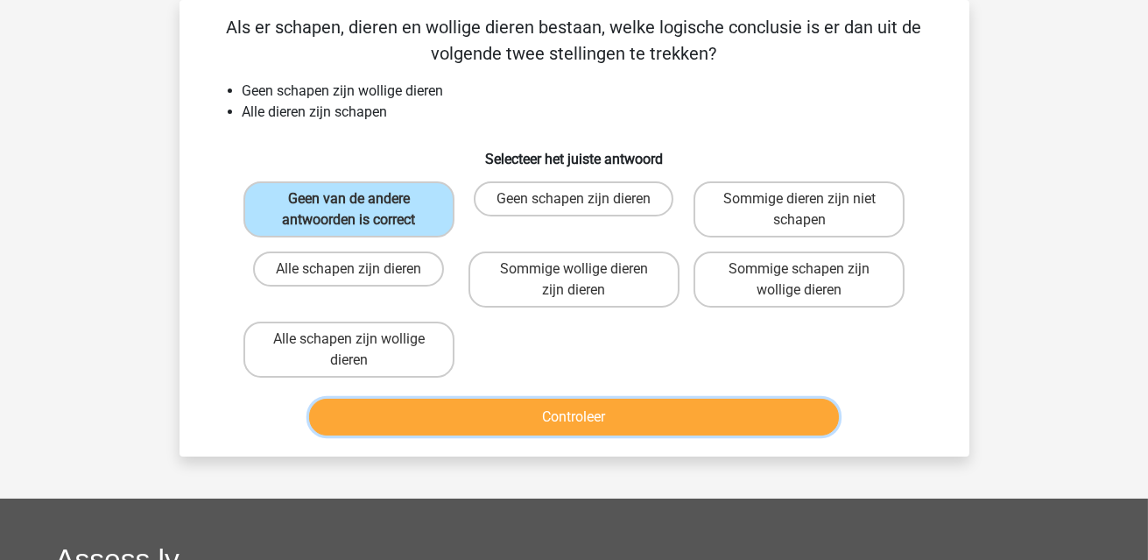
click at [608, 412] on button "Controleer" at bounding box center [574, 417] width 530 height 37
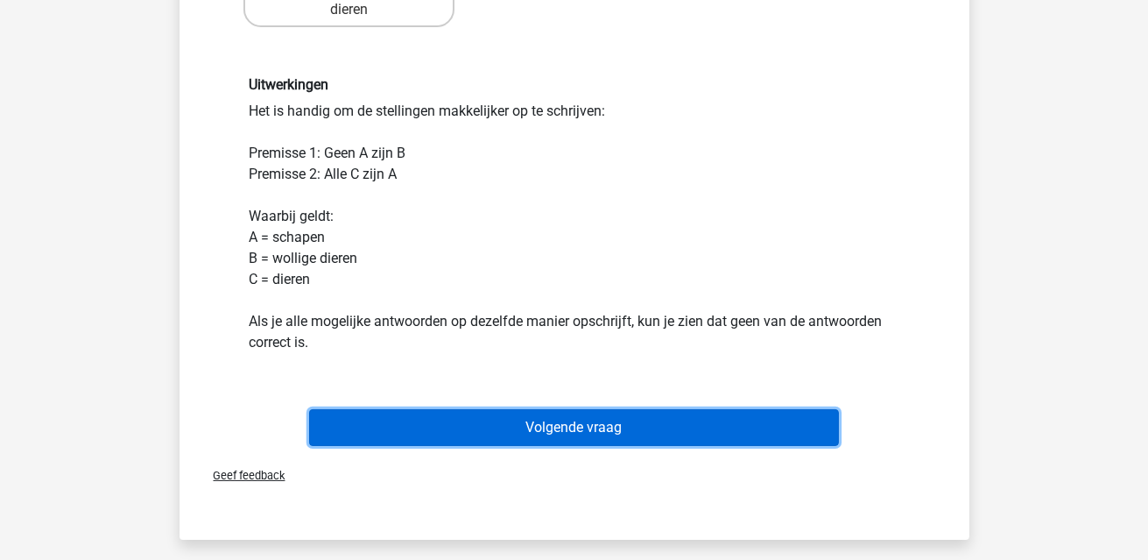
click at [625, 425] on button "Volgende vraag" at bounding box center [574, 427] width 530 height 37
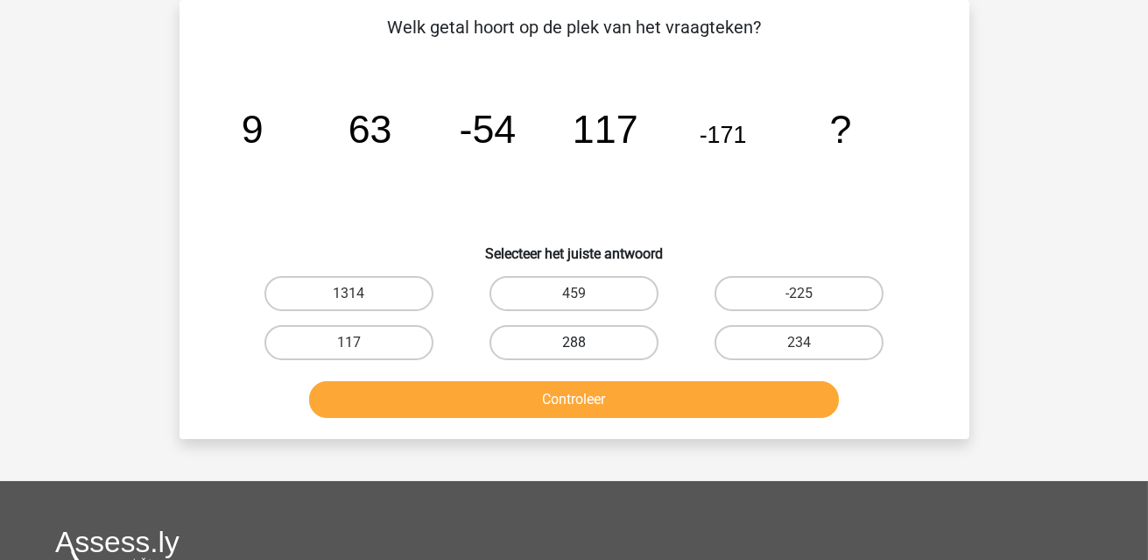
click at [604, 334] on label "288" at bounding box center [574, 342] width 169 height 35
click at [585, 342] on input "288" at bounding box center [579, 347] width 11 height 11
radio input "true"
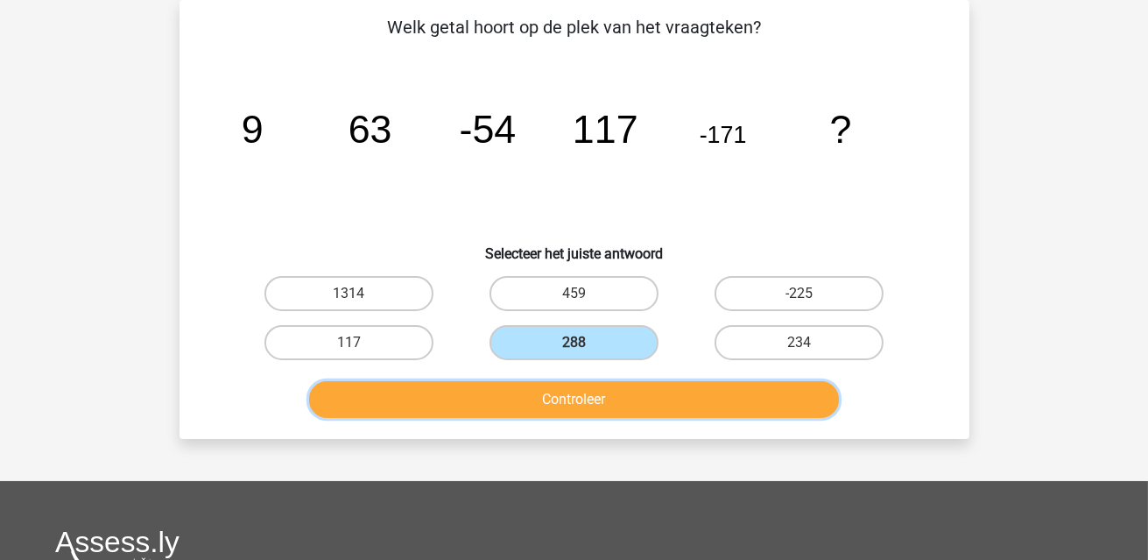
click at [626, 393] on button "Controleer" at bounding box center [574, 399] width 530 height 37
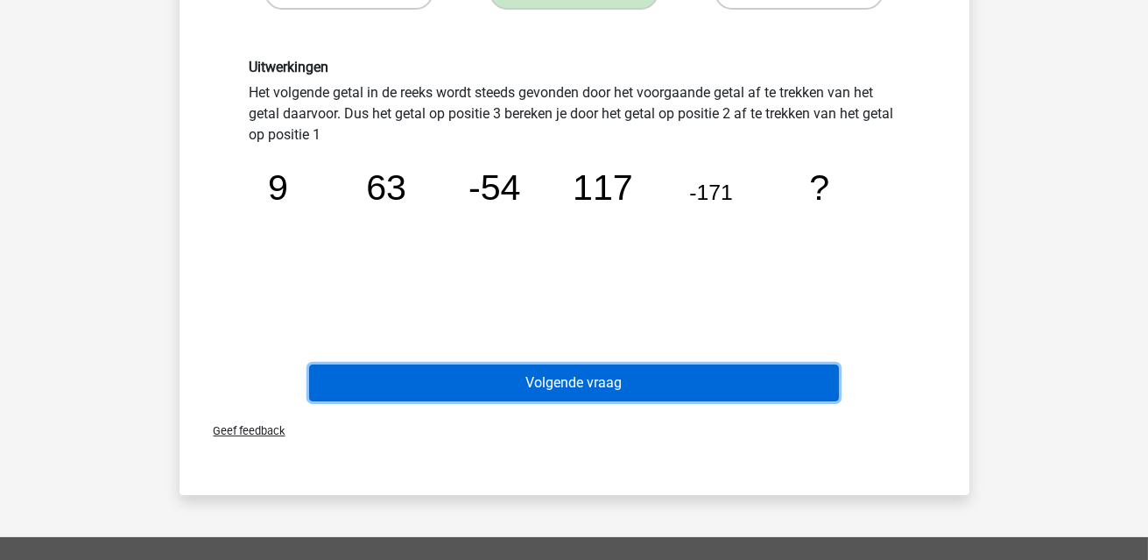
click at [620, 374] on button "Volgende vraag" at bounding box center [574, 382] width 530 height 37
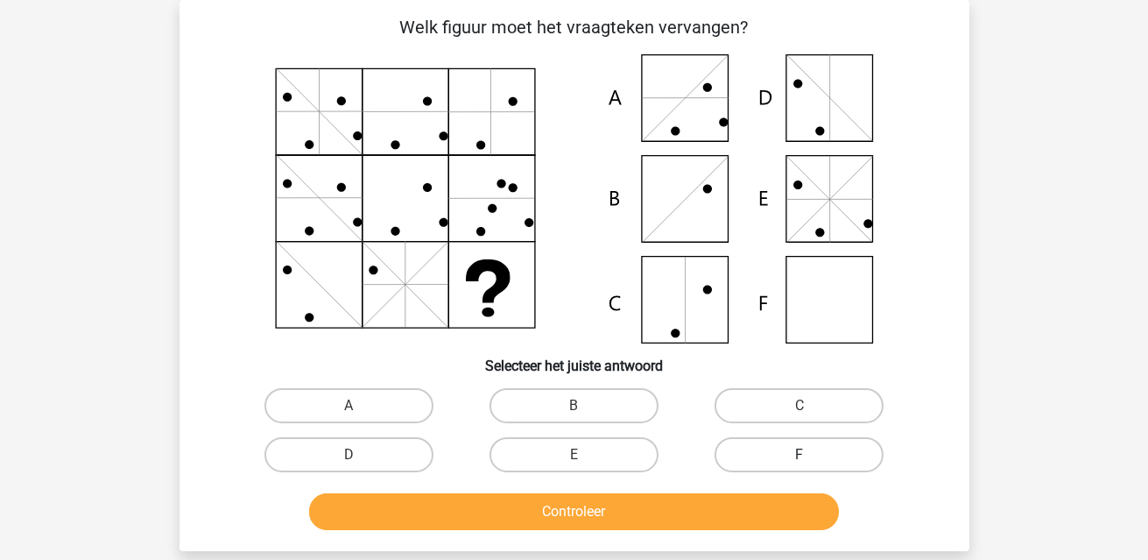
click at [838, 447] on label "F" at bounding box center [799, 454] width 169 height 35
click at [811, 455] on input "F" at bounding box center [805, 460] width 11 height 11
radio input "true"
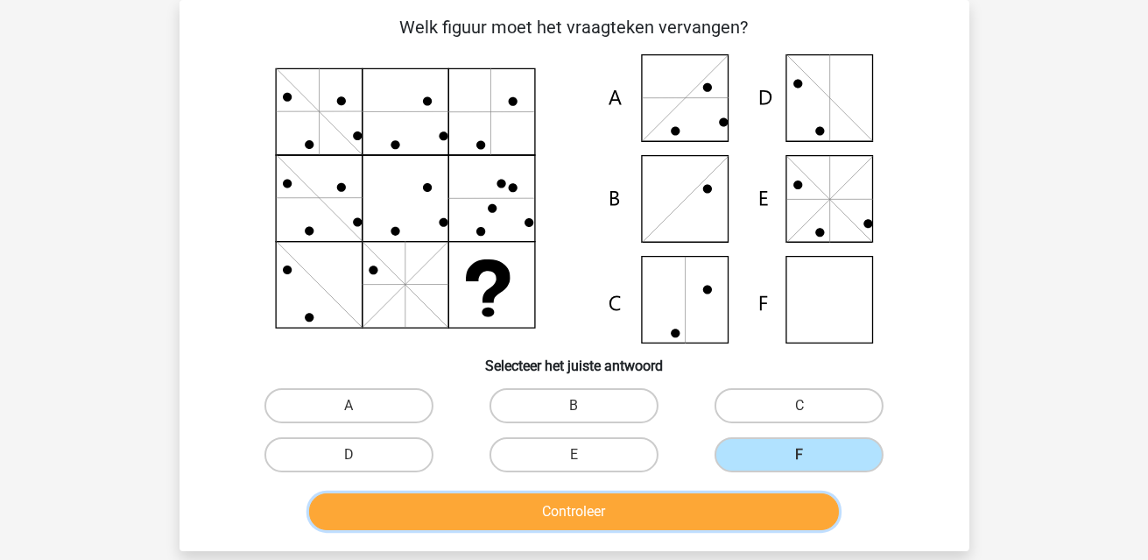
click at [743, 509] on button "Controleer" at bounding box center [574, 511] width 530 height 37
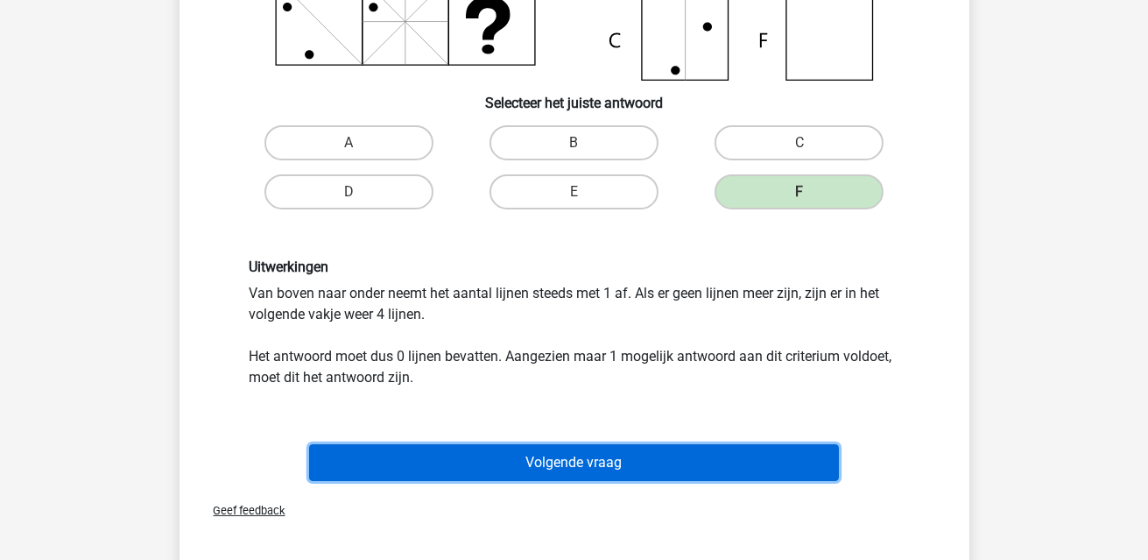
click at [612, 454] on button "Volgende vraag" at bounding box center [574, 462] width 530 height 37
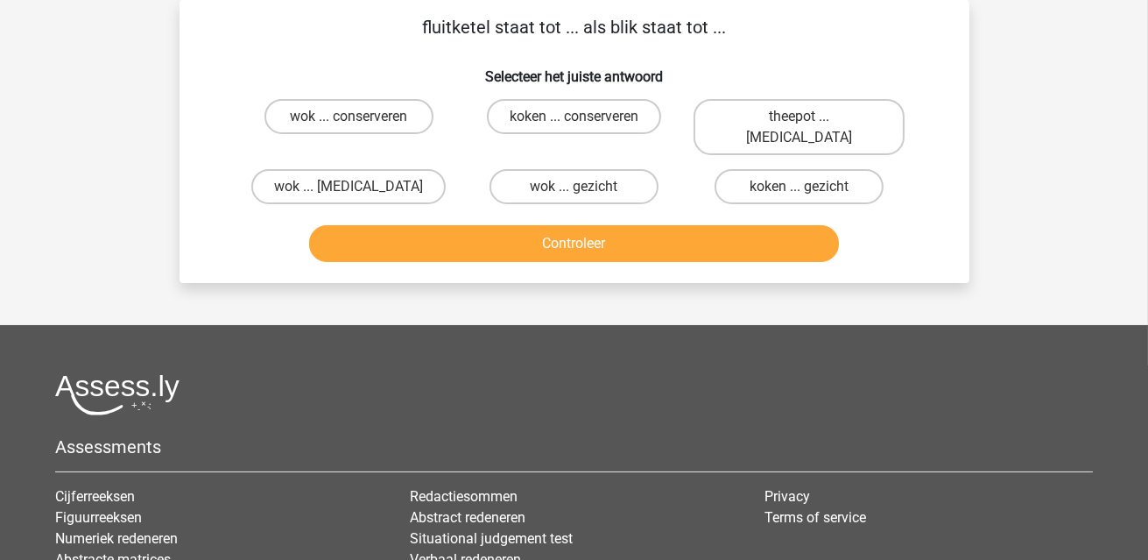
drag, startPoint x: 582, startPoint y: 245, endPoint x: 555, endPoint y: 229, distance: 31.1
drag, startPoint x: 555, startPoint y: 229, endPoint x: 573, endPoint y: 106, distance: 123.9
click at [573, 106] on label "koken ... conserveren" at bounding box center [574, 116] width 174 height 35
click at [574, 117] on input "koken ... conserveren" at bounding box center [579, 122] width 11 height 11
radio input "true"
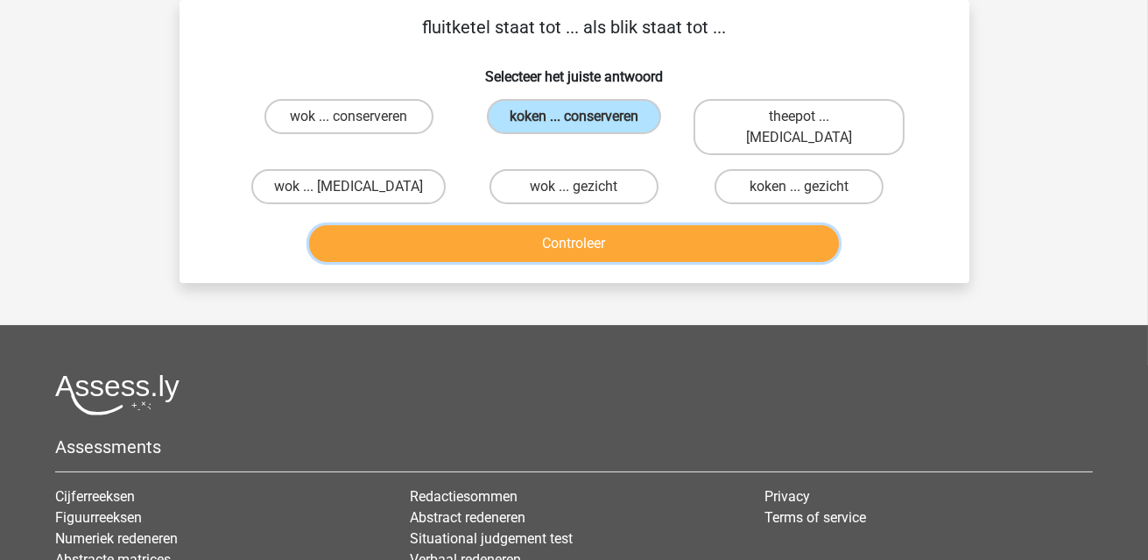
click at [598, 225] on button "Controleer" at bounding box center [574, 243] width 530 height 37
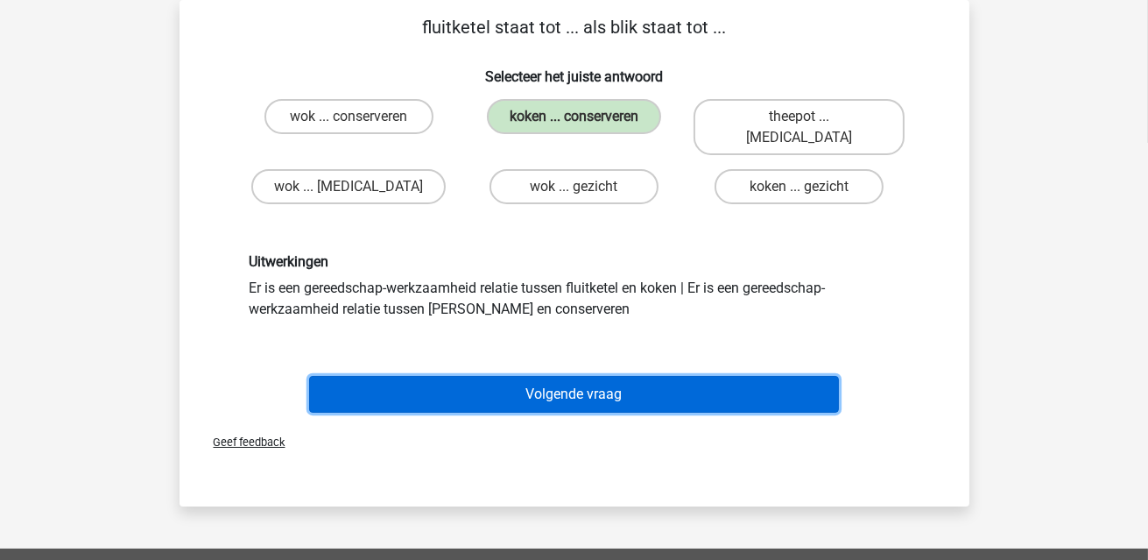
click at [646, 376] on button "Volgende vraag" at bounding box center [574, 394] width 530 height 37
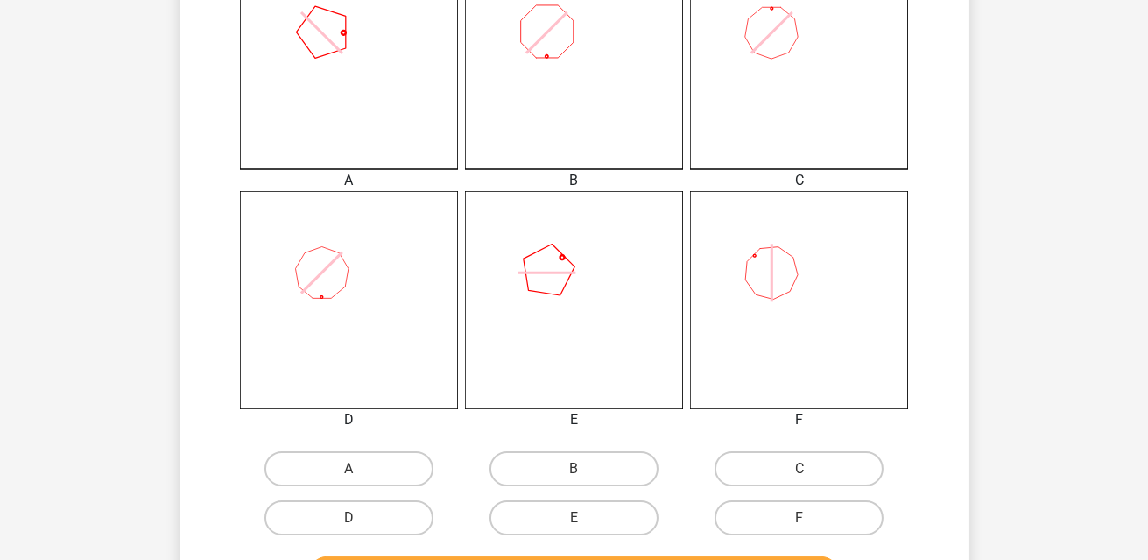
scroll to position [519, 0]
click at [586, 511] on label "E" at bounding box center [574, 516] width 169 height 35
click at [585, 517] on input "E" at bounding box center [579, 522] width 11 height 11
radio input "true"
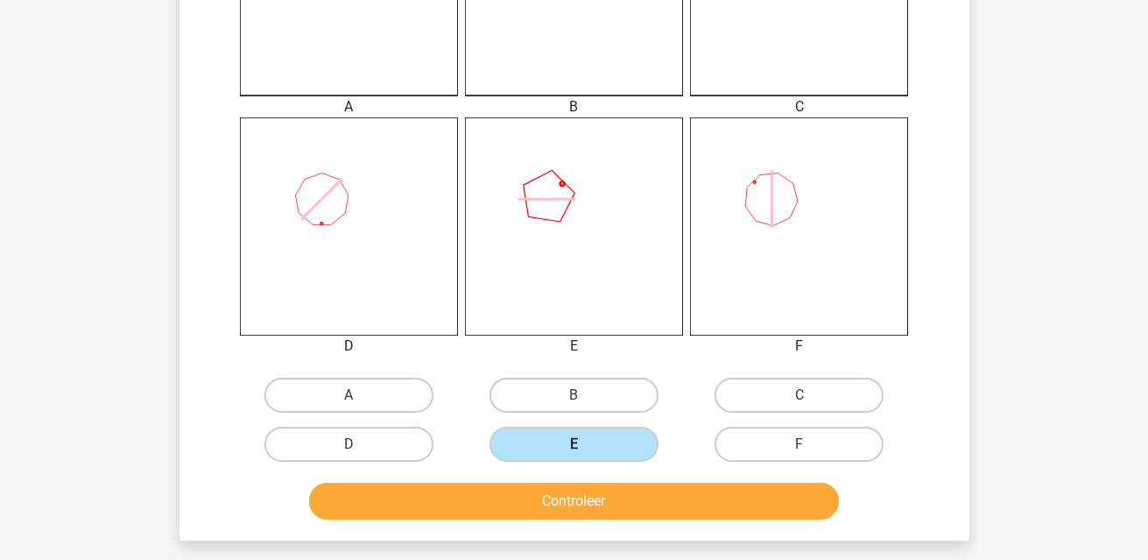
scroll to position [694, 0]
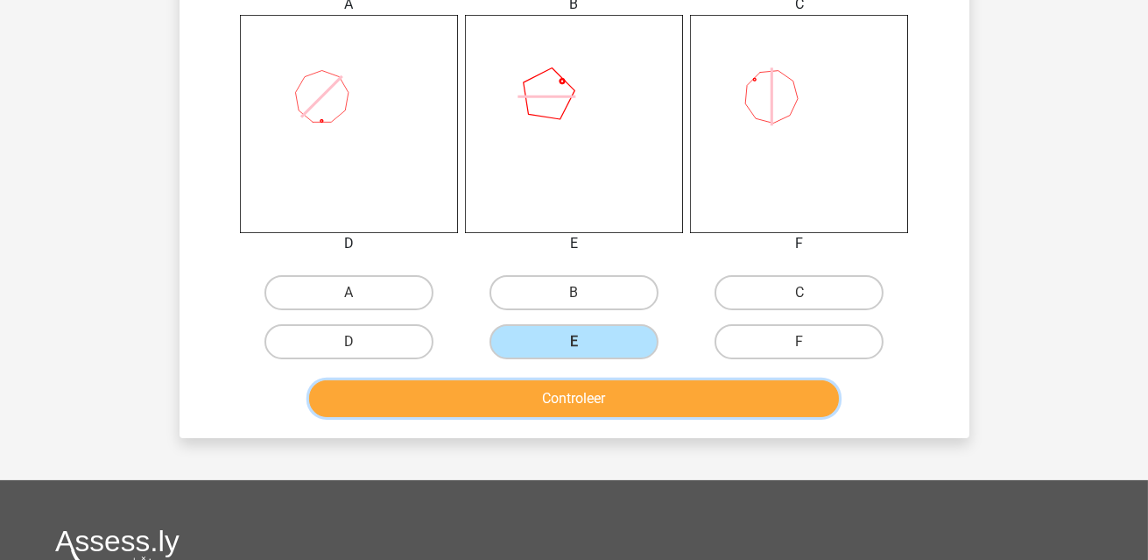
click at [597, 399] on button "Controleer" at bounding box center [574, 398] width 530 height 37
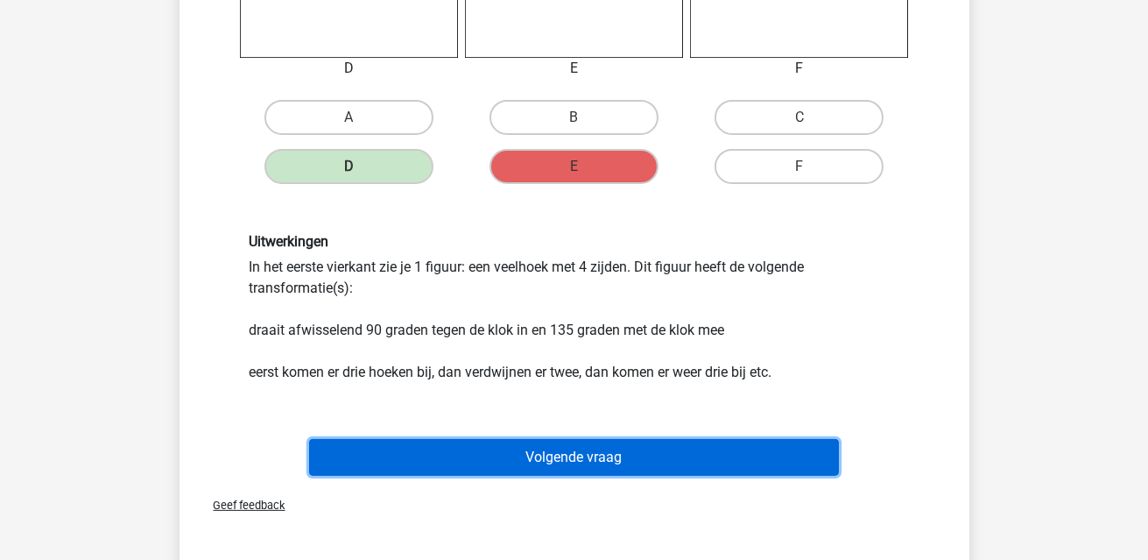
click at [611, 443] on button "Volgende vraag" at bounding box center [574, 457] width 530 height 37
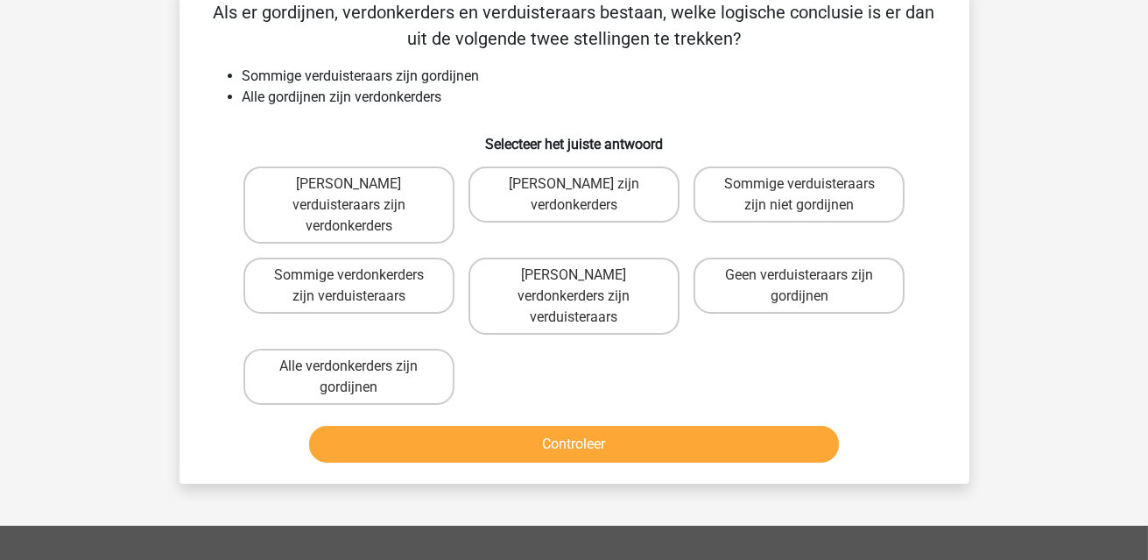
scroll to position [81, 0]
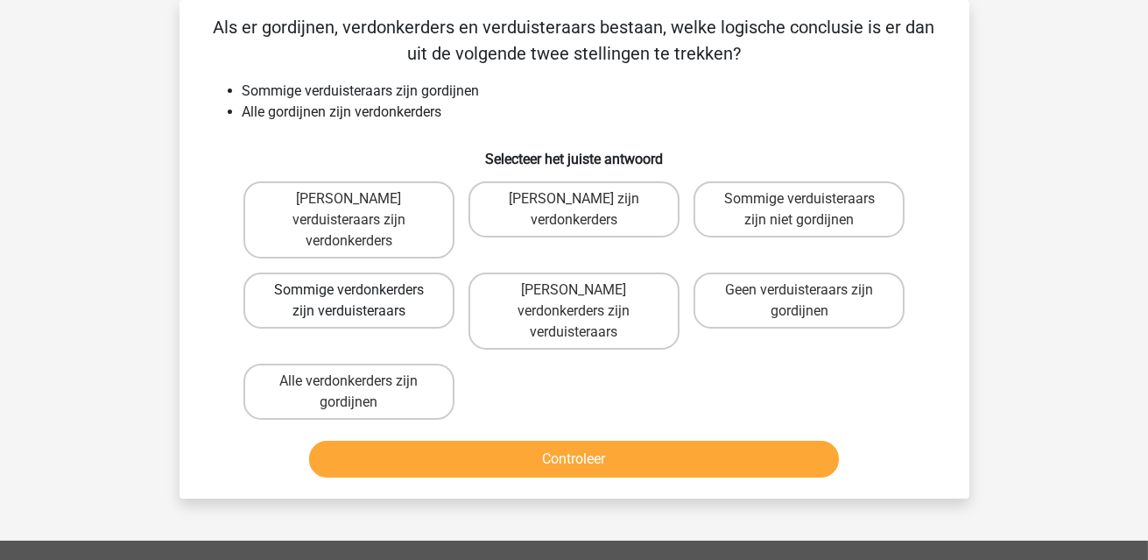
click at [392, 283] on label "Sommige verdonkerders zijn verduisteraars" at bounding box center [349, 300] width 211 height 56
click at [360, 290] on input "Sommige verdonkerders zijn verduisteraars" at bounding box center [354, 295] width 11 height 11
radio input "true"
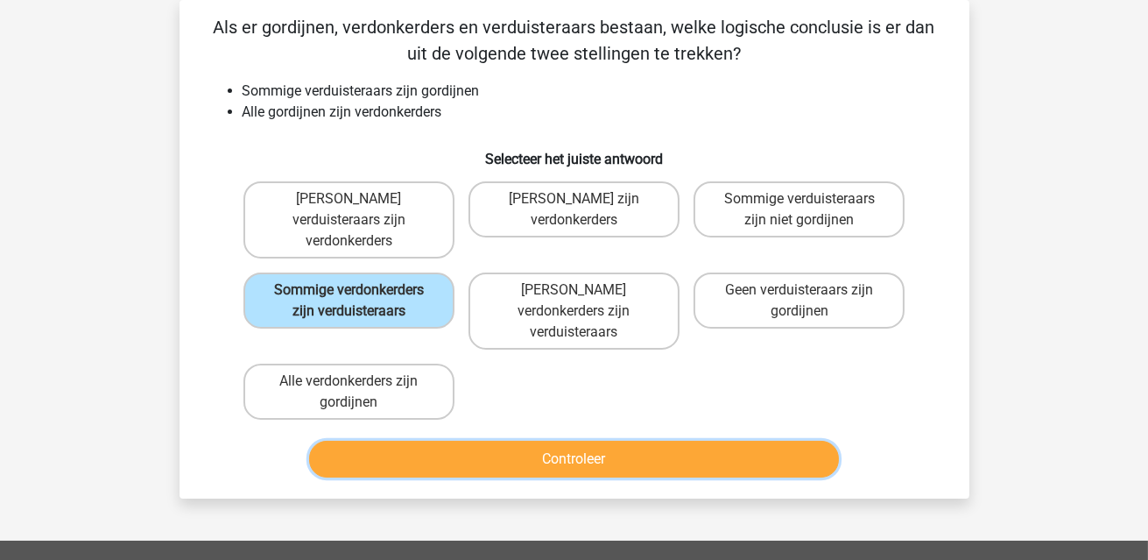
click at [604, 441] on button "Controleer" at bounding box center [574, 459] width 530 height 37
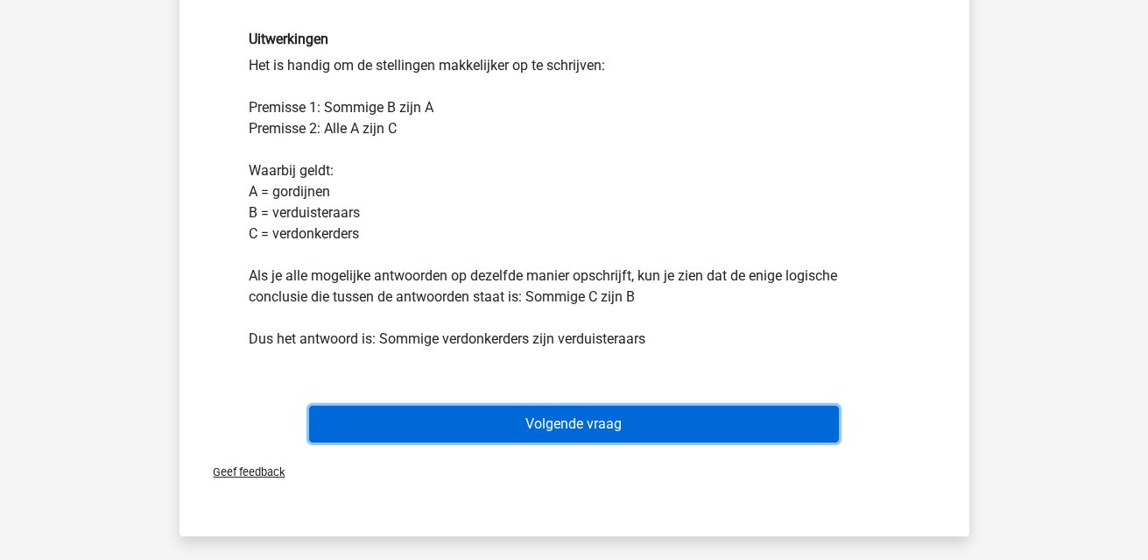
click at [611, 406] on button "Volgende vraag" at bounding box center [574, 424] width 530 height 37
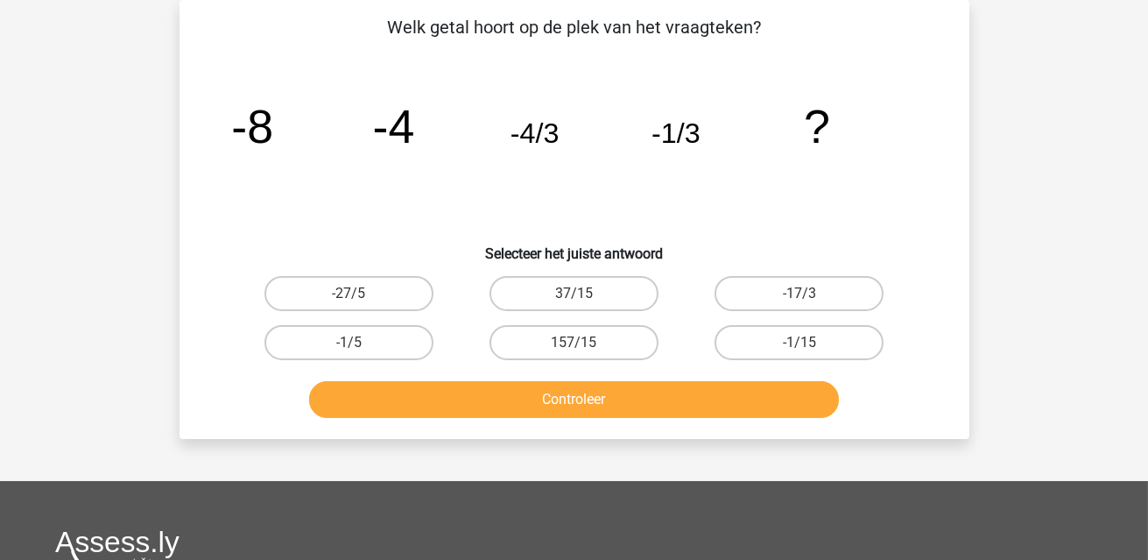
click at [801, 342] on input "-1/15" at bounding box center [805, 347] width 11 height 11
radio input "true"
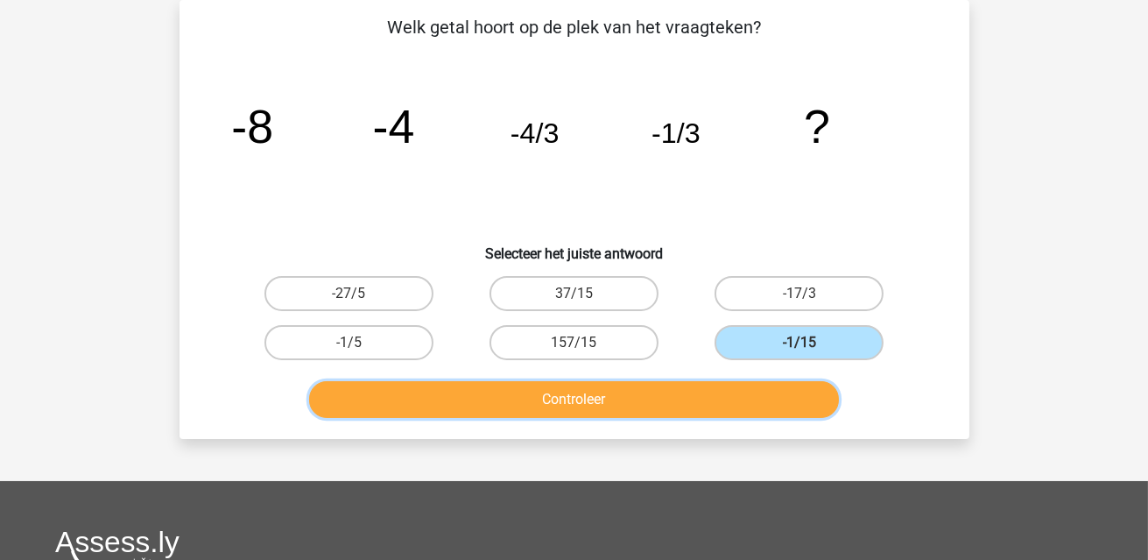
click at [753, 391] on button "Controleer" at bounding box center [574, 399] width 530 height 37
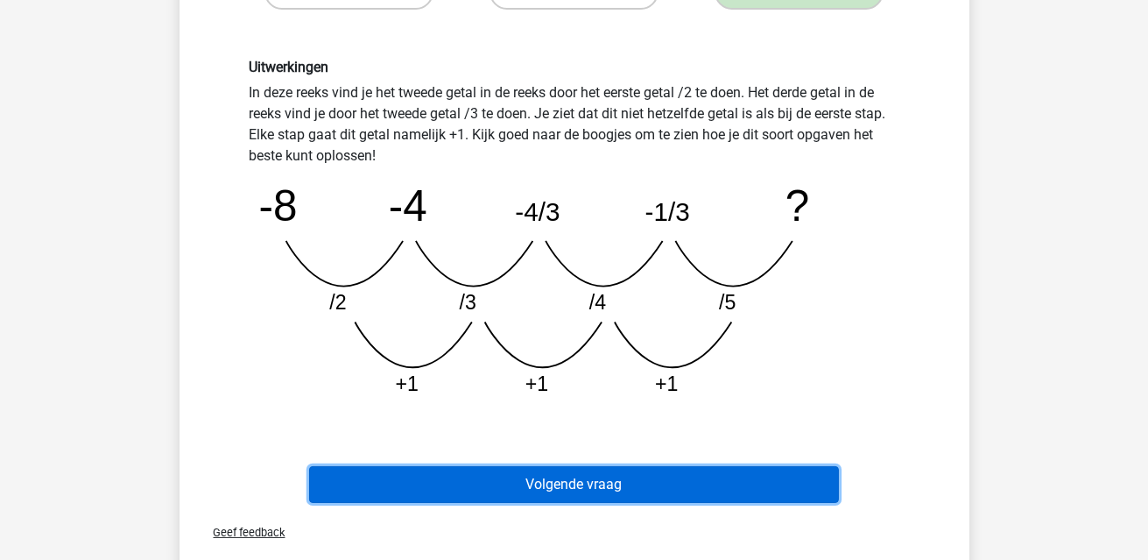
click at [613, 483] on button "Volgende vraag" at bounding box center [574, 484] width 530 height 37
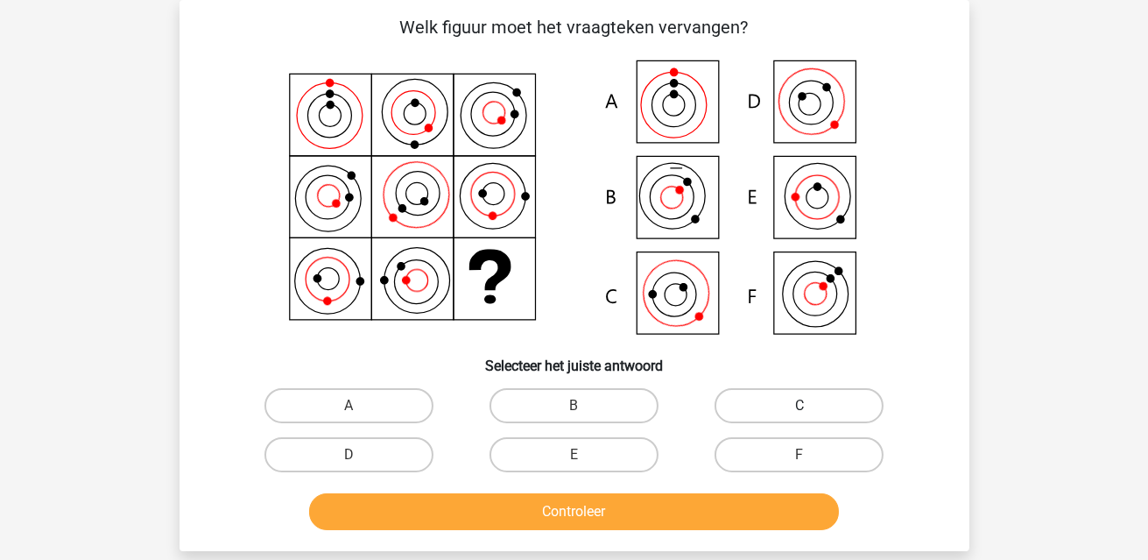
click at [853, 404] on label "C" at bounding box center [799, 405] width 169 height 35
click at [811, 406] on input "C" at bounding box center [805, 411] width 11 height 11
radio input "true"
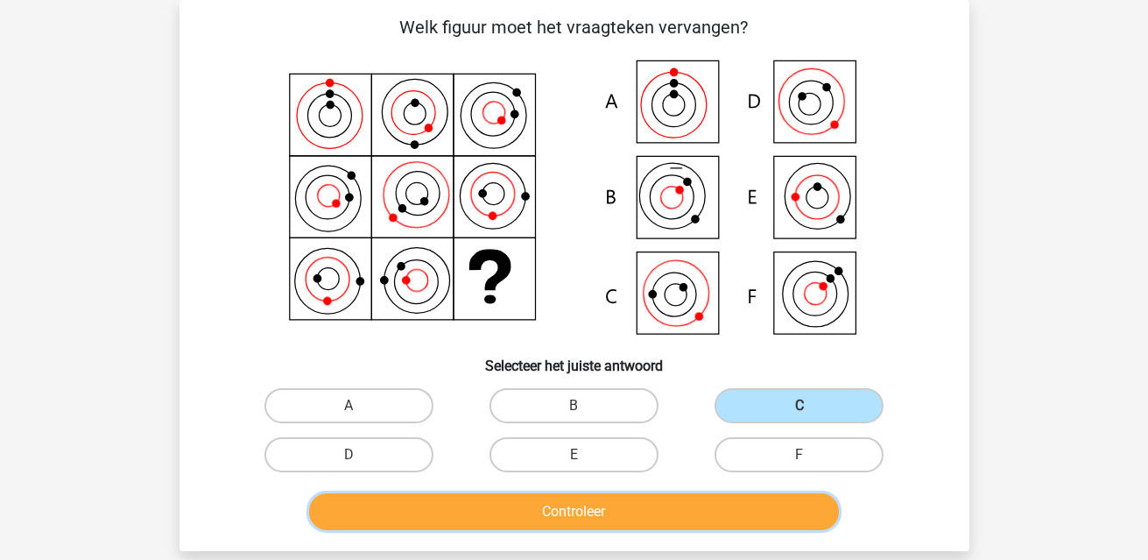
click at [736, 505] on button "Controleer" at bounding box center [574, 511] width 530 height 37
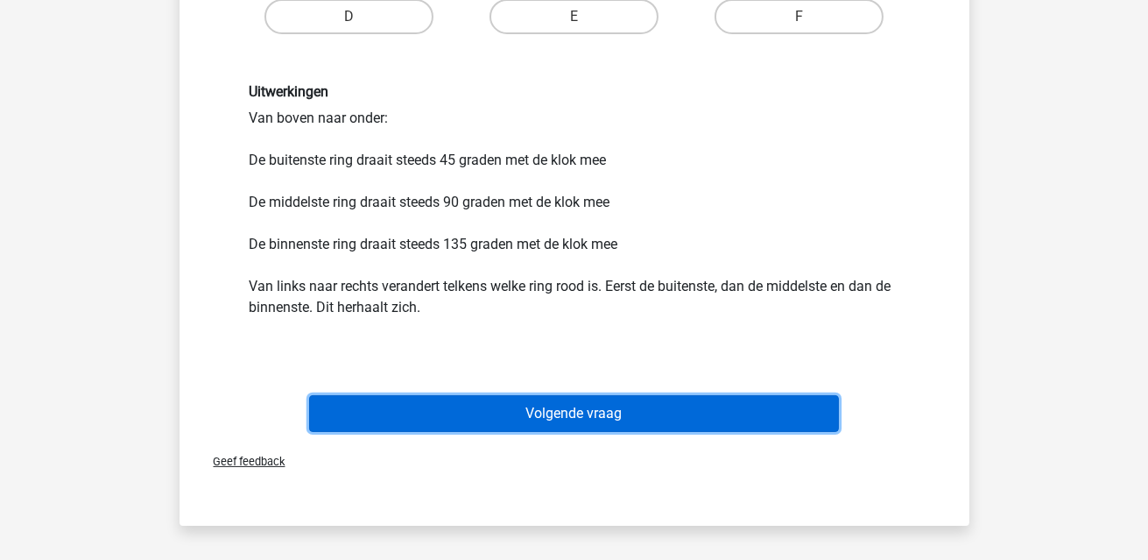
click at [664, 408] on button "Volgende vraag" at bounding box center [574, 413] width 530 height 37
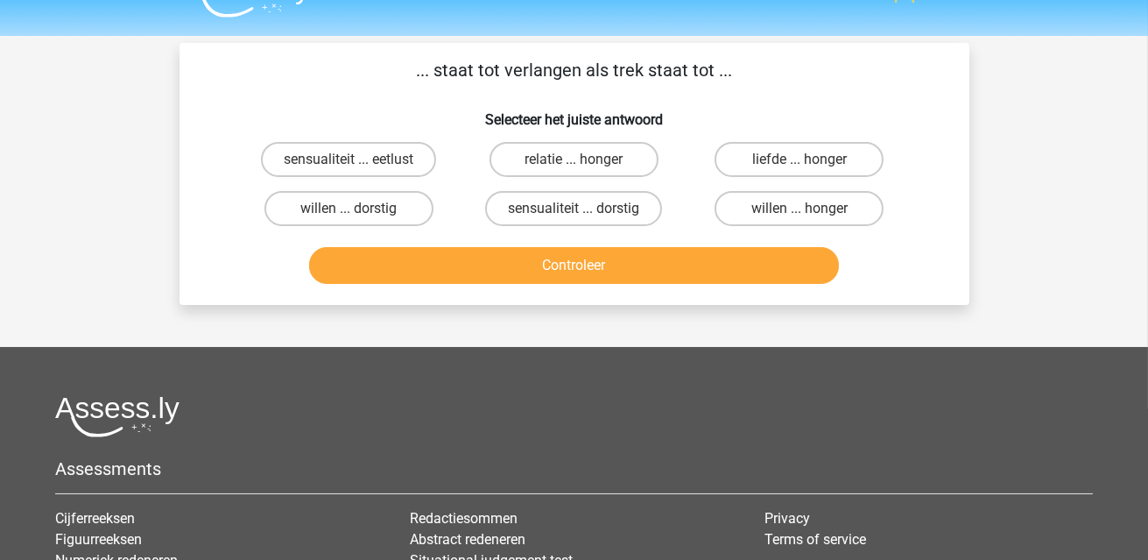
scroll to position [0, 0]
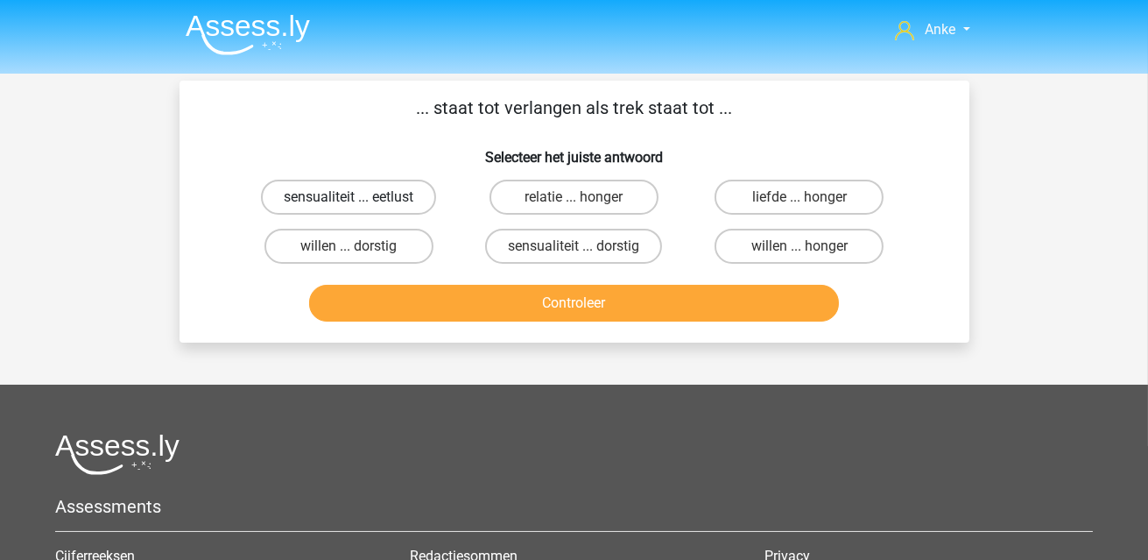
click at [372, 194] on label "sensualiteit ... eetlust" at bounding box center [348, 197] width 175 height 35
click at [360, 197] on input "sensualiteit ... eetlust" at bounding box center [354, 202] width 11 height 11
radio input "true"
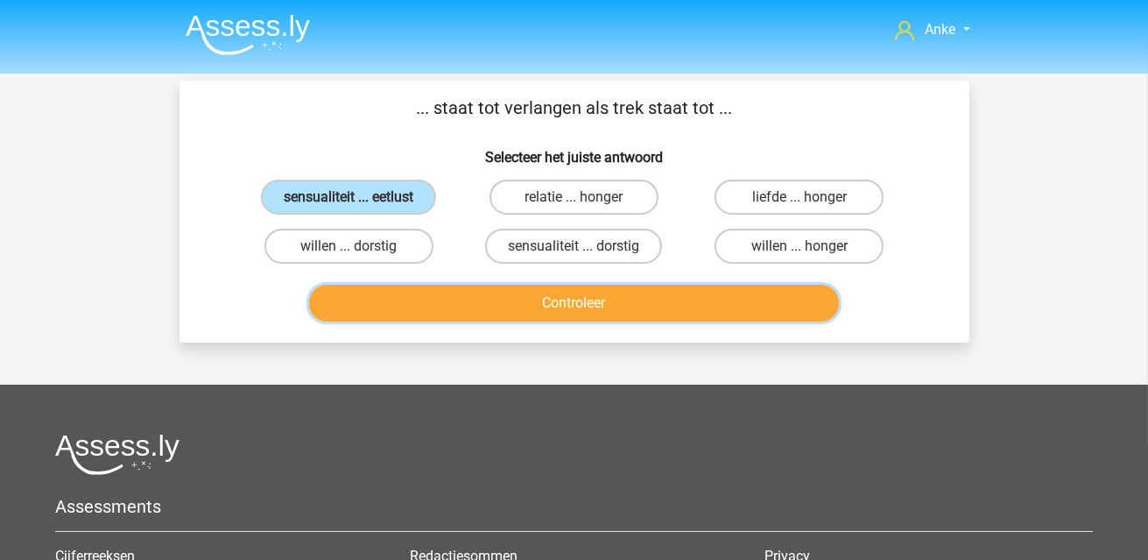
click at [511, 297] on button "Controleer" at bounding box center [574, 303] width 530 height 37
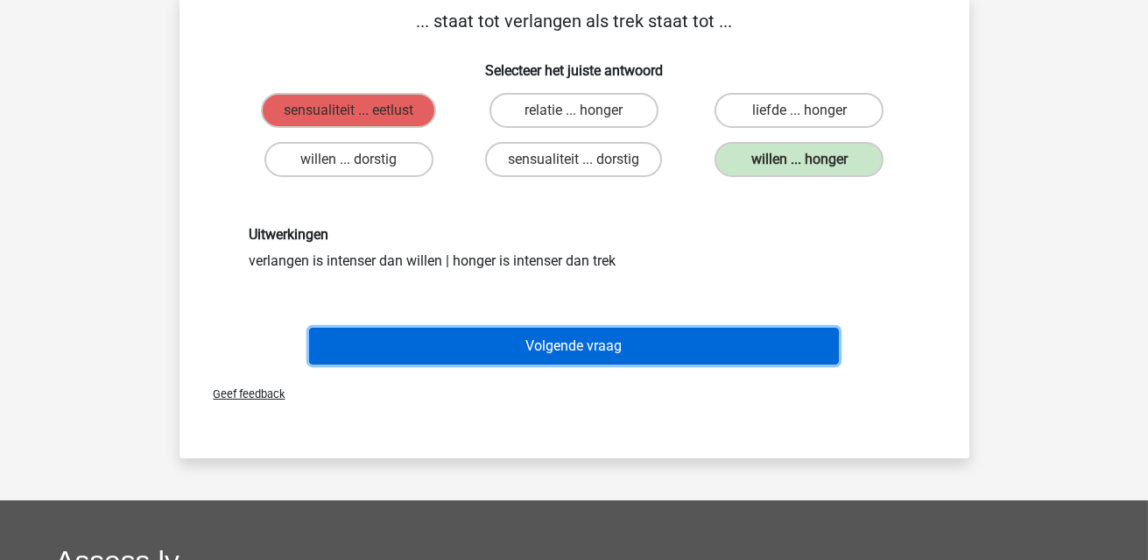
click at [550, 331] on button "Volgende vraag" at bounding box center [574, 346] width 530 height 37
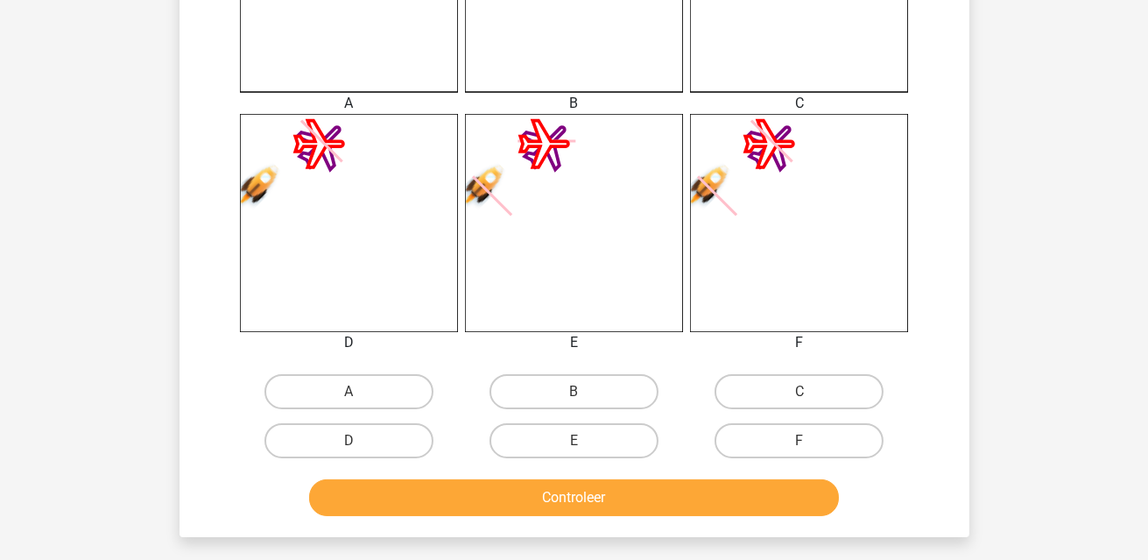
scroll to position [606, 0]
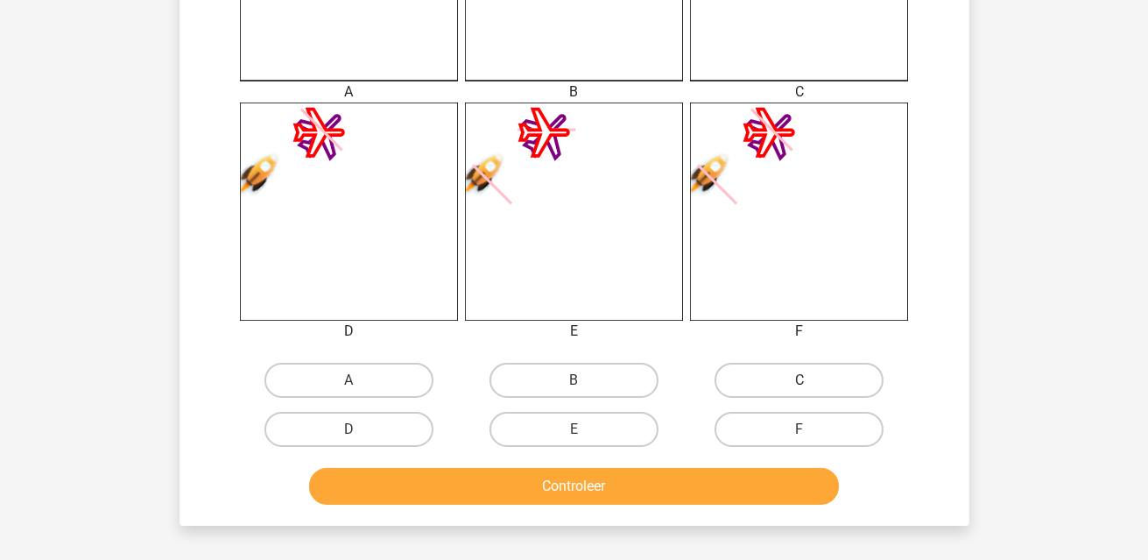
click at [759, 377] on label "C" at bounding box center [799, 380] width 169 height 35
click at [800, 380] on input "C" at bounding box center [805, 385] width 11 height 11
radio input "true"
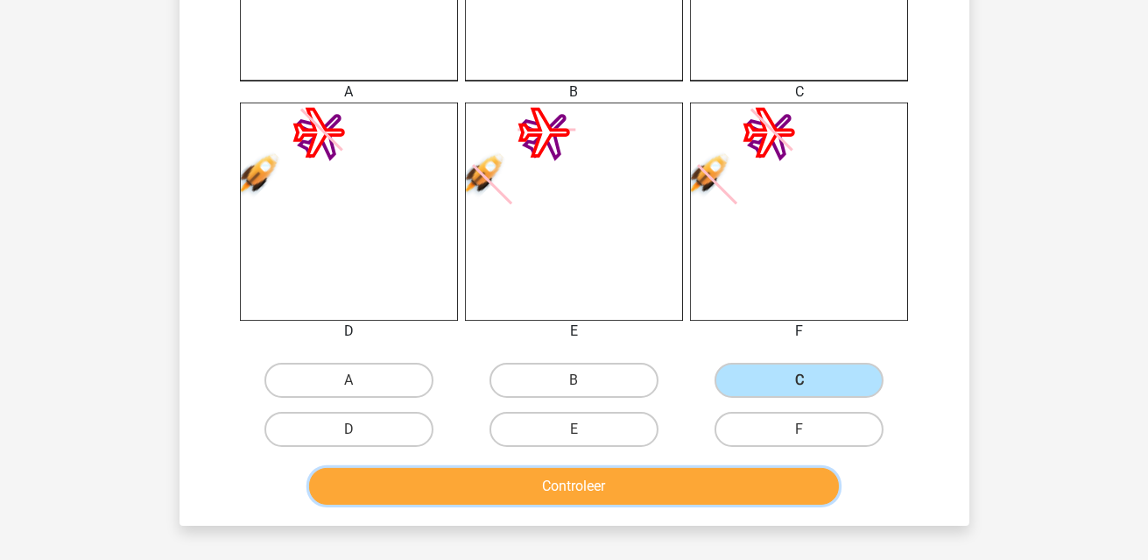
click at [679, 494] on button "Controleer" at bounding box center [574, 486] width 530 height 37
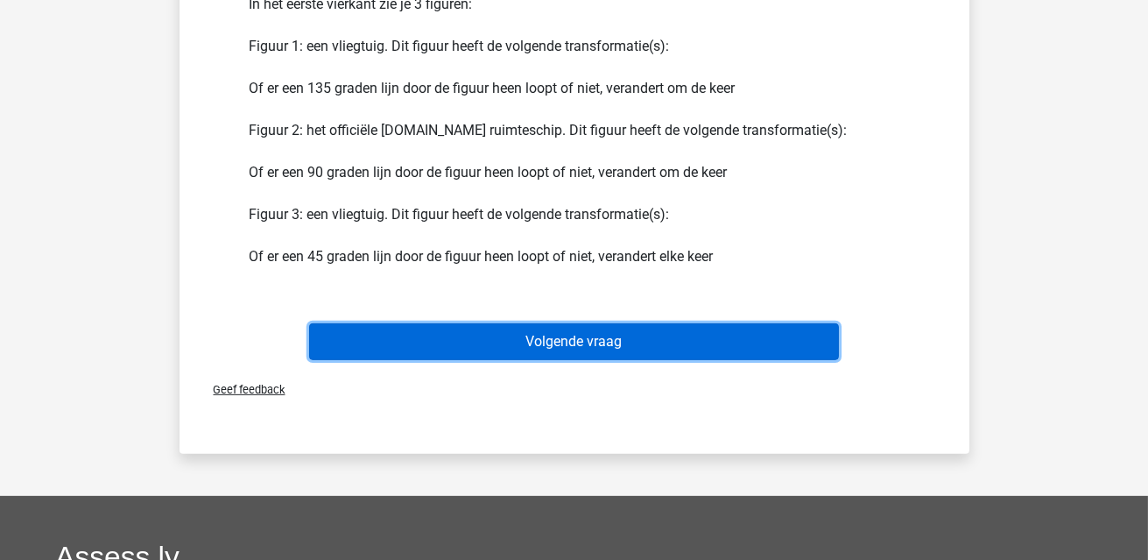
click at [636, 349] on button "Volgende vraag" at bounding box center [574, 341] width 530 height 37
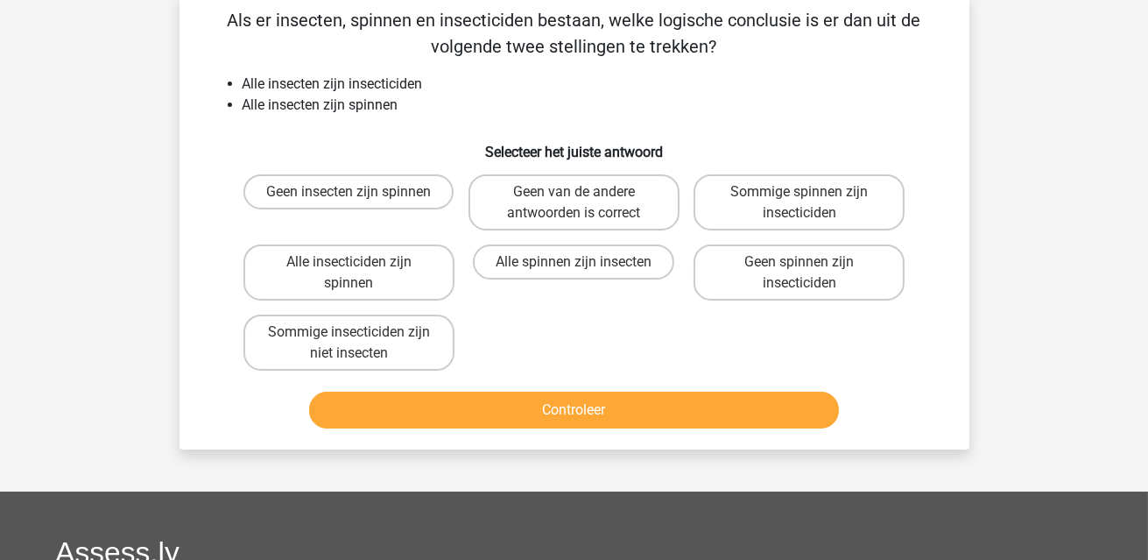
scroll to position [81, 0]
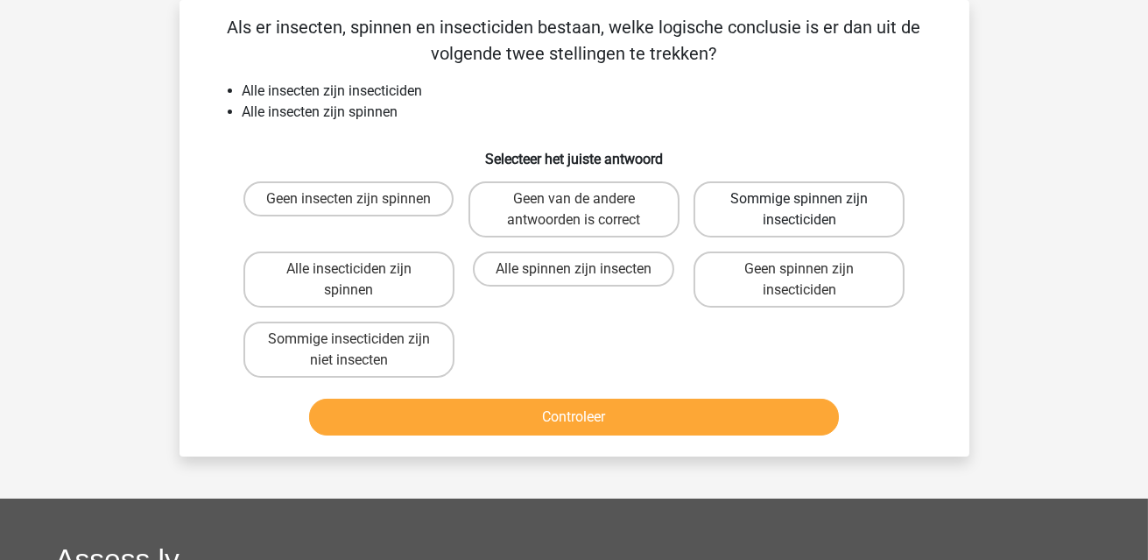
click at [776, 200] on label "Sommige spinnen zijn insecticiden" at bounding box center [799, 209] width 211 height 56
click at [800, 200] on input "Sommige spinnen zijn insecticiden" at bounding box center [805, 204] width 11 height 11
radio input "true"
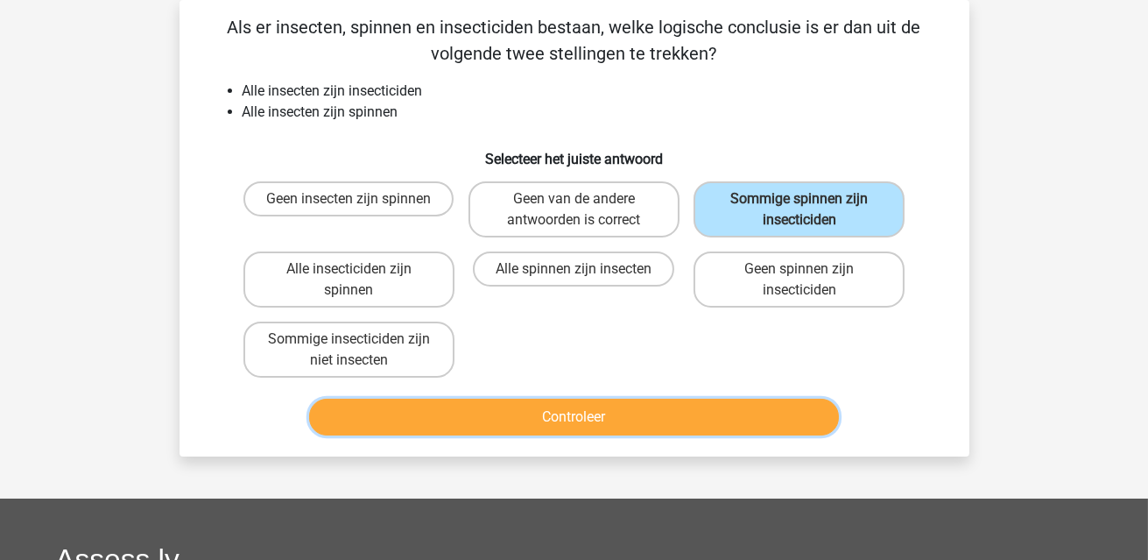
click at [560, 413] on button "Controleer" at bounding box center [574, 417] width 530 height 37
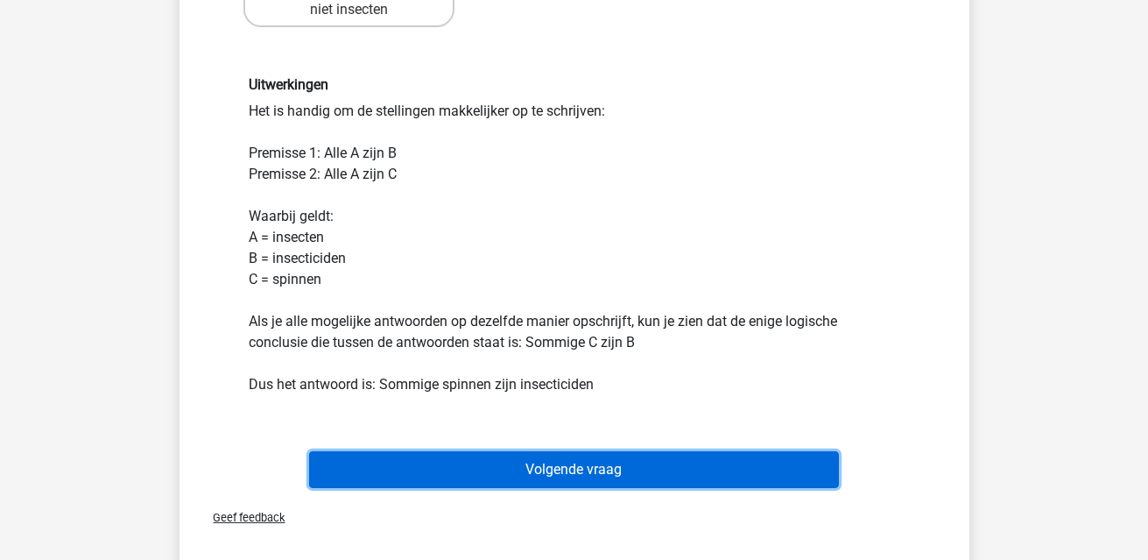
click at [576, 466] on button "Volgende vraag" at bounding box center [574, 469] width 530 height 37
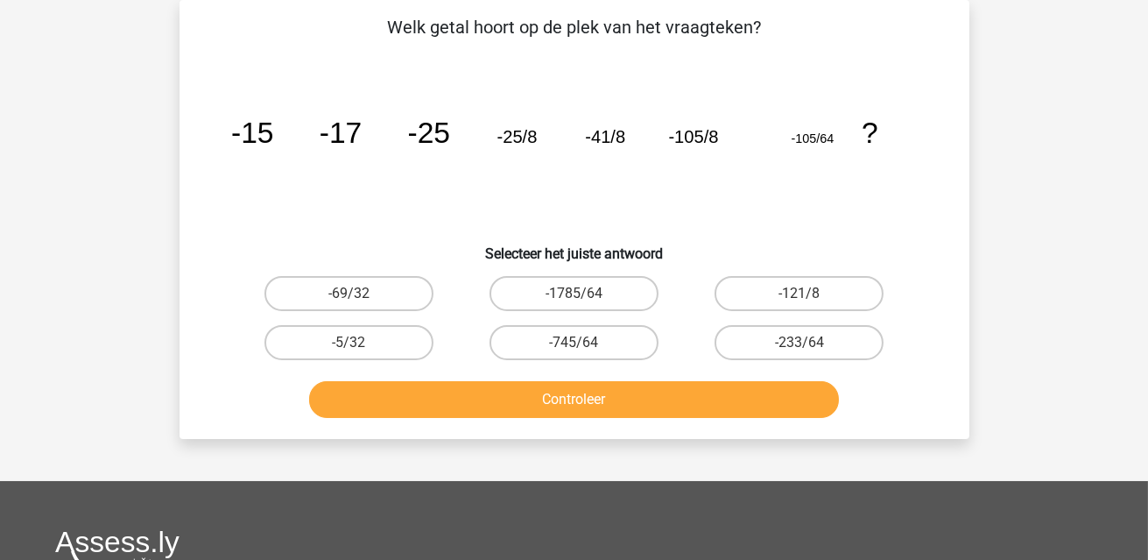
click at [581, 315] on div "-1785/64" at bounding box center [574, 293] width 225 height 49
click at [600, 342] on label "-745/64" at bounding box center [574, 342] width 169 height 35
click at [585, 342] on input "-745/64" at bounding box center [579, 347] width 11 height 11
radio input "true"
click at [756, 292] on label "-121/8" at bounding box center [799, 293] width 169 height 35
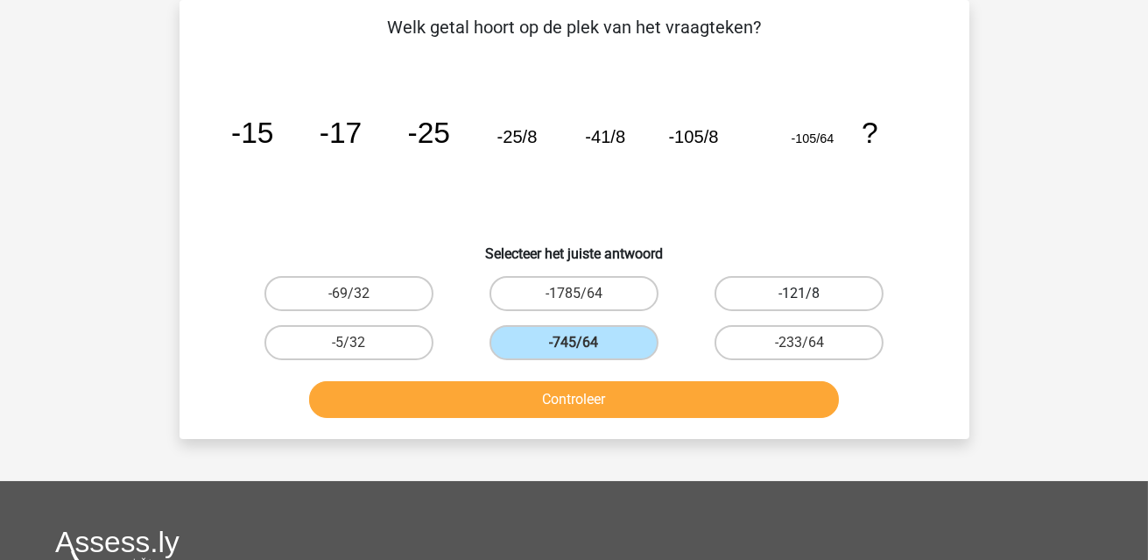
click at [800, 293] on input "-121/8" at bounding box center [805, 298] width 11 height 11
radio input "true"
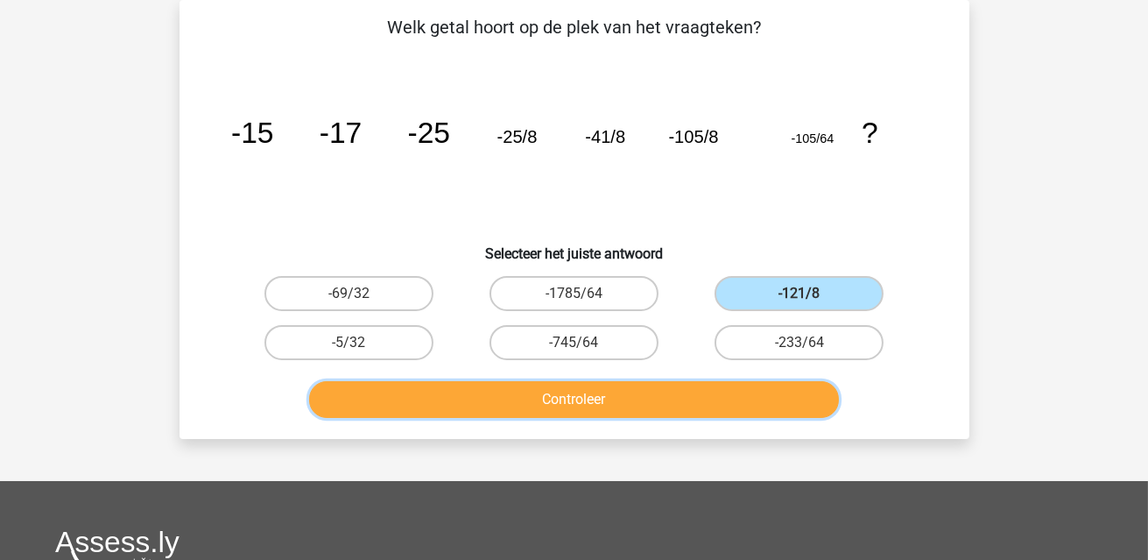
click at [717, 403] on button "Controleer" at bounding box center [574, 399] width 530 height 37
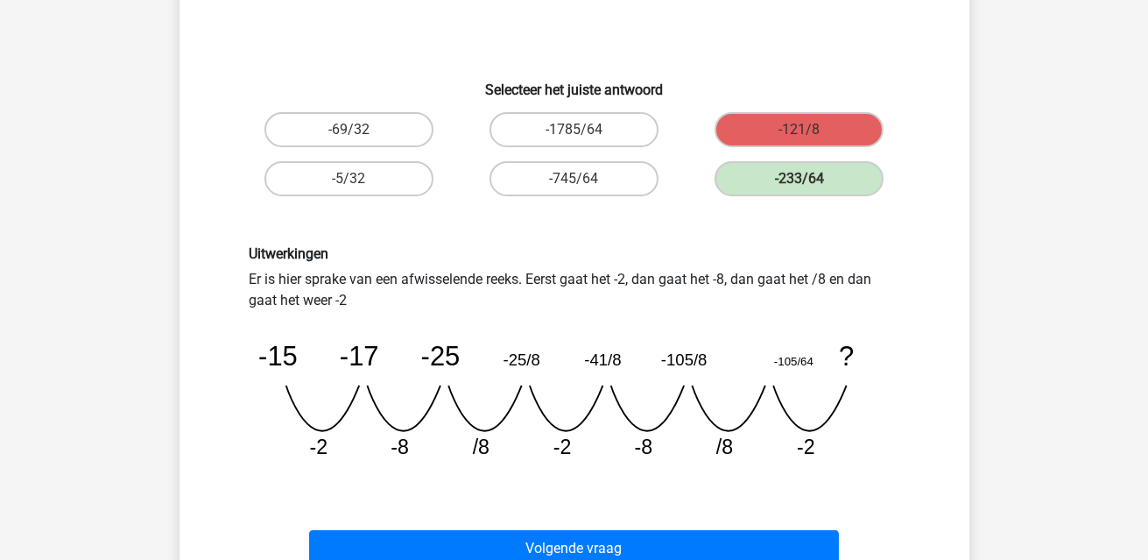
scroll to position [343, 0]
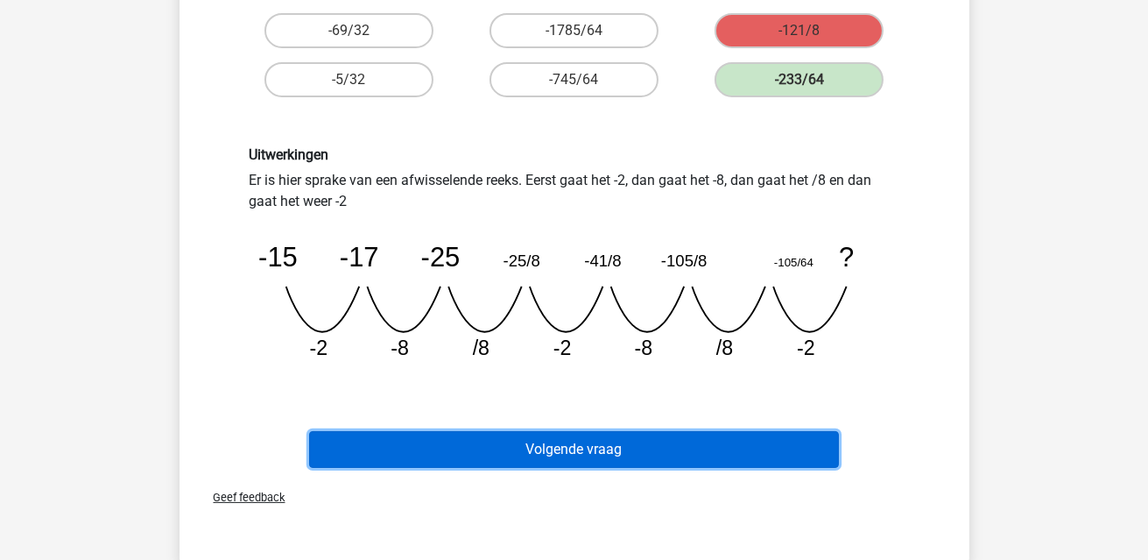
click at [662, 457] on button "Volgende vraag" at bounding box center [574, 449] width 530 height 37
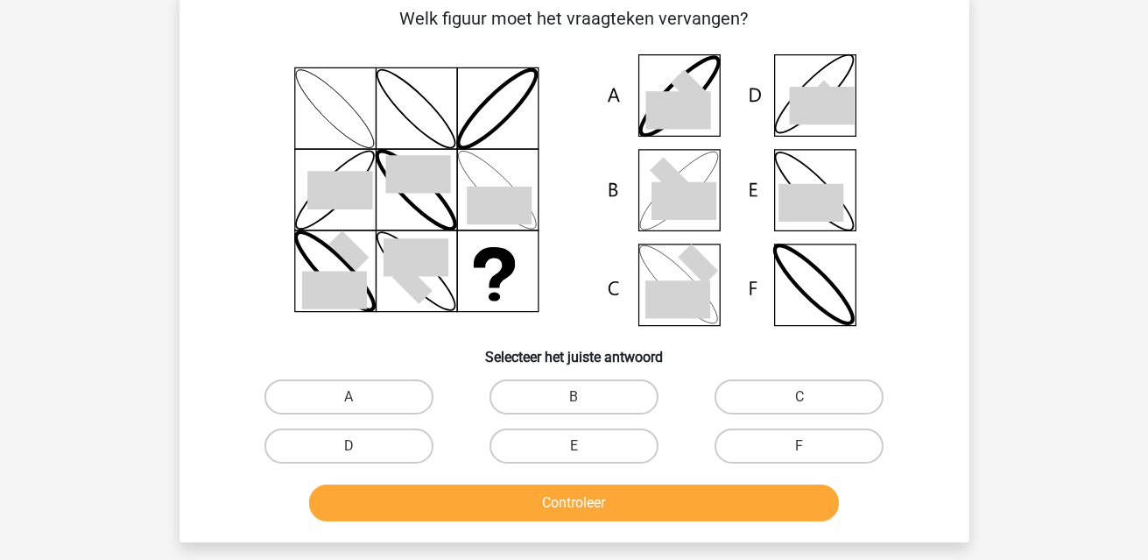
scroll to position [81, 0]
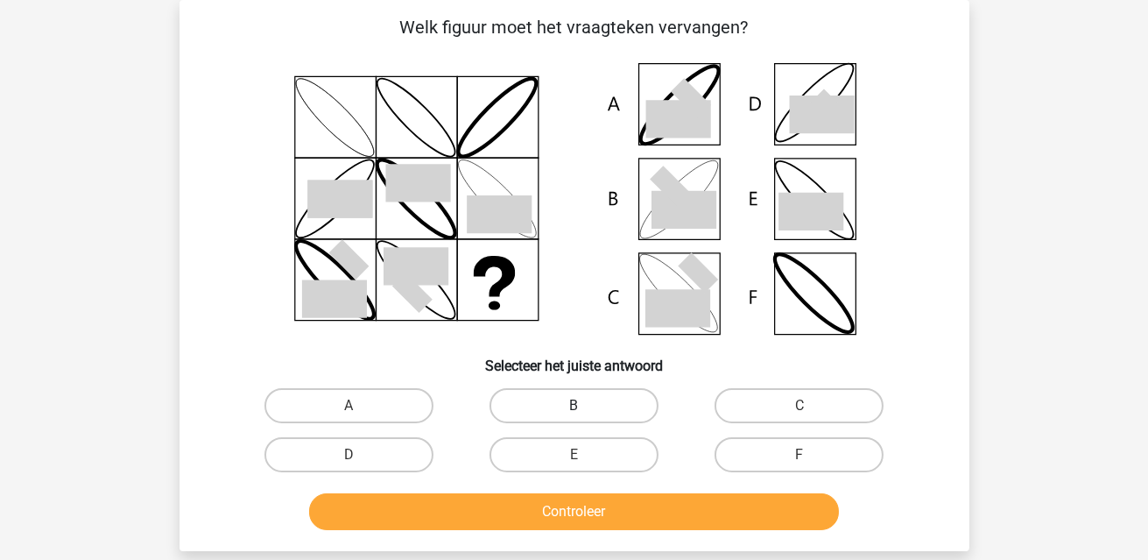
click at [532, 397] on label "B" at bounding box center [574, 405] width 169 height 35
click at [574, 406] on input "B" at bounding box center [579, 411] width 11 height 11
radio input "true"
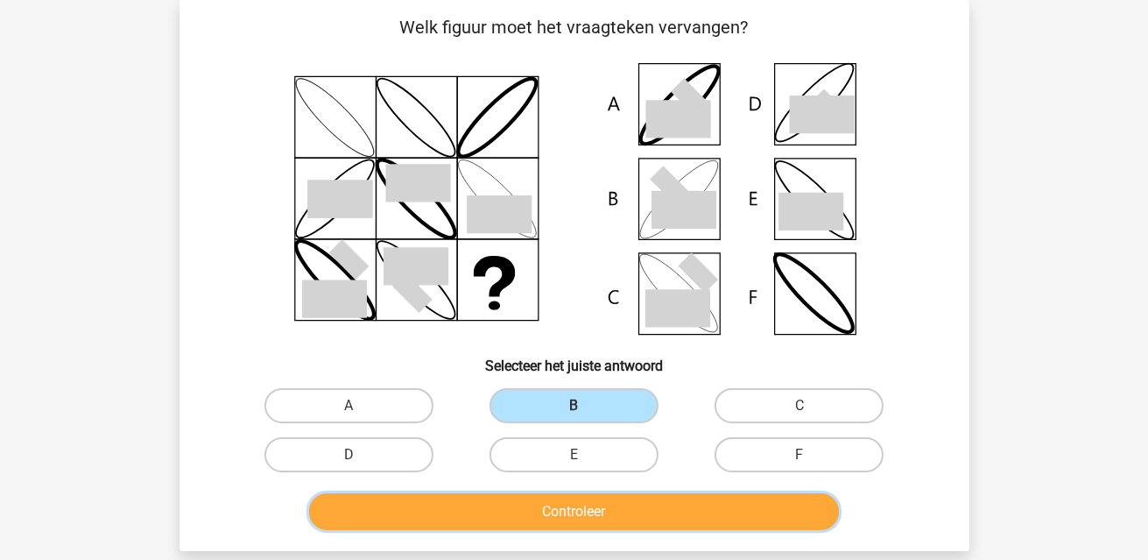
click at [619, 502] on button "Controleer" at bounding box center [574, 511] width 530 height 37
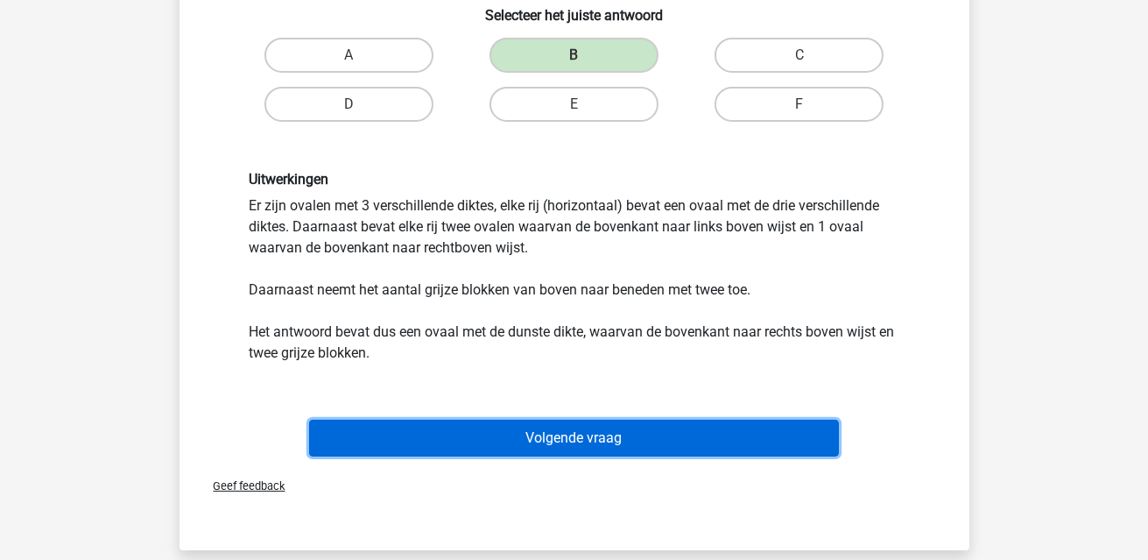
click at [629, 444] on button "Volgende vraag" at bounding box center [574, 438] width 530 height 37
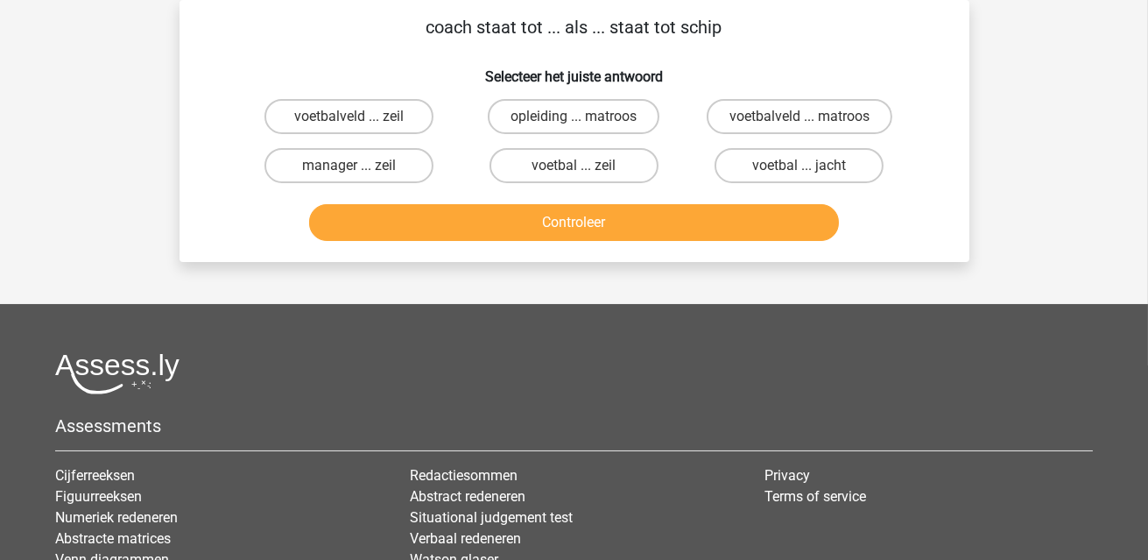
click at [837, 94] on div "voetbalveld ... matroos" at bounding box center [799, 116] width 225 height 49
click at [844, 120] on label "voetbalveld ... matroos" at bounding box center [800, 116] width 186 height 35
click at [811, 120] on input "voetbalveld ... matroos" at bounding box center [805, 122] width 11 height 11
radio input "true"
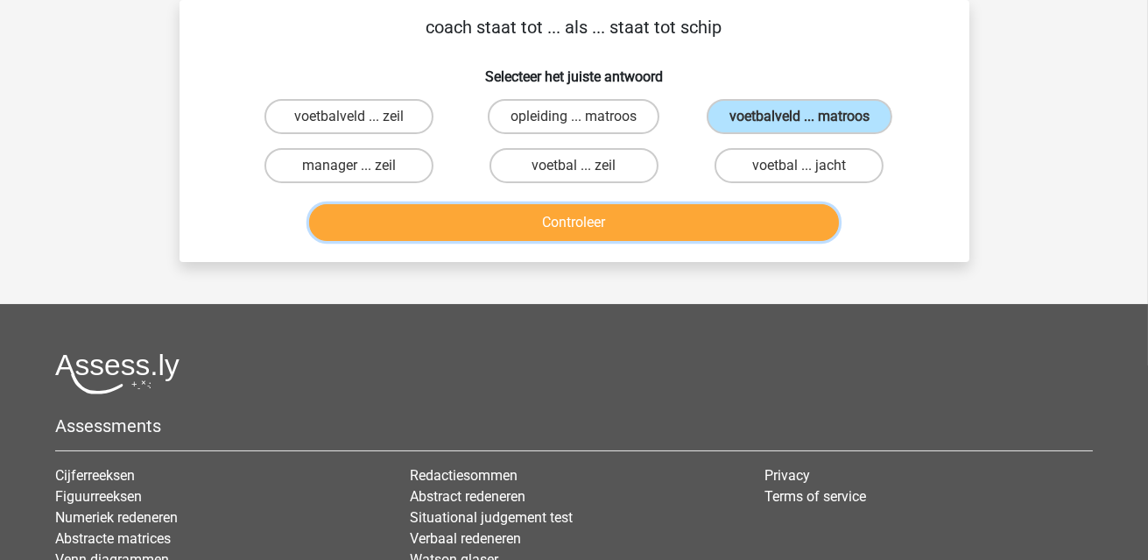
click at [715, 222] on button "Controleer" at bounding box center [574, 222] width 530 height 37
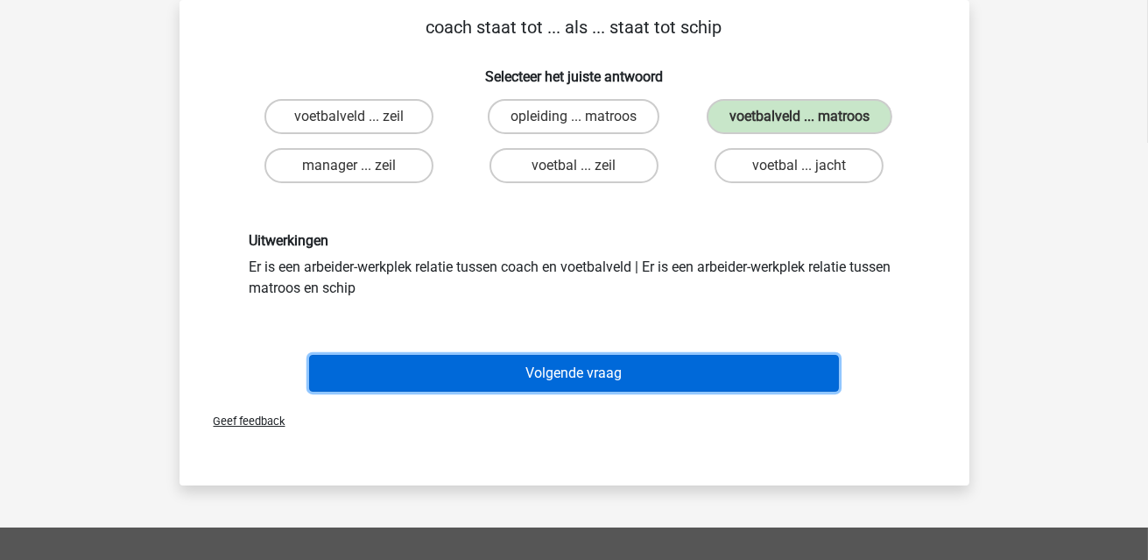
click at [650, 373] on button "Volgende vraag" at bounding box center [574, 373] width 530 height 37
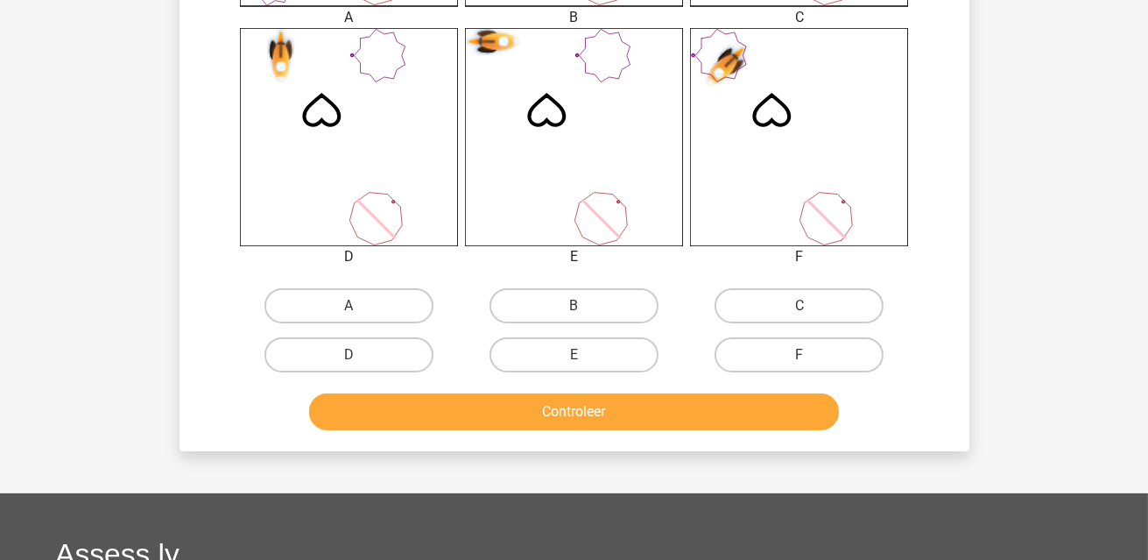
scroll to position [694, 0]
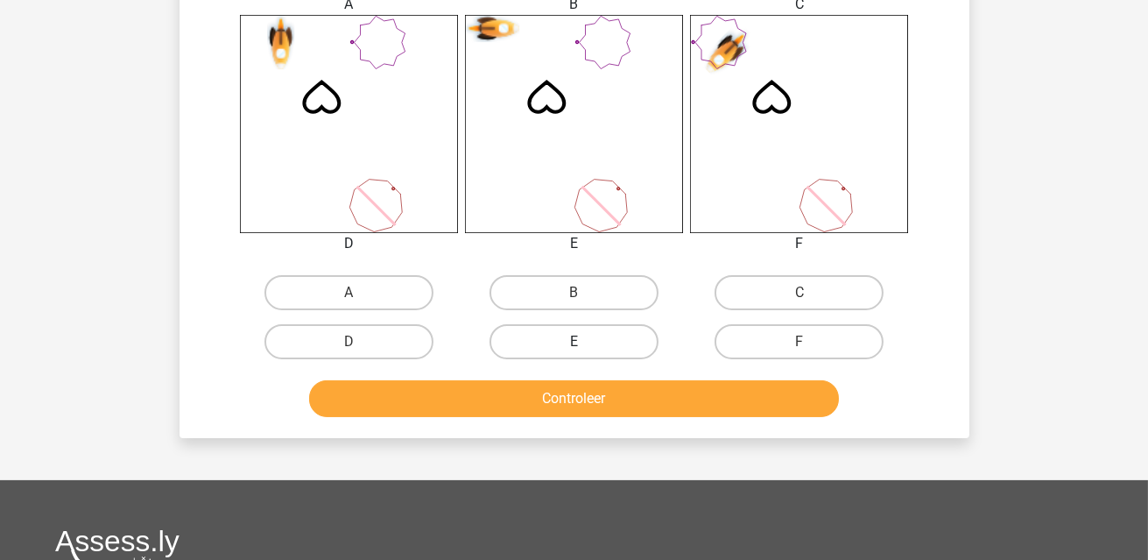
click at [611, 339] on label "E" at bounding box center [574, 341] width 169 height 35
click at [585, 342] on input "E" at bounding box center [579, 347] width 11 height 11
radio input "true"
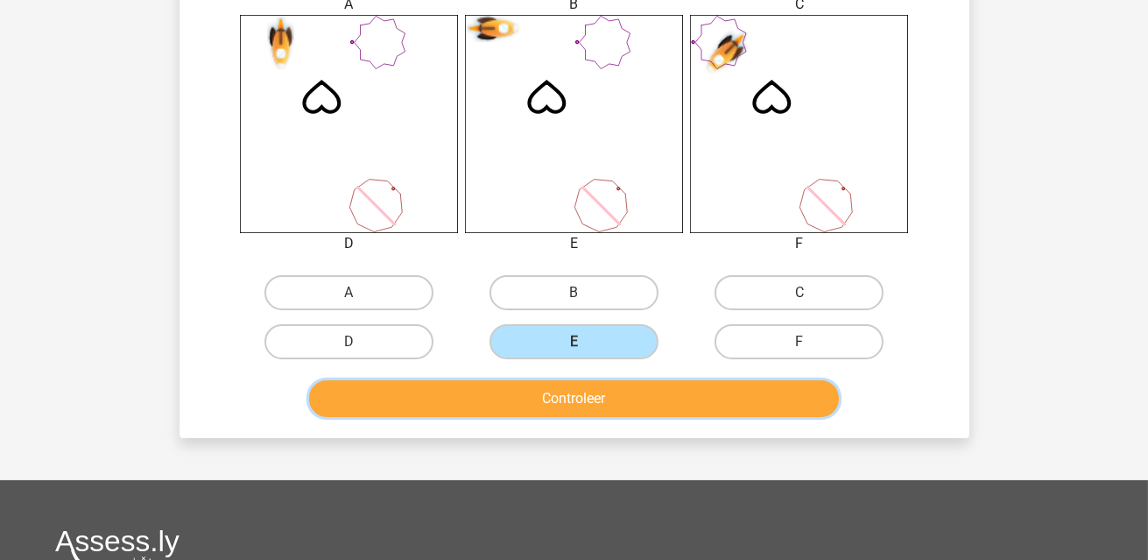
click at [623, 394] on button "Controleer" at bounding box center [574, 398] width 530 height 37
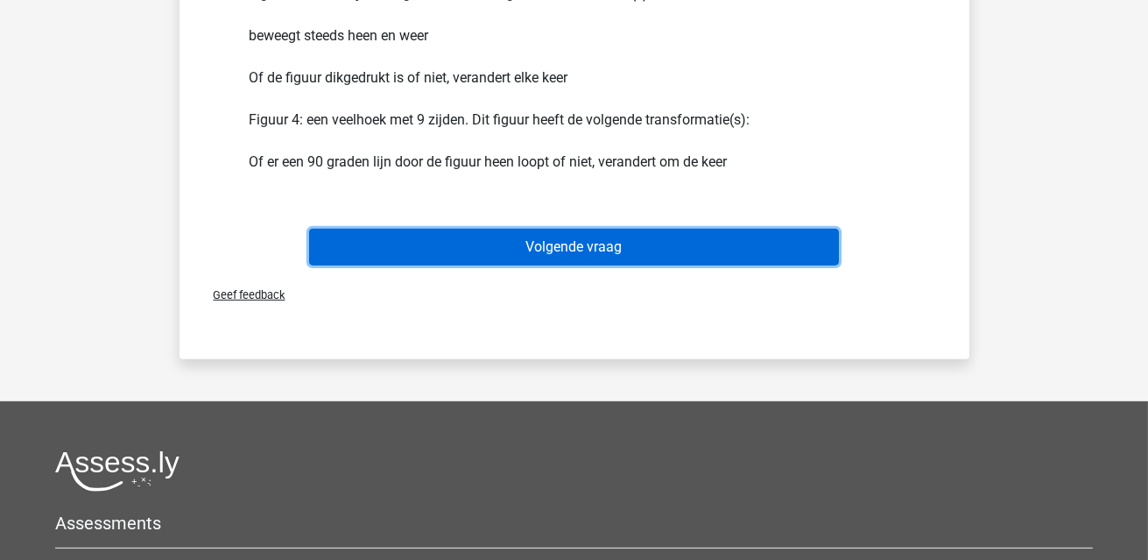
click at [635, 247] on button "Volgende vraag" at bounding box center [574, 247] width 530 height 37
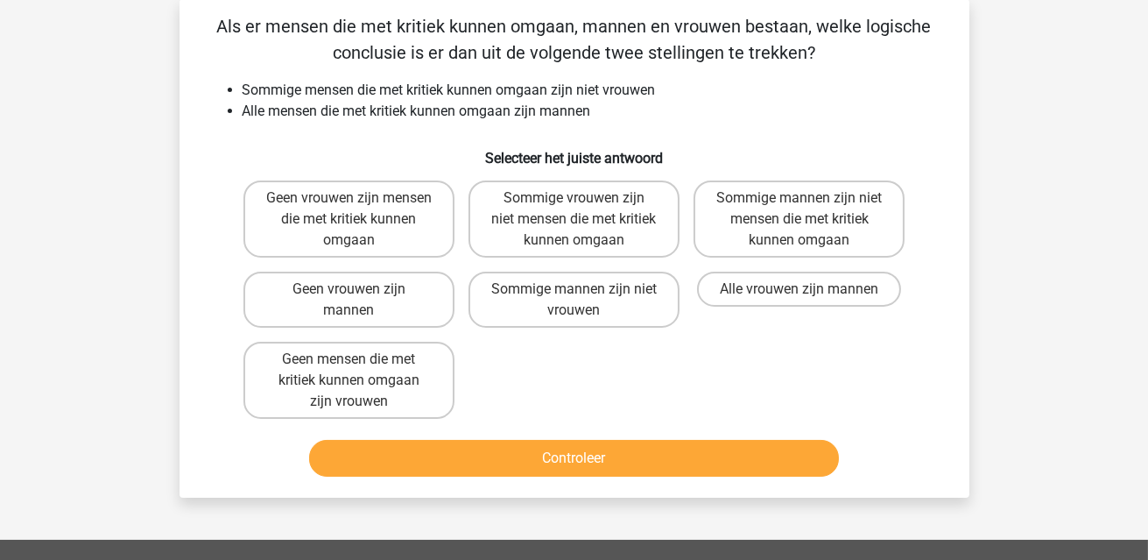
scroll to position [81, 0]
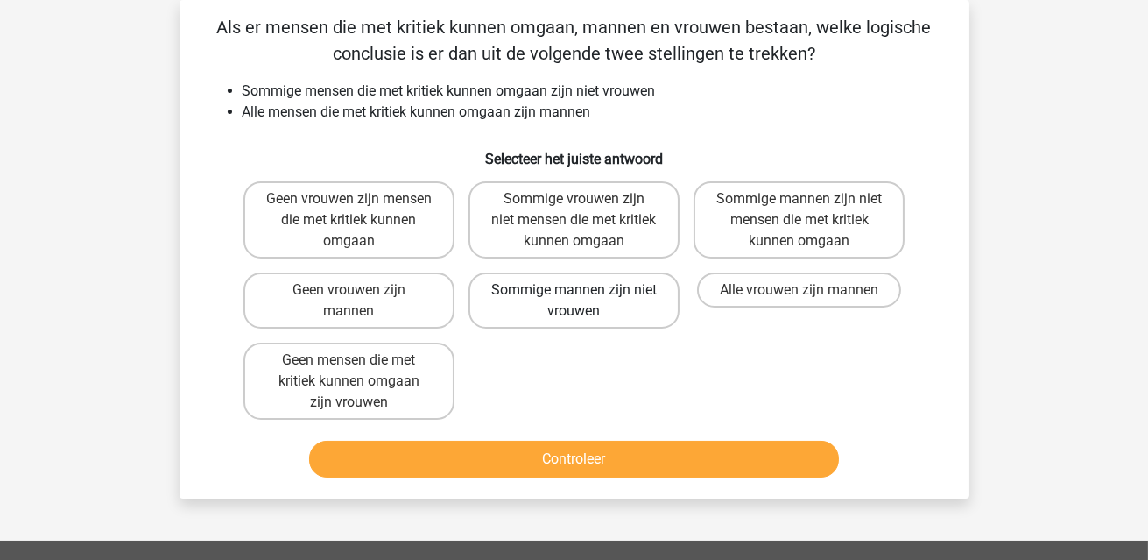
click at [615, 318] on label "Sommige mannen zijn niet vrouwen" at bounding box center [574, 300] width 211 height 56
click at [585, 301] on input "Sommige mannen zijn niet vrouwen" at bounding box center [579, 295] width 11 height 11
radio input "true"
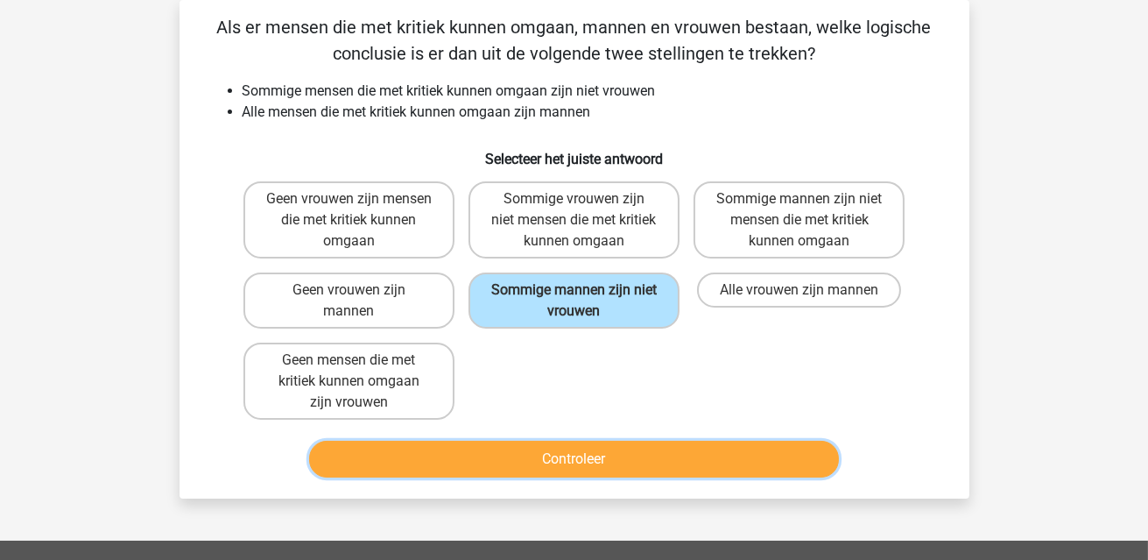
click at [664, 454] on button "Controleer" at bounding box center [574, 459] width 530 height 37
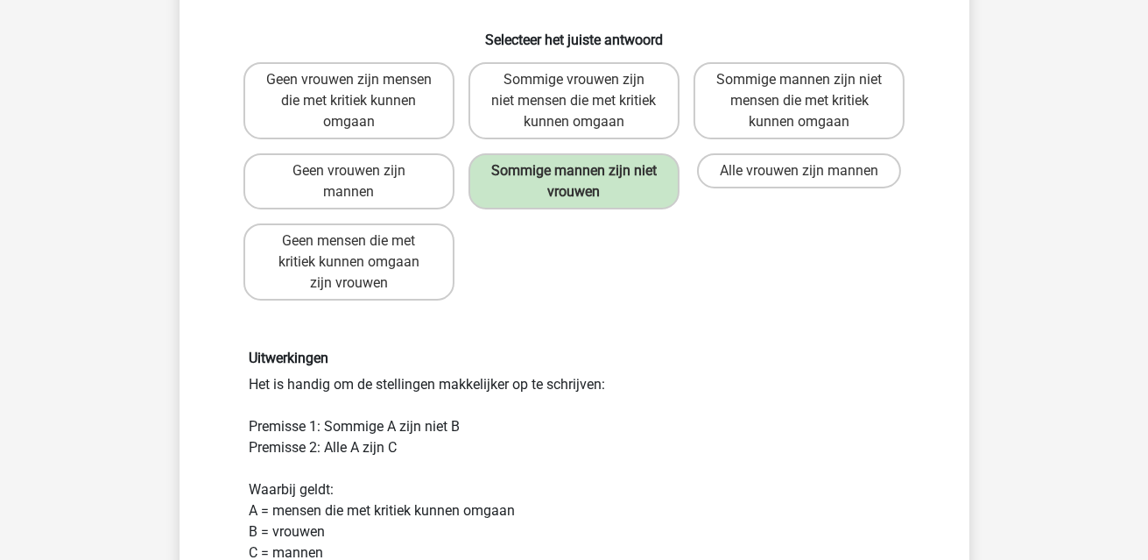
scroll to position [431, 0]
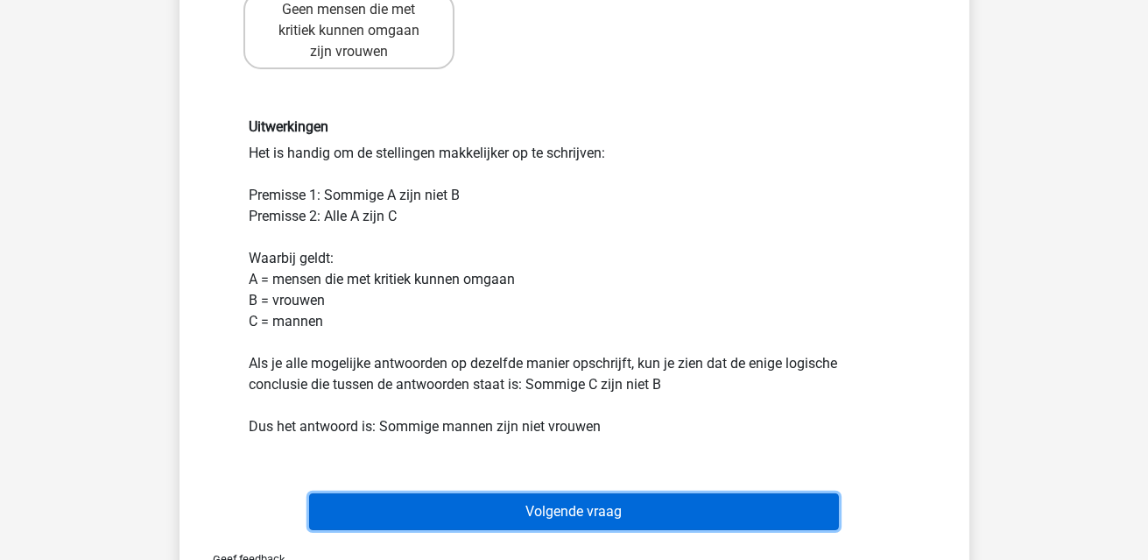
click at [663, 508] on button "Volgende vraag" at bounding box center [574, 511] width 530 height 37
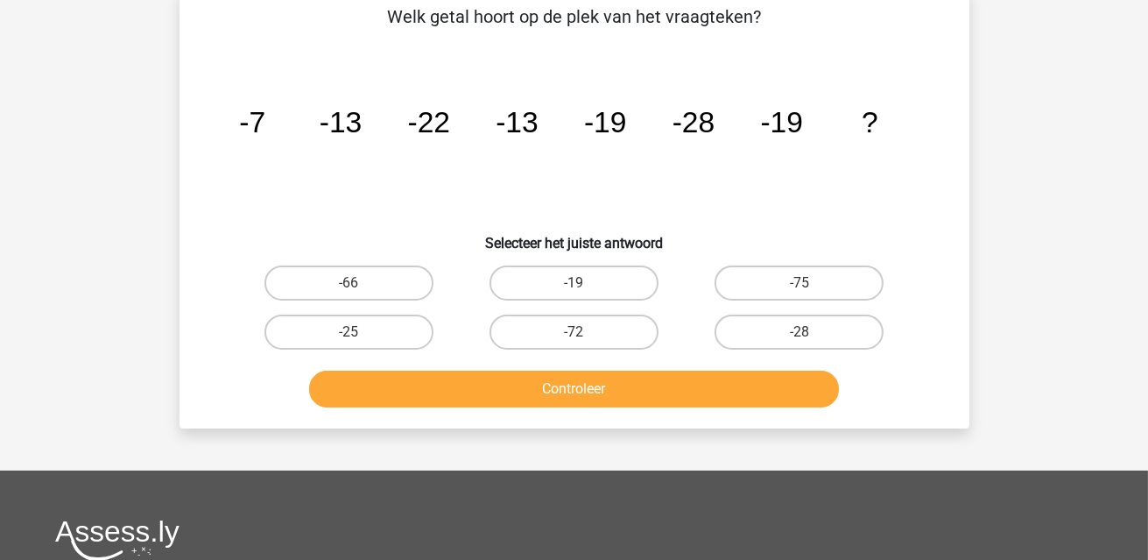
scroll to position [81, 0]
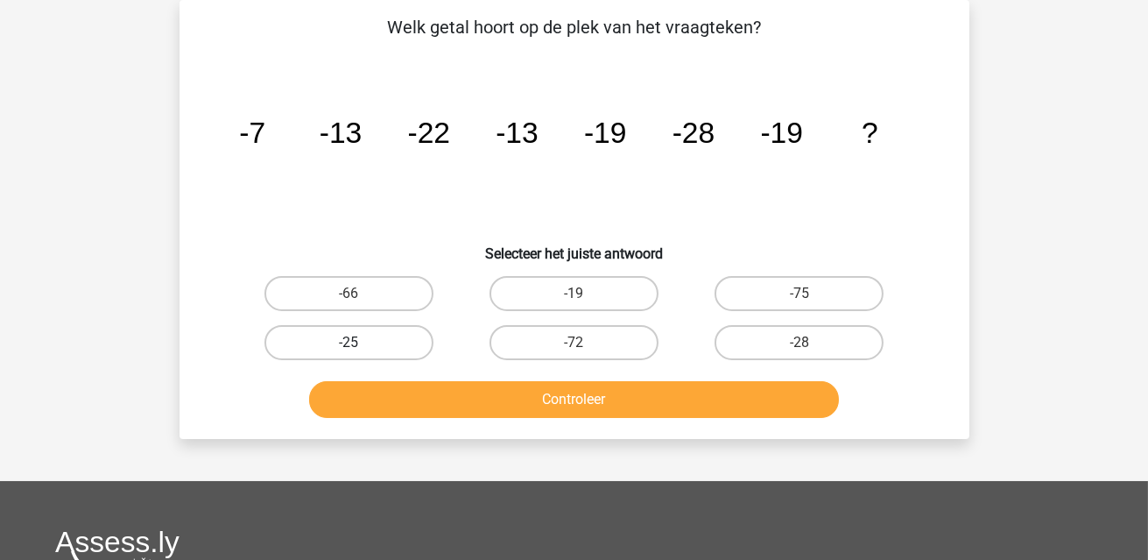
click at [393, 348] on label "-25" at bounding box center [349, 342] width 169 height 35
click at [360, 348] on input "-25" at bounding box center [354, 347] width 11 height 11
radio input "true"
drag, startPoint x: 538, startPoint y: 420, endPoint x: 540, endPoint y: 403, distance: 16.7
click at [538, 419] on div "Controleer" at bounding box center [575, 403] width 676 height 44
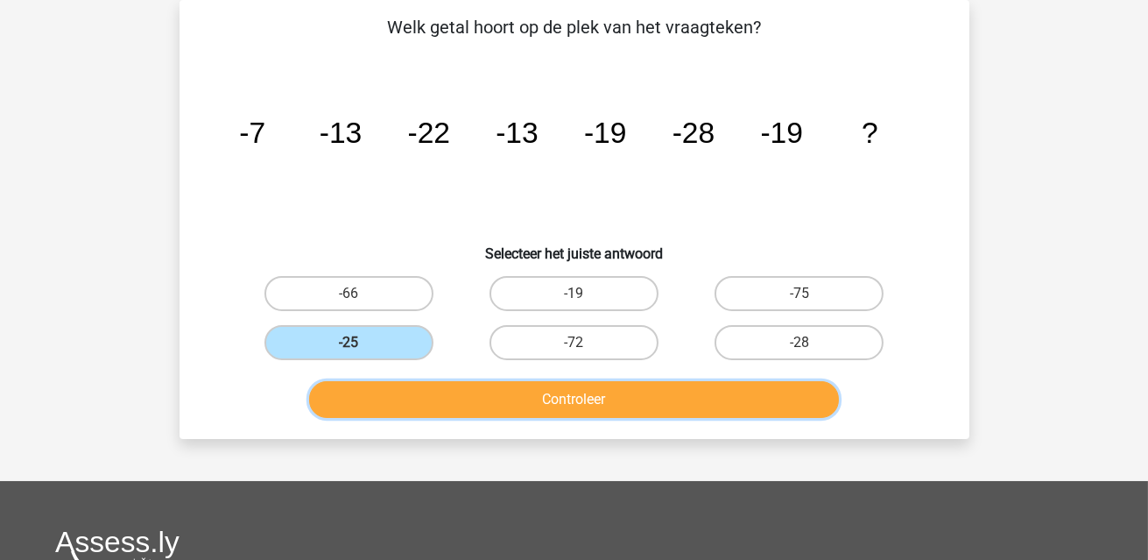
click at [543, 399] on button "Controleer" at bounding box center [574, 399] width 530 height 37
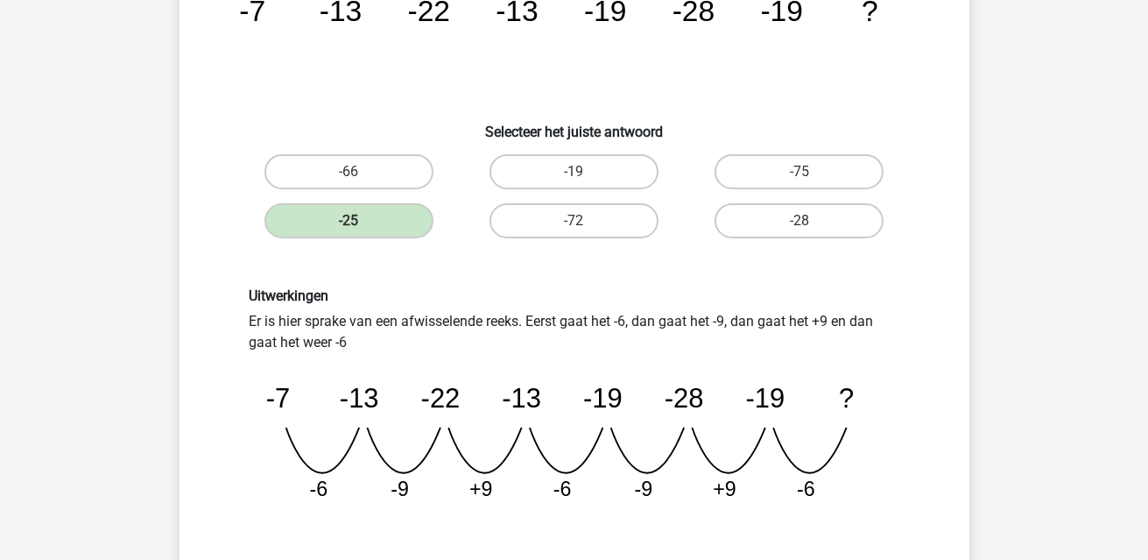
scroll to position [431, 0]
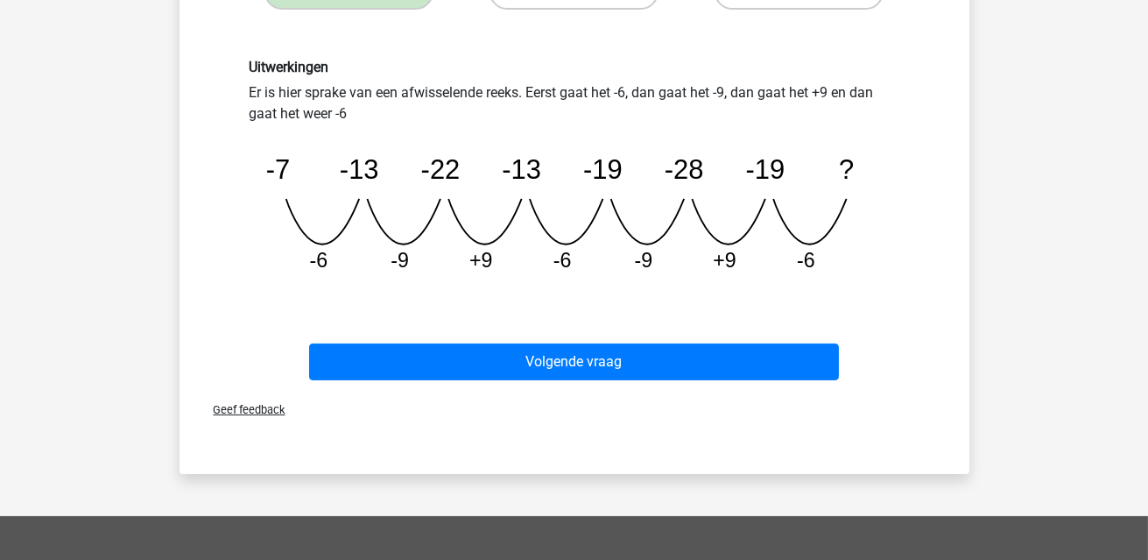
click at [689, 397] on div "Geef feedback" at bounding box center [575, 409] width 776 height 45
click at [690, 387] on div "Geef feedback" at bounding box center [575, 409] width 776 height 45
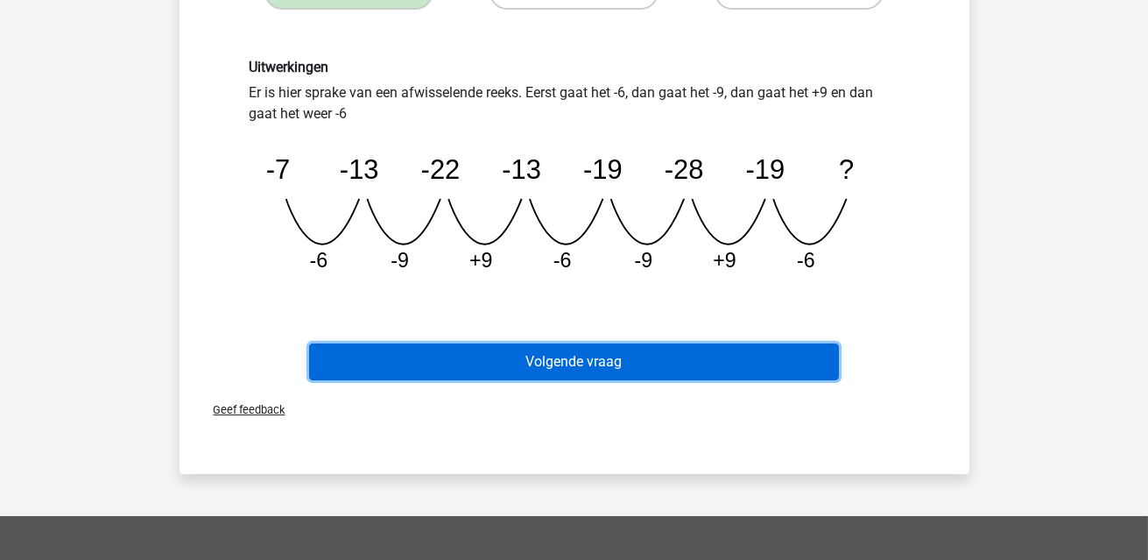
click at [693, 367] on button "Volgende vraag" at bounding box center [574, 361] width 530 height 37
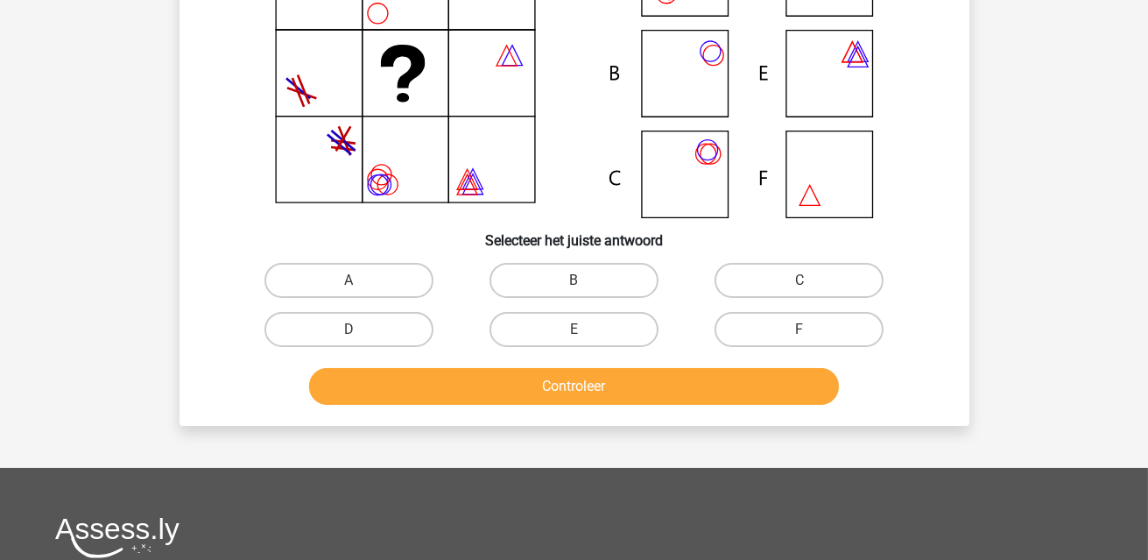
scroll to position [81, 0]
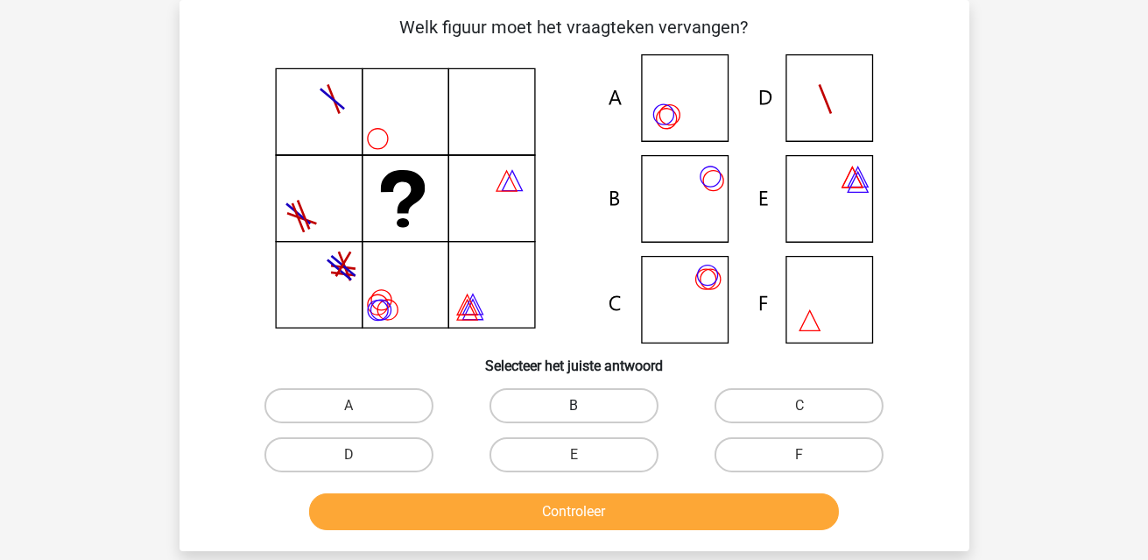
click at [557, 410] on label "B" at bounding box center [574, 405] width 169 height 35
click at [574, 410] on input "B" at bounding box center [579, 411] width 11 height 11
radio input "true"
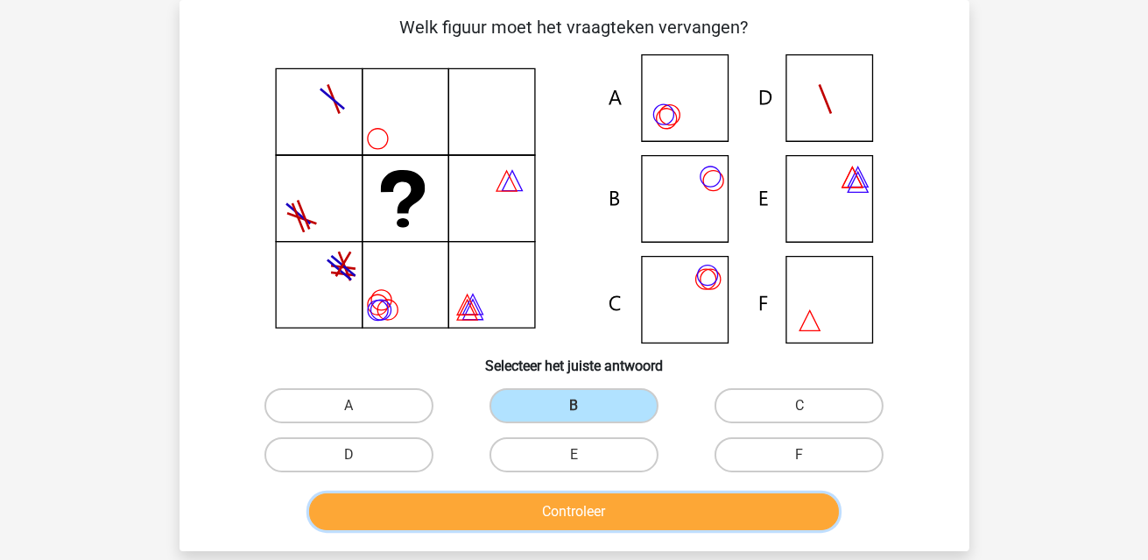
click at [615, 509] on button "Controleer" at bounding box center [574, 511] width 530 height 37
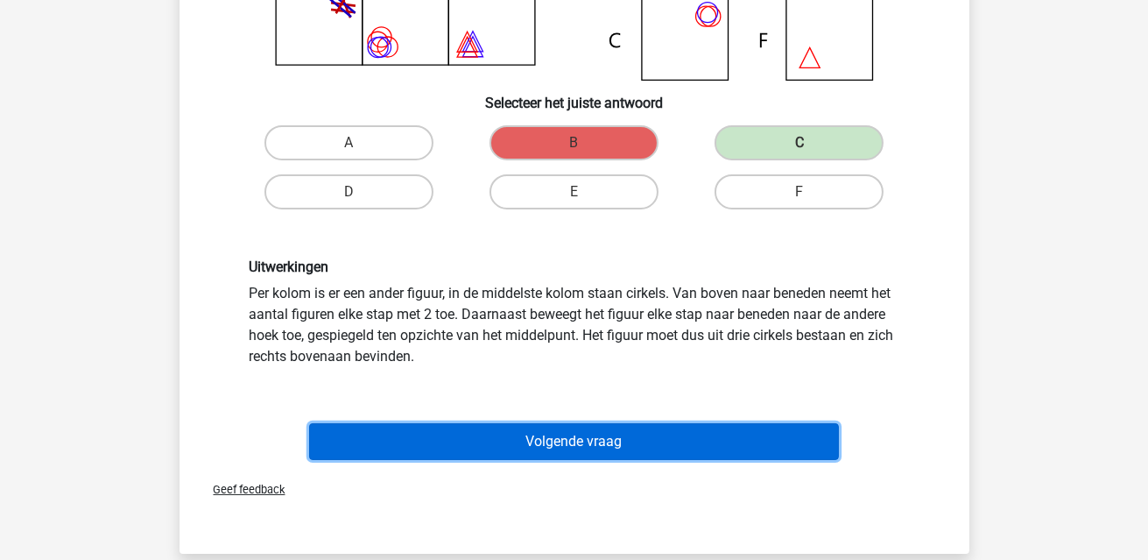
click at [639, 437] on button "Volgende vraag" at bounding box center [574, 441] width 530 height 37
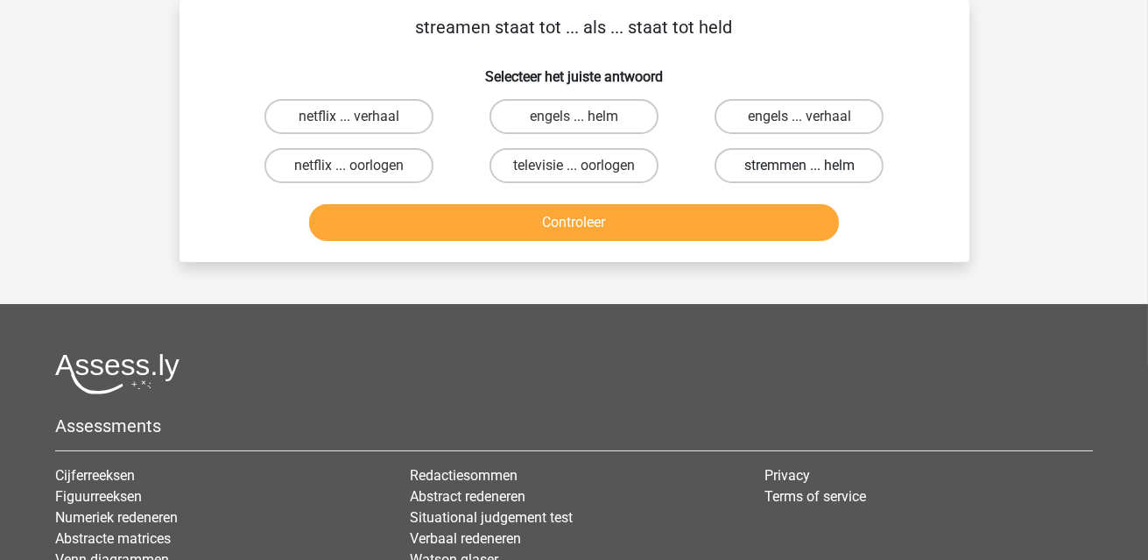
click at [815, 156] on label "stremmen ... helm" at bounding box center [799, 165] width 169 height 35
click at [811, 166] on input "stremmen ... helm" at bounding box center [805, 171] width 11 height 11
radio input "true"
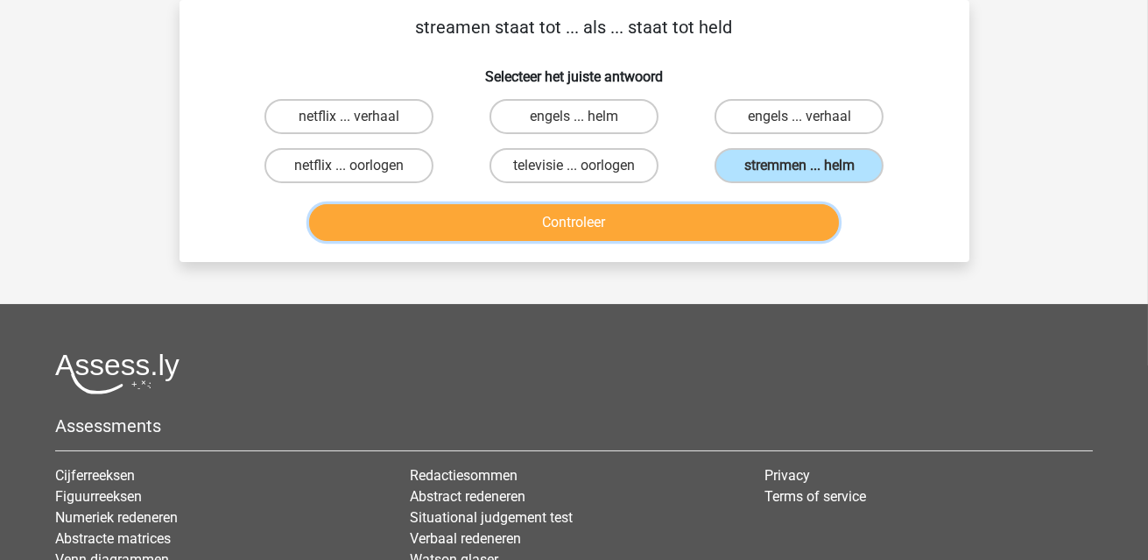
click at [759, 216] on button "Controleer" at bounding box center [574, 222] width 530 height 37
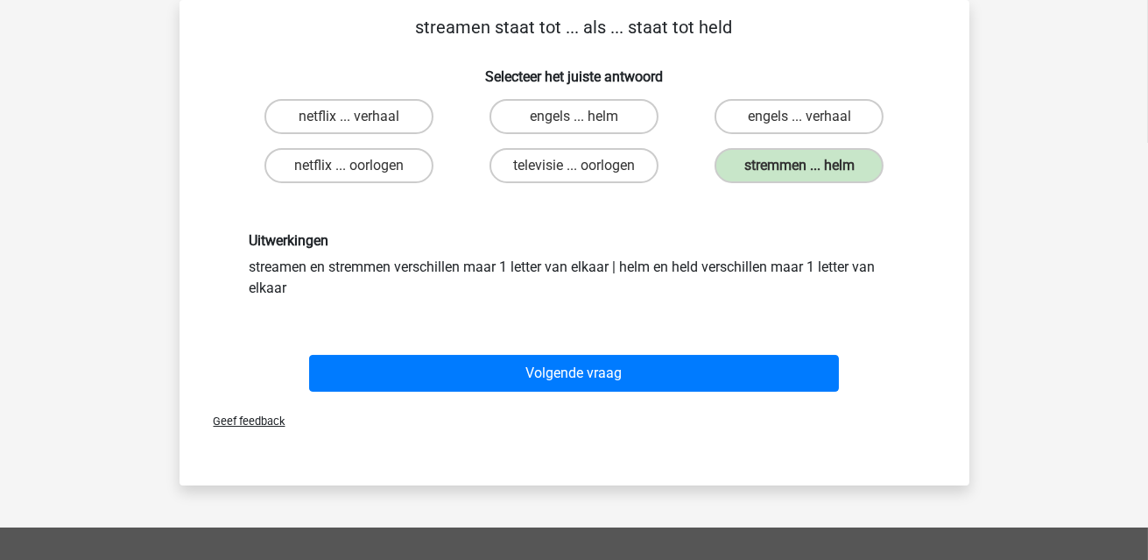
click at [657, 392] on div "Volgende vraag" at bounding box center [575, 377] width 676 height 44
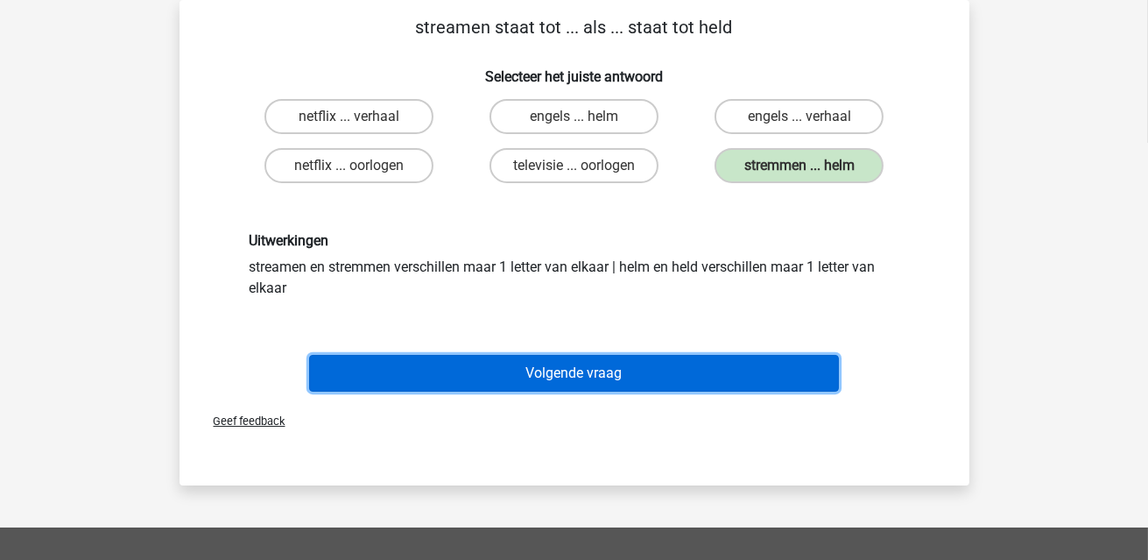
click at [649, 371] on button "Volgende vraag" at bounding box center [574, 373] width 530 height 37
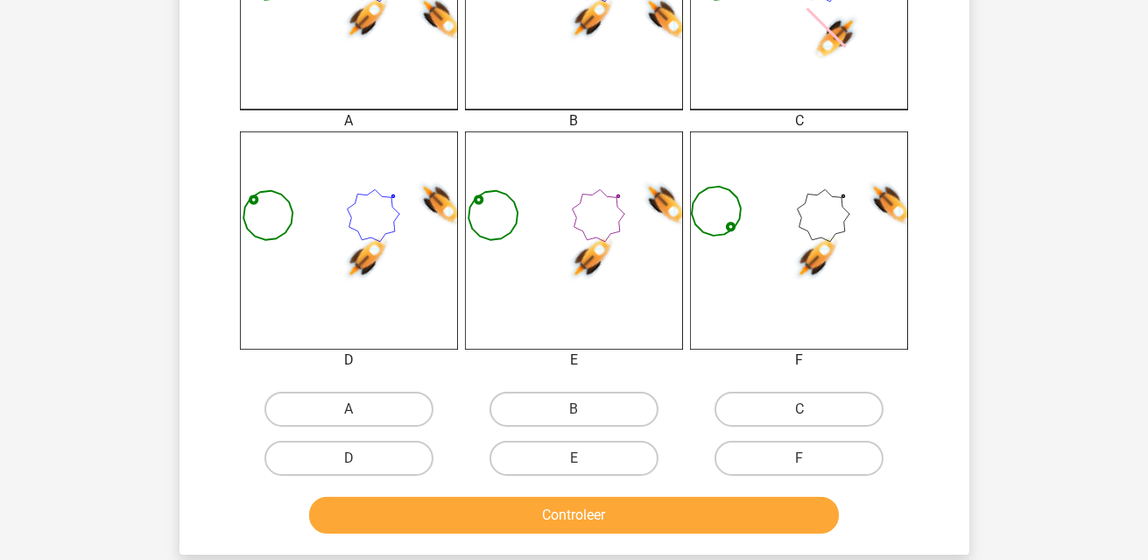
scroll to position [606, 0]
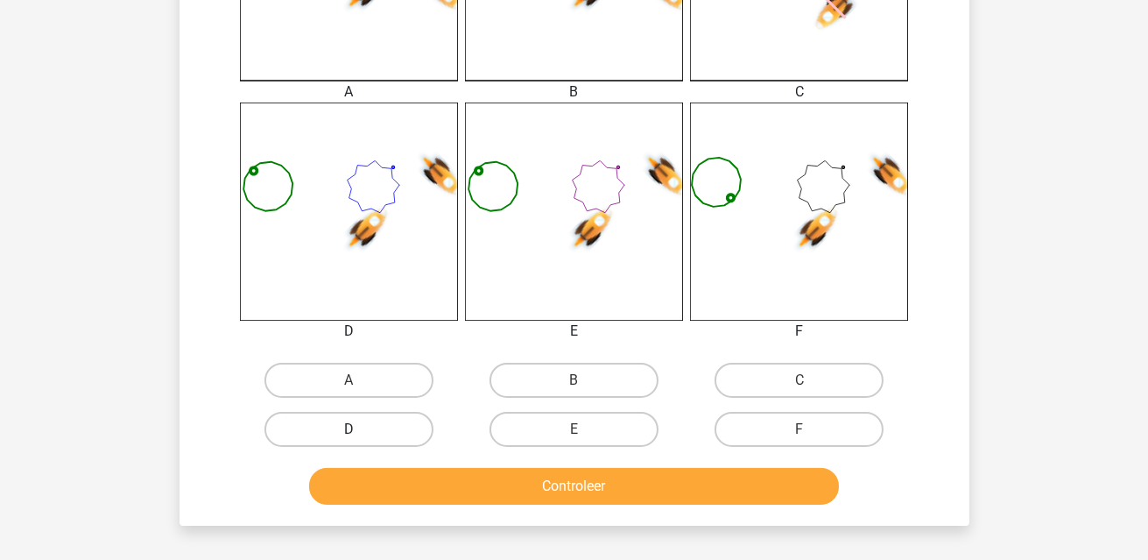
click at [399, 436] on label "D" at bounding box center [349, 429] width 169 height 35
click at [360, 436] on input "D" at bounding box center [354, 434] width 11 height 11
radio input "true"
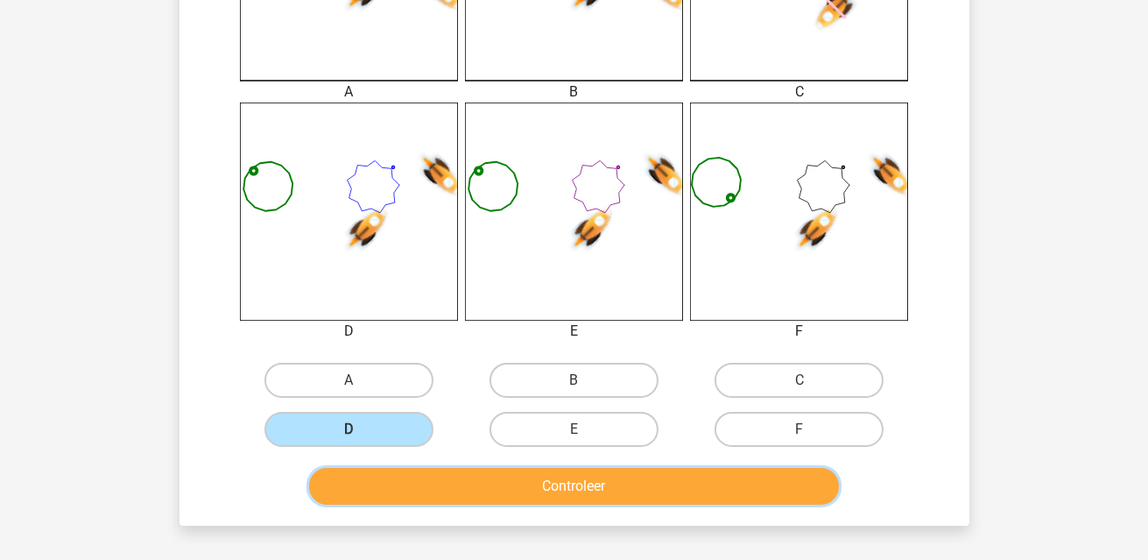
click at [517, 484] on button "Controleer" at bounding box center [574, 486] width 530 height 37
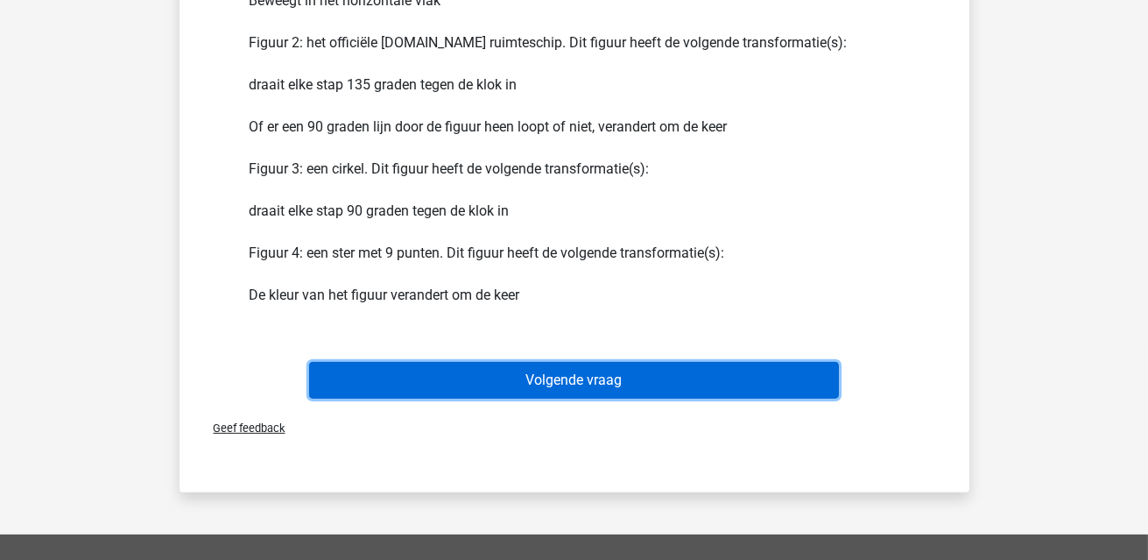
click at [577, 386] on button "Volgende vraag" at bounding box center [574, 380] width 530 height 37
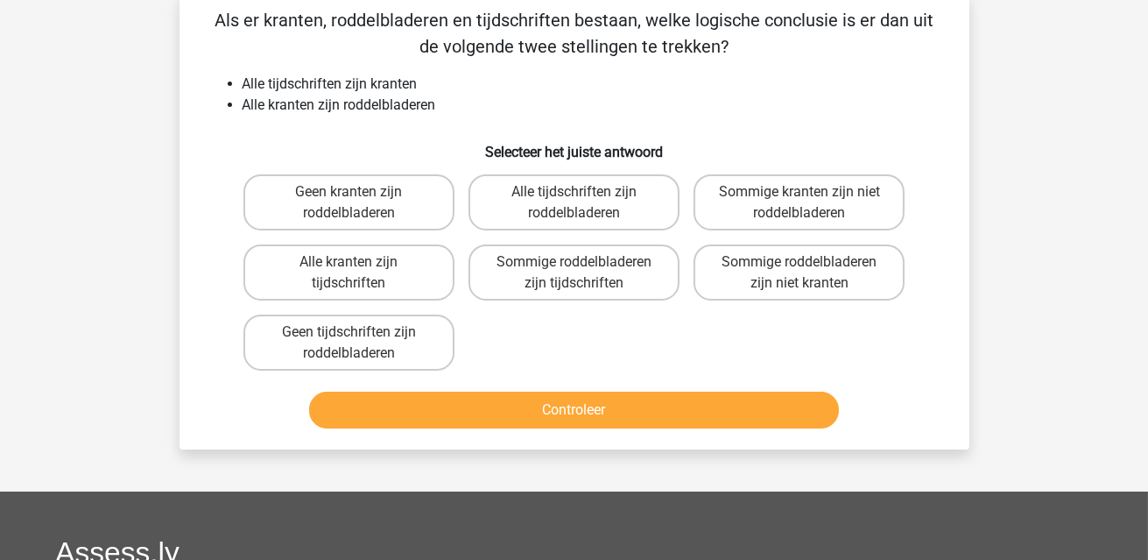
scroll to position [81, 0]
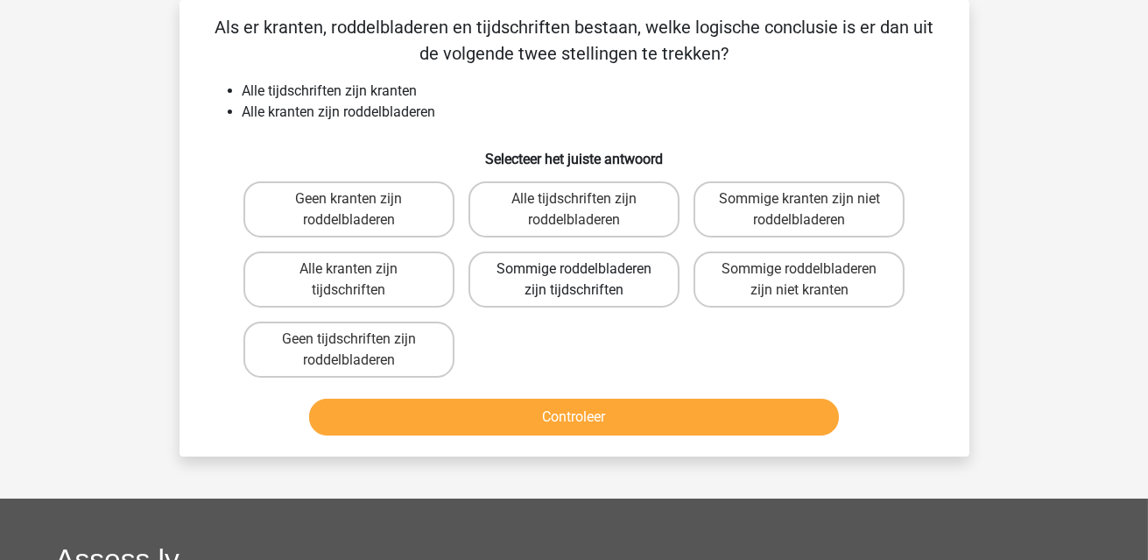
click at [563, 283] on label "Sommige roddelbladeren zijn tijdschriften" at bounding box center [574, 279] width 211 height 56
click at [574, 280] on input "Sommige roddelbladeren zijn tijdschriften" at bounding box center [579, 274] width 11 height 11
radio input "true"
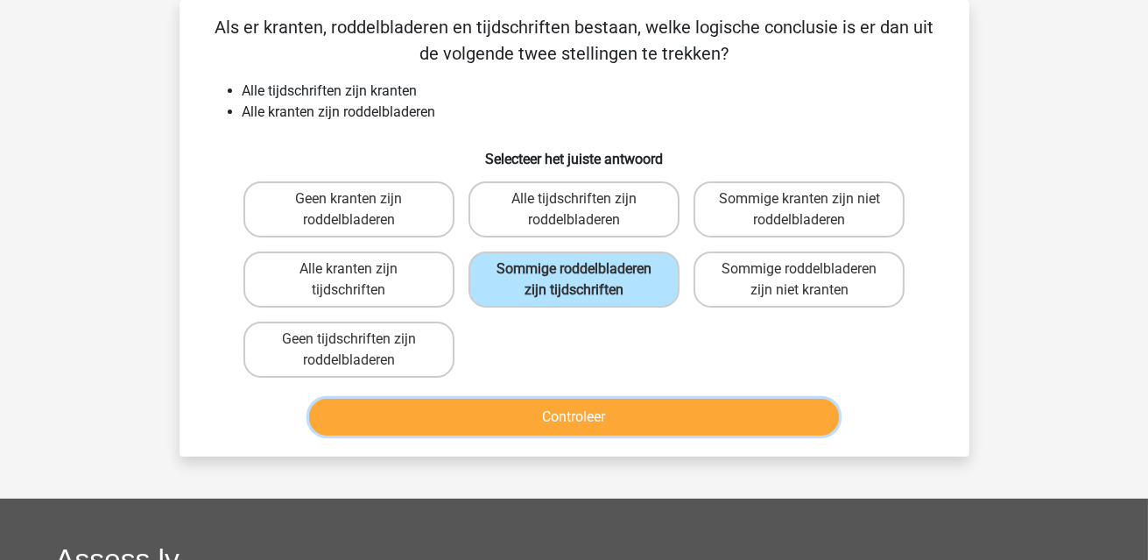
click at [618, 422] on button "Controleer" at bounding box center [574, 417] width 530 height 37
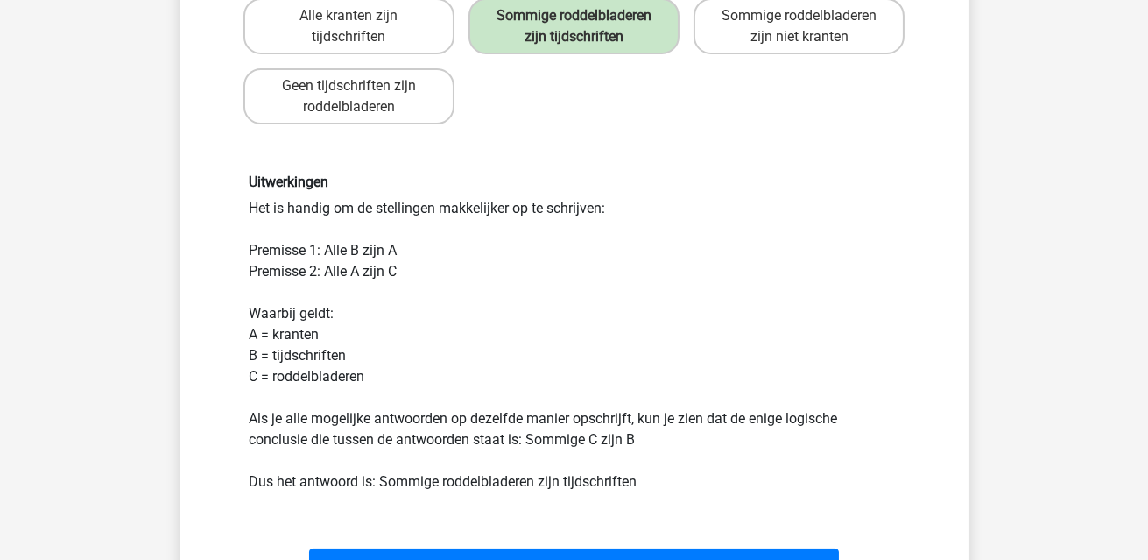
scroll to position [431, 0]
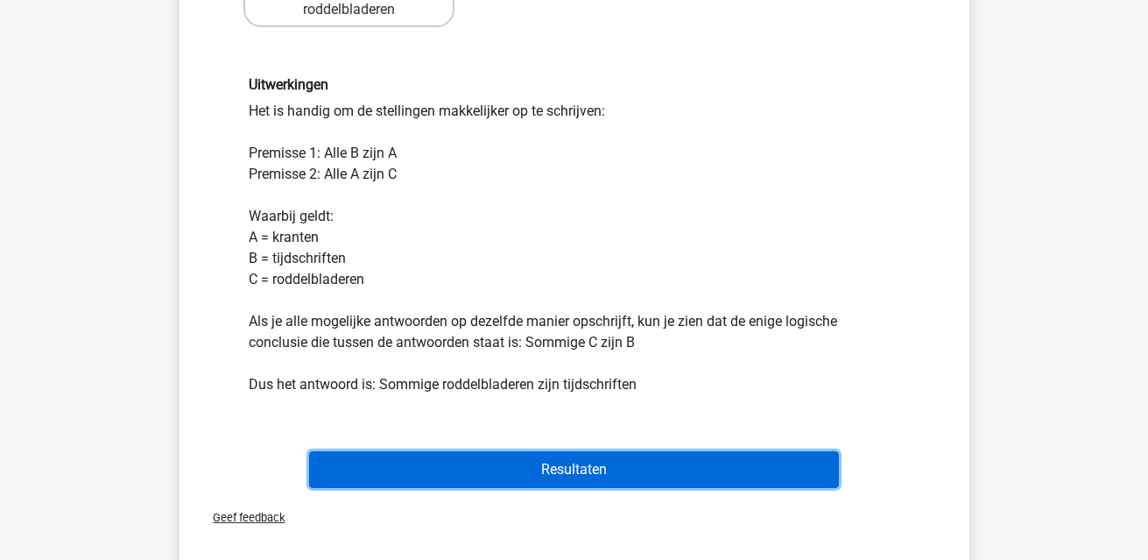
click at [632, 463] on button "Resultaten" at bounding box center [574, 469] width 530 height 37
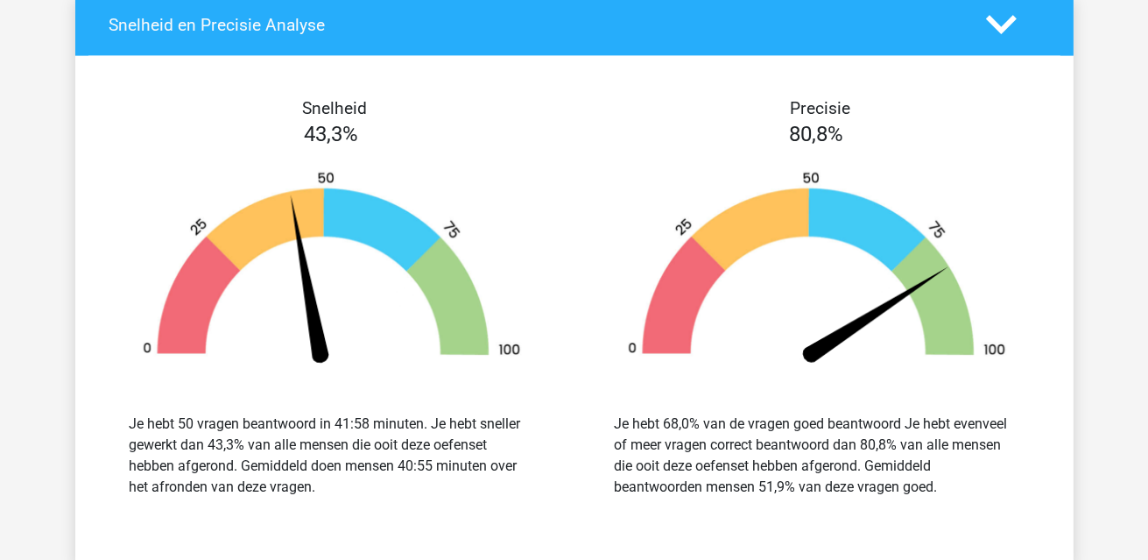
scroll to position [4117, 0]
